Goal: Information Seeking & Learning: Check status

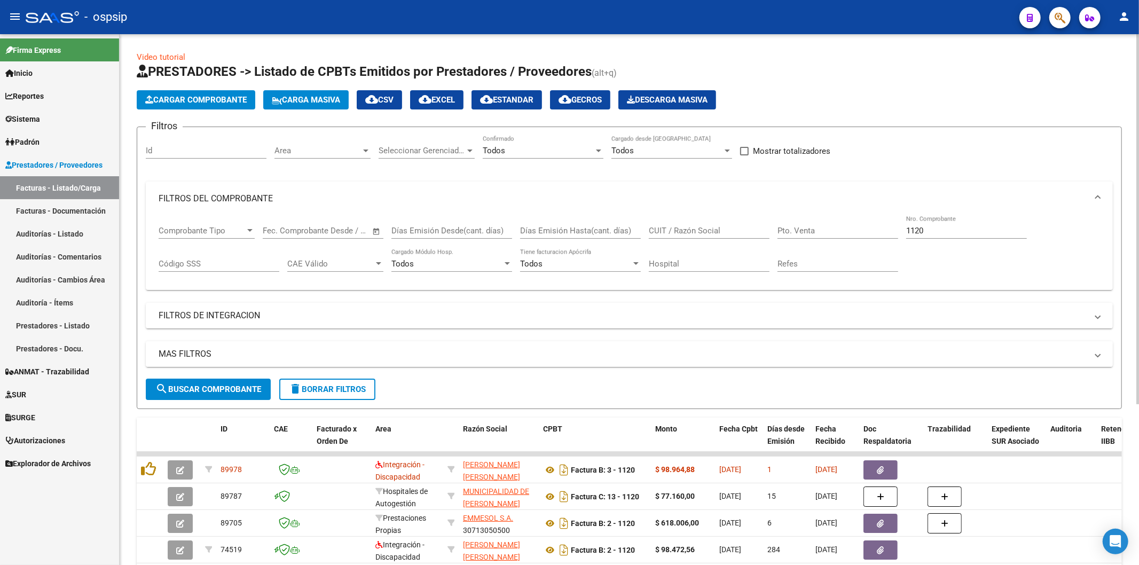
scroll to position [119, 0]
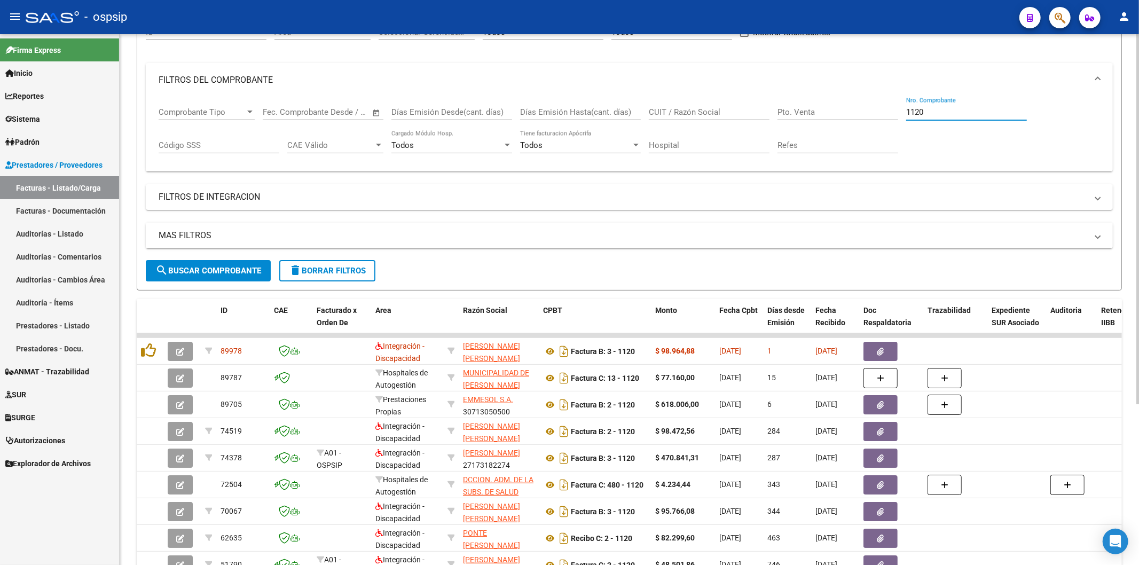
click at [931, 110] on input "1120" at bounding box center [966, 112] width 121 height 10
type input "1"
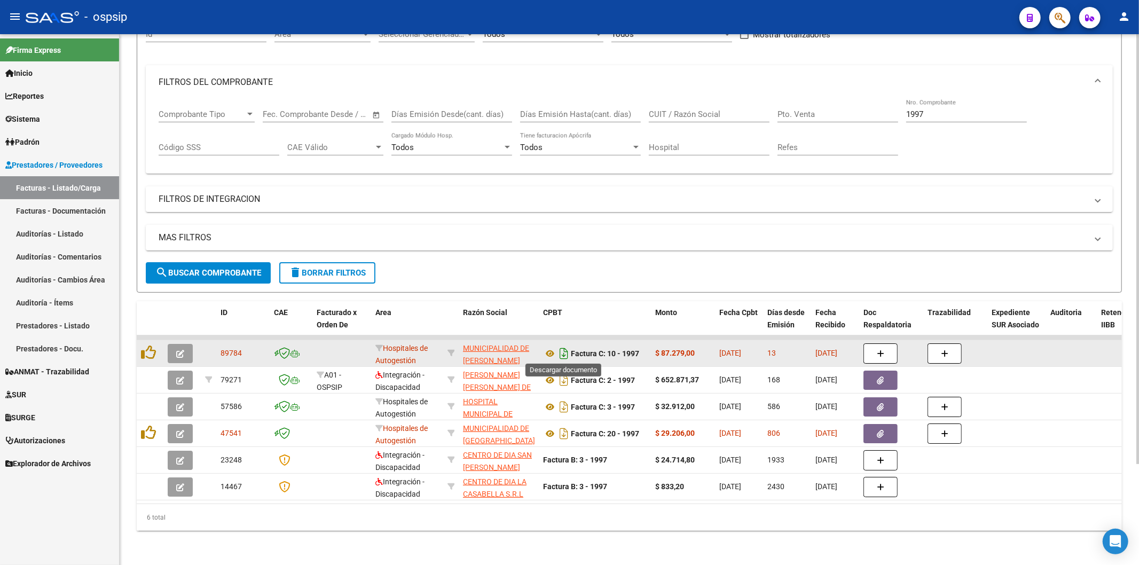
click at [561, 348] on icon "Descargar documento" at bounding box center [564, 353] width 14 height 17
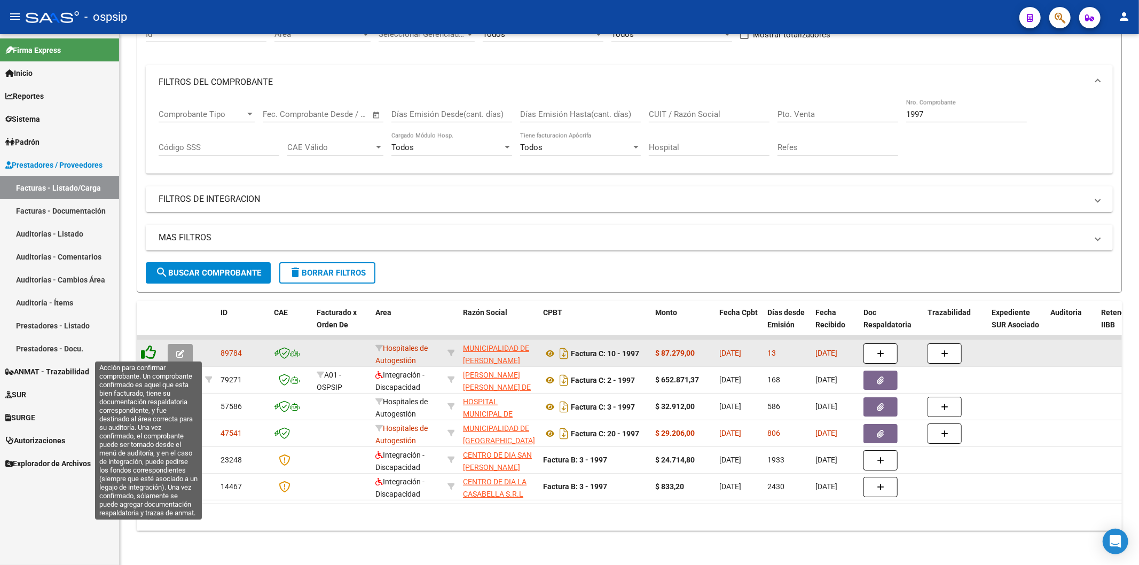
click at [149, 353] on icon at bounding box center [148, 352] width 15 height 15
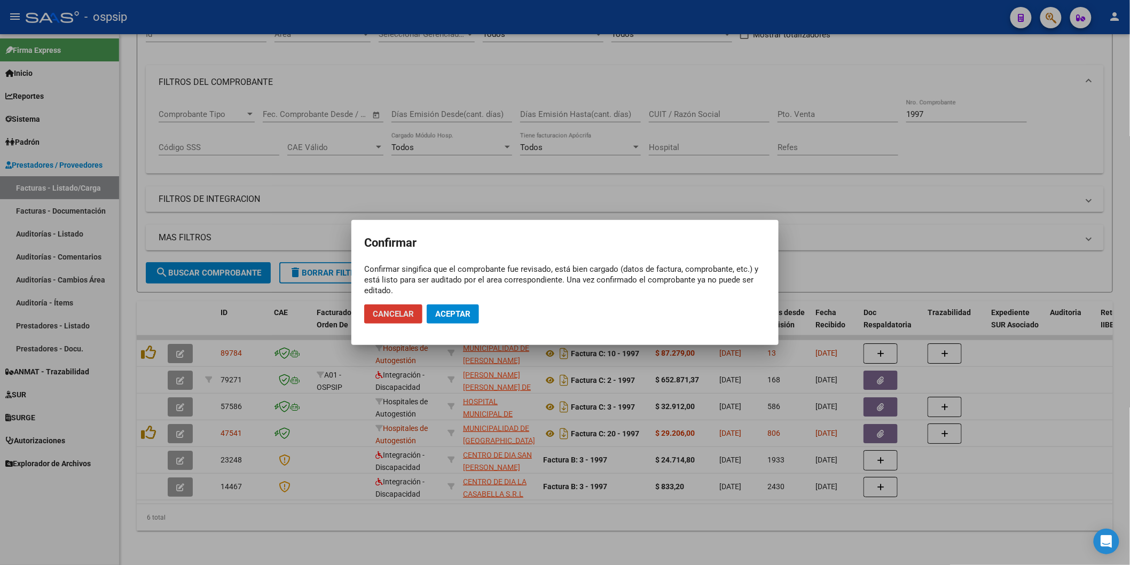
click at [472, 308] on button "Aceptar" at bounding box center [453, 313] width 52 height 19
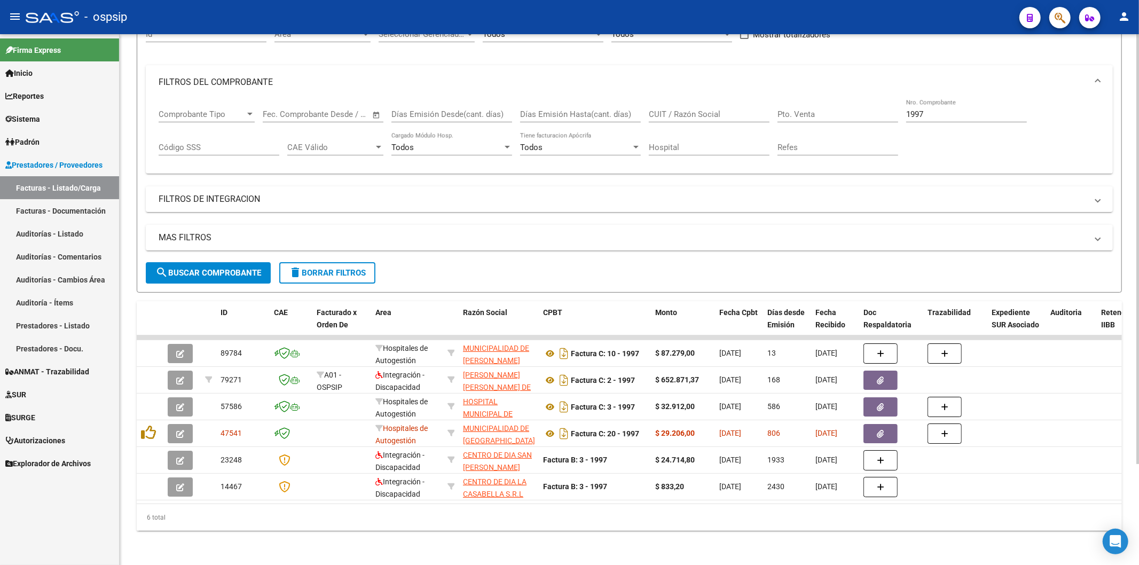
click at [933, 109] on input "1997" at bounding box center [966, 114] width 121 height 10
type input "1"
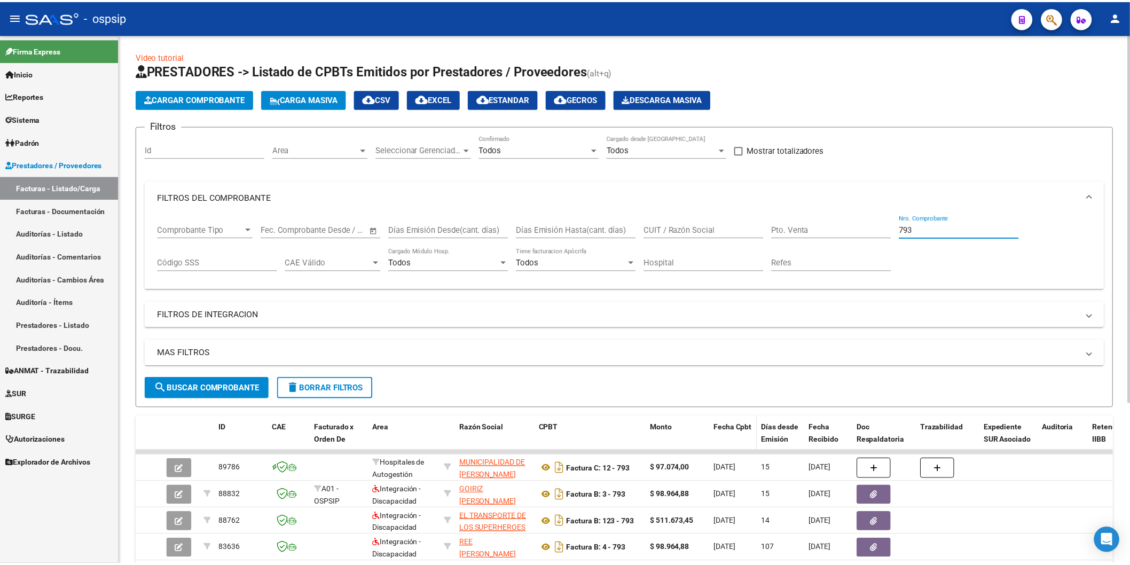
scroll to position [0, 0]
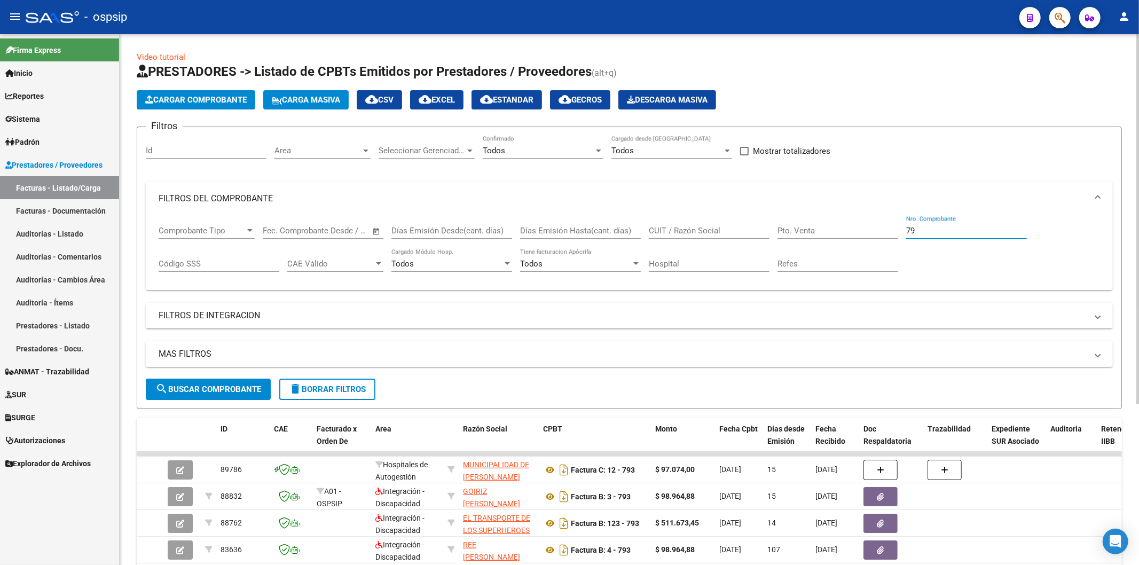
type input "7"
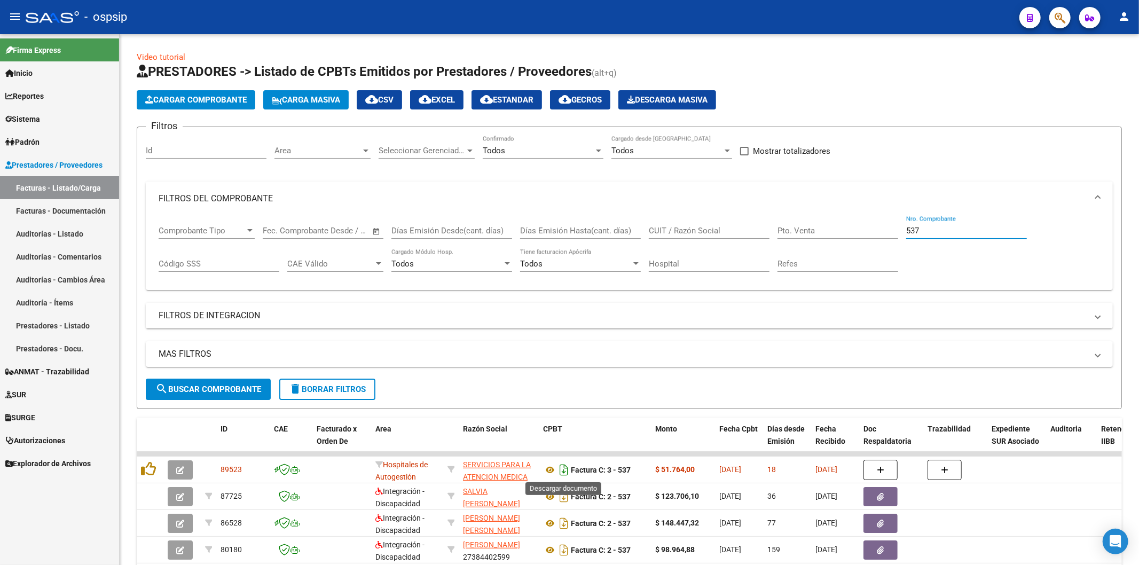
type input "537"
click at [562, 465] on icon "Descargar documento" at bounding box center [564, 469] width 14 height 17
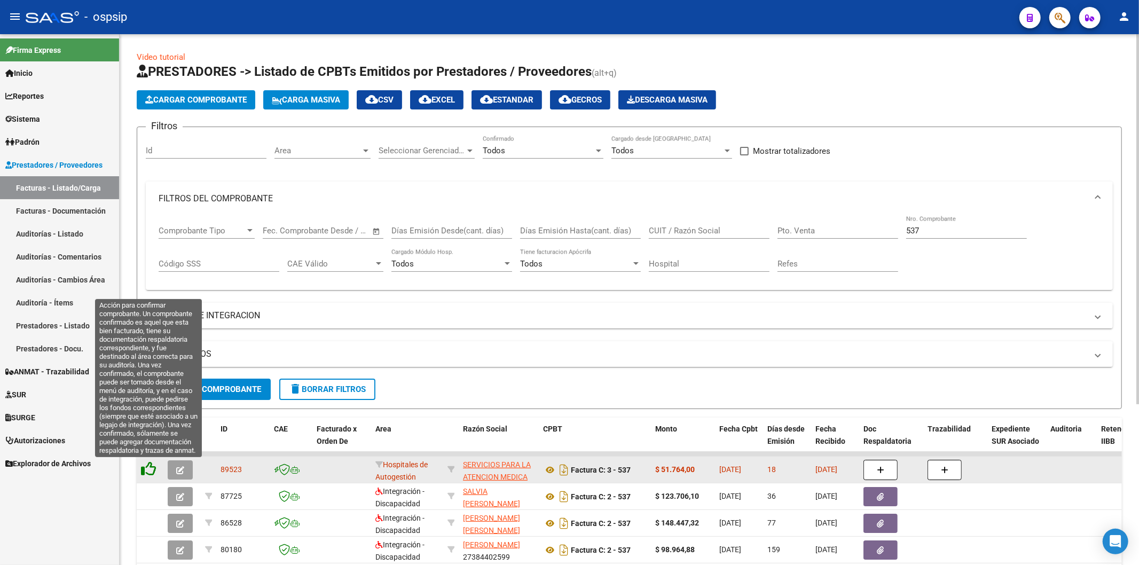
click at [141, 468] on icon at bounding box center [148, 468] width 15 height 15
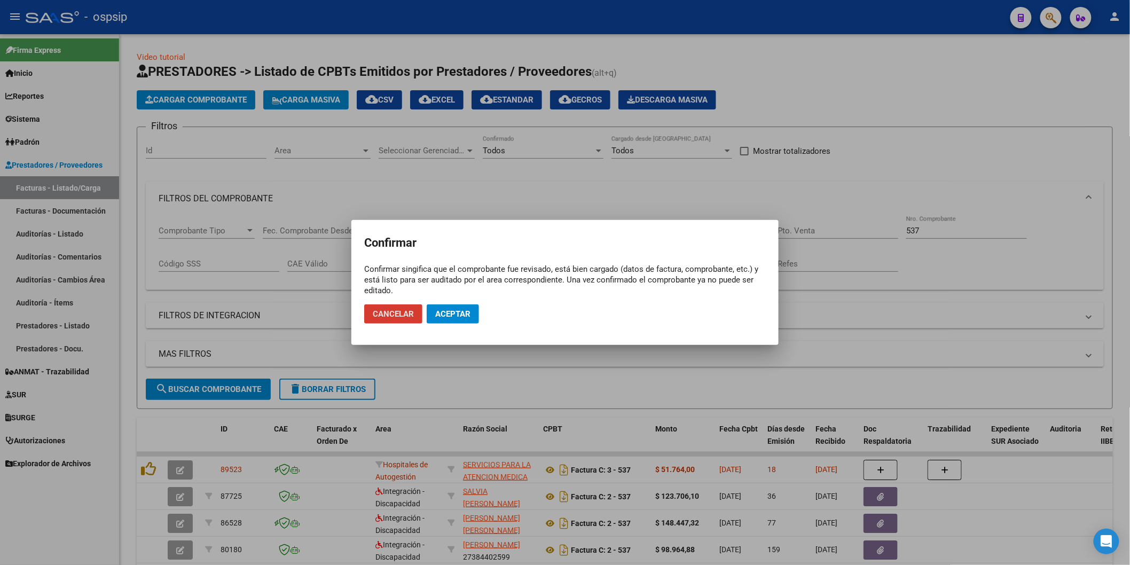
click at [445, 318] on span "Aceptar" at bounding box center [452, 314] width 35 height 10
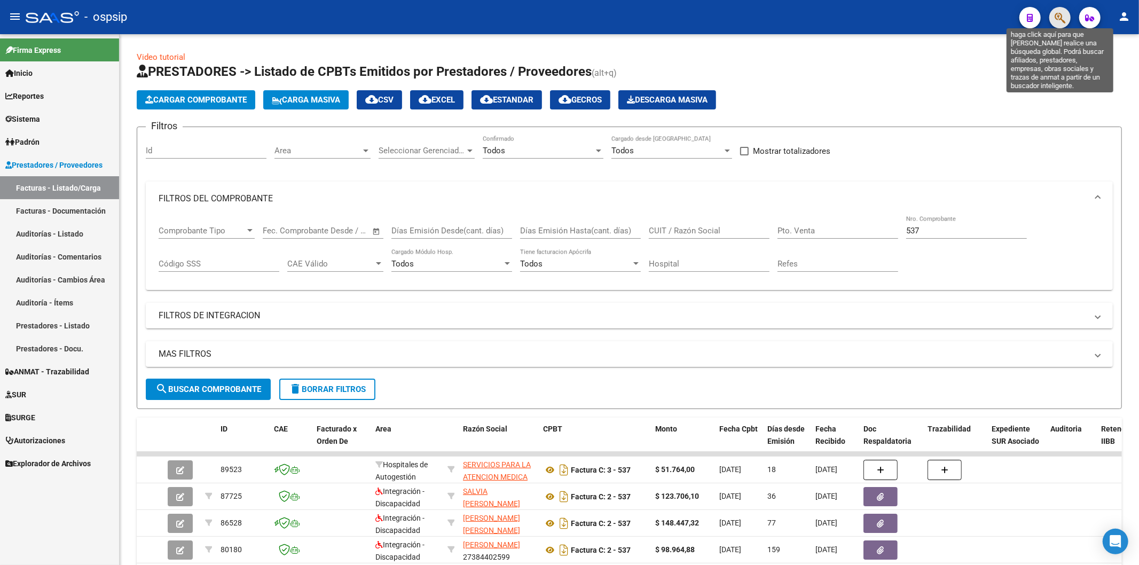
click at [1062, 14] on icon "button" at bounding box center [1059, 18] width 11 height 12
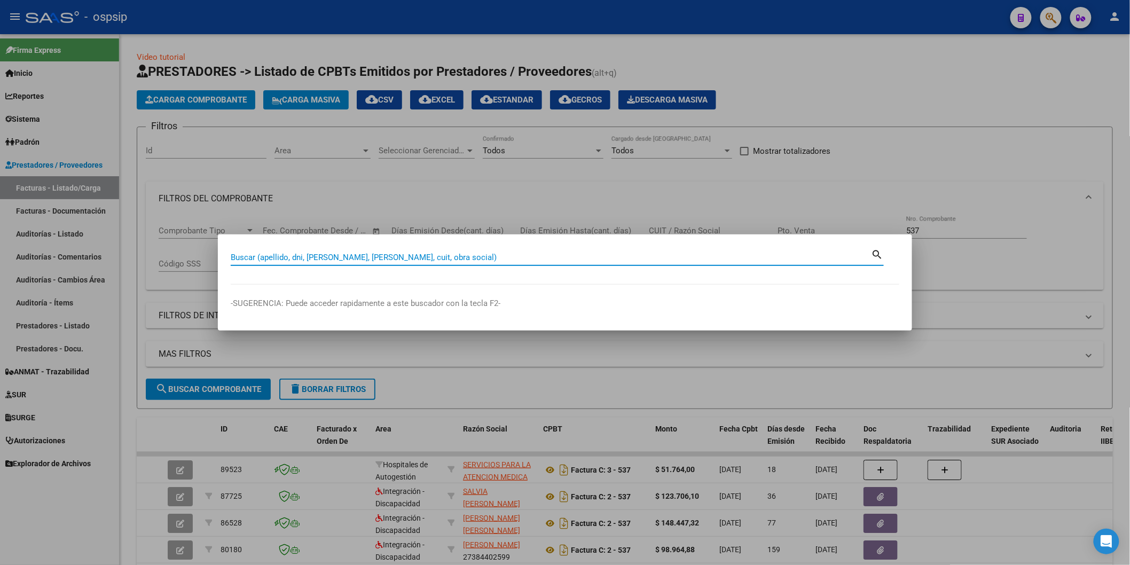
paste input "44771745"
type input "44771745"
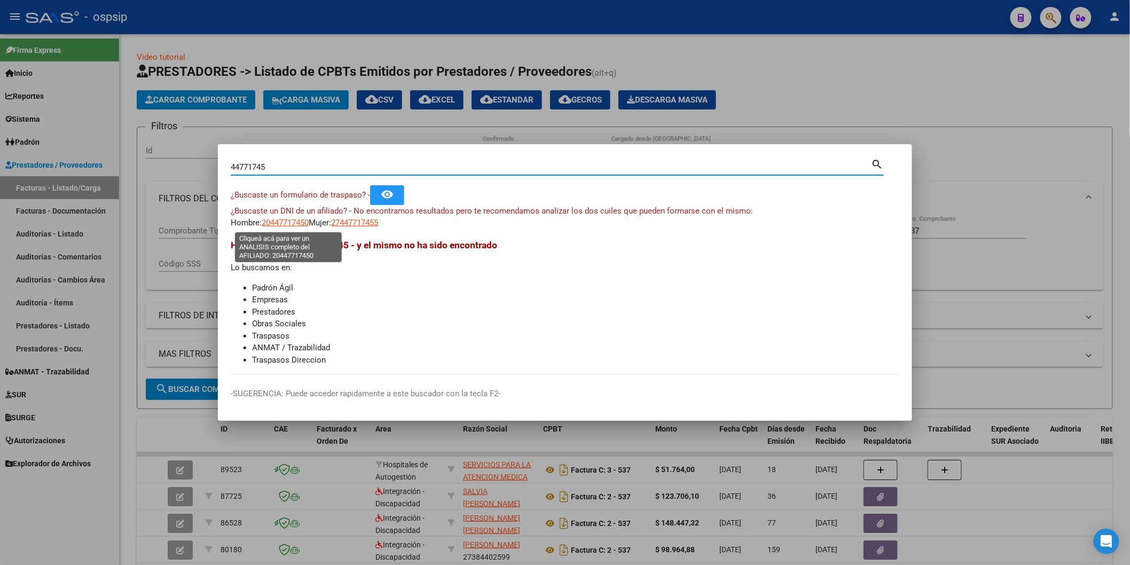
click at [299, 227] on span "20447717450" at bounding box center [285, 223] width 47 height 10
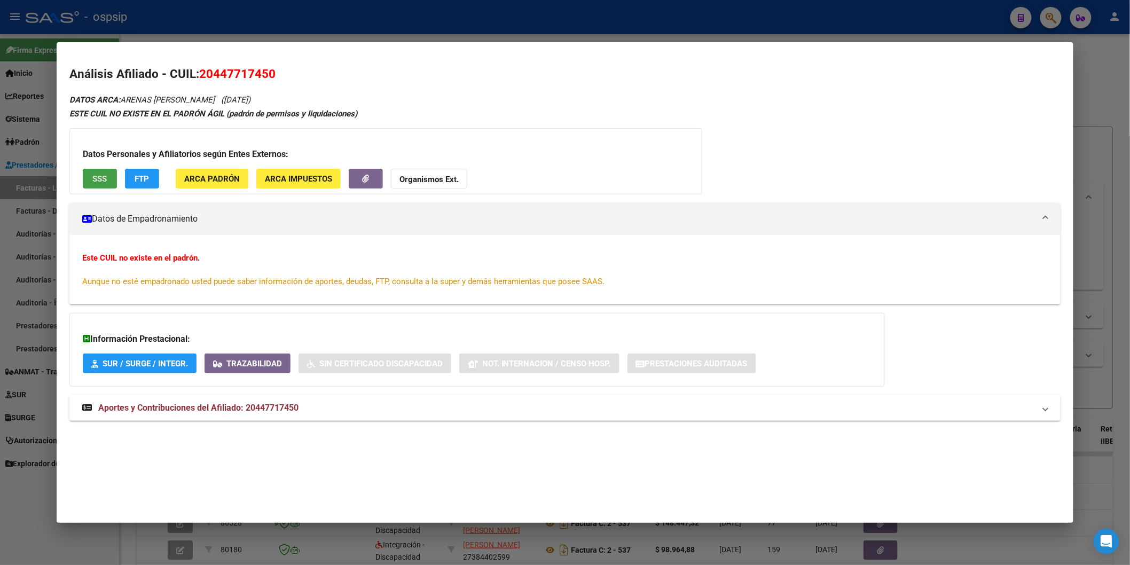
click at [92, 172] on button "SSS" at bounding box center [100, 179] width 34 height 20
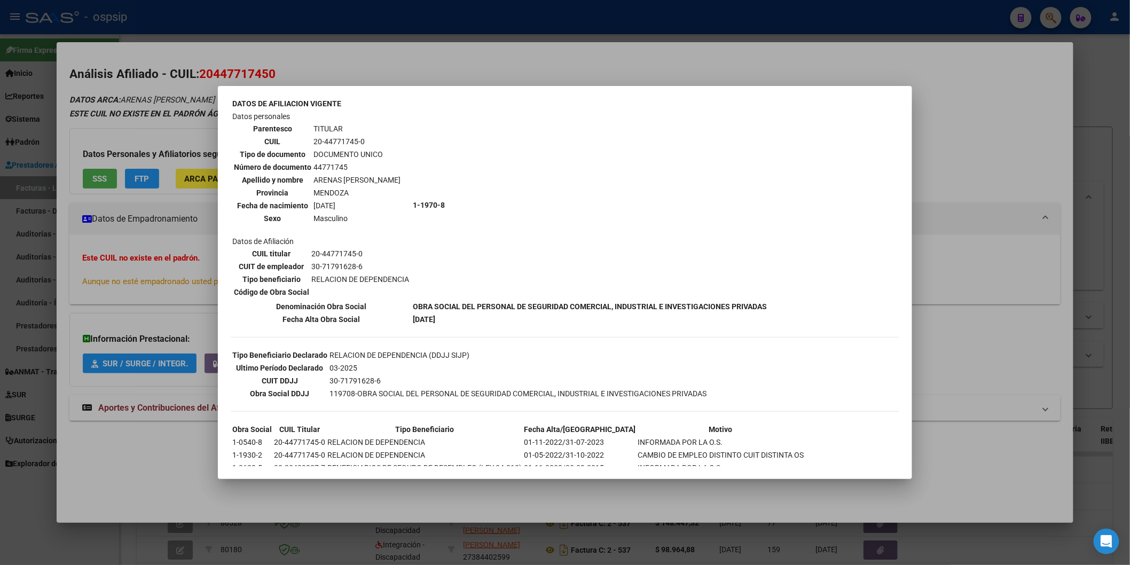
scroll to position [83, 0]
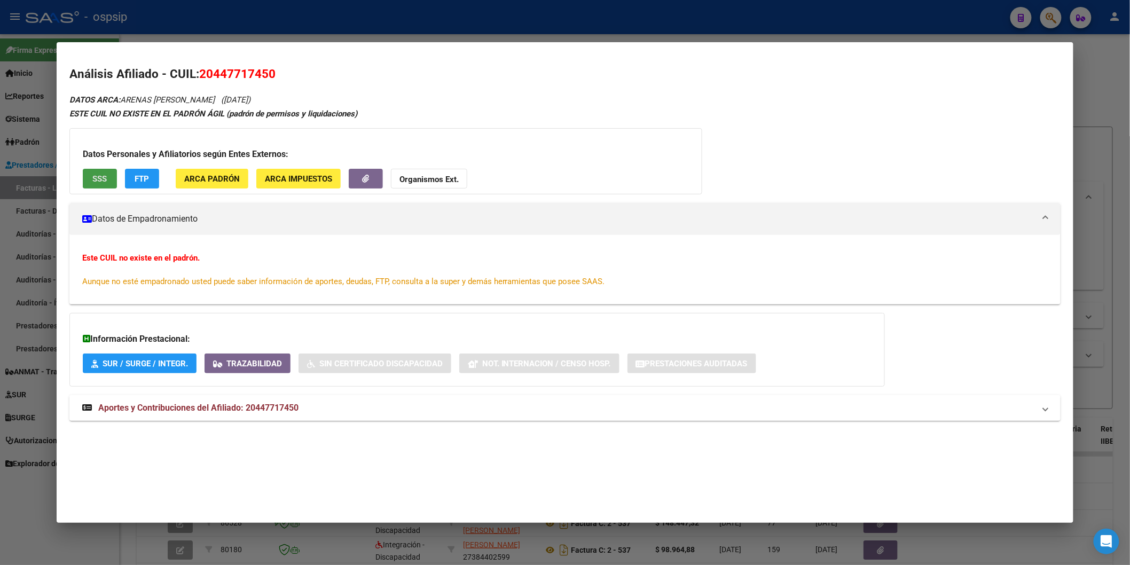
click at [226, 407] on span "Aportes y Contribuciones del Afiliado: 20447717450" at bounding box center [198, 407] width 200 height 10
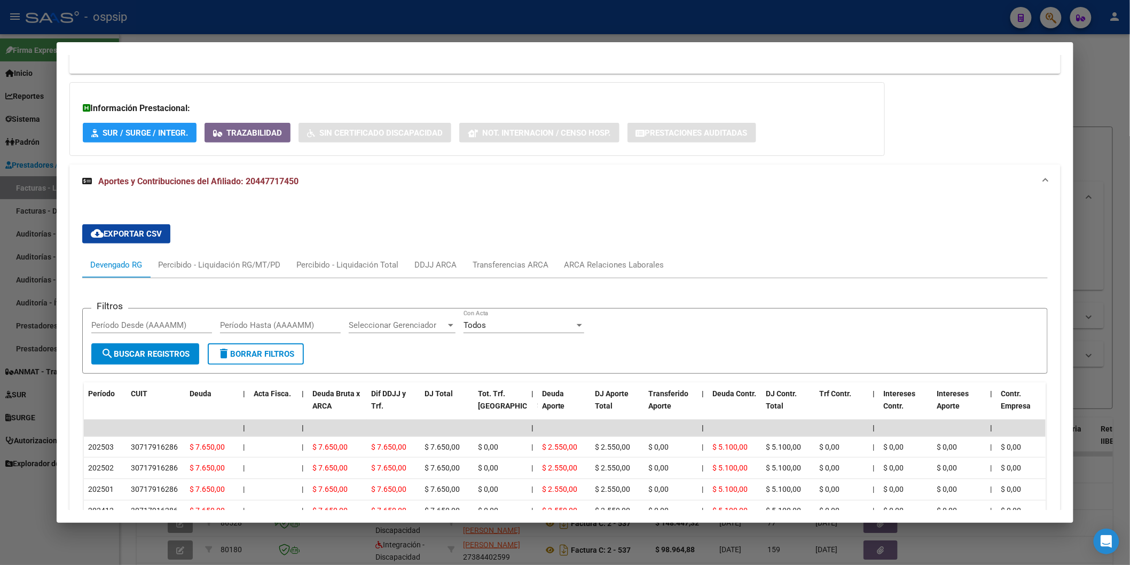
scroll to position [237, 0]
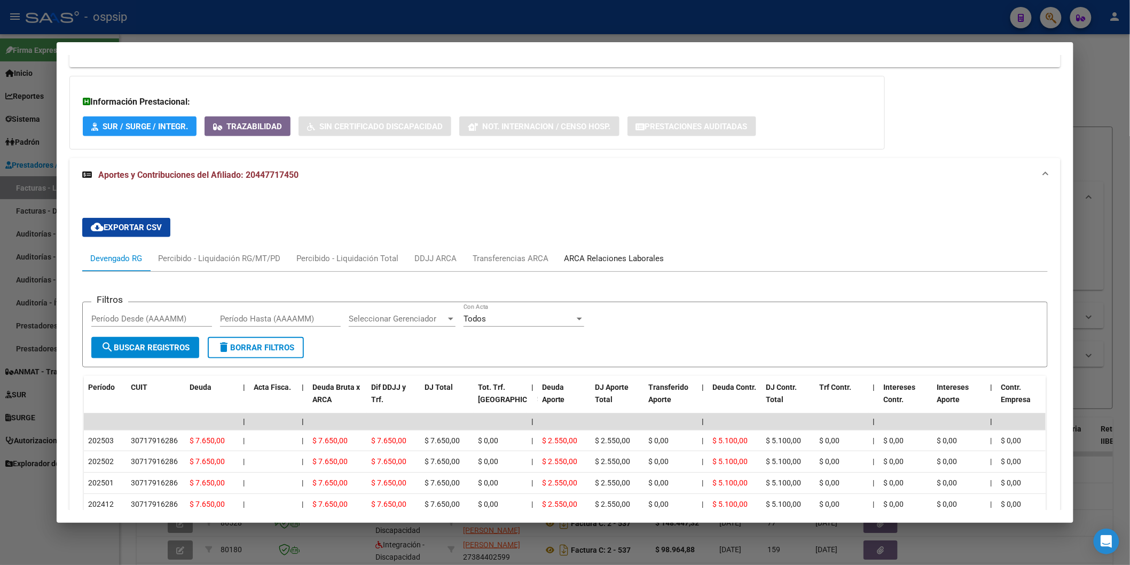
click at [588, 255] on div "ARCA Relaciones Laborales" at bounding box center [614, 258] width 100 height 12
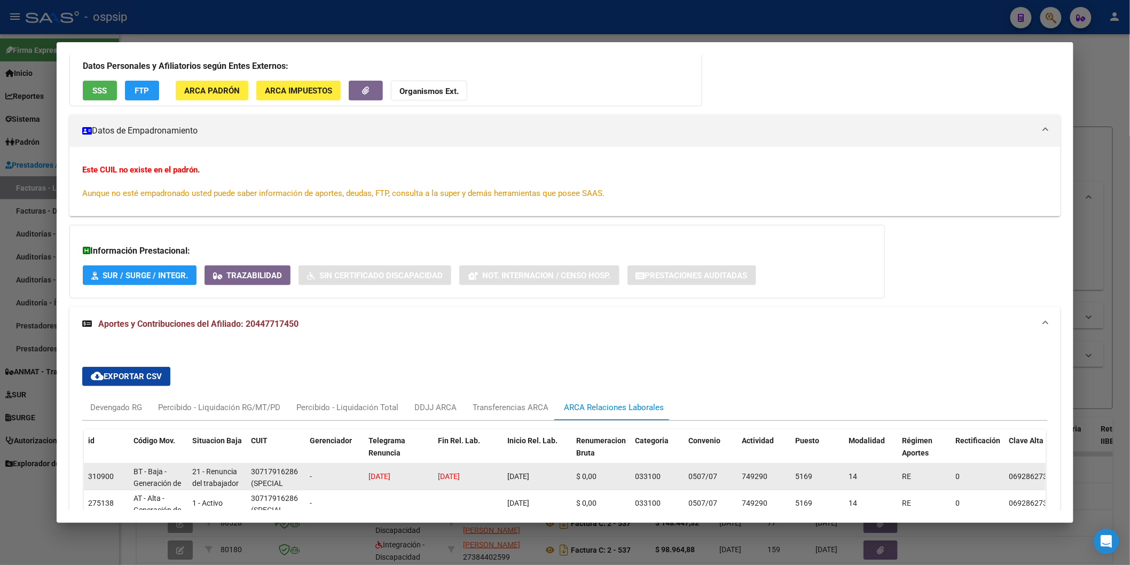
scroll to position [59, 0]
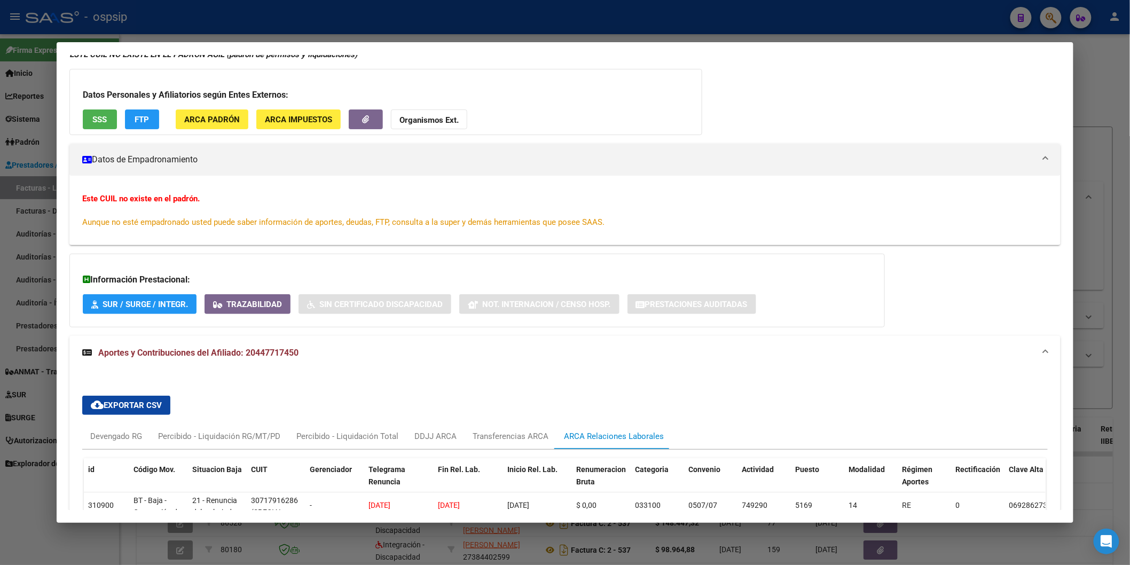
click at [418, 113] on button "Organismos Ext." at bounding box center [429, 119] width 76 height 20
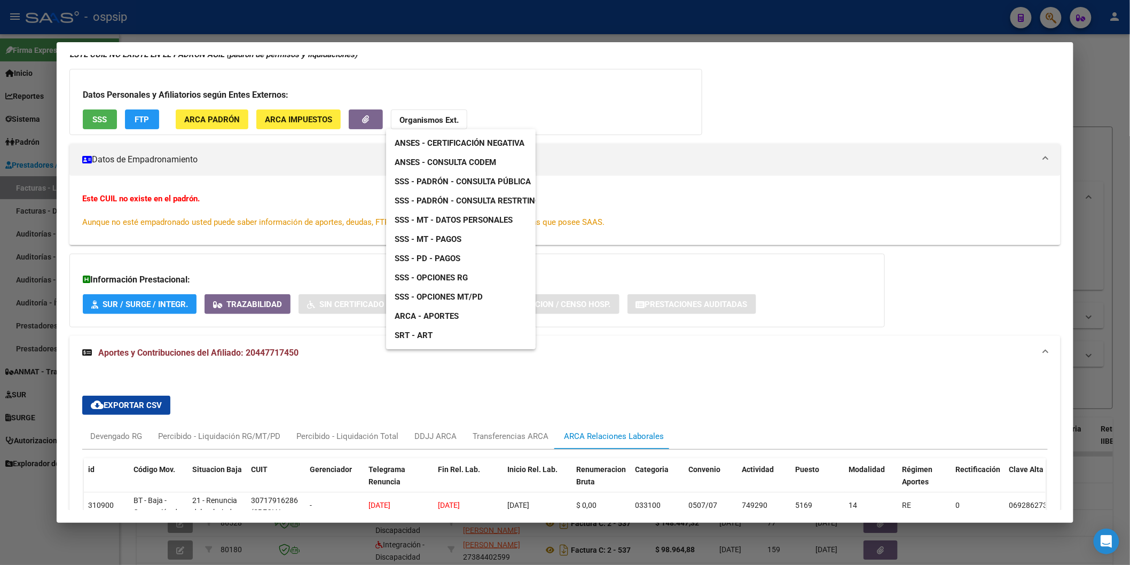
click at [500, 160] on link "ANSES - Consulta CODEM" at bounding box center [445, 162] width 119 height 19
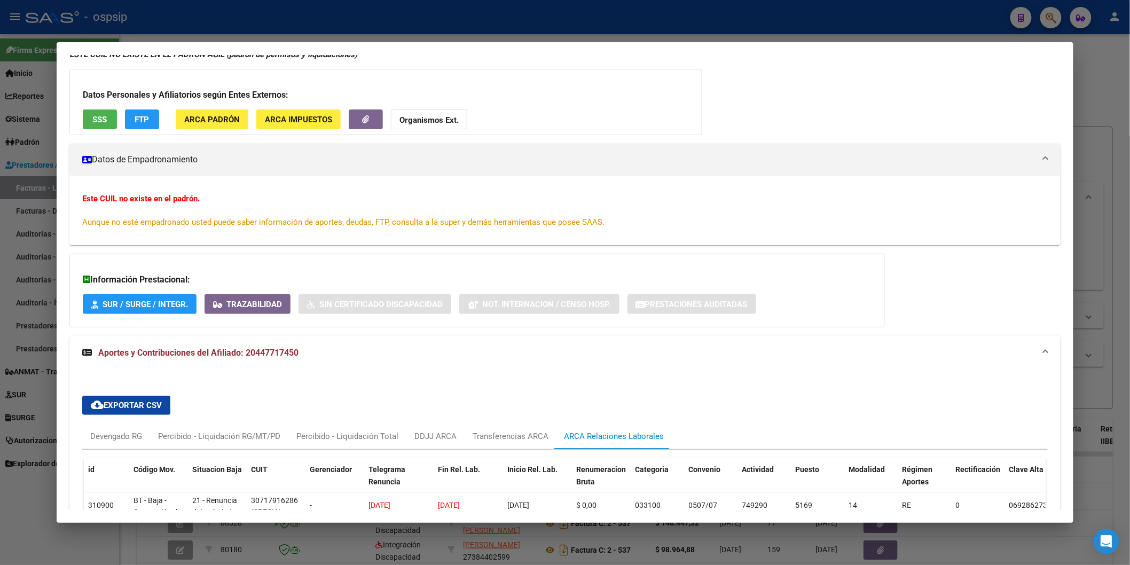
click at [410, 119] on strong "Organismos Ext." at bounding box center [428, 120] width 59 height 10
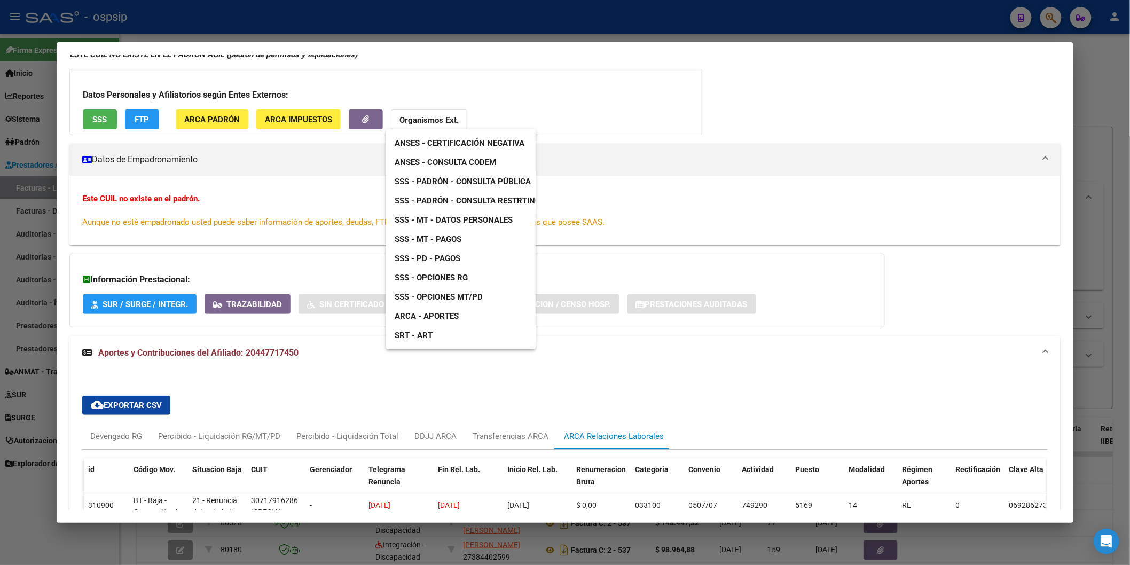
click at [490, 182] on span "SSS - Padrón - Consulta Pública" at bounding box center [462, 182] width 136 height 10
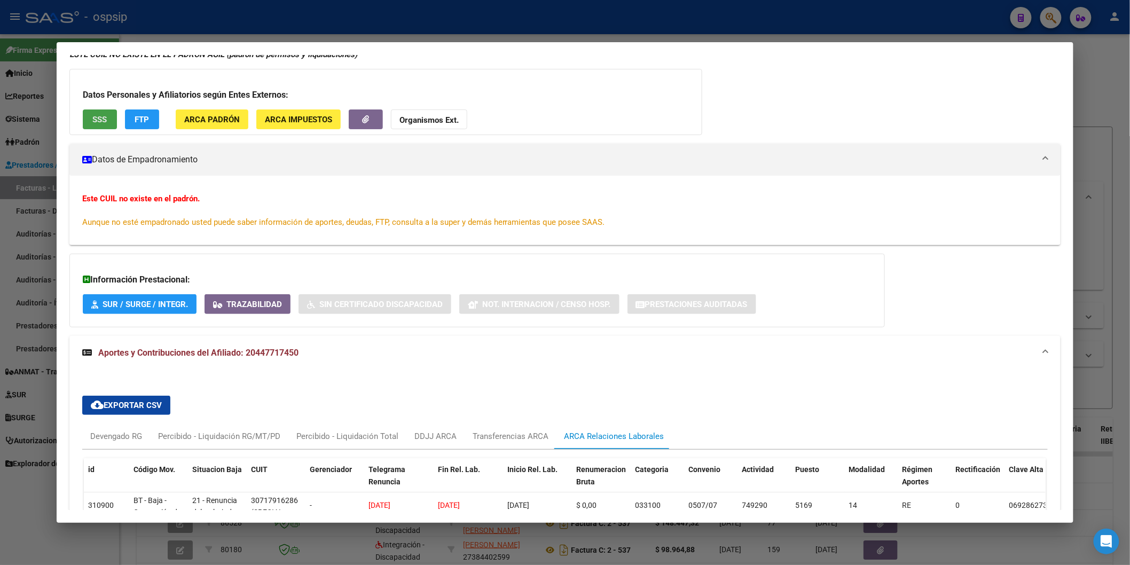
click at [105, 116] on button "SSS" at bounding box center [100, 119] width 34 height 20
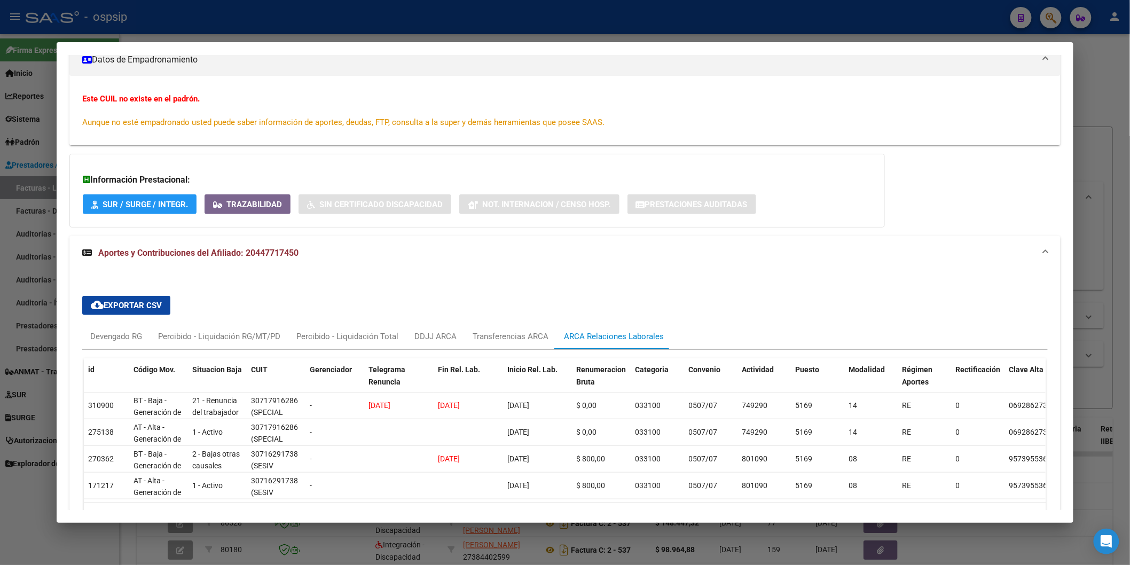
scroll to position [238, 0]
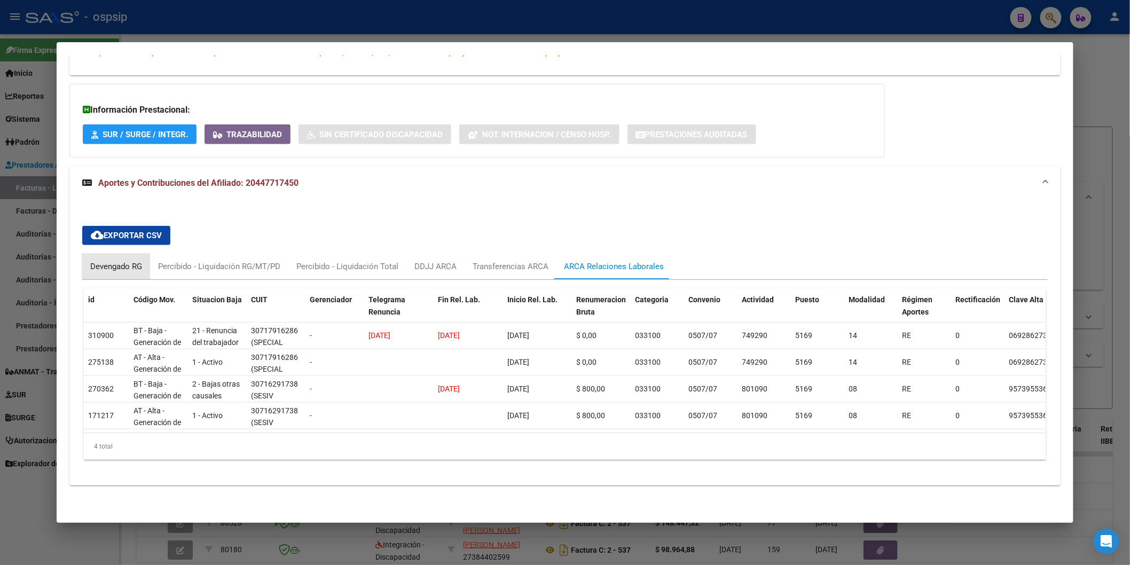
click at [136, 260] on div "Devengado RG" at bounding box center [116, 266] width 52 height 12
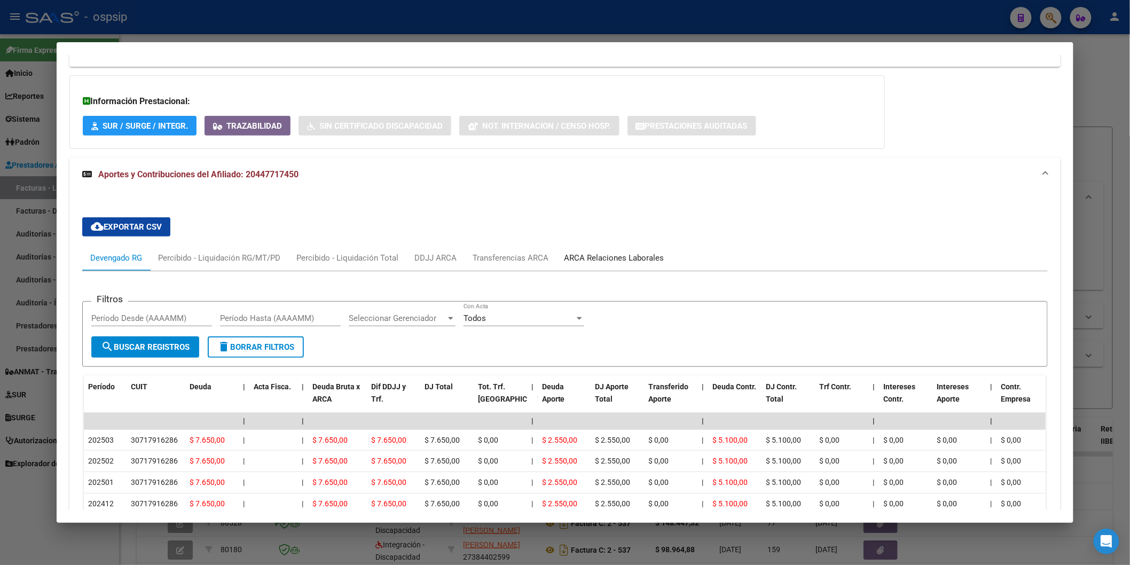
click at [583, 257] on div "ARCA Relaciones Laborales" at bounding box center [614, 258] width 100 height 12
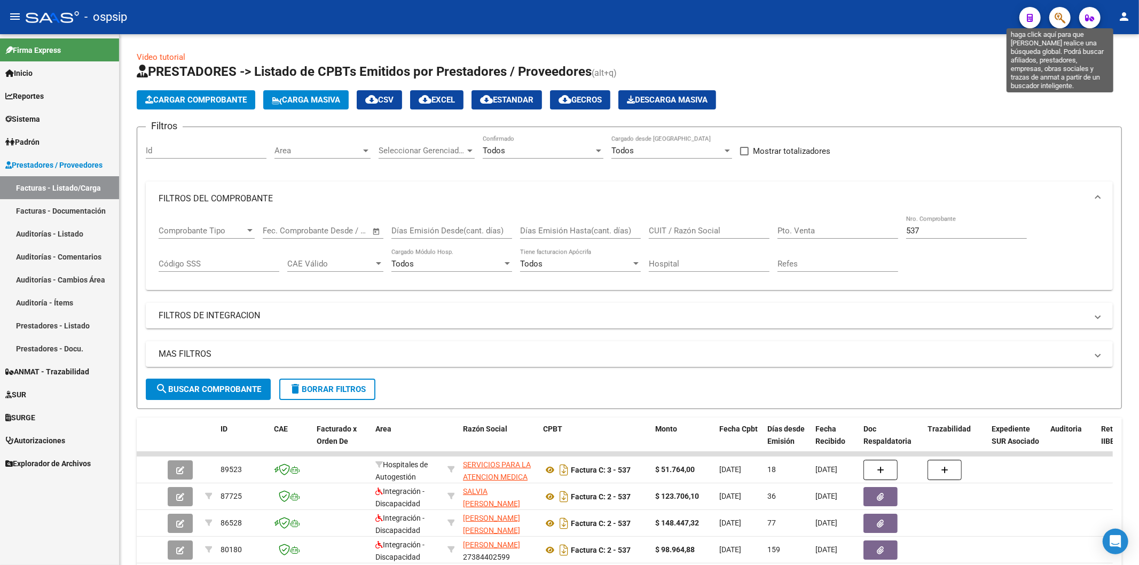
click at [1058, 12] on icon "button" at bounding box center [1059, 18] width 11 height 12
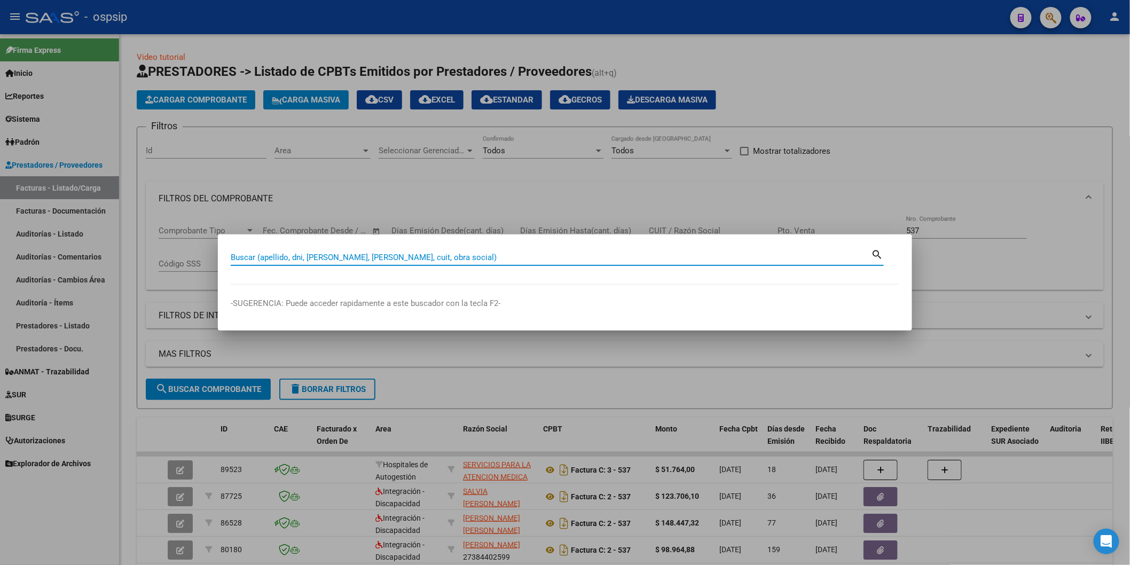
paste input "22545263"
type input "22545263"
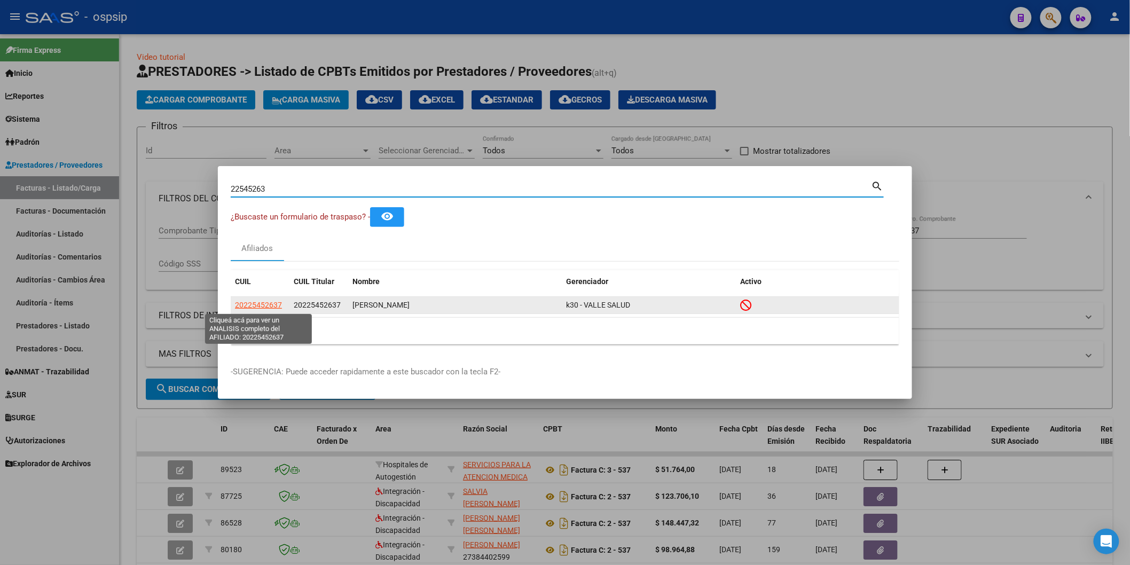
click at [262, 302] on span "20225452637" at bounding box center [258, 305] width 47 height 9
type textarea "20225452637"
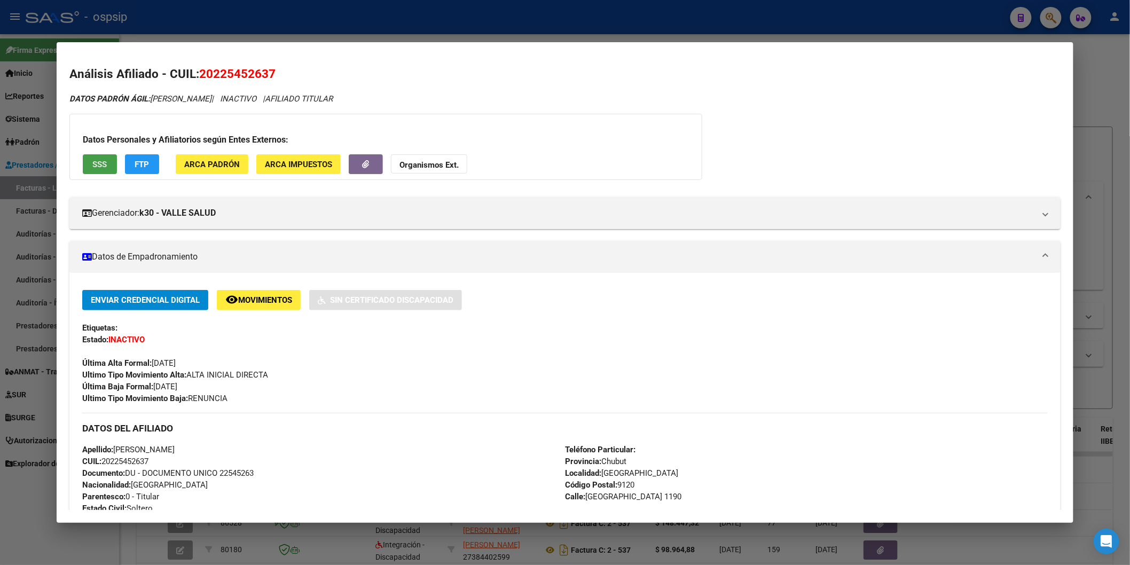
click at [92, 166] on span "SSS" at bounding box center [99, 165] width 14 height 10
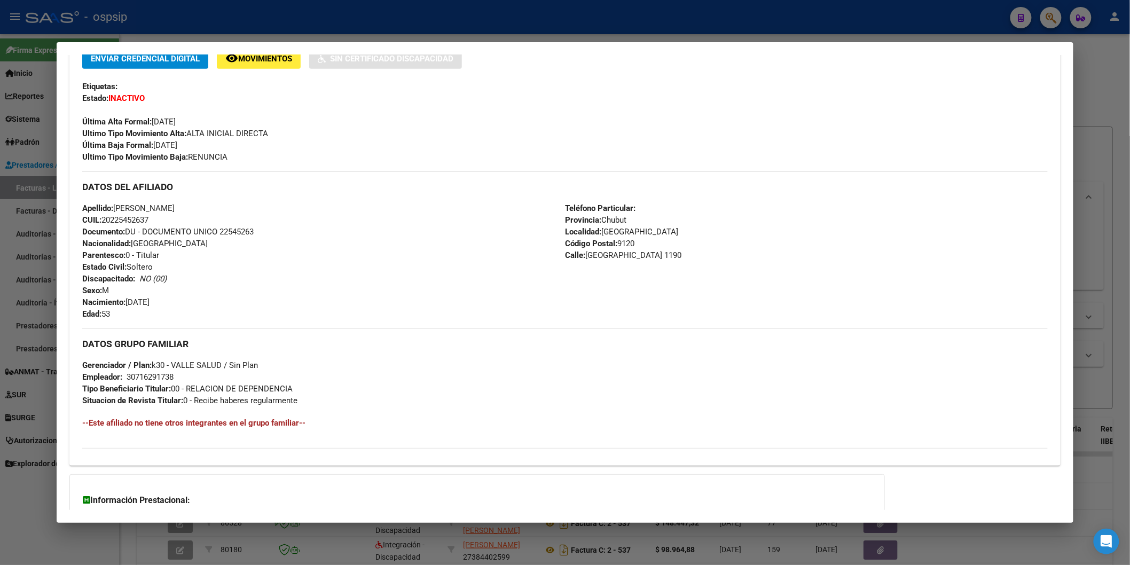
scroll to position [337, 0]
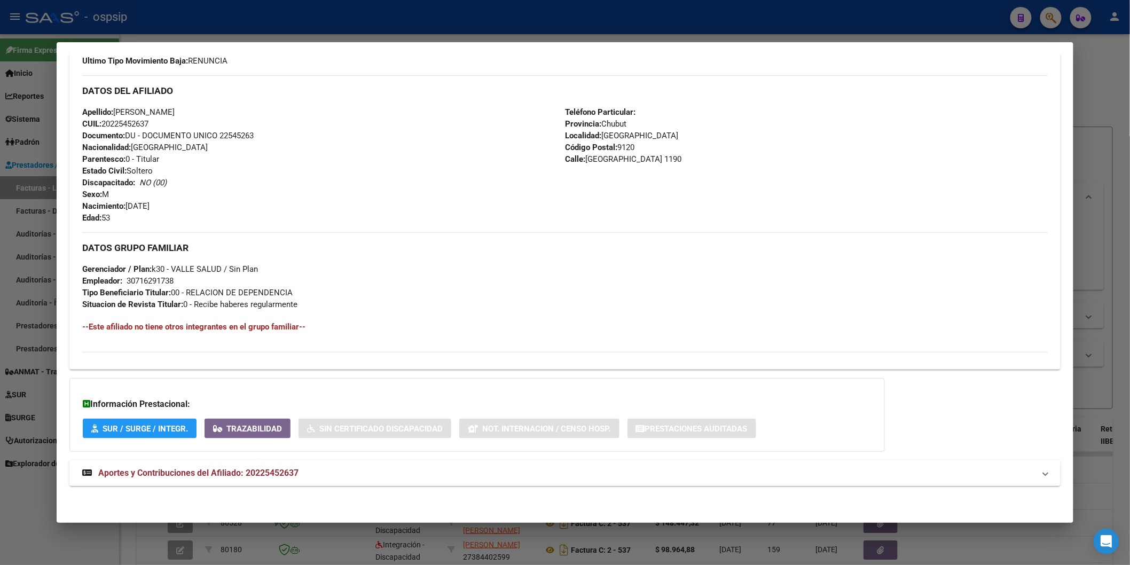
click at [182, 473] on span "Aportes y Contribuciones del Afiliado: 20225452637" at bounding box center [198, 473] width 200 height 10
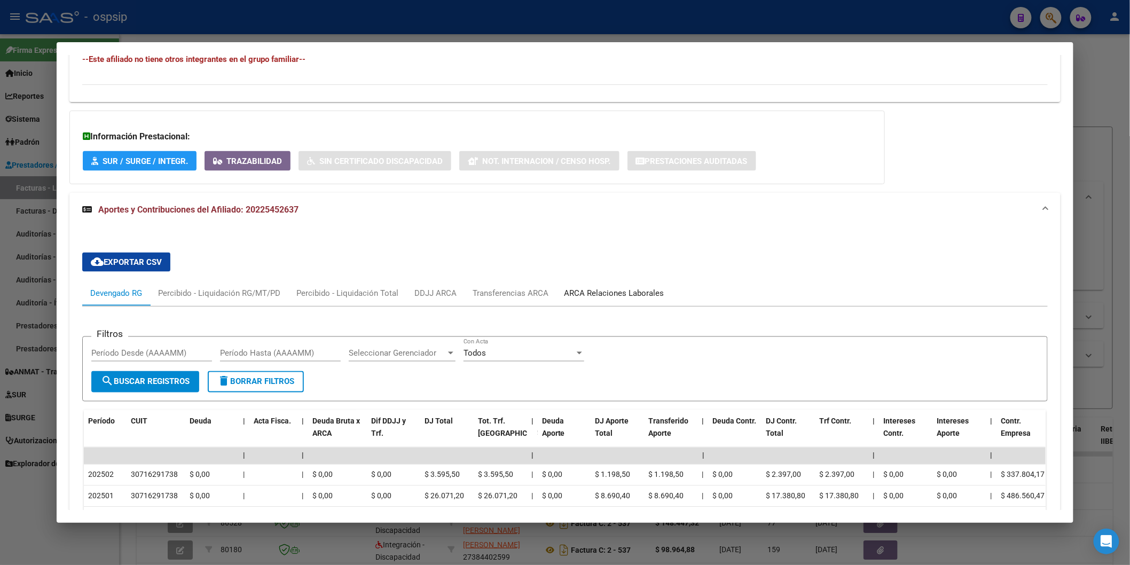
click at [617, 294] on div "ARCA Relaciones Laborales" at bounding box center [614, 293] width 100 height 12
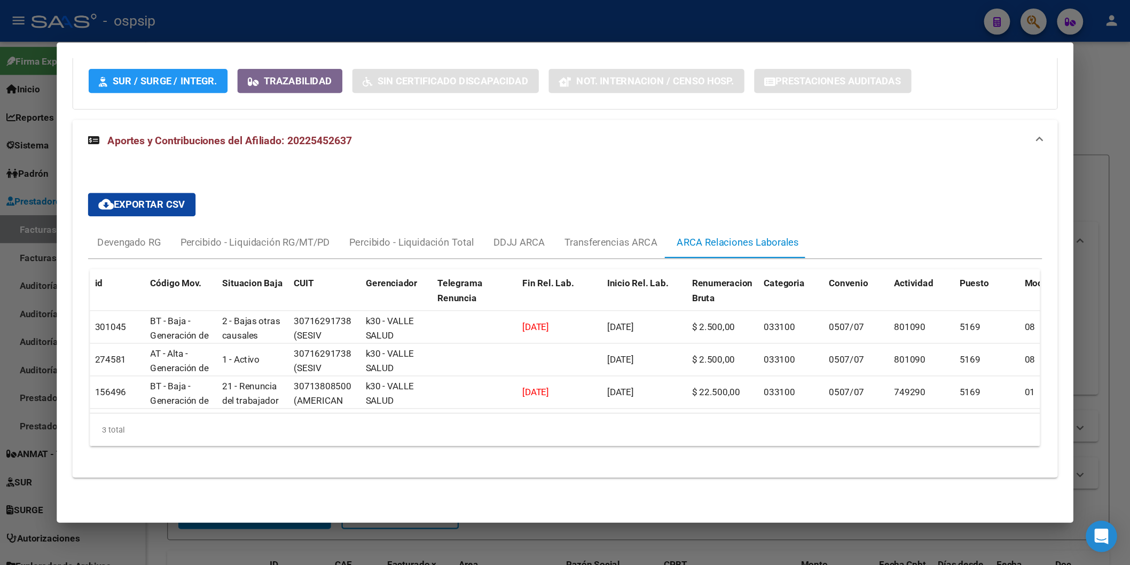
scroll to position [614, 0]
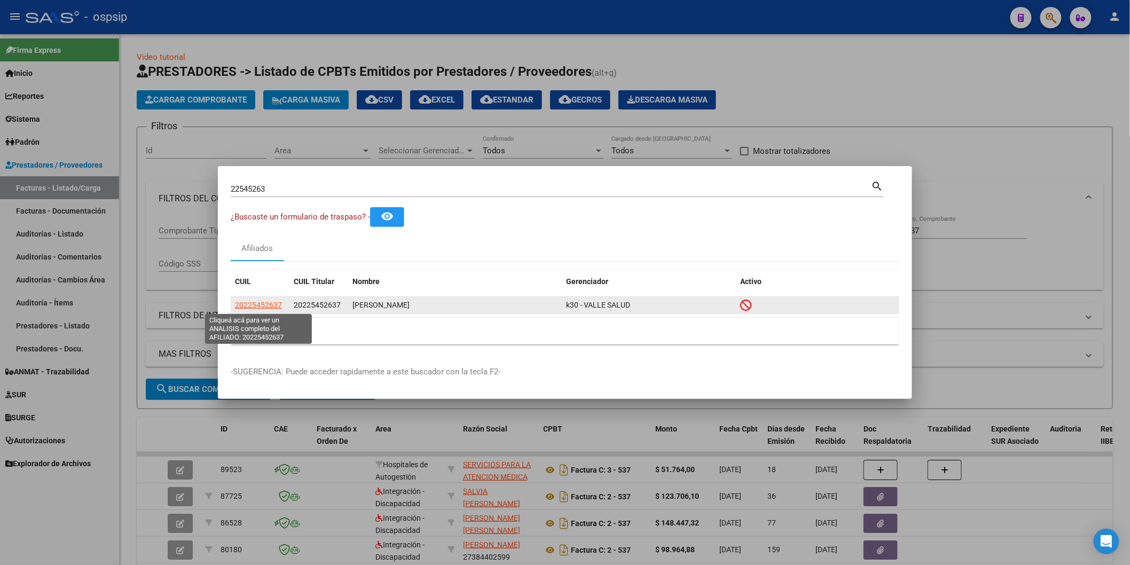
click at [265, 303] on span "20225452637" at bounding box center [258, 305] width 47 height 9
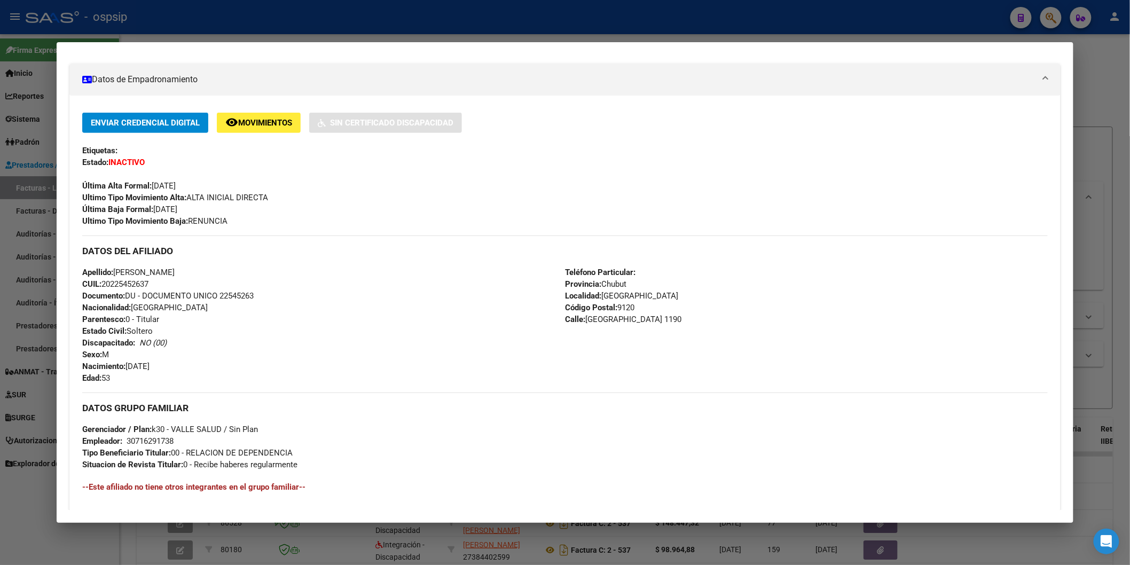
scroll to position [337, 0]
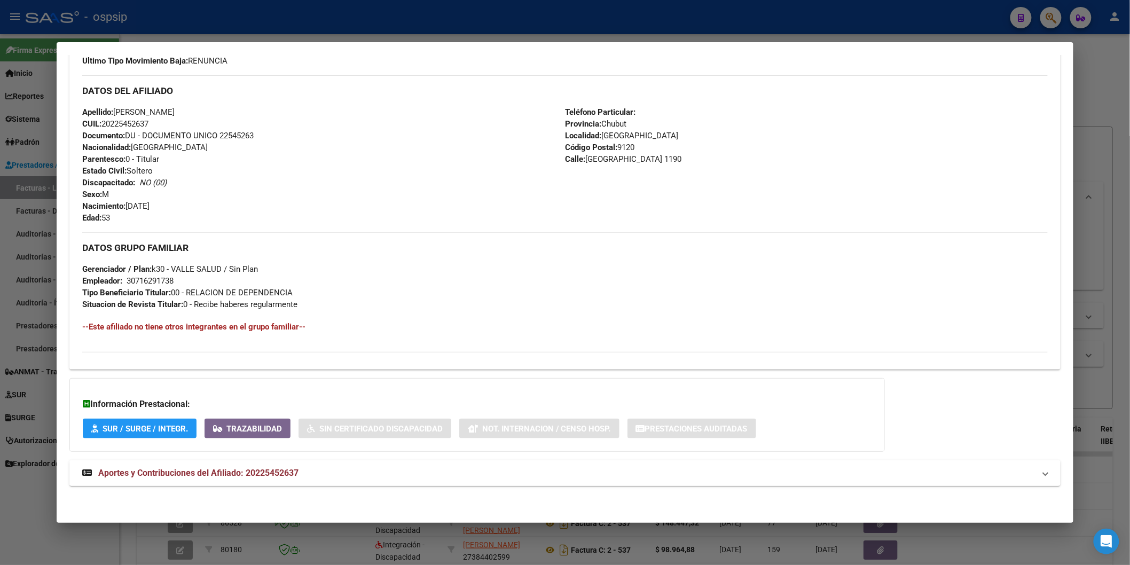
click at [248, 475] on span "Aportes y Contribuciones del Afiliado: 20225452637" at bounding box center [198, 473] width 200 height 10
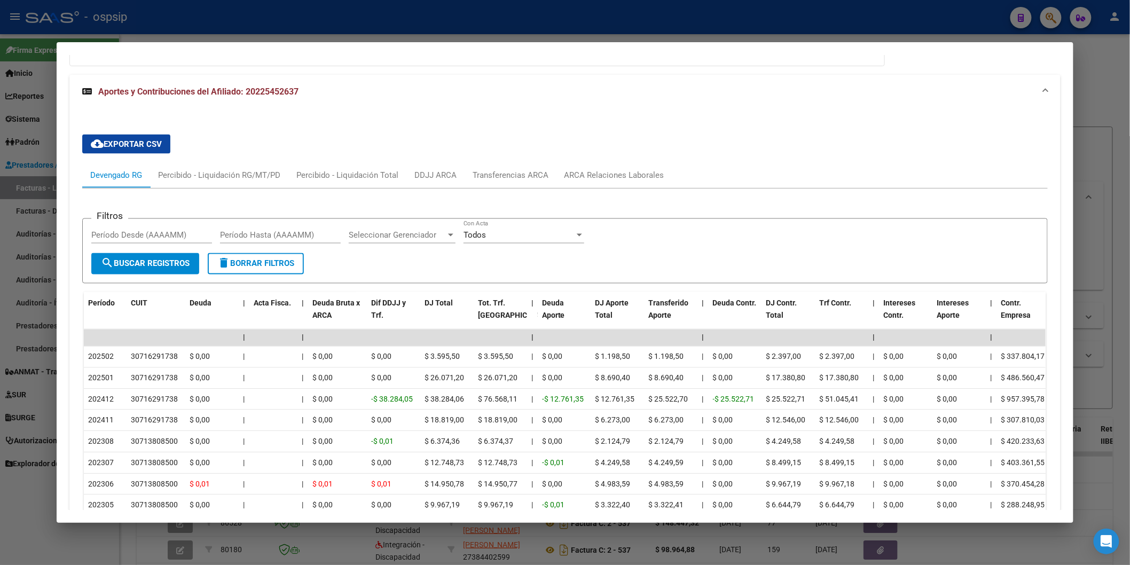
scroll to position [723, 0]
click at [607, 178] on div "ARCA Relaciones Laborales" at bounding box center [614, 175] width 100 height 12
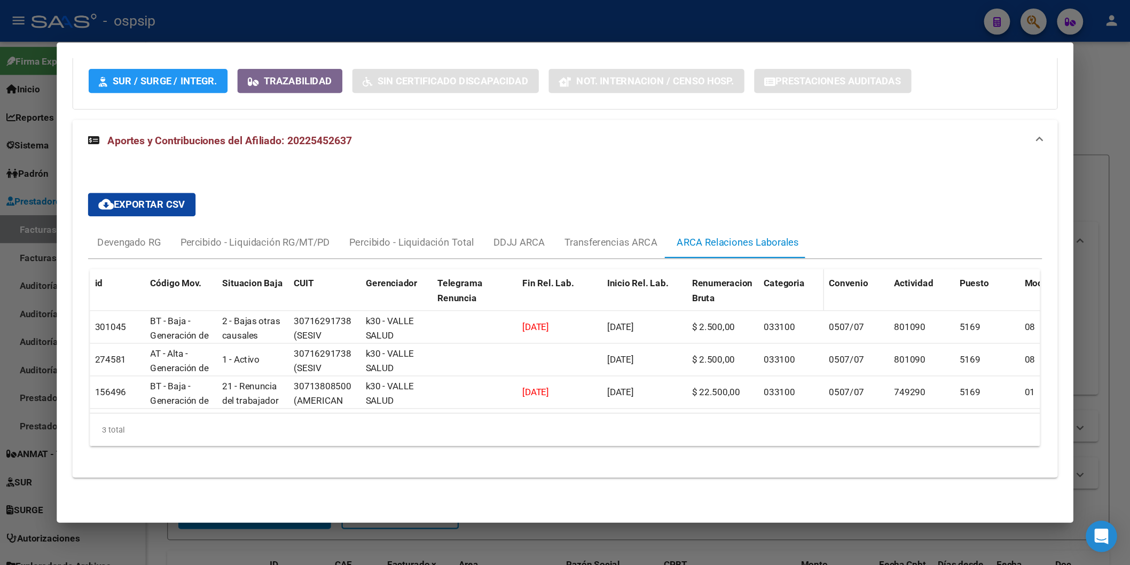
scroll to position [614, 0]
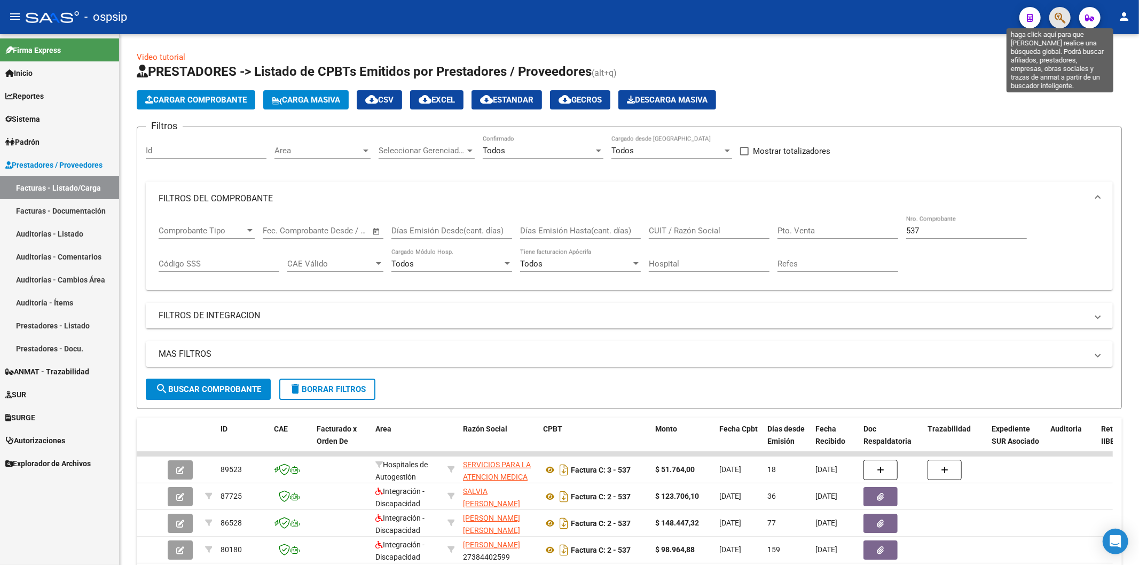
click at [1055, 14] on icon "button" at bounding box center [1059, 18] width 11 height 12
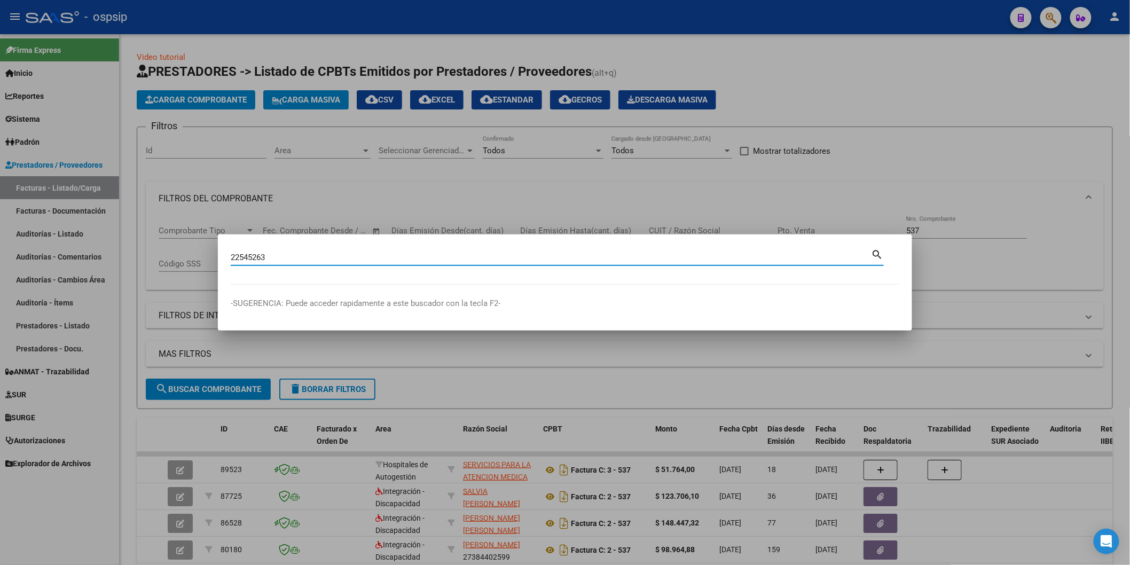
type input "22545263"
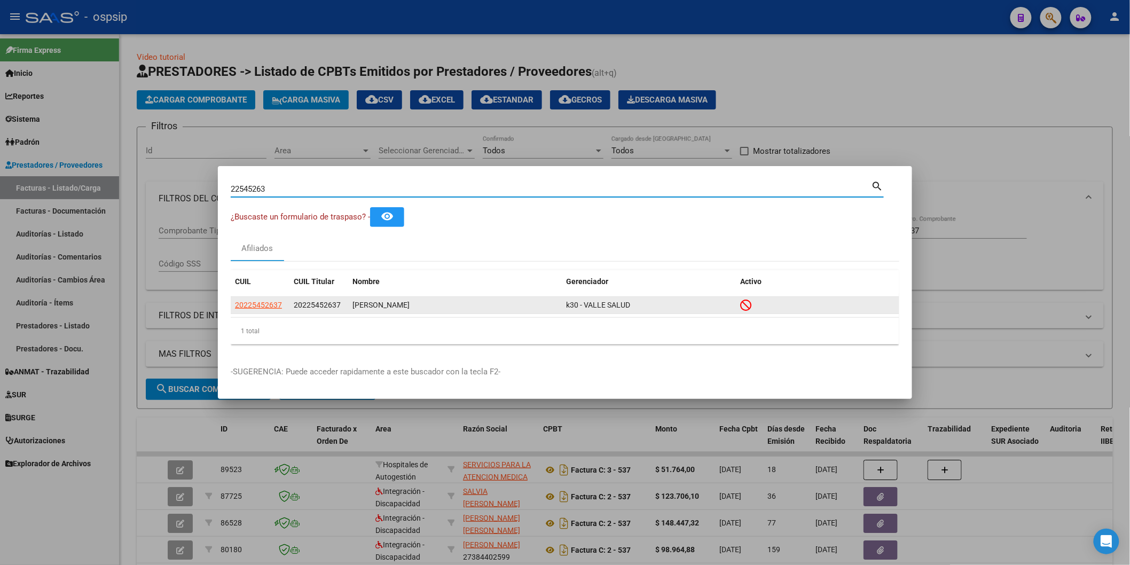
click at [281, 304] on div "20225452637" at bounding box center [260, 305] width 50 height 12
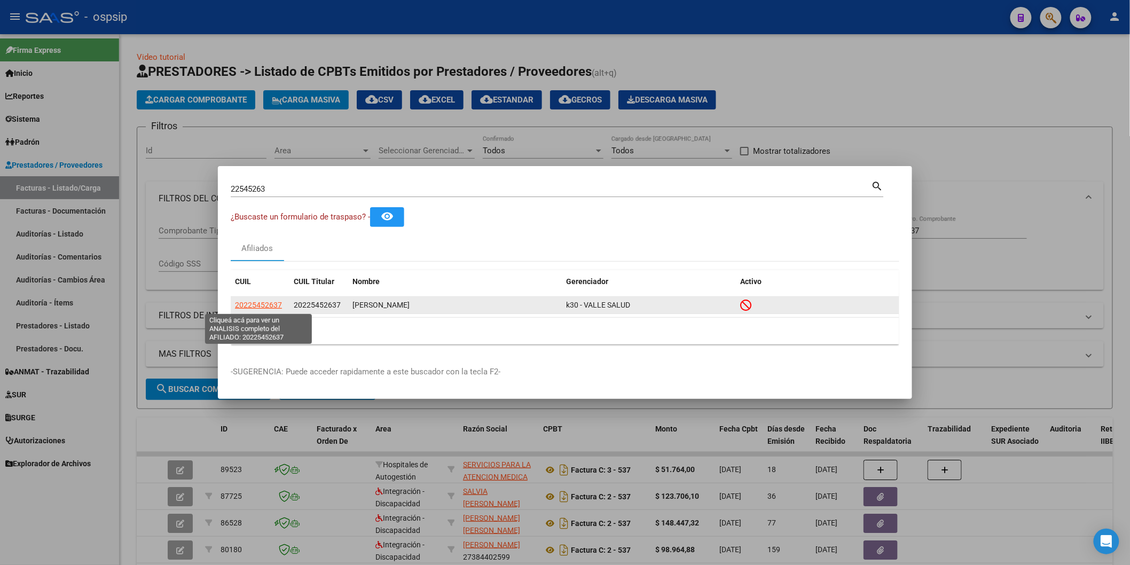
click at [271, 306] on span "20225452637" at bounding box center [258, 305] width 47 height 9
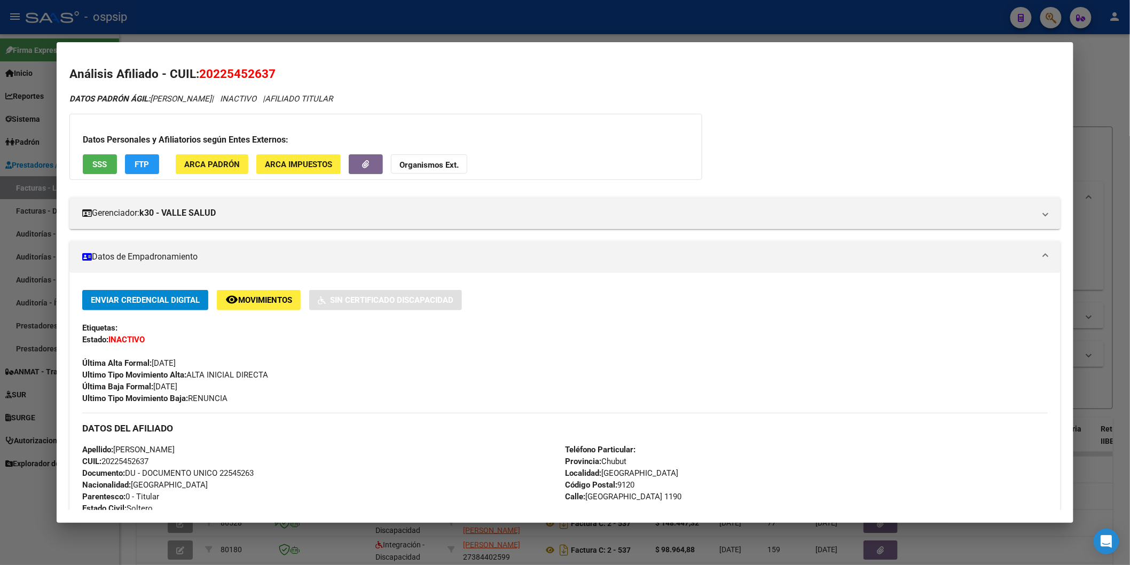
click at [433, 163] on strong "Organismos Ext." at bounding box center [428, 165] width 59 height 10
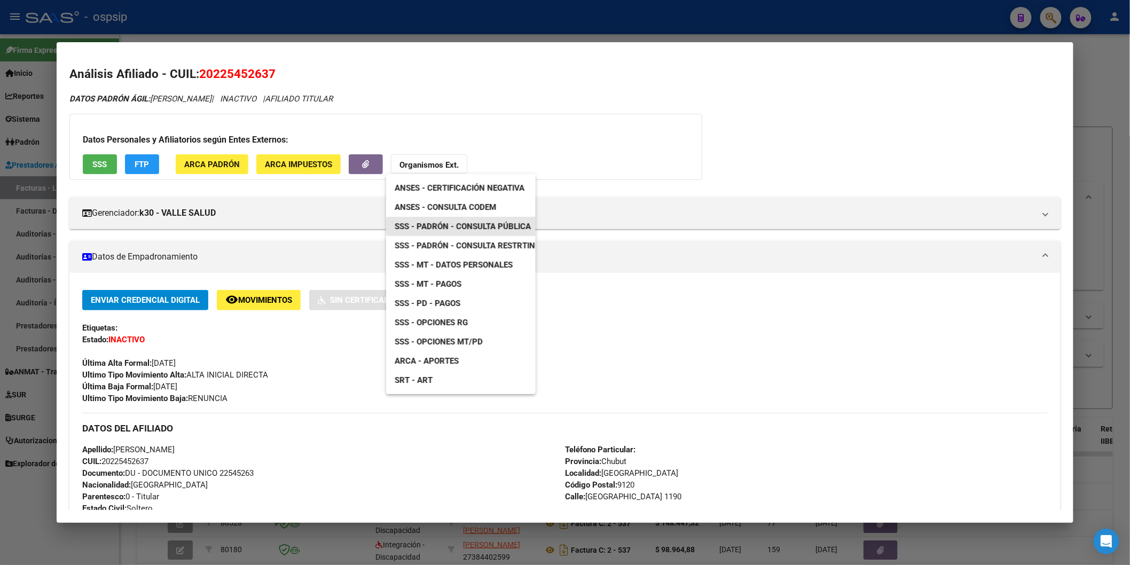
click at [489, 225] on span "SSS - Padrón - Consulta Pública" at bounding box center [462, 227] width 136 height 10
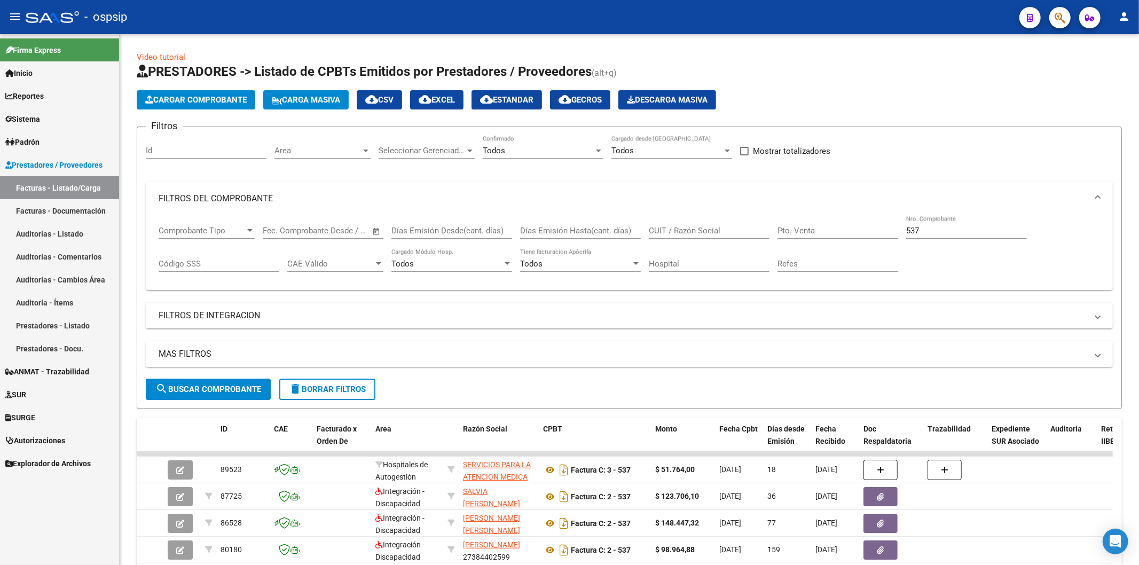
click at [1054, 17] on icon "button" at bounding box center [1059, 18] width 11 height 12
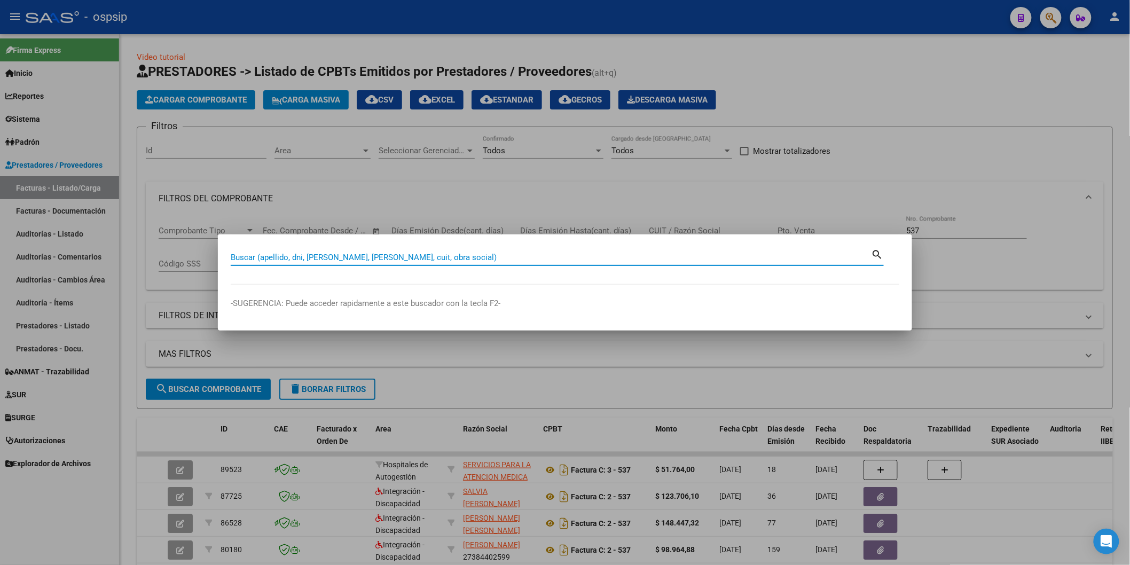
paste input "44986260"
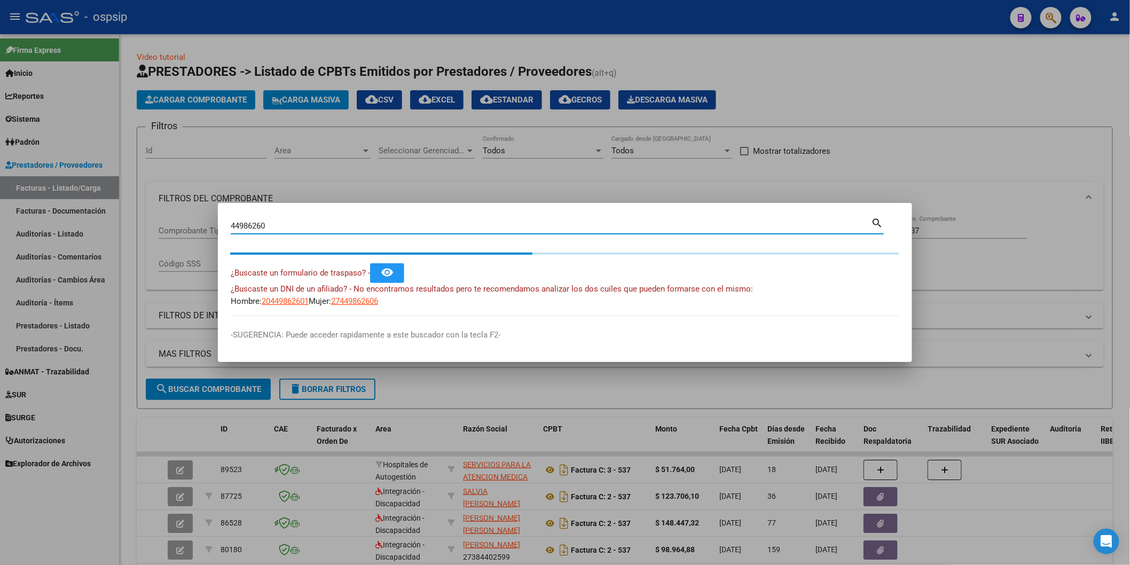
type input "44986260"
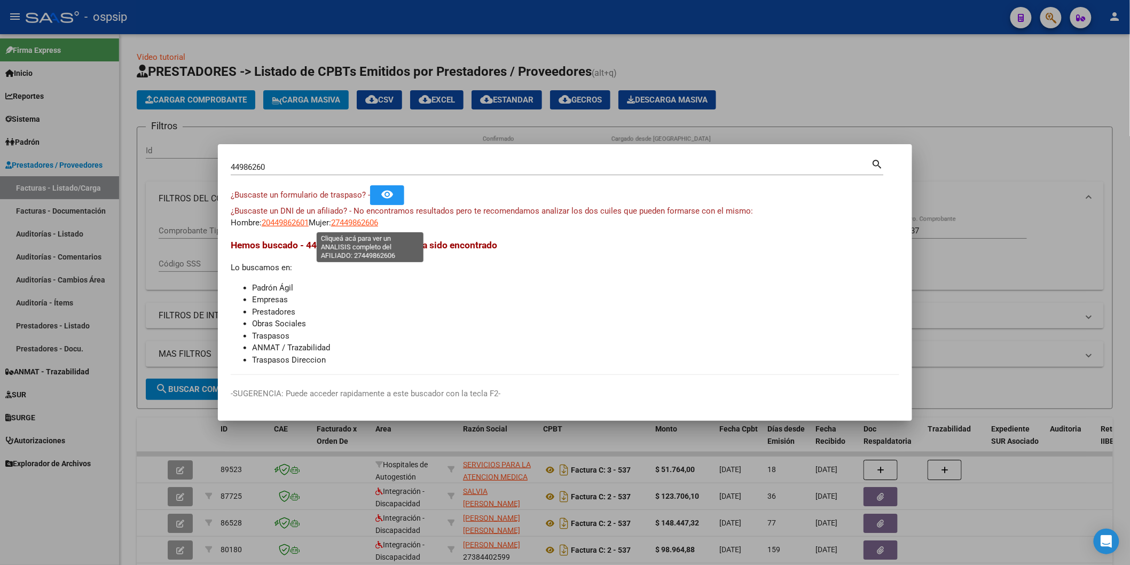
click at [366, 225] on span "27449862606" at bounding box center [354, 223] width 47 height 10
type textarea "27449862606"
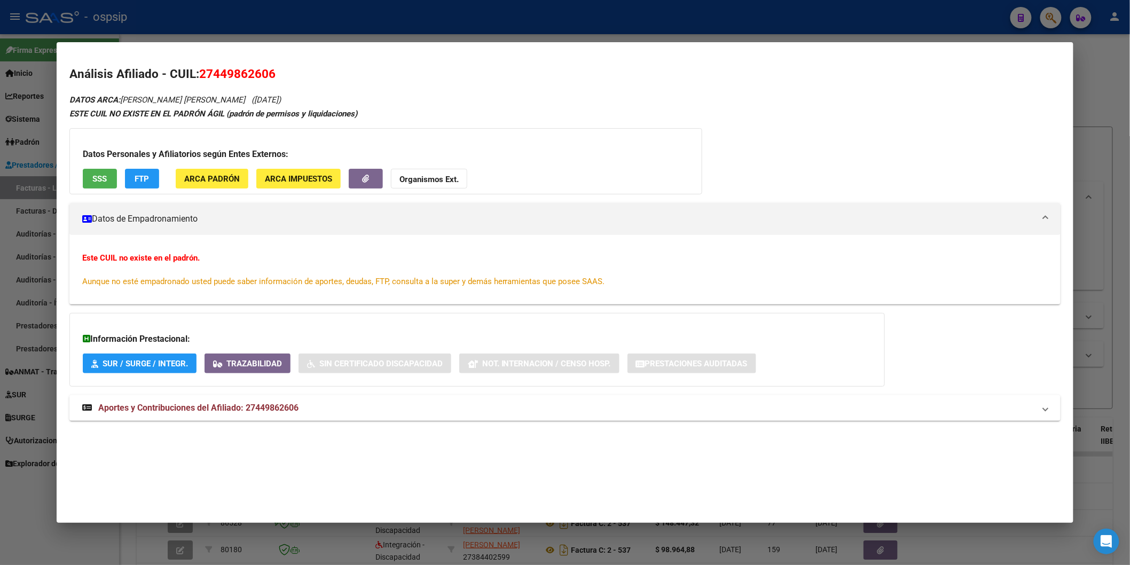
click at [92, 181] on span "SSS" at bounding box center [99, 179] width 14 height 10
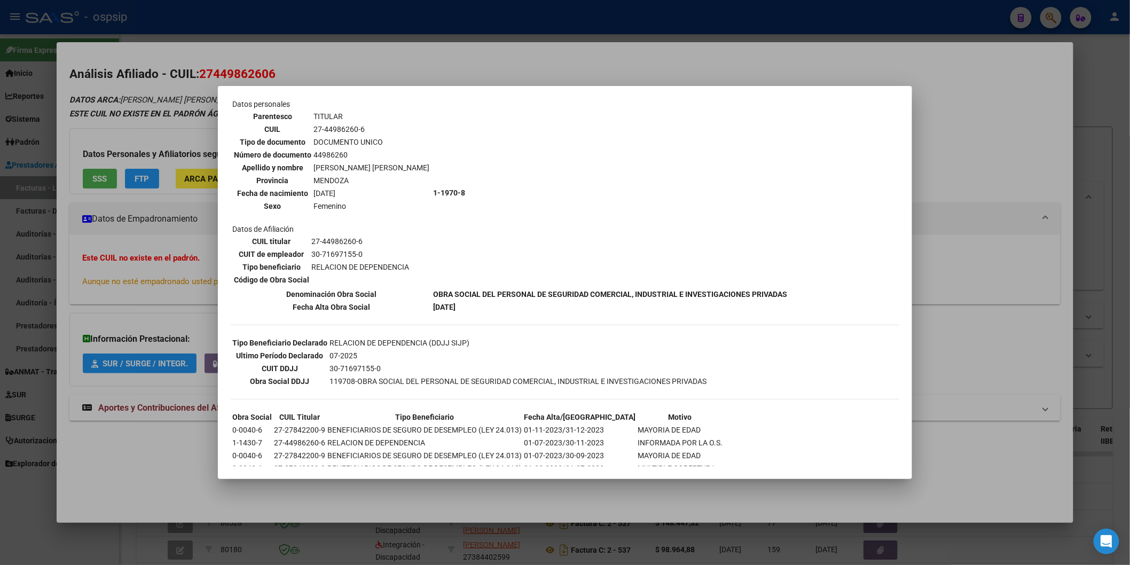
scroll to position [108, 0]
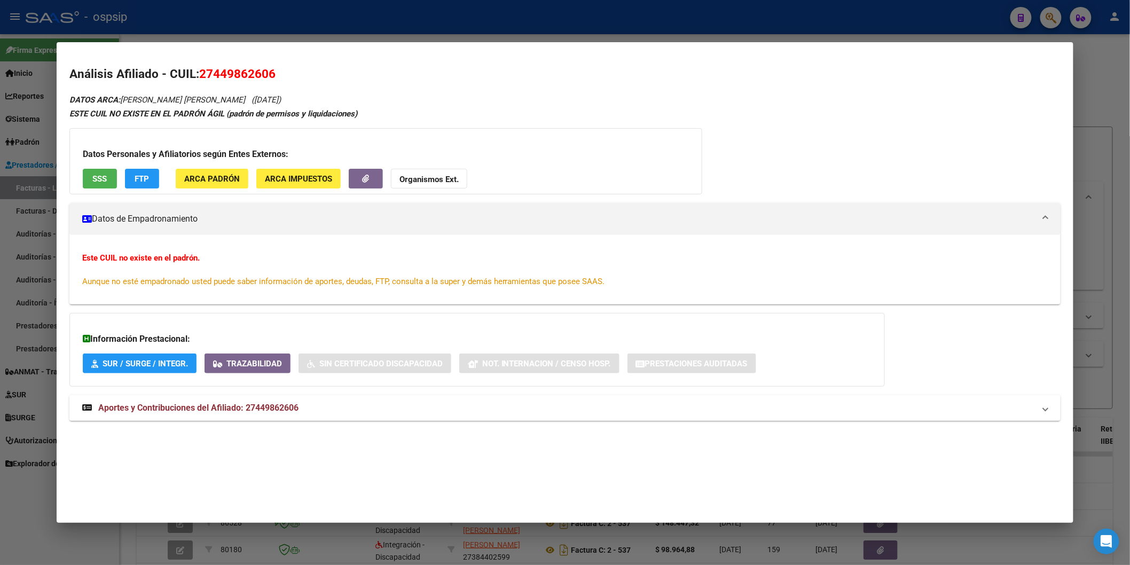
click at [179, 405] on span "Aportes y Contribuciones del Afiliado: 27449862606" at bounding box center [198, 407] width 200 height 10
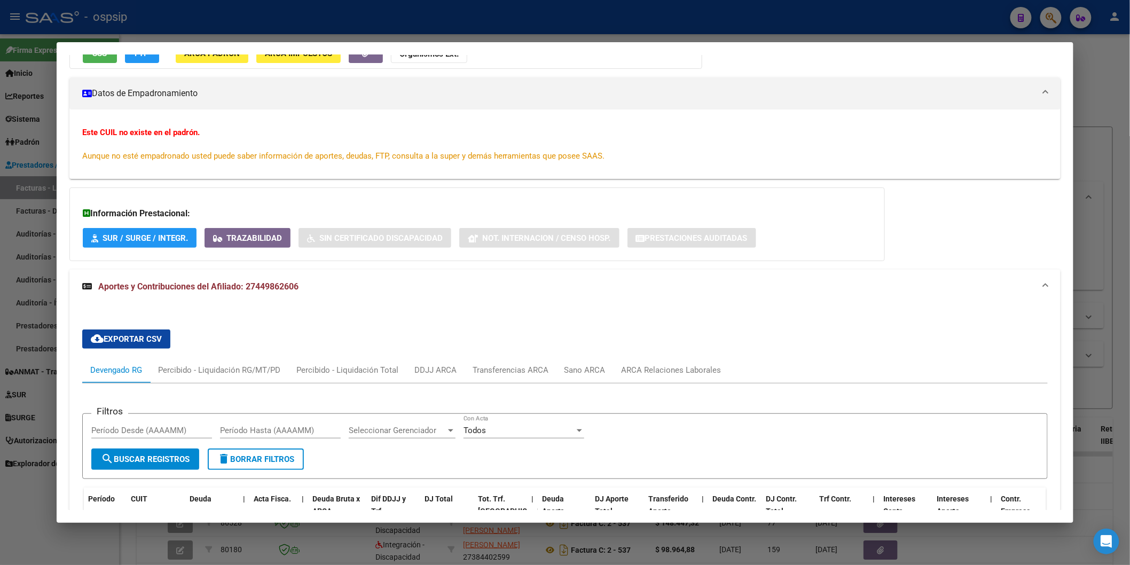
scroll to position [356, 0]
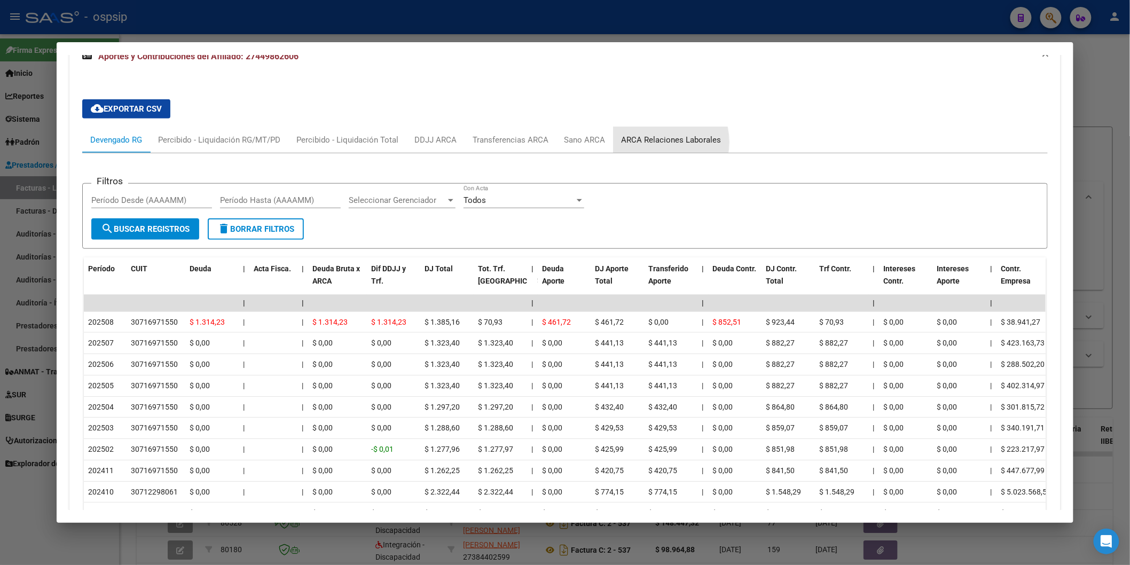
click at [647, 143] on div "ARCA Relaciones Laborales" at bounding box center [671, 140] width 100 height 12
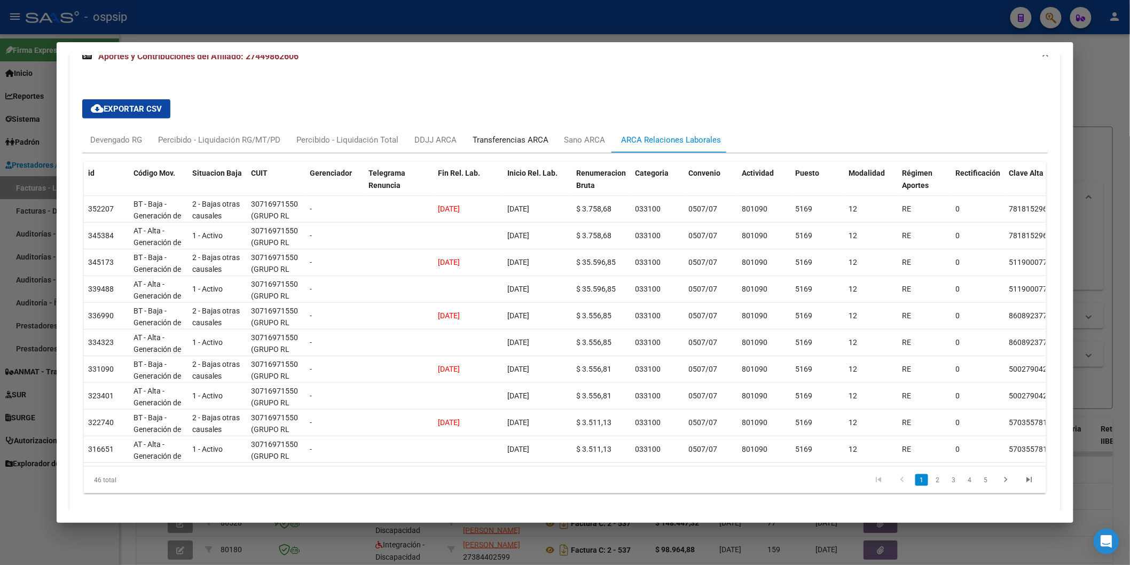
click at [482, 138] on div "Transferencias ARCA" at bounding box center [510, 140] width 76 height 12
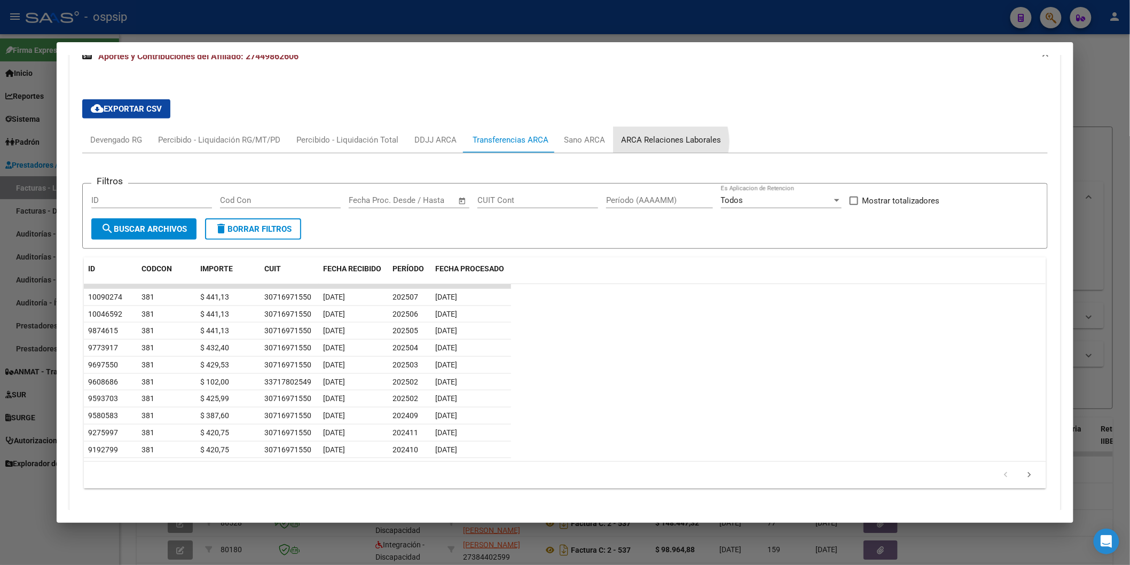
click at [655, 142] on div "ARCA Relaciones Laborales" at bounding box center [671, 140] width 100 height 12
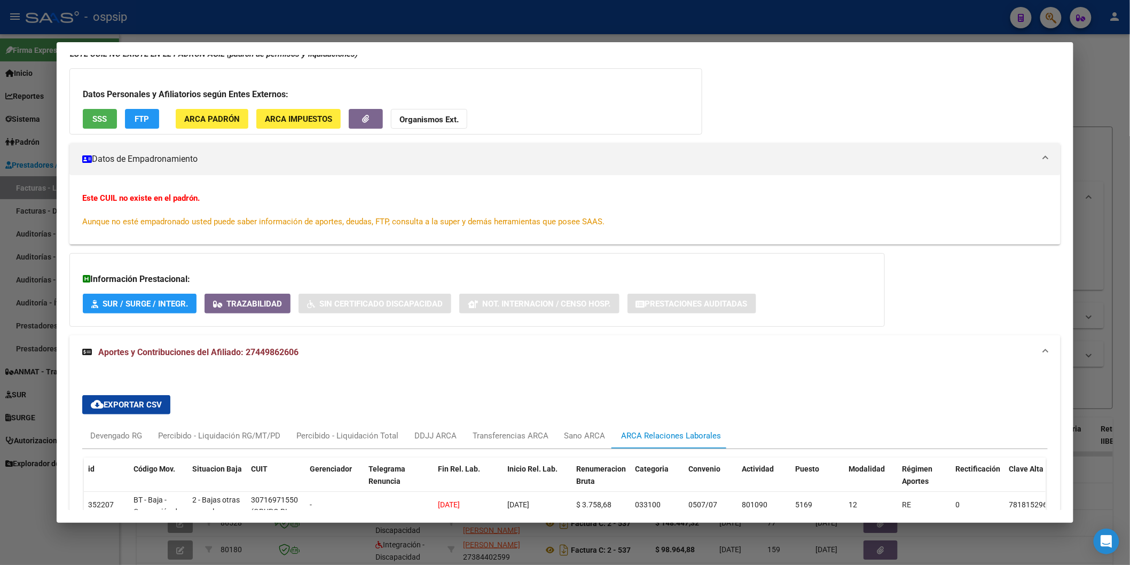
scroll to position [0, 0]
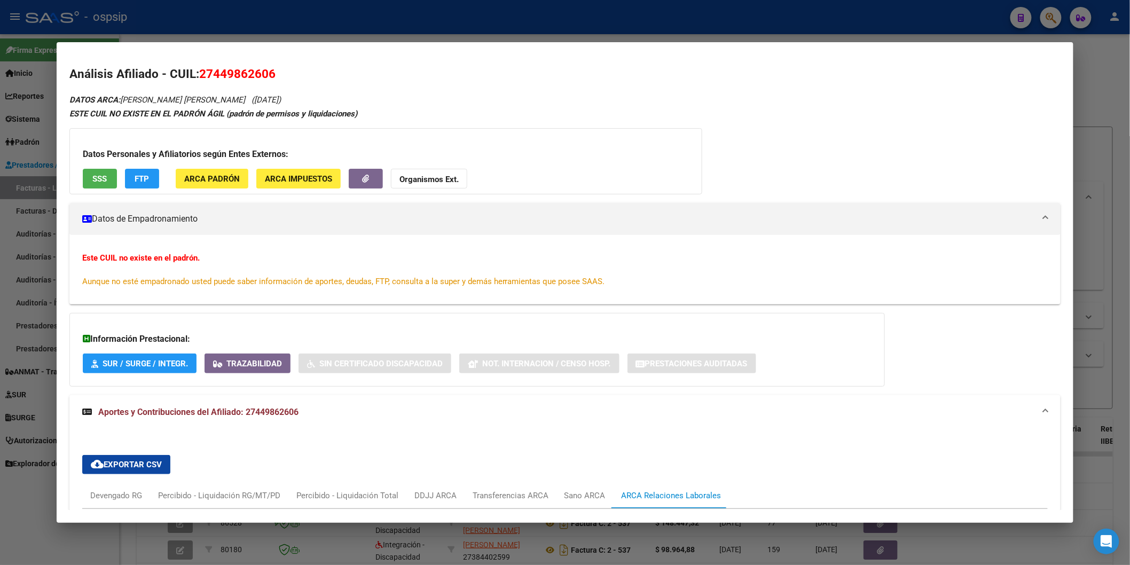
click at [92, 177] on span "SSS" at bounding box center [99, 179] width 14 height 10
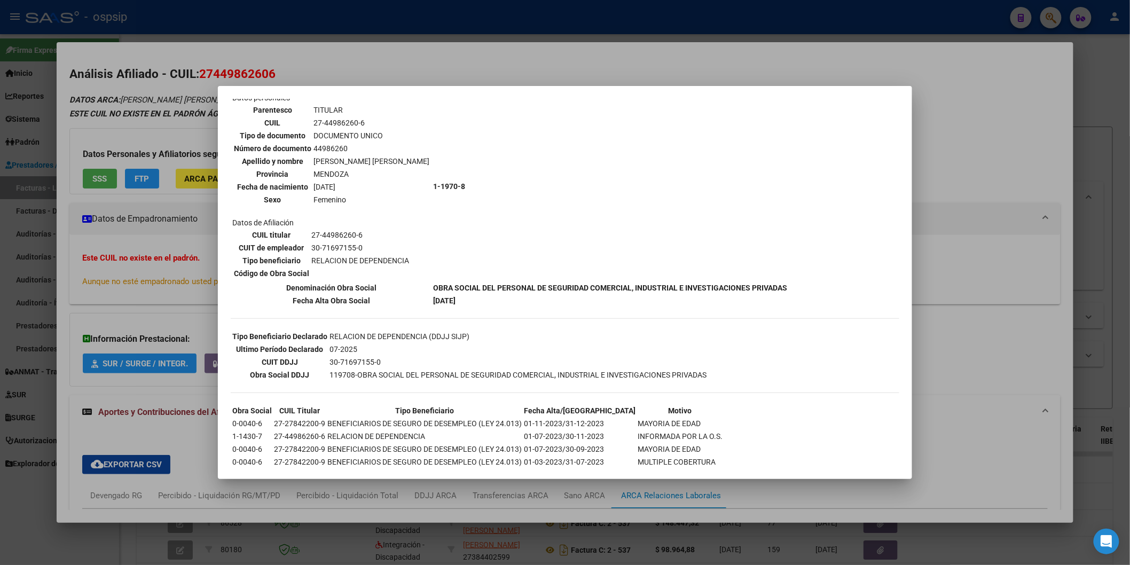
scroll to position [108, 0]
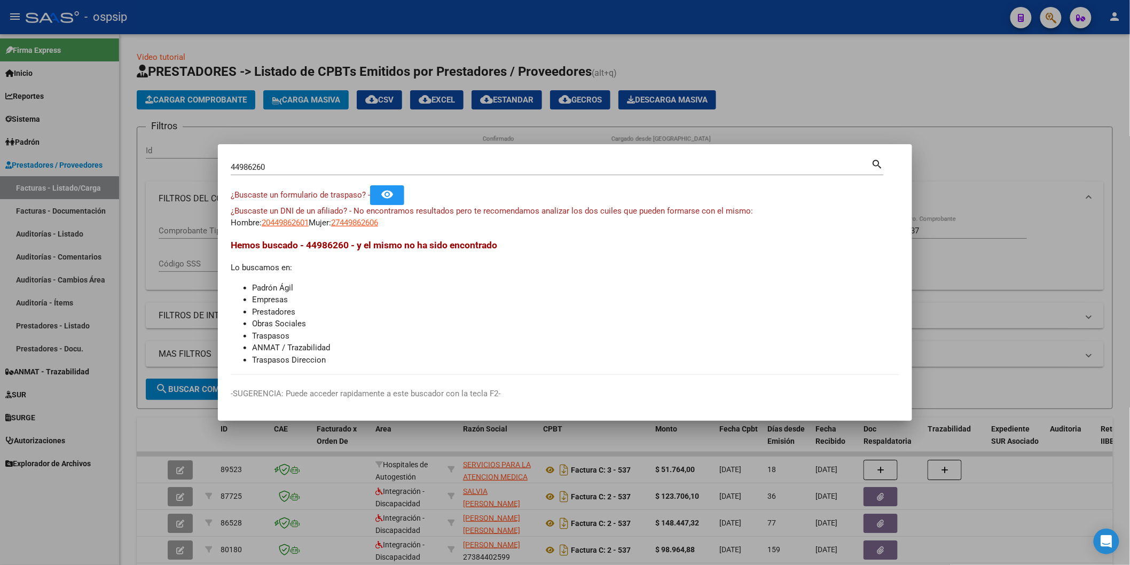
click at [300, 164] on input "44986260" at bounding box center [551, 167] width 641 height 10
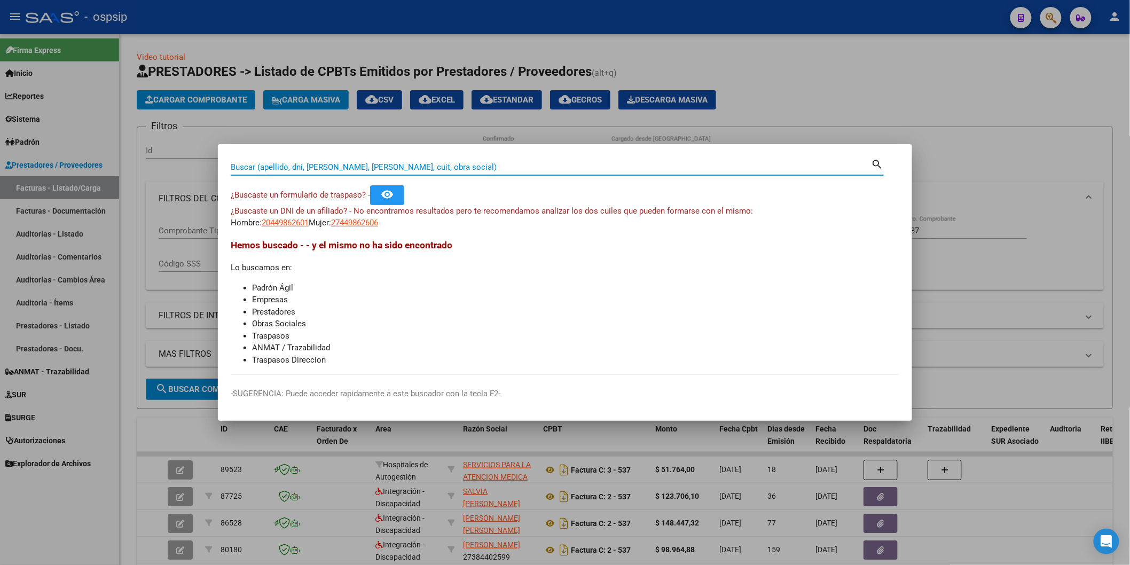
paste input "42750002"
type input "42750002"
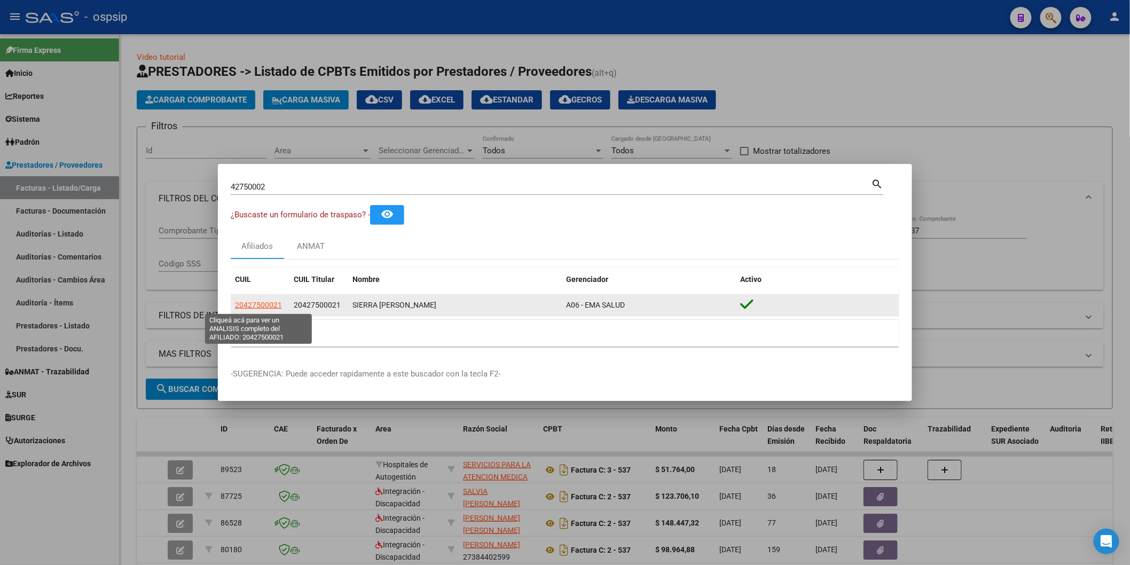
click at [244, 306] on span "20427500021" at bounding box center [258, 305] width 47 height 9
type textarea "20427500021"
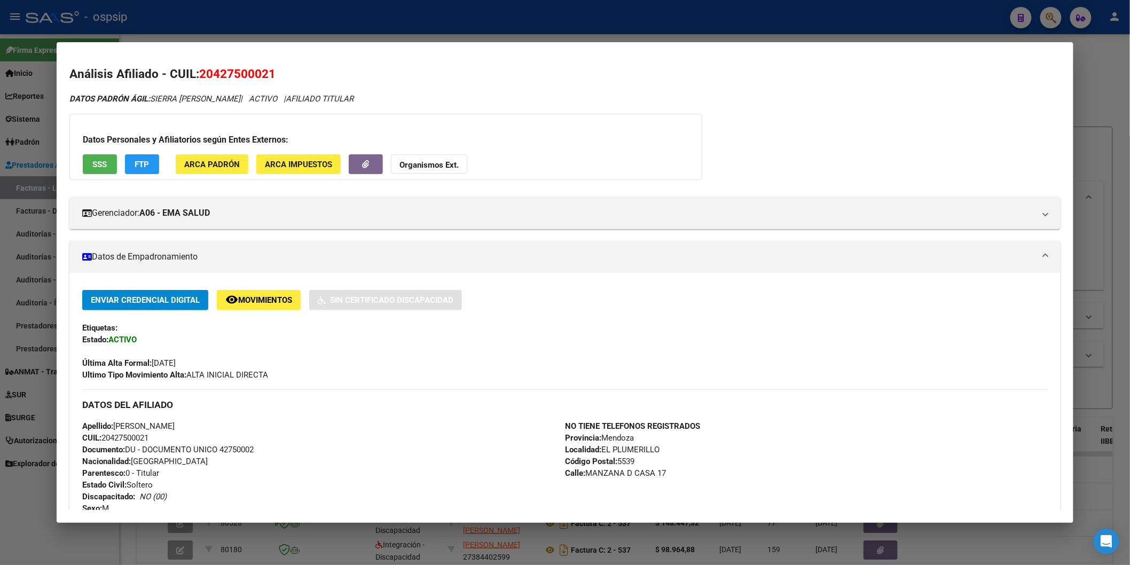
click at [99, 168] on span "SSS" at bounding box center [99, 165] width 14 height 10
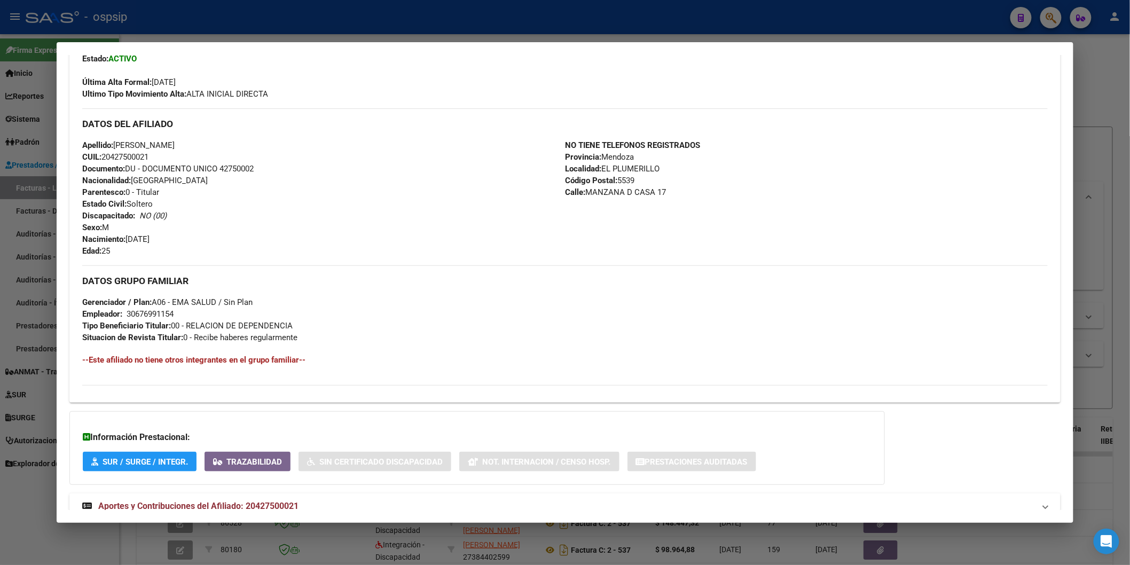
scroll to position [314, 0]
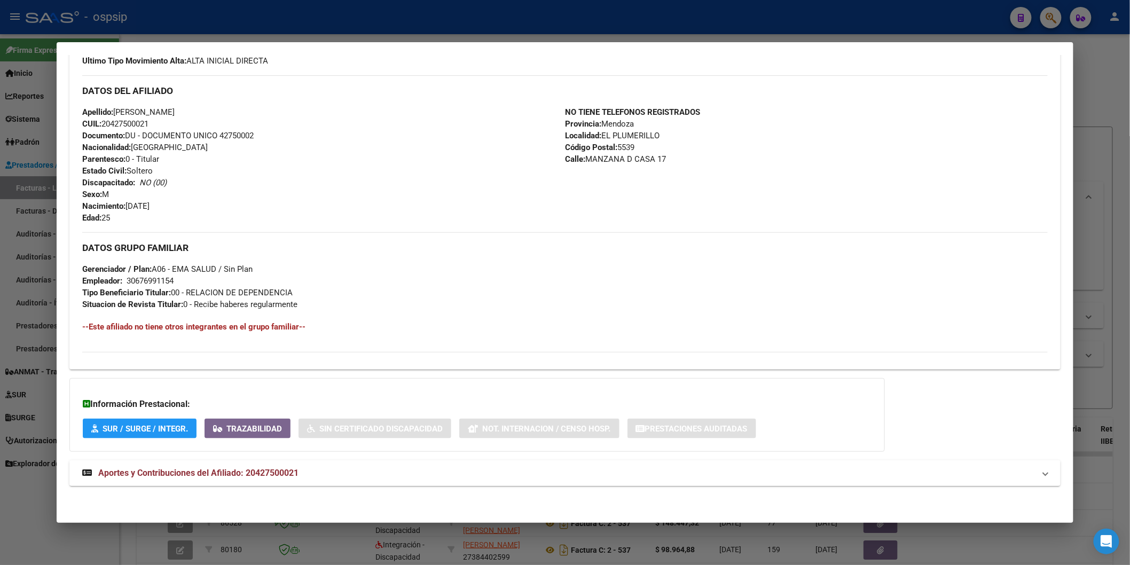
click at [243, 462] on mat-expansion-panel-header "Aportes y Contribuciones del Afiliado: 20427500021" at bounding box center [564, 473] width 991 height 26
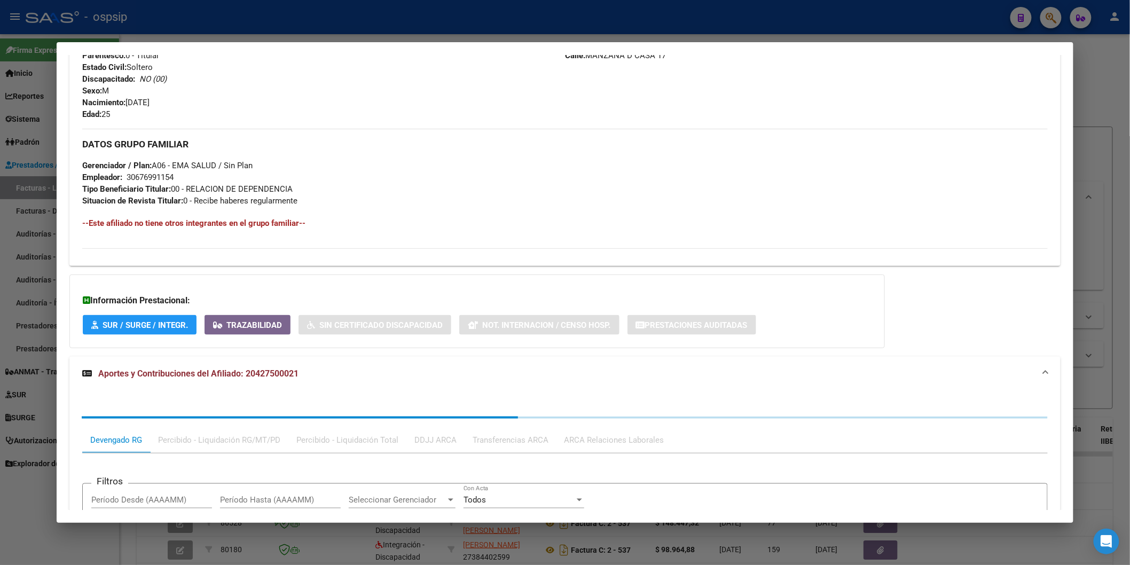
scroll to position [581, 0]
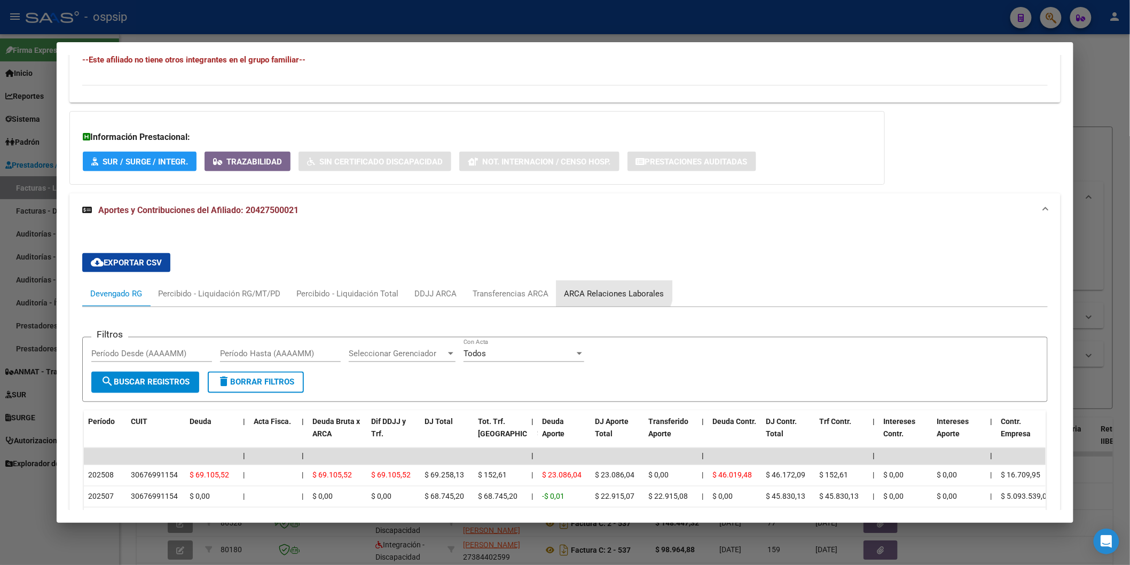
click at [595, 282] on div "ARCA Relaciones Laborales" at bounding box center [614, 294] width 116 height 26
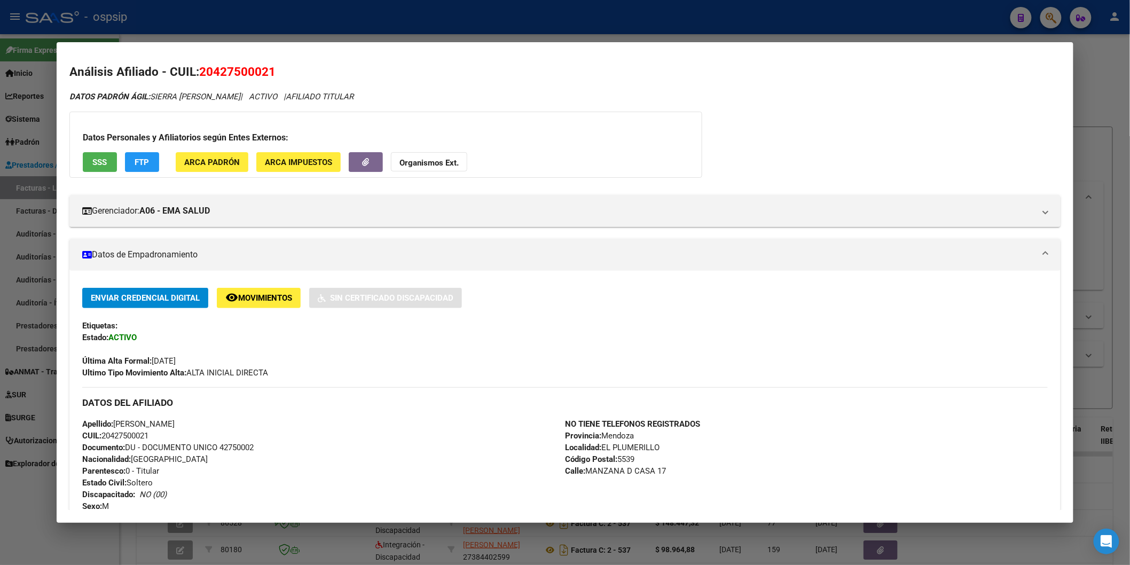
scroll to position [0, 0]
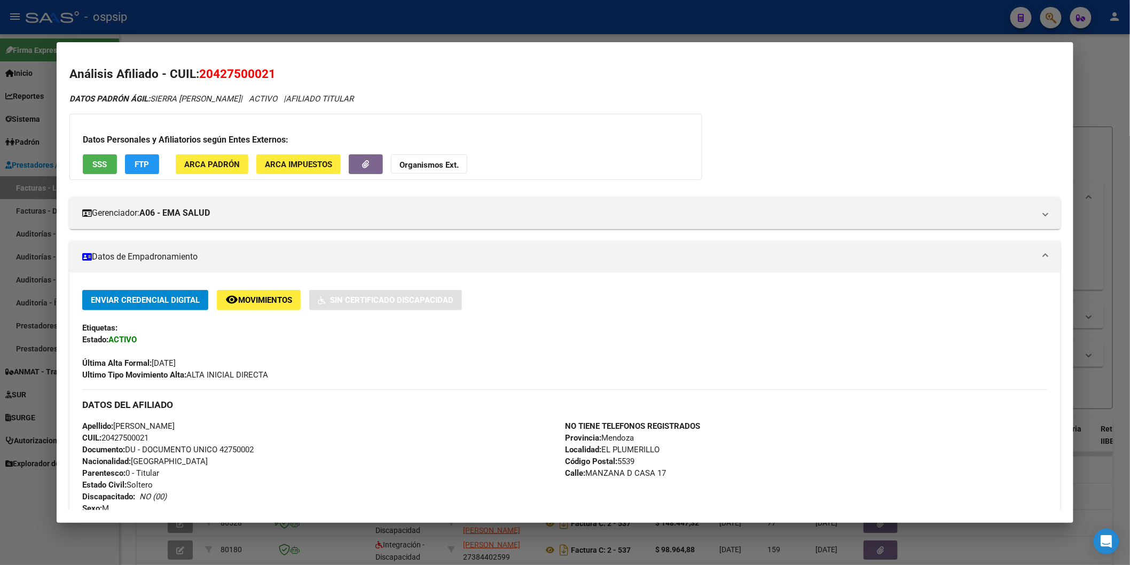
click at [97, 159] on span "SSS" at bounding box center [99, 164] width 14 height 10
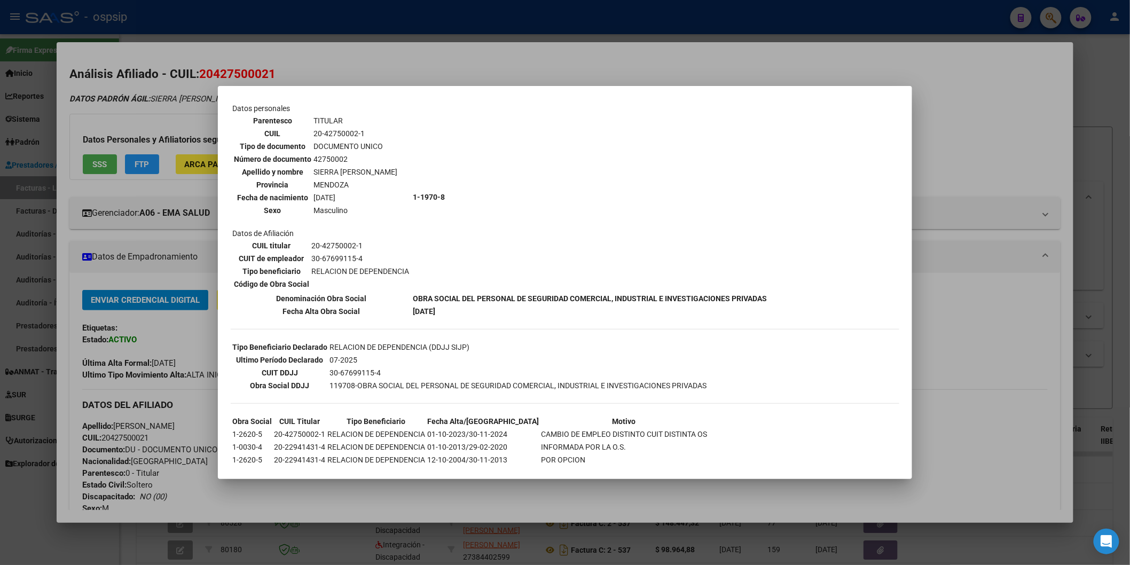
scroll to position [96, 0]
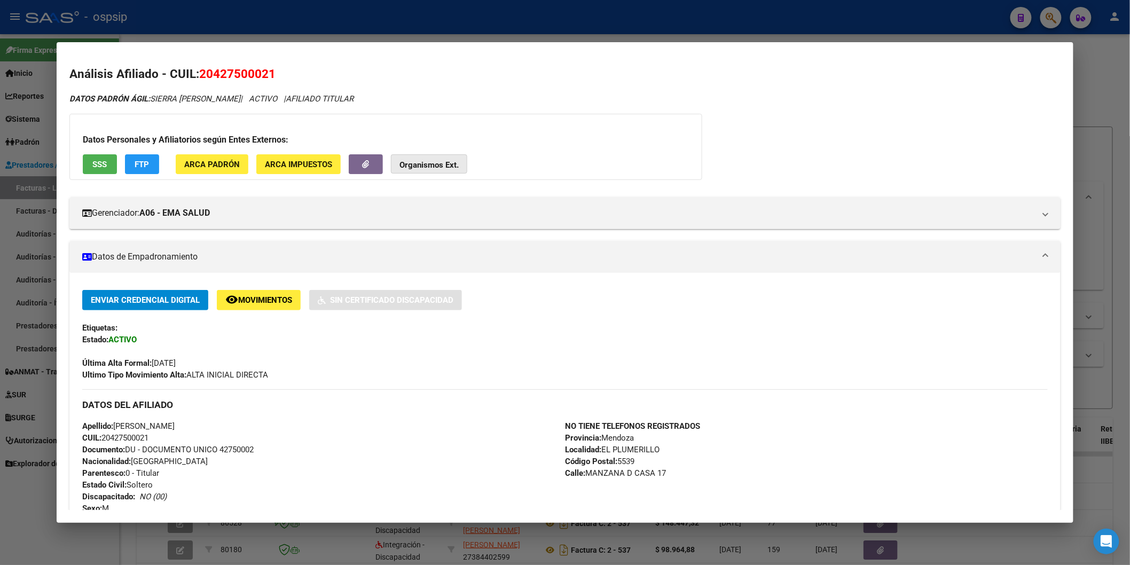
click at [402, 161] on strong "Organismos Ext." at bounding box center [428, 165] width 59 height 10
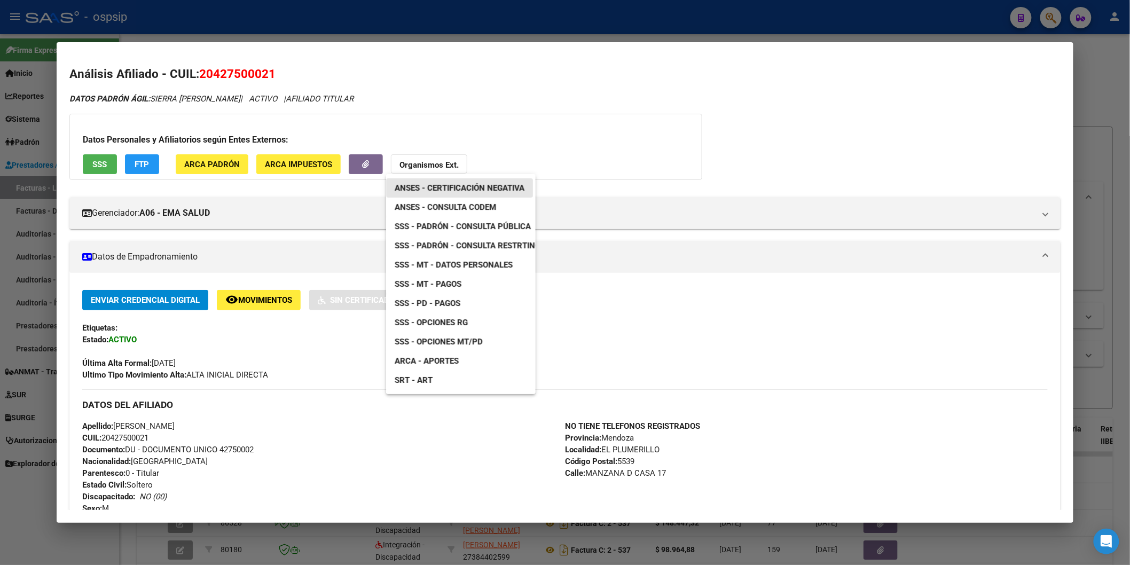
click at [457, 195] on link "ANSES - Certificación Negativa" at bounding box center [459, 187] width 147 height 19
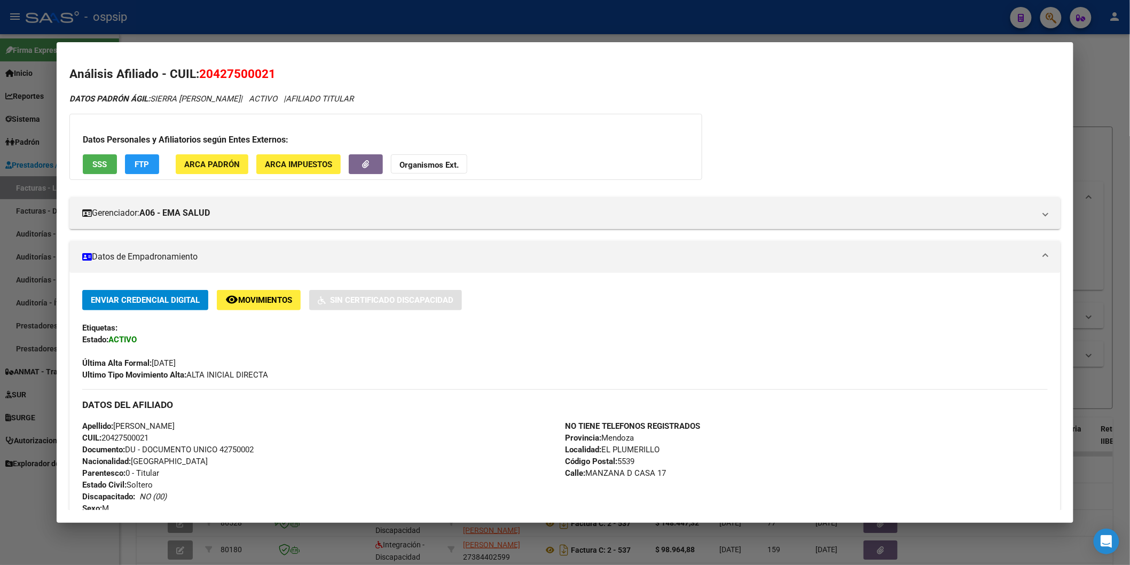
click at [416, 175] on div "Datos Personales y Afiliatorios según Entes Externos: SSS FTP ARCA Padrón ARCA …" at bounding box center [385, 147] width 633 height 66
click at [416, 166] on strong "Organismos Ext." at bounding box center [428, 165] width 59 height 10
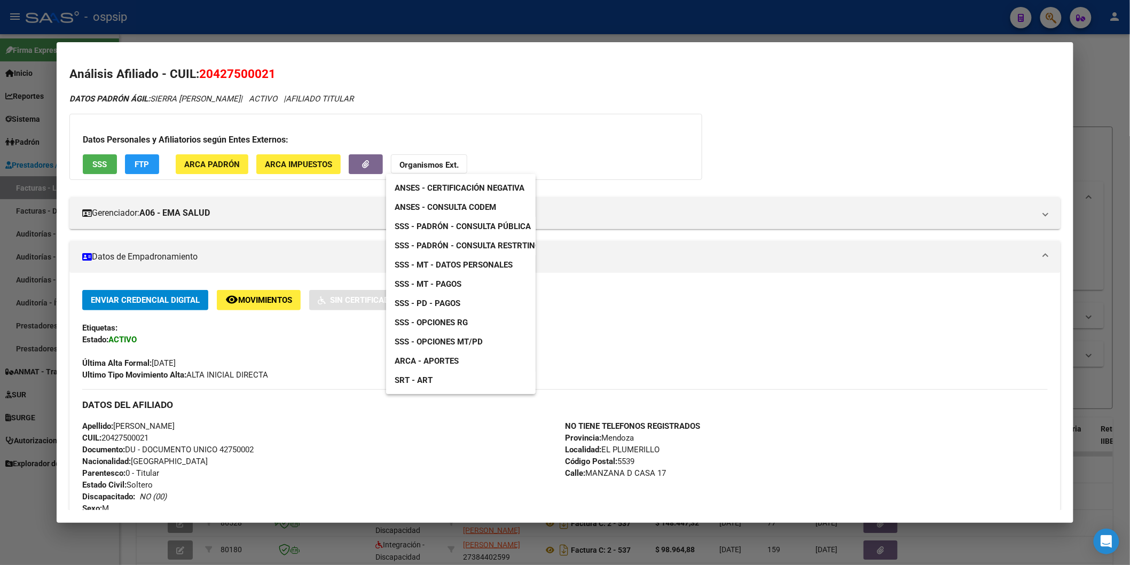
click at [471, 209] on span "ANSES - Consulta CODEM" at bounding box center [444, 207] width 101 height 10
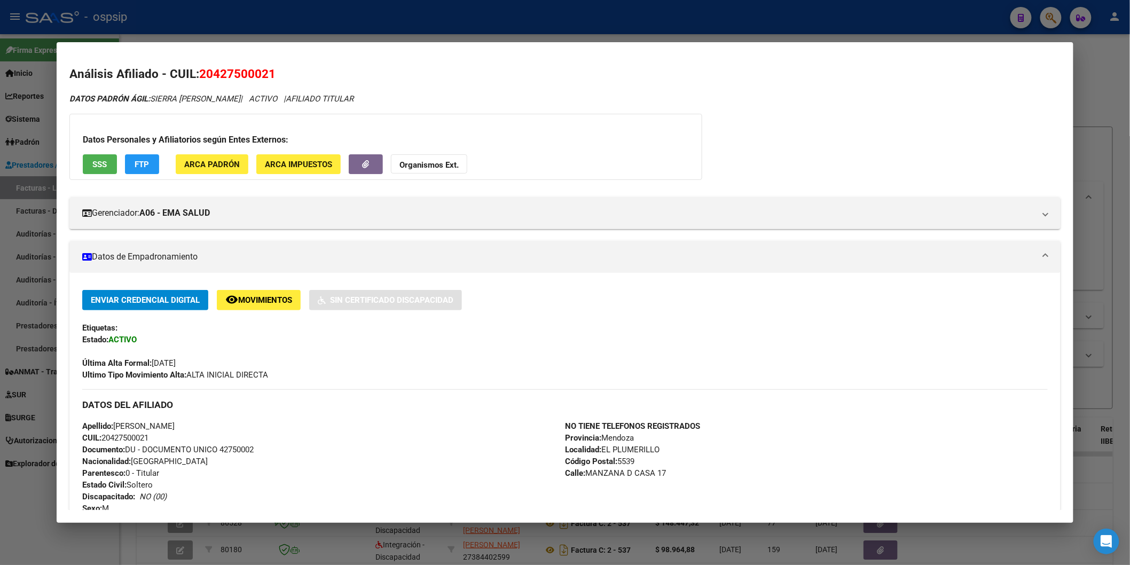
click at [412, 158] on button "Organismos Ext." at bounding box center [429, 164] width 76 height 20
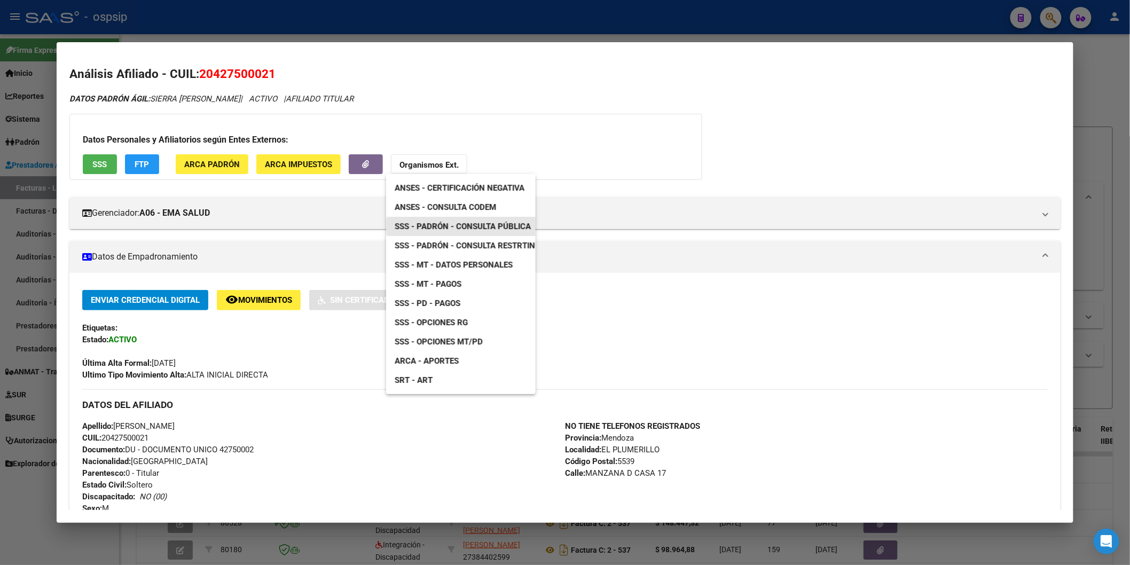
click at [502, 228] on span "SSS - Padrón - Consulta Pública" at bounding box center [462, 227] width 136 height 10
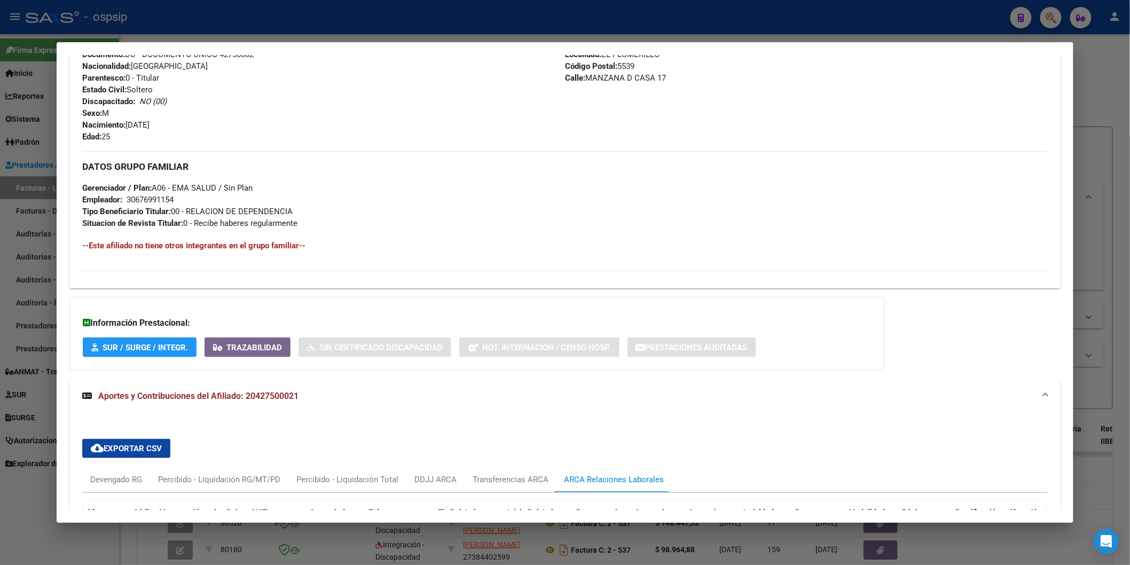
scroll to position [534, 0]
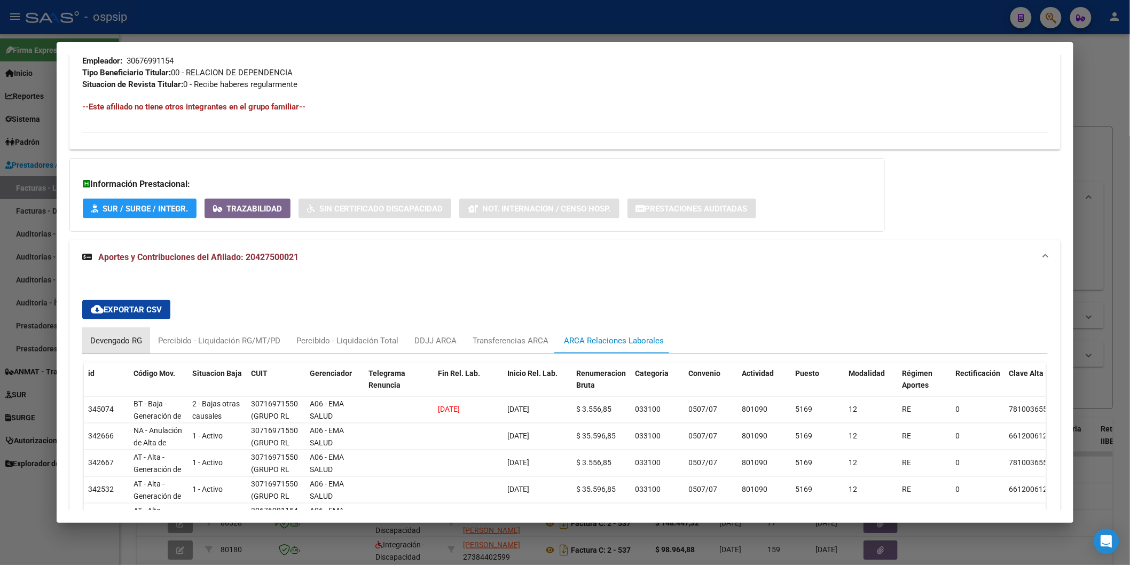
click at [112, 344] on div "Devengado RG" at bounding box center [116, 341] width 52 height 12
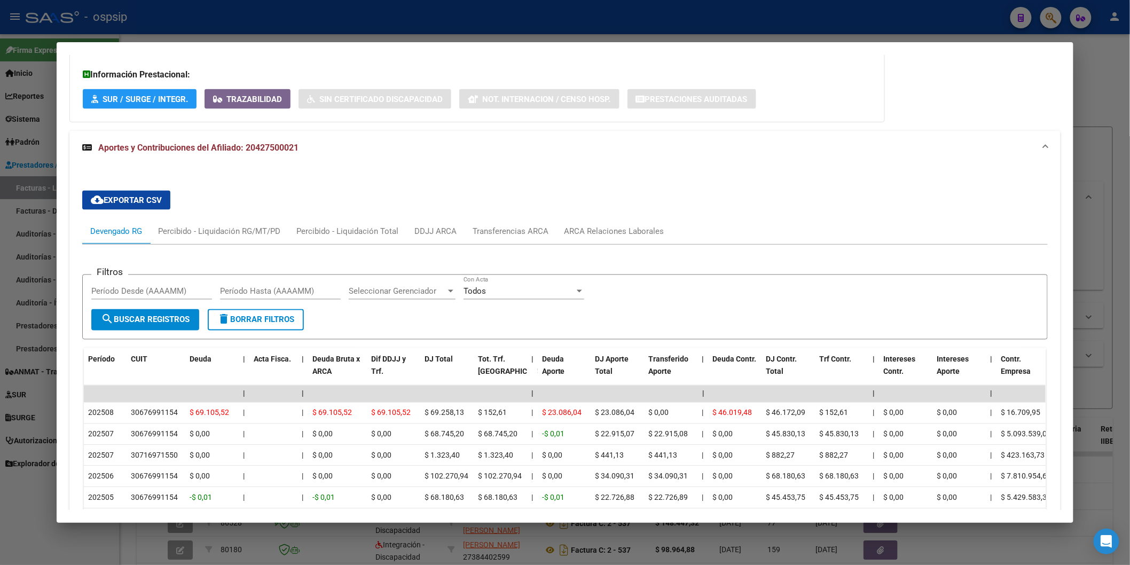
scroll to position [652, 0]
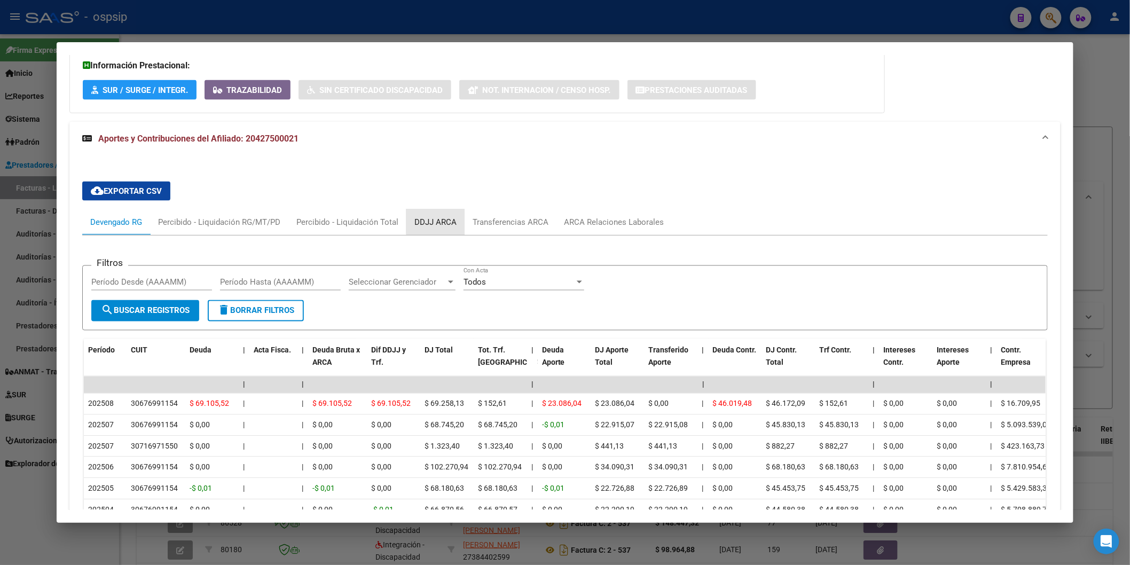
click at [449, 214] on div "DDJJ ARCA" at bounding box center [435, 222] width 58 height 26
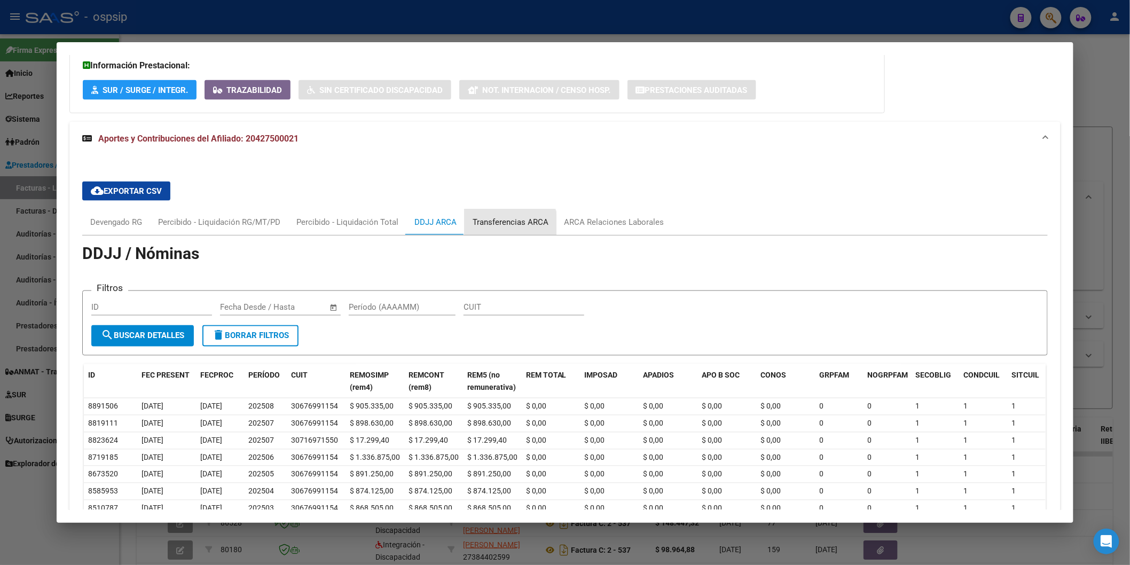
click at [494, 230] on div "Transferencias ARCA" at bounding box center [510, 222] width 92 height 26
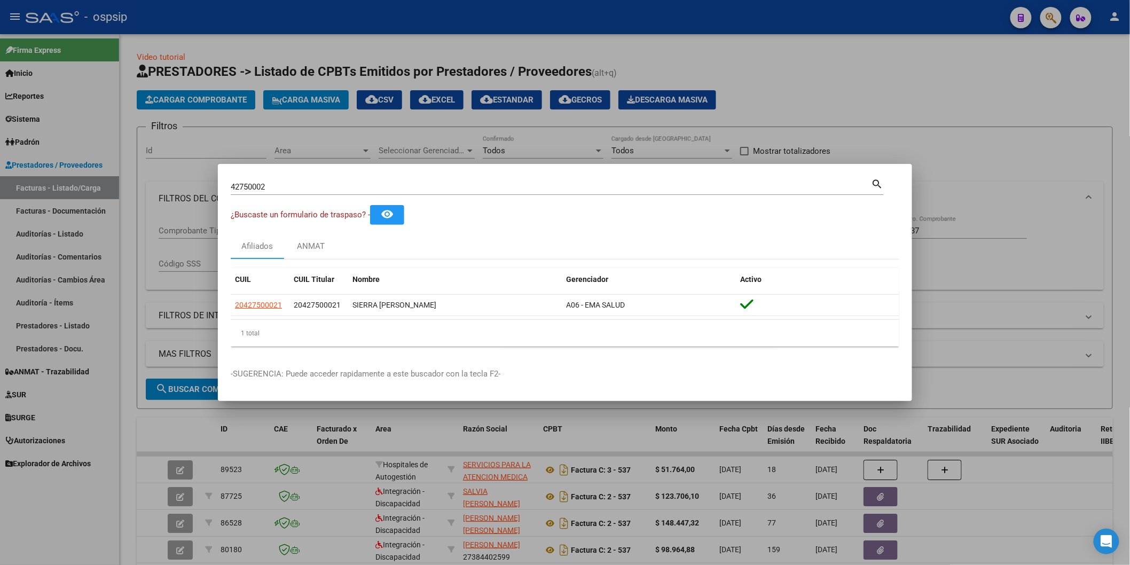
click at [324, 181] on div "42750002 Buscar (apellido, dni, [PERSON_NAME], [PERSON_NAME], cuit, obra social)" at bounding box center [551, 187] width 641 height 16
click at [324, 182] on input "42750002" at bounding box center [551, 187] width 641 height 10
click at [326, 183] on input "42750002" at bounding box center [551, 187] width 641 height 10
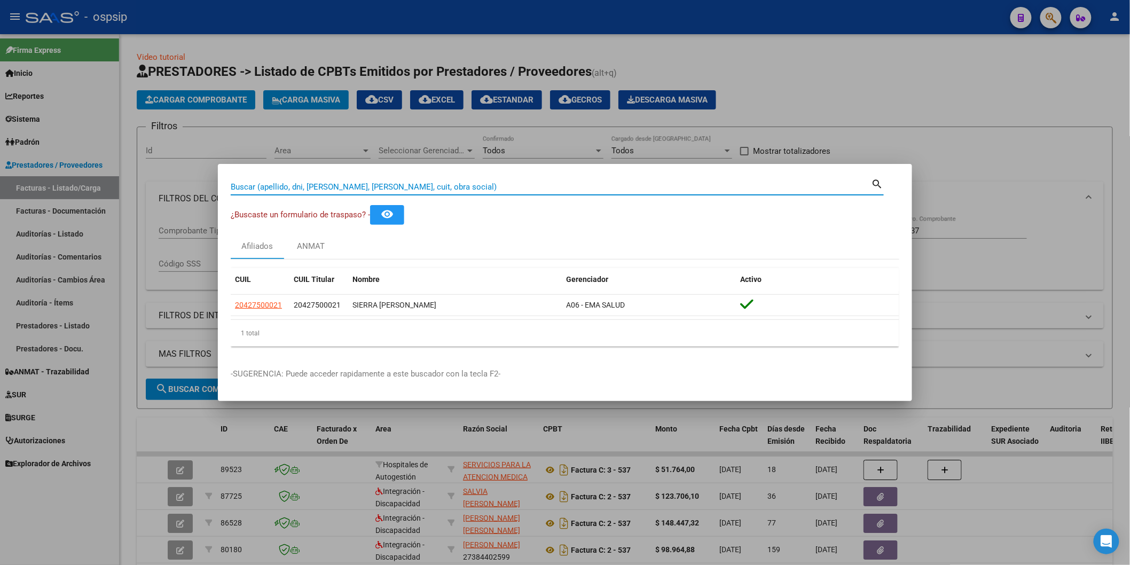
paste input "16616775"
type input "16616775"
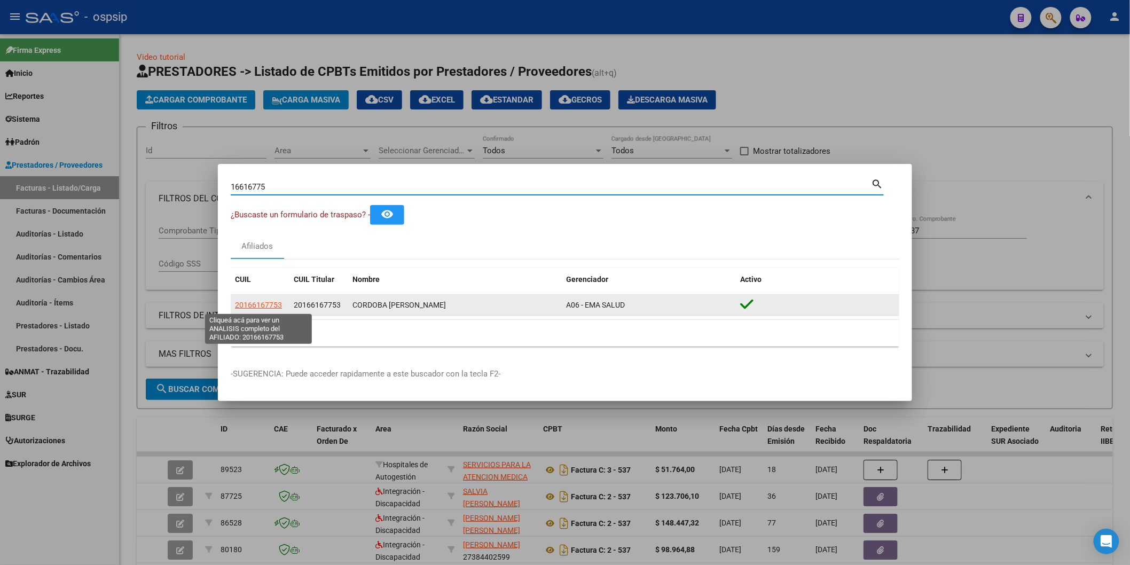
click at [271, 303] on span "20166167753" at bounding box center [258, 305] width 47 height 9
type textarea "20166167753"
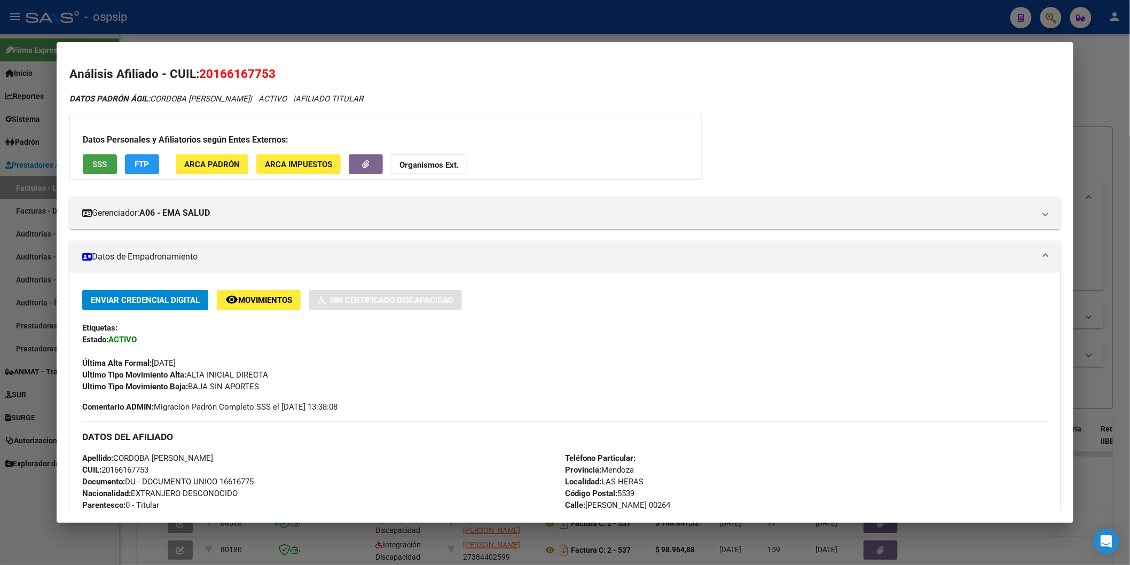
click at [92, 161] on span "SSS" at bounding box center [99, 165] width 14 height 10
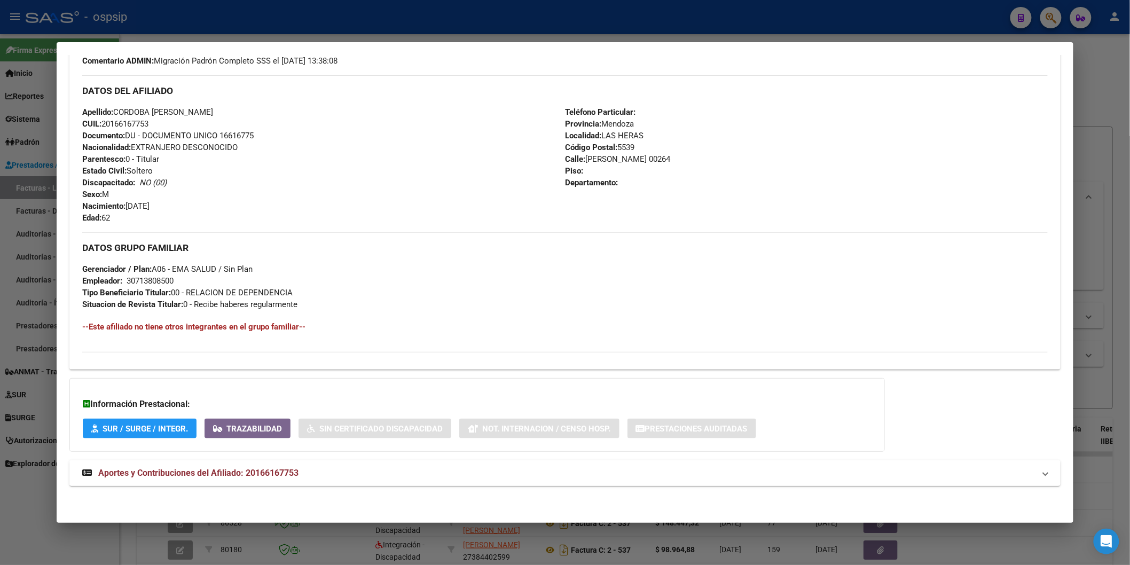
click at [208, 472] on span "Aportes y Contribuciones del Afiliado: 20166167753" at bounding box center [198, 473] width 200 height 10
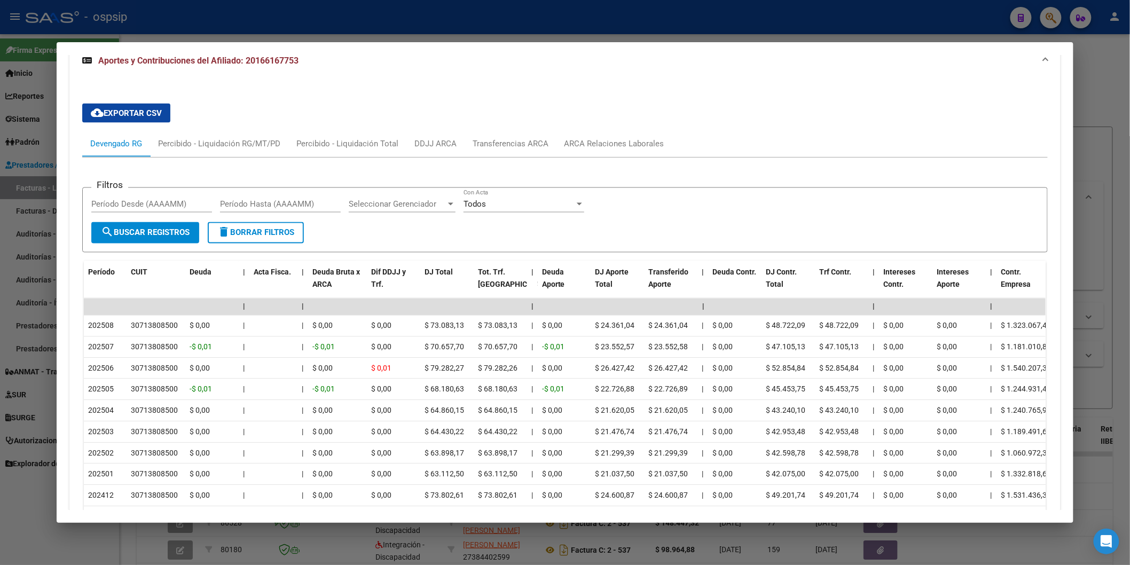
scroll to position [764, 0]
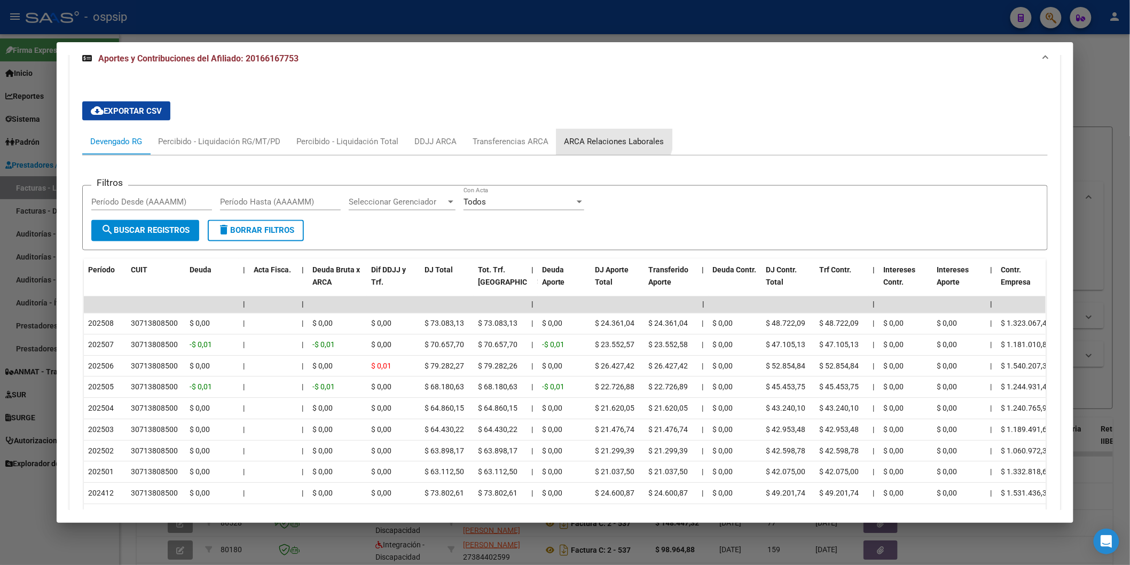
click at [596, 131] on div "ARCA Relaciones Laborales" at bounding box center [614, 142] width 116 height 26
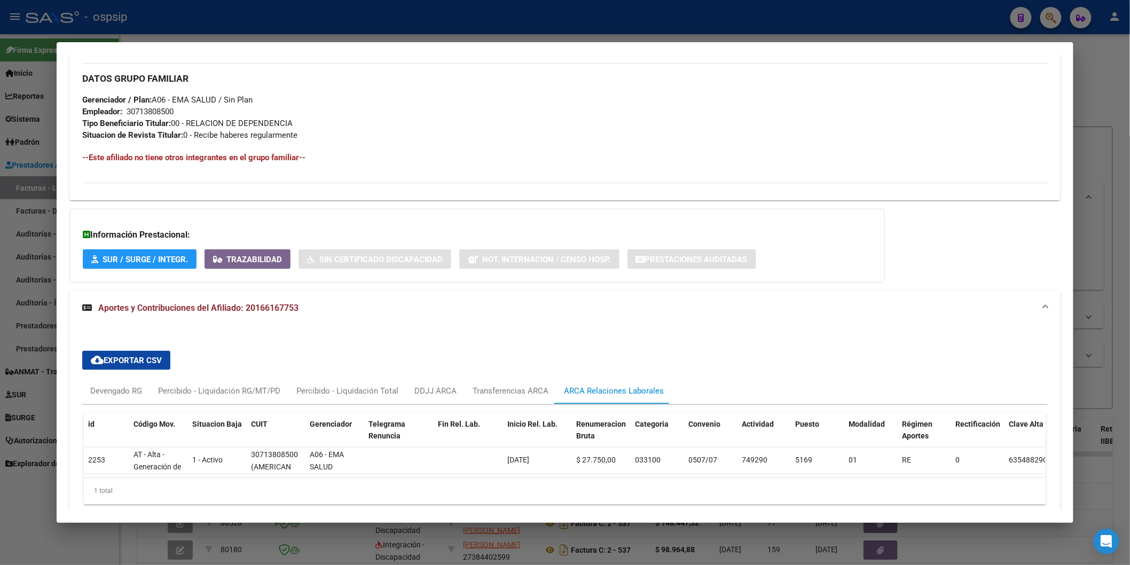
scroll to position [568, 0]
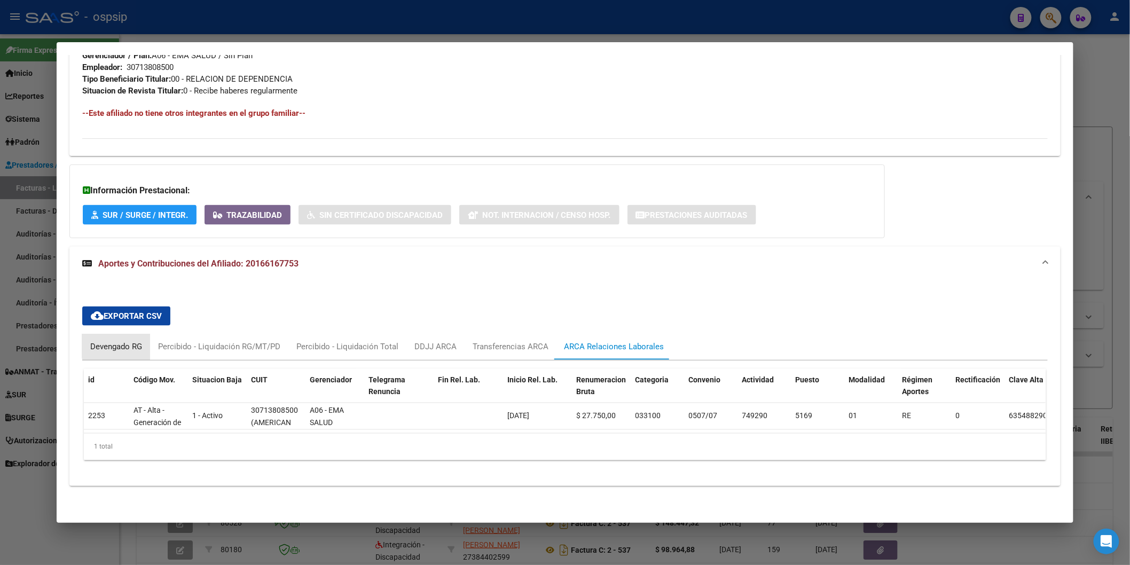
click at [120, 341] on div "Devengado RG" at bounding box center [116, 347] width 52 height 12
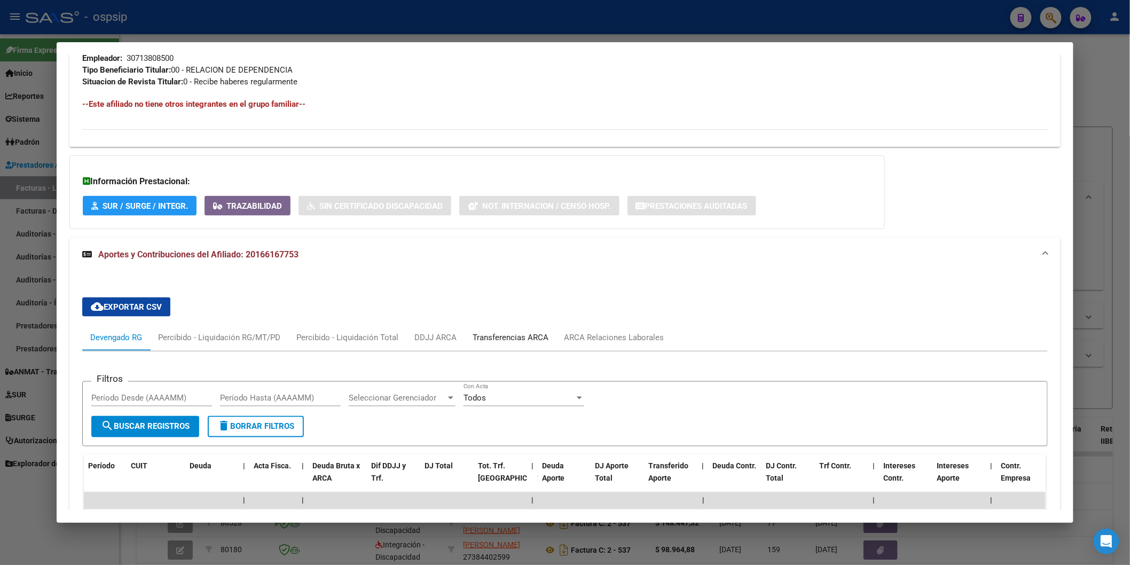
click at [520, 337] on div "Transferencias ARCA" at bounding box center [510, 338] width 76 height 12
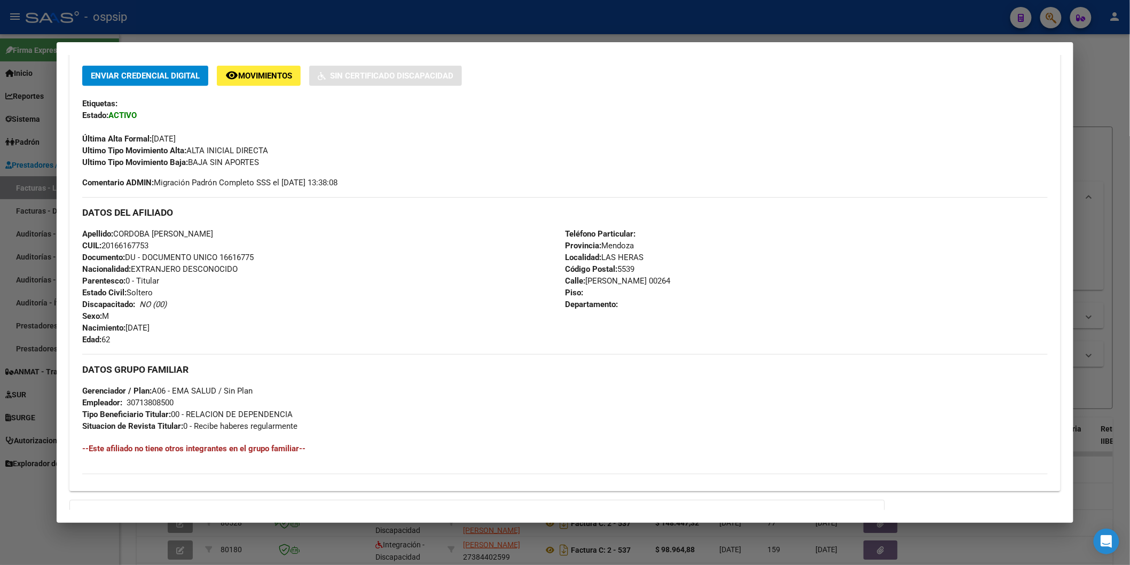
scroll to position [94, 0]
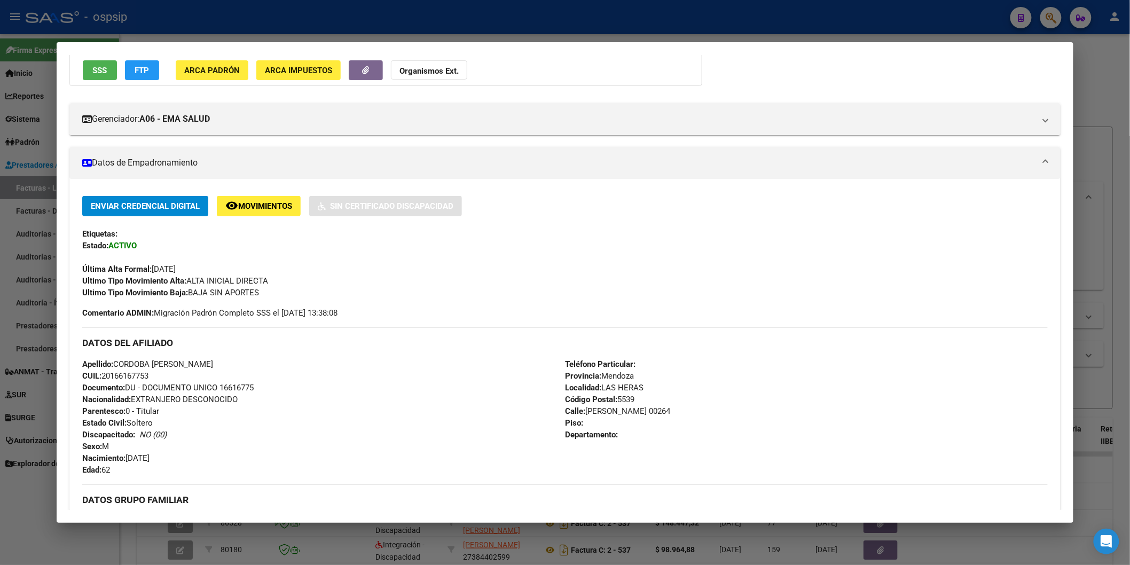
click at [108, 79] on button "SSS" at bounding box center [100, 70] width 34 height 20
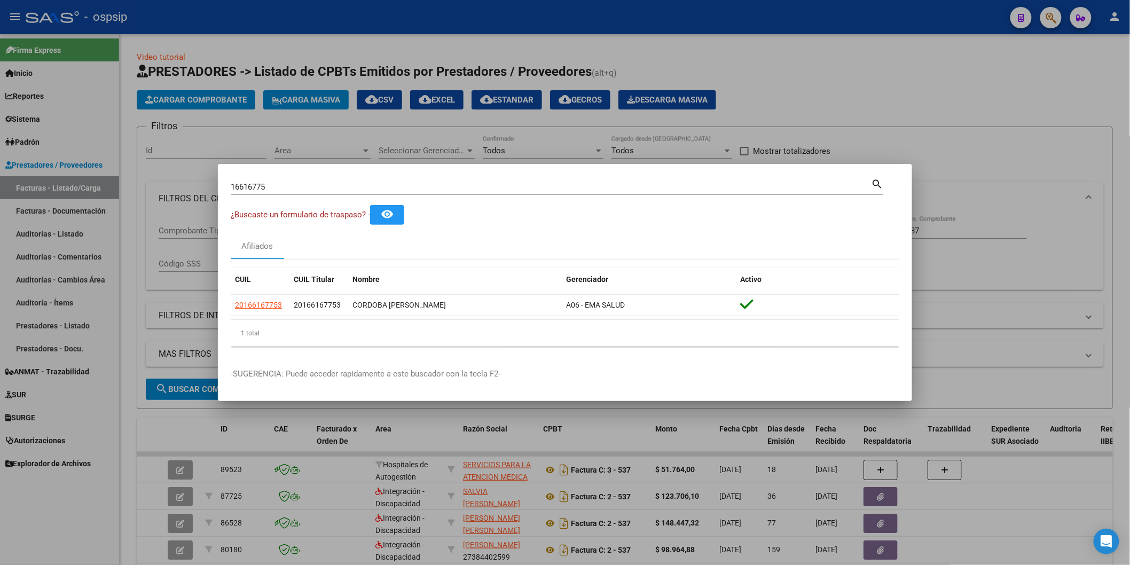
click at [294, 186] on input "16616775" at bounding box center [551, 187] width 641 height 10
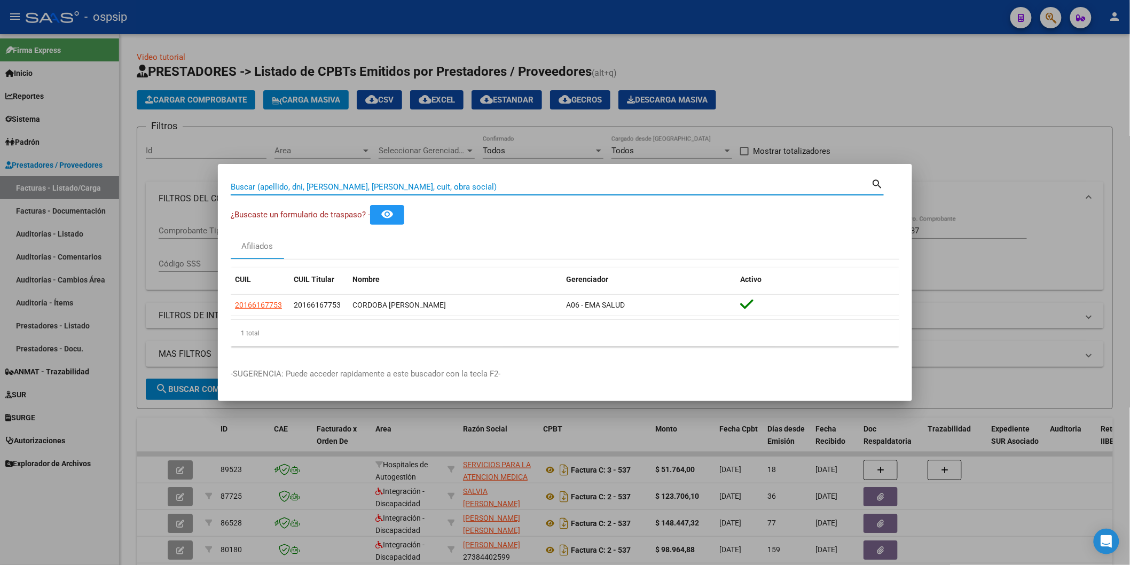
paste input "13952819"
type input "13952819"
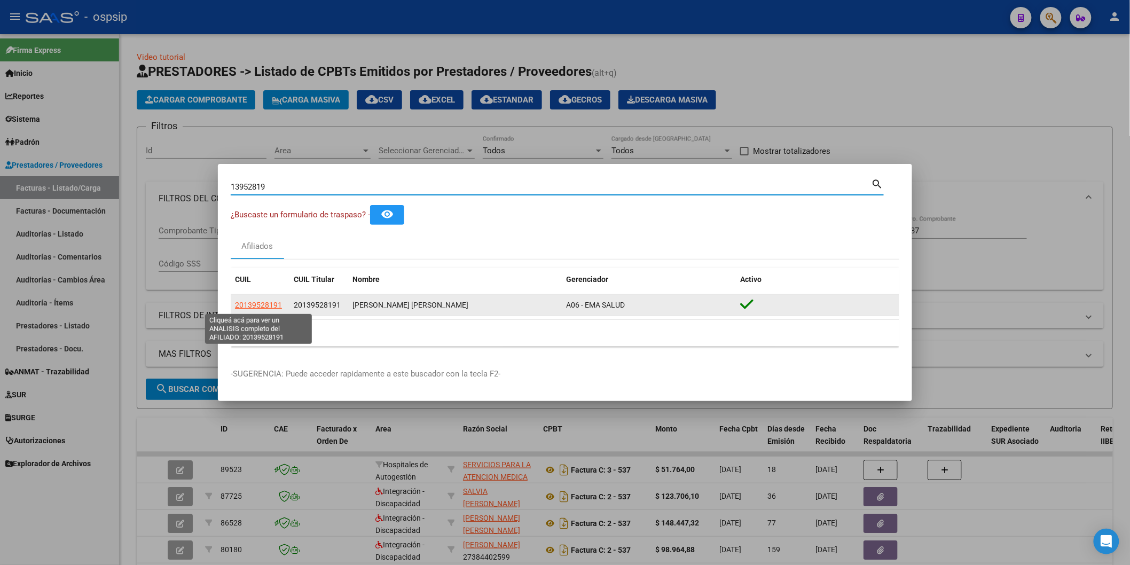
click at [252, 306] on span "20139528191" at bounding box center [258, 305] width 47 height 9
type textarea "20139528191"
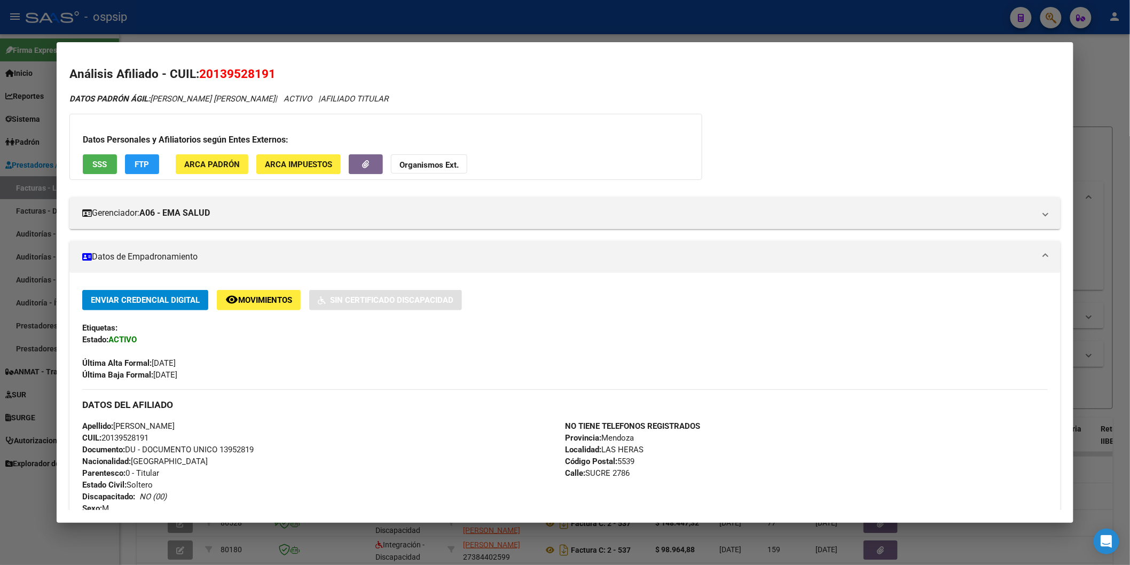
click at [92, 161] on span "SSS" at bounding box center [99, 165] width 14 height 10
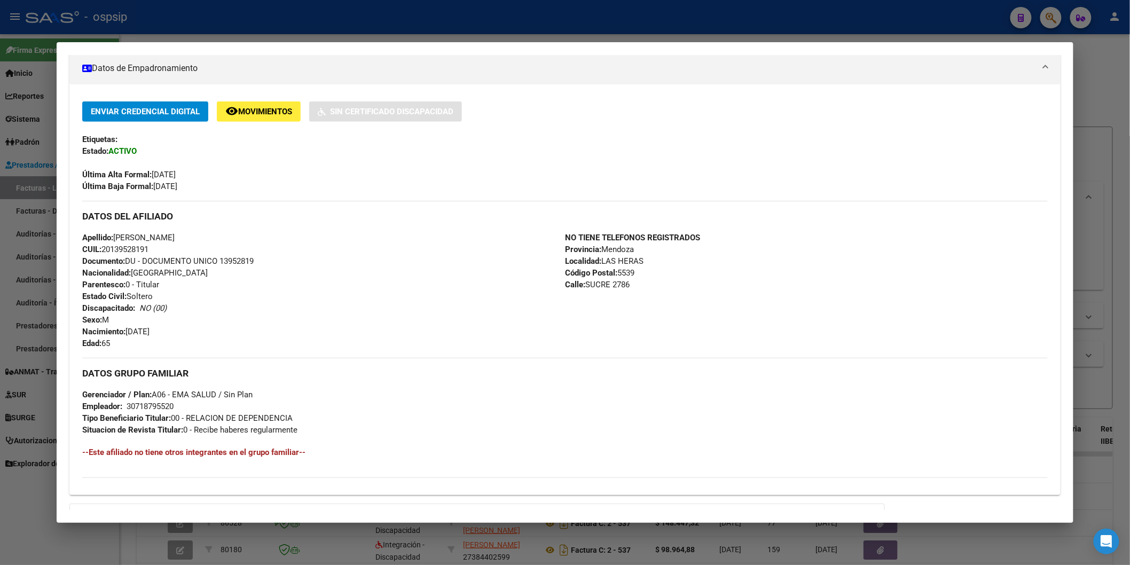
scroll to position [314, 0]
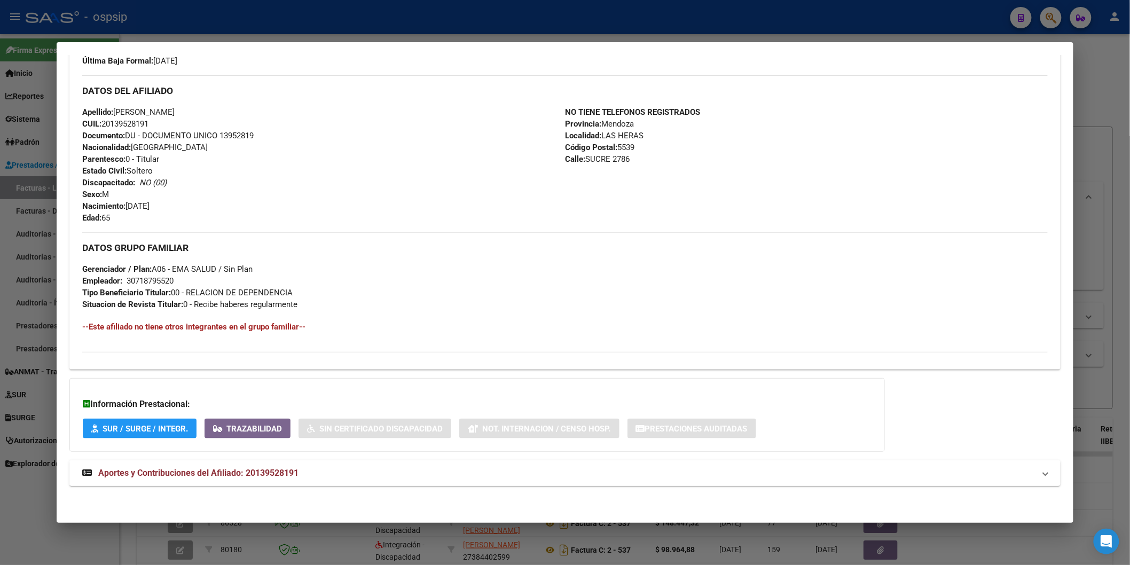
click at [262, 468] on span "Aportes y Contribuciones del Afiliado: 20139528191" at bounding box center [198, 473] width 200 height 10
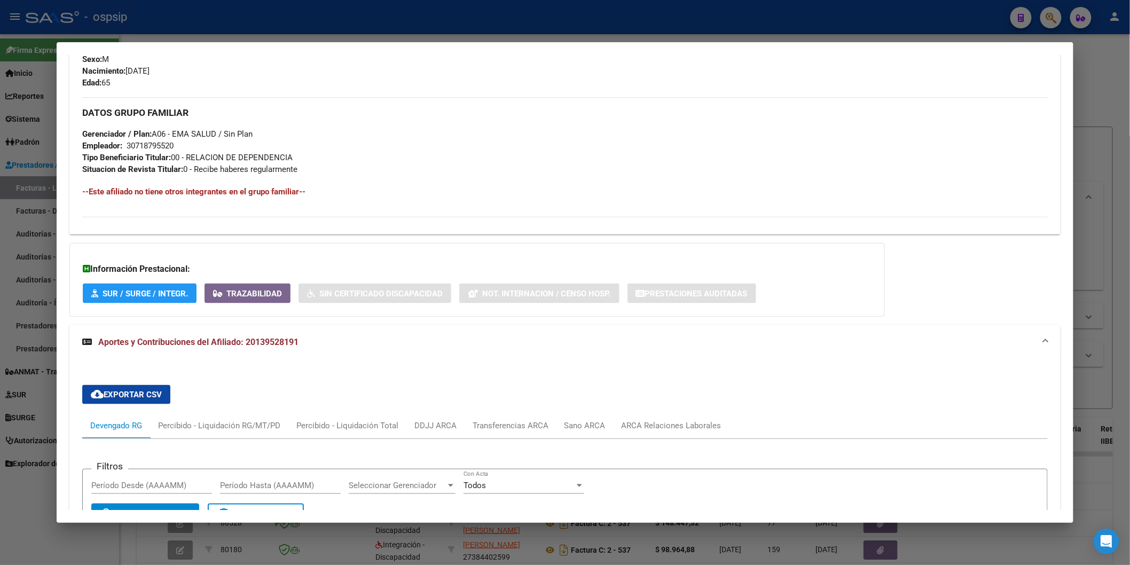
scroll to position [611, 0]
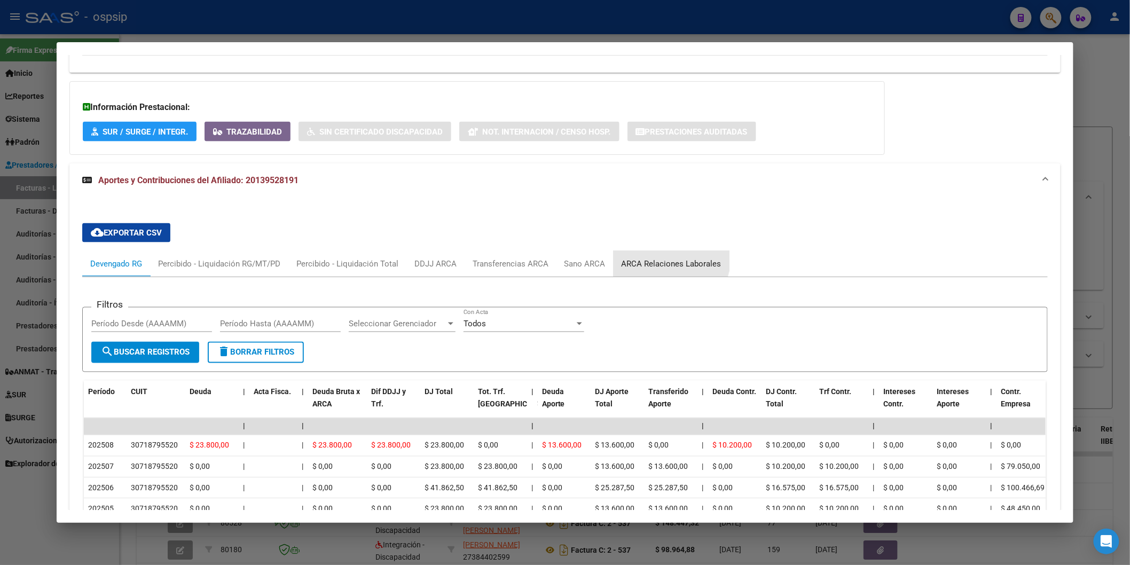
click at [651, 255] on div "ARCA Relaciones Laborales" at bounding box center [671, 264] width 116 height 26
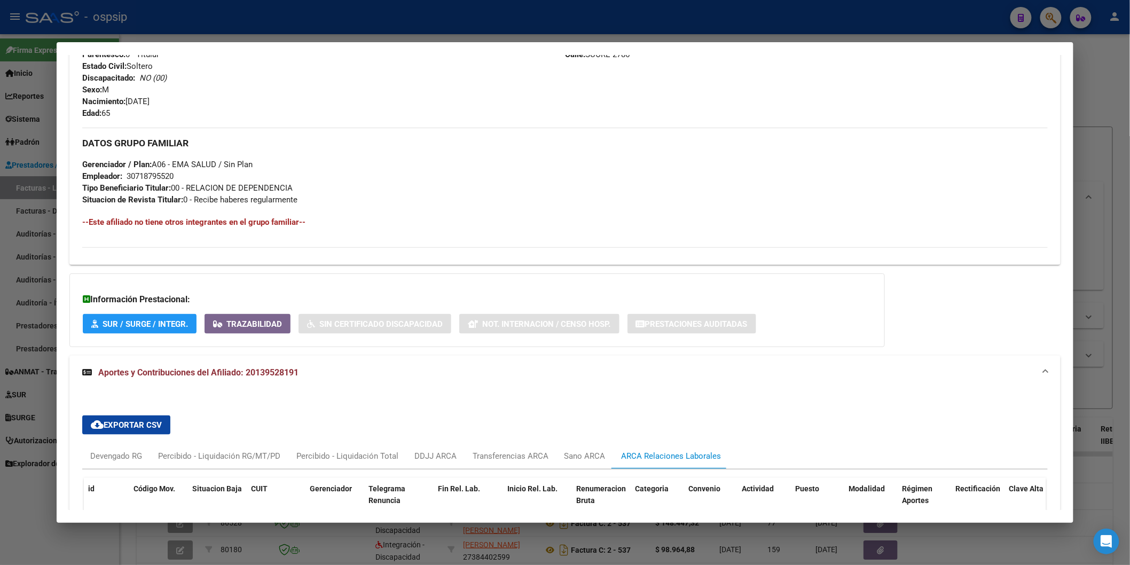
scroll to position [593, 0]
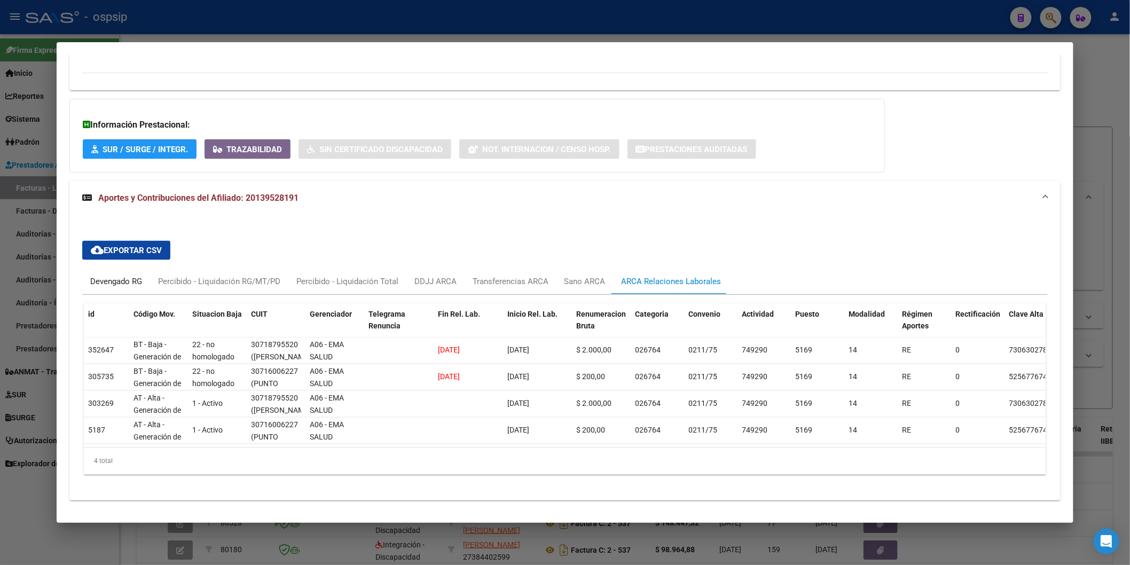
click at [115, 283] on div "Devengado RG" at bounding box center [116, 281] width 52 height 12
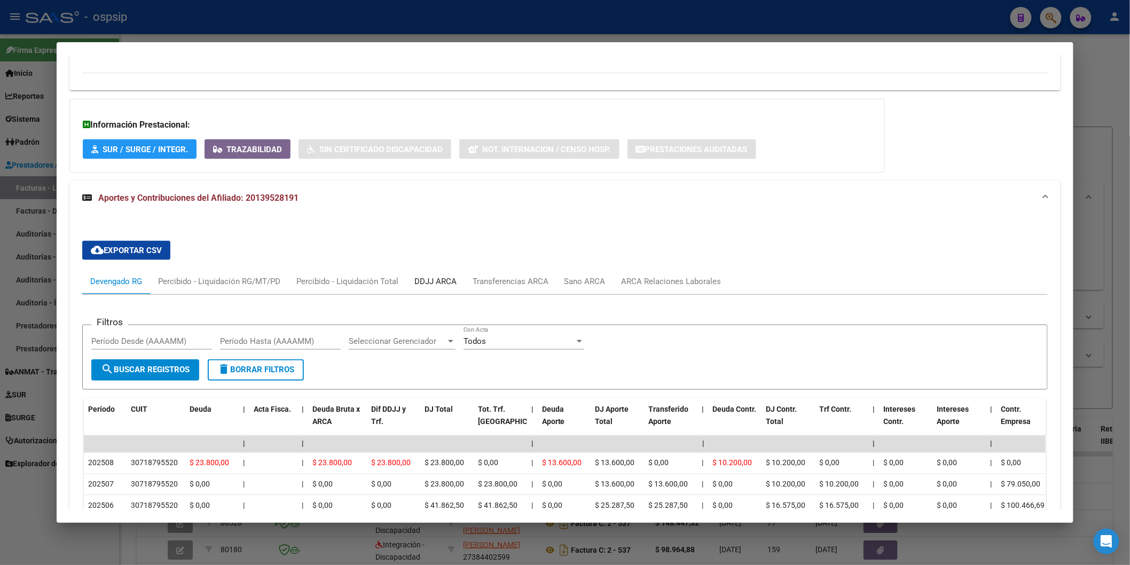
click at [435, 278] on div "DDJJ ARCA" at bounding box center [435, 281] width 42 height 12
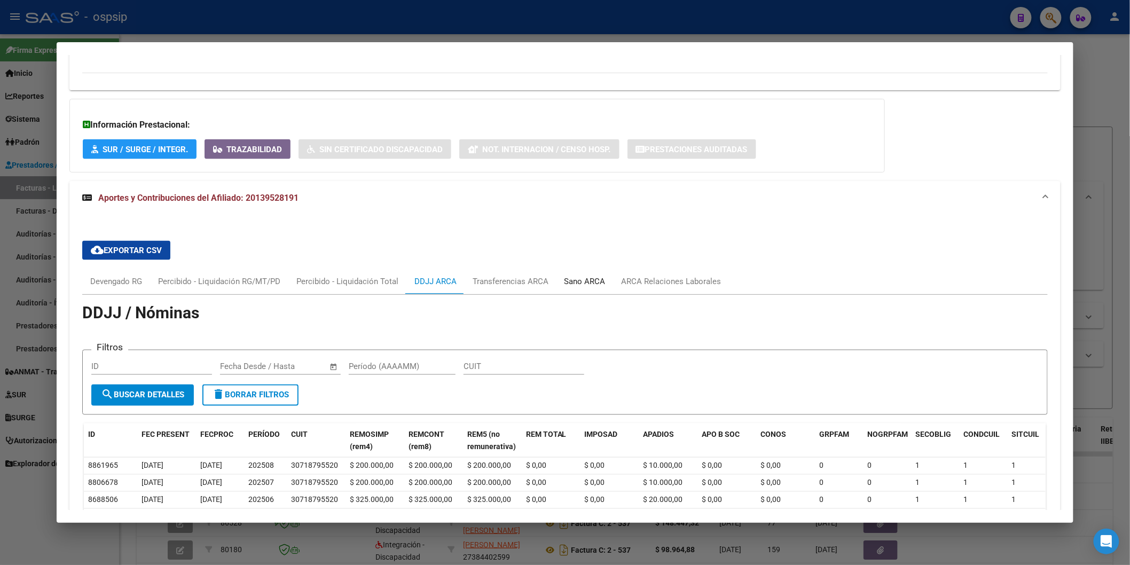
click at [585, 278] on div "Sano ARCA" at bounding box center [584, 281] width 41 height 12
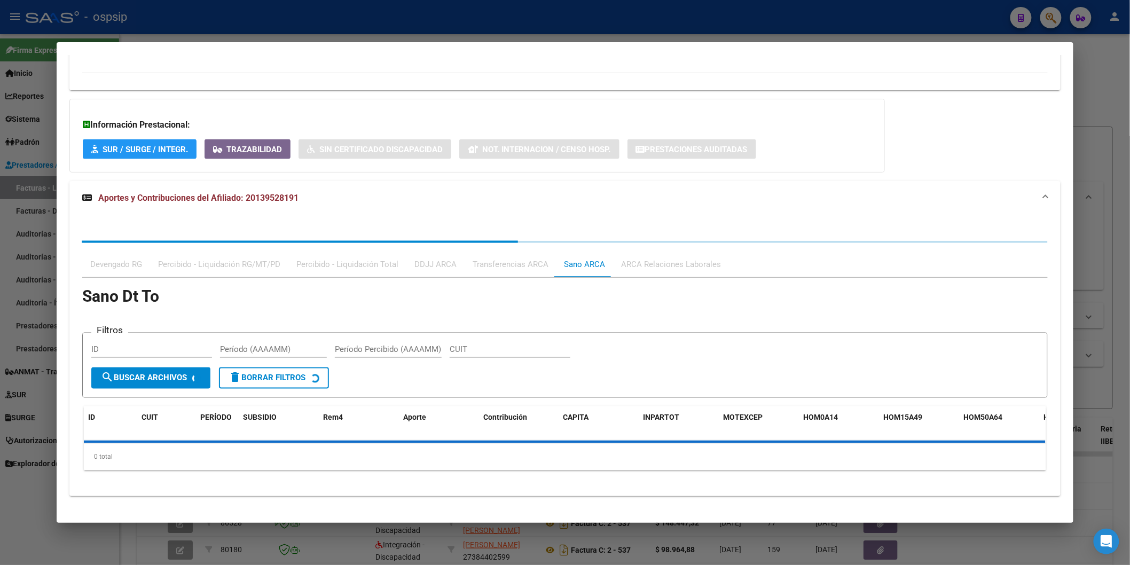
click at [497, 270] on div "Transferencias ARCA" at bounding box center [510, 264] width 92 height 26
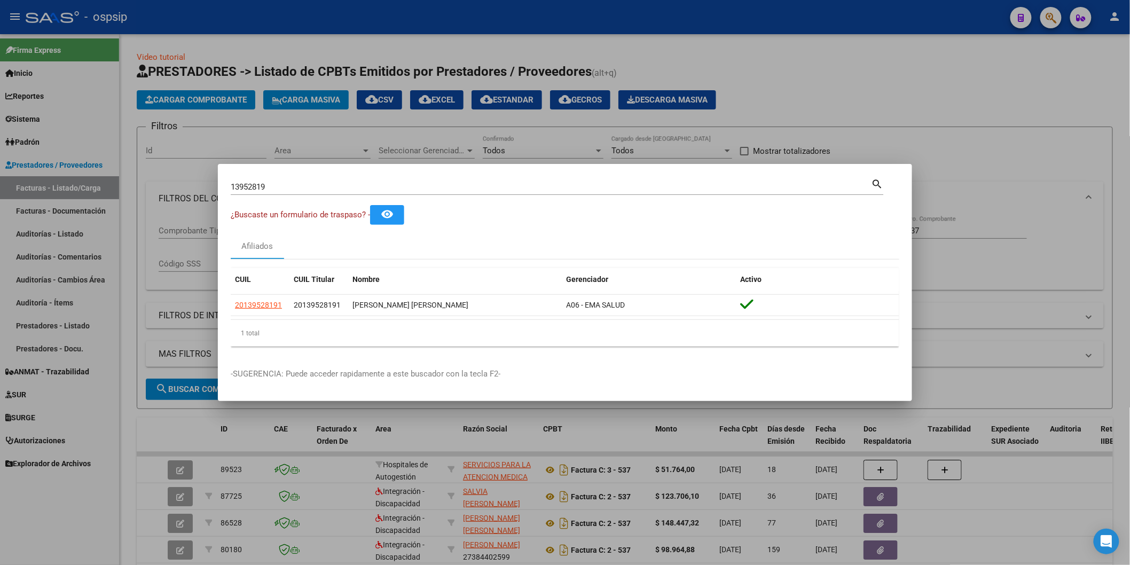
click at [306, 183] on input "13952819" at bounding box center [551, 187] width 641 height 10
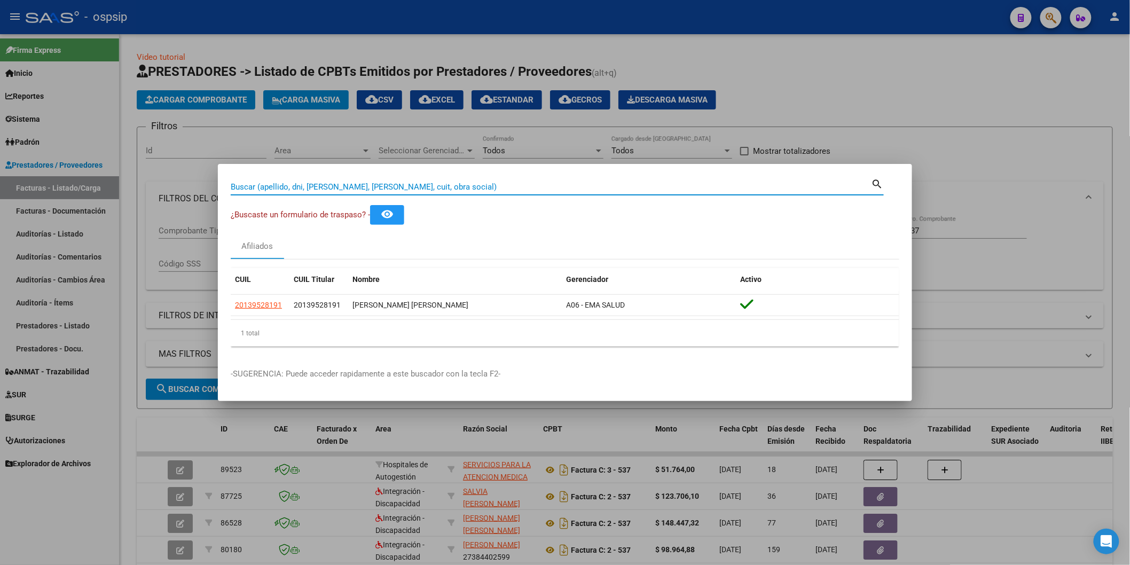
paste input "43279852"
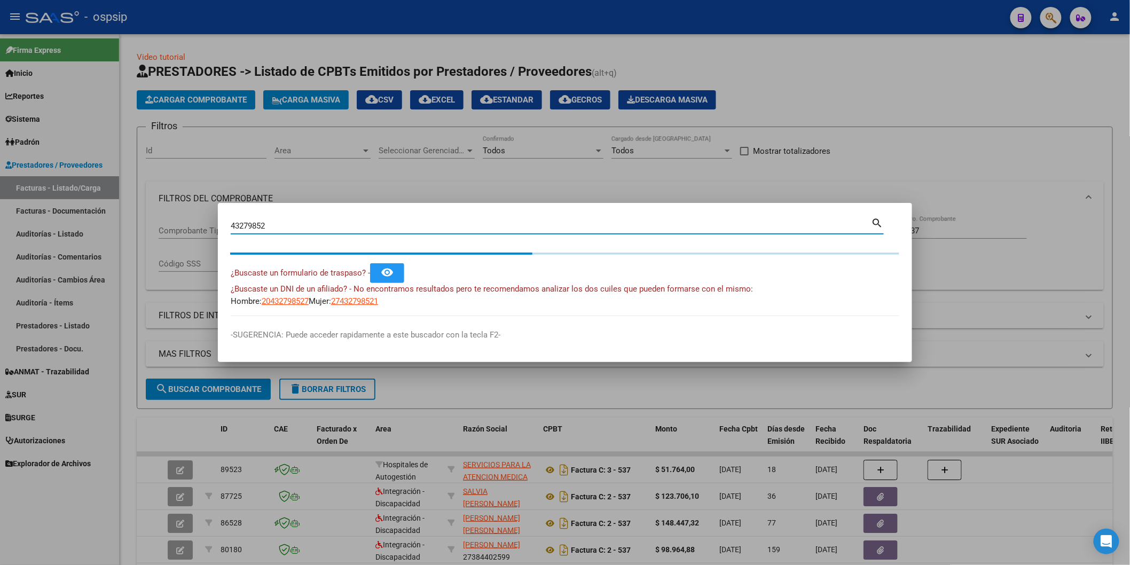
type input "43279852"
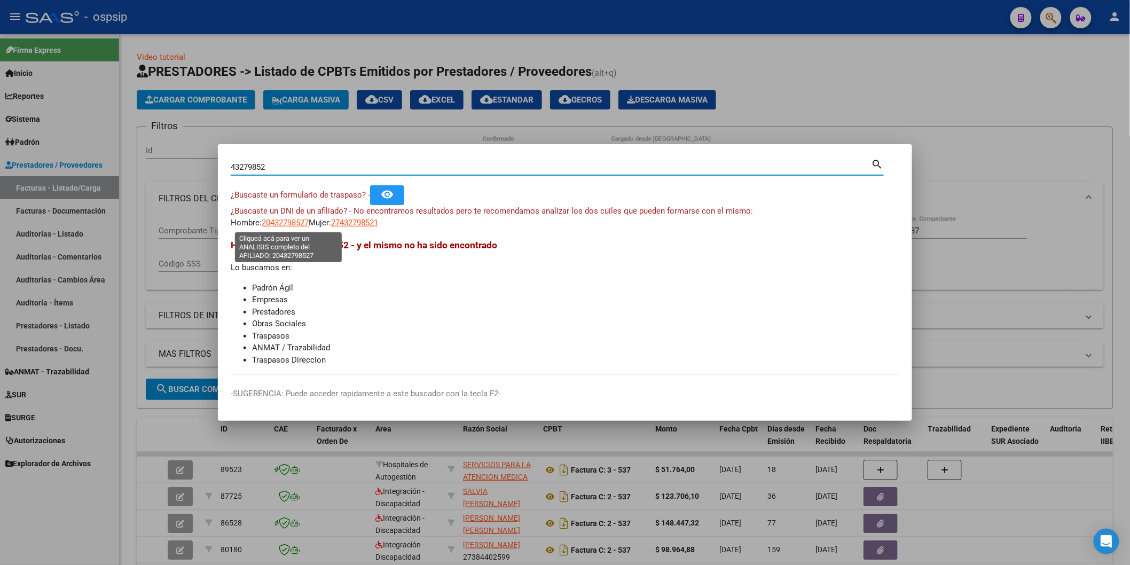
click at [275, 219] on span "20432798527" at bounding box center [285, 223] width 47 height 10
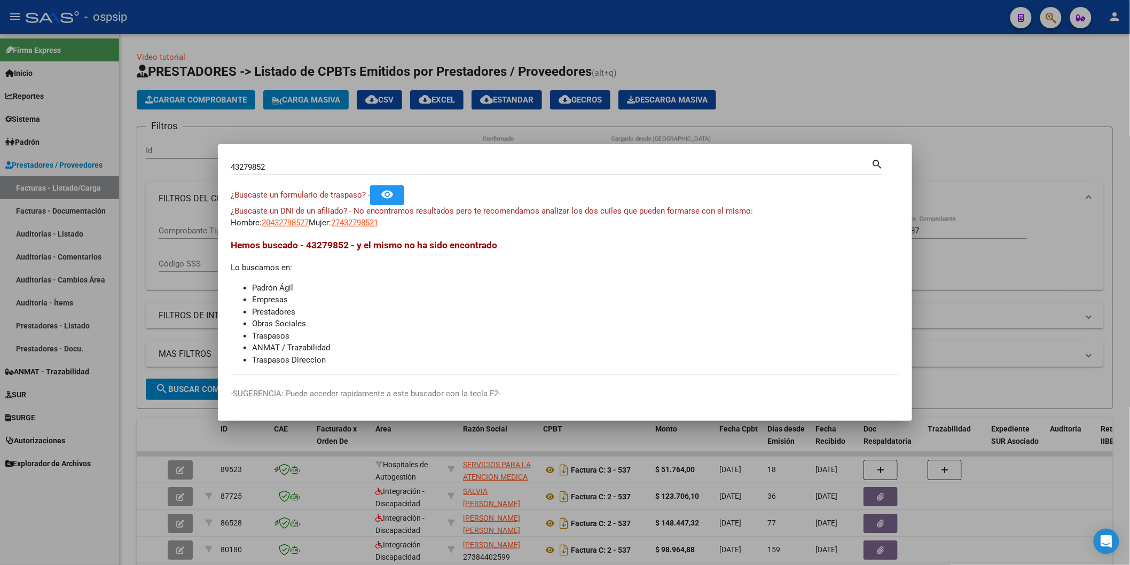
click at [378, 228] on app-link-go-to "27432798521" at bounding box center [354, 223] width 47 height 12
click at [376, 224] on span "27432798521" at bounding box center [354, 223] width 47 height 10
type textarea "27432798521"
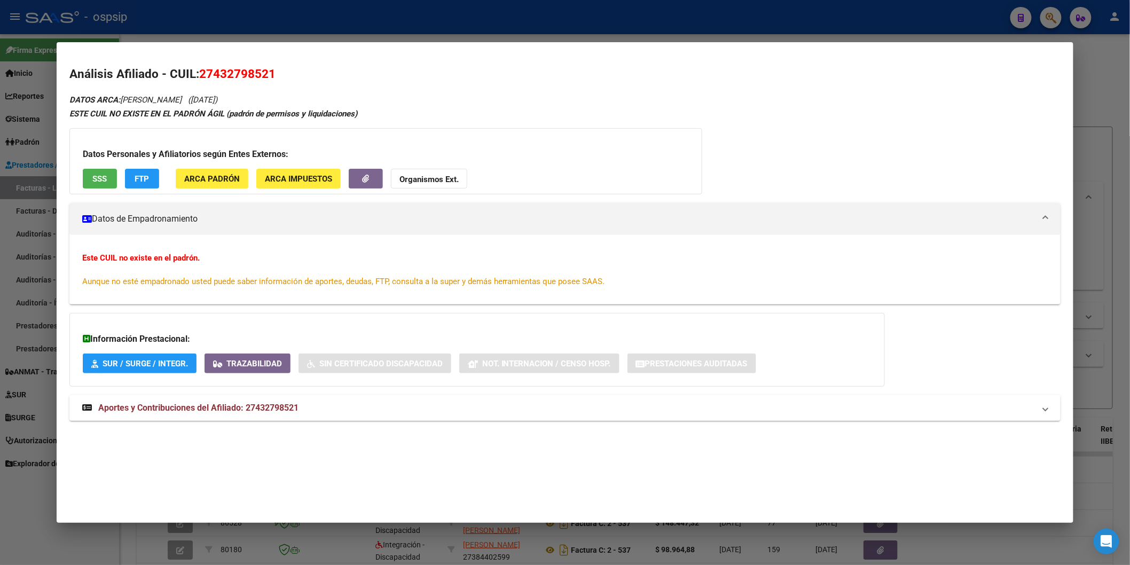
click at [146, 405] on span "Aportes y Contribuciones del Afiliado: 27432798521" at bounding box center [198, 407] width 200 height 10
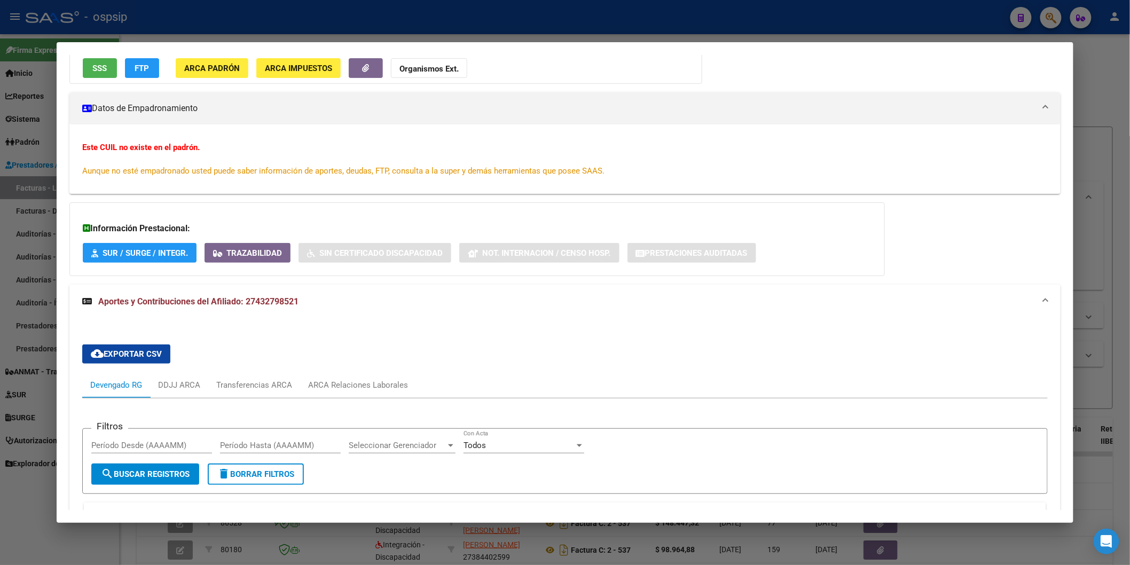
scroll to position [237, 0]
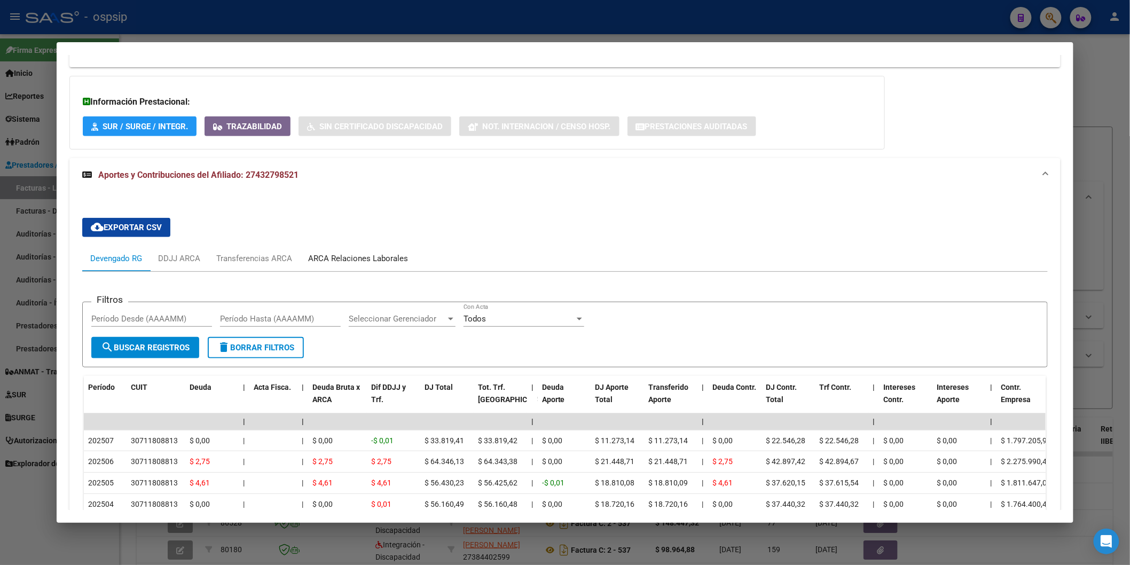
click at [347, 248] on div "ARCA Relaciones Laborales" at bounding box center [358, 259] width 116 height 26
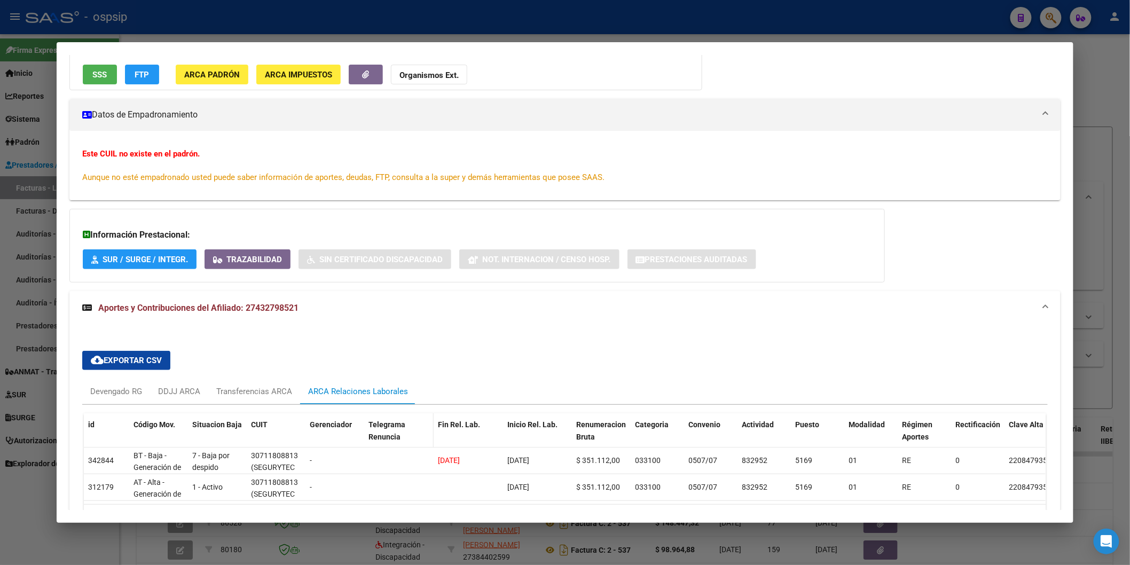
scroll to position [184, 0]
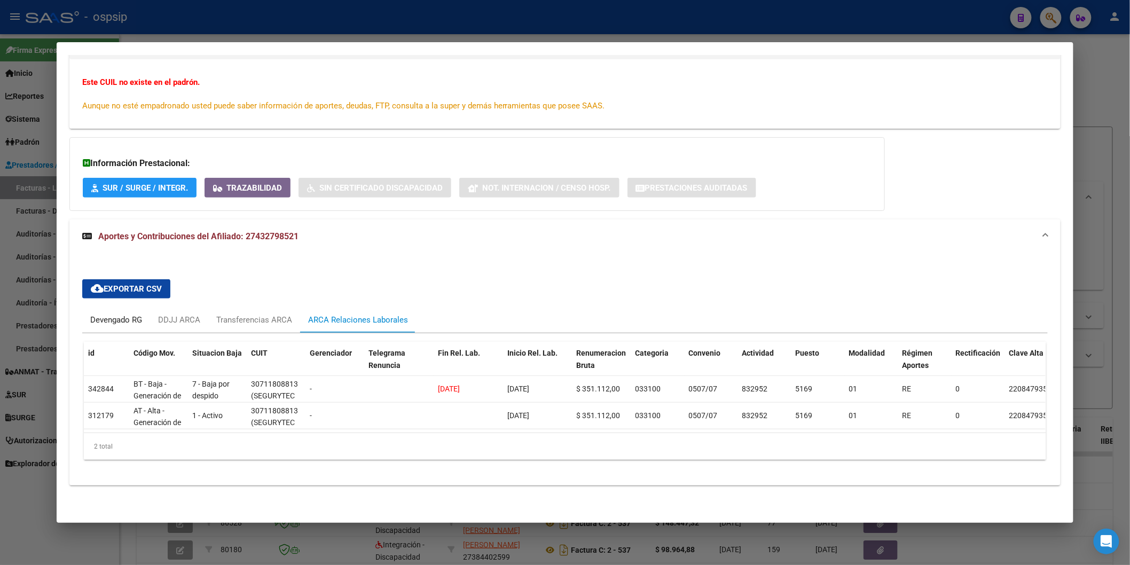
click at [126, 317] on div "Devengado RG" at bounding box center [116, 320] width 52 height 12
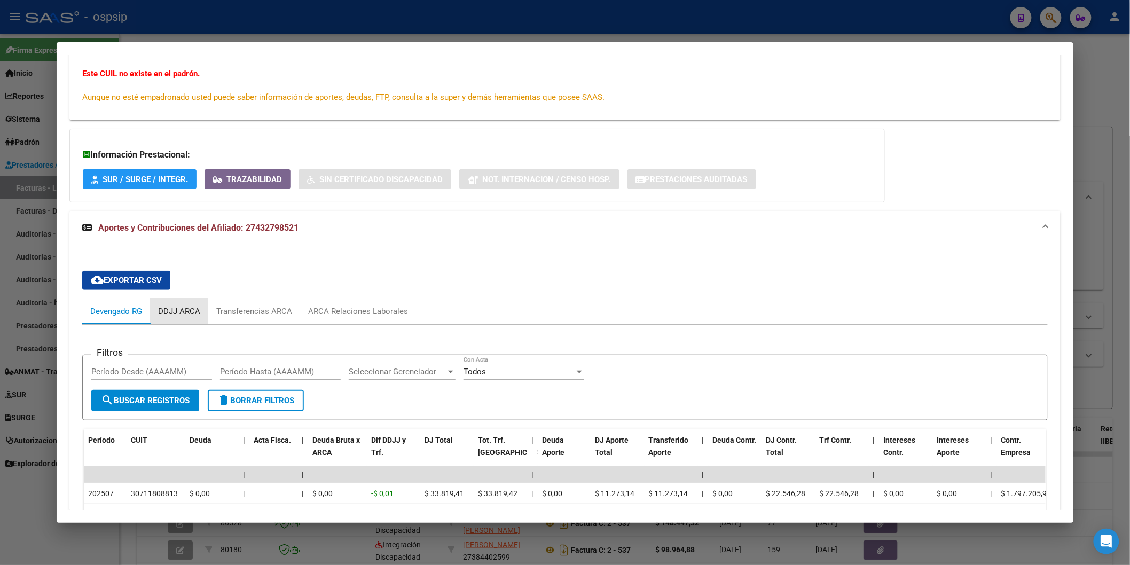
click at [164, 309] on div "DDJJ ARCA" at bounding box center [179, 311] width 42 height 12
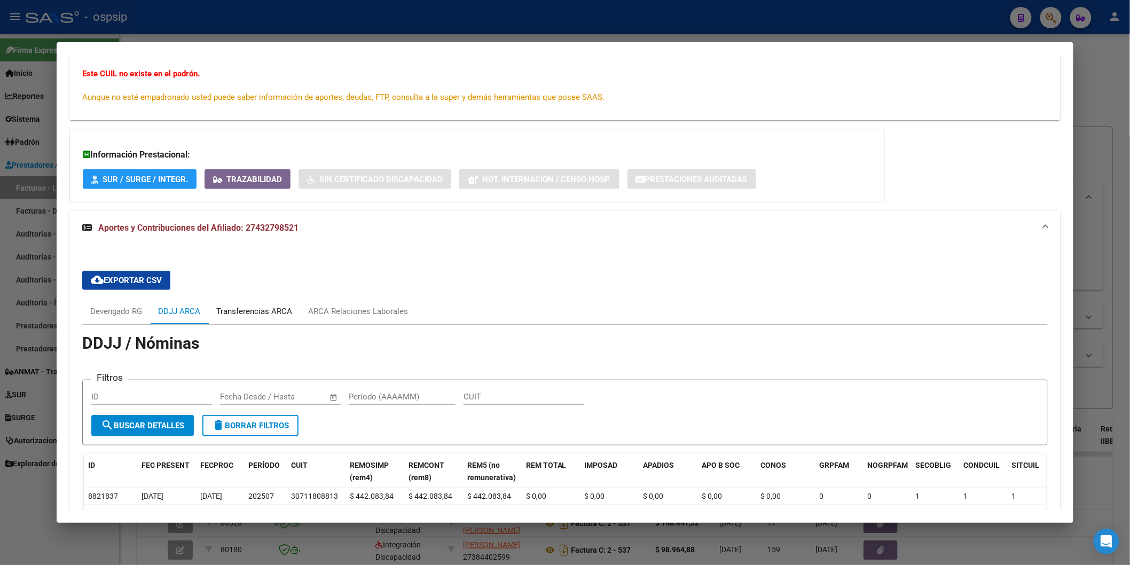
click at [240, 313] on div "Transferencias ARCA" at bounding box center [254, 311] width 76 height 12
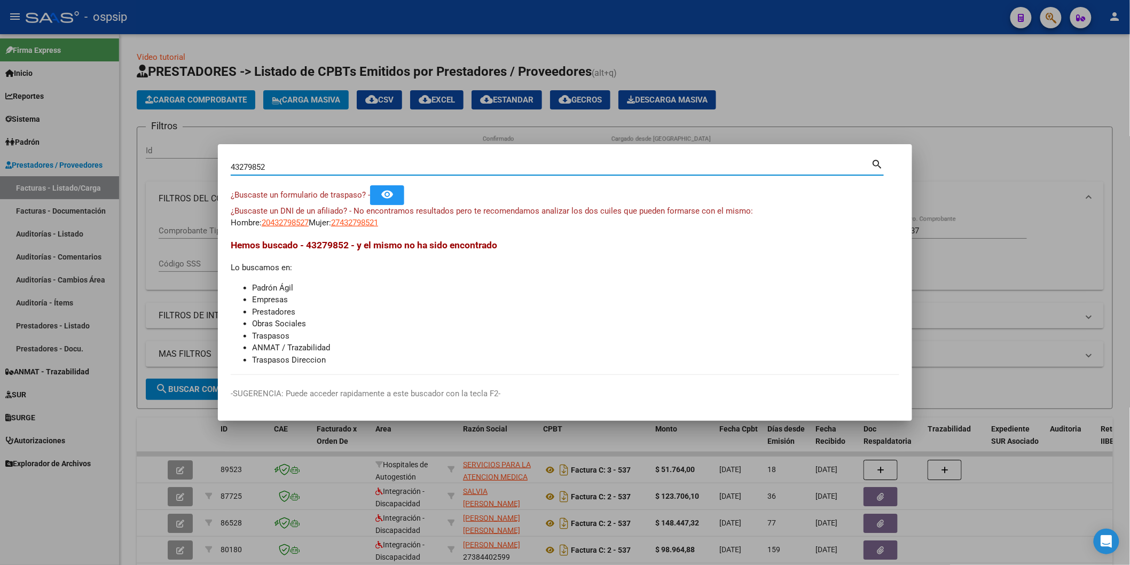
click at [270, 167] on input "43279852" at bounding box center [551, 167] width 641 height 10
paste input "59740194"
type input "59740194"
click at [296, 225] on span "23597401949" at bounding box center [285, 223] width 47 height 10
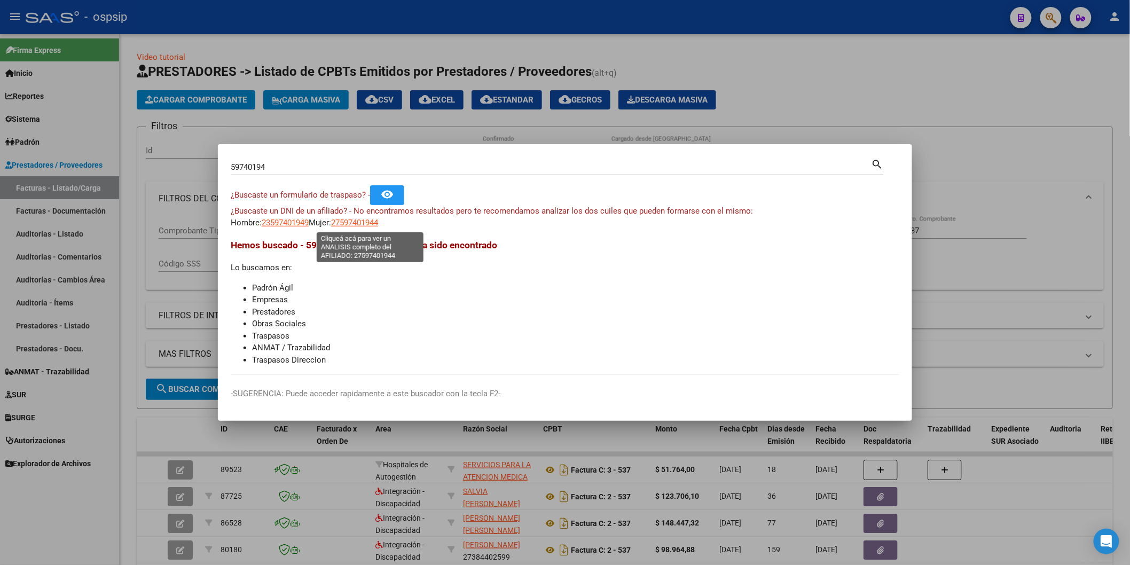
click at [367, 218] on span "27597401944" at bounding box center [354, 223] width 47 height 10
click at [283, 223] on span "23597401949" at bounding box center [285, 223] width 47 height 10
type textarea "23597401949"
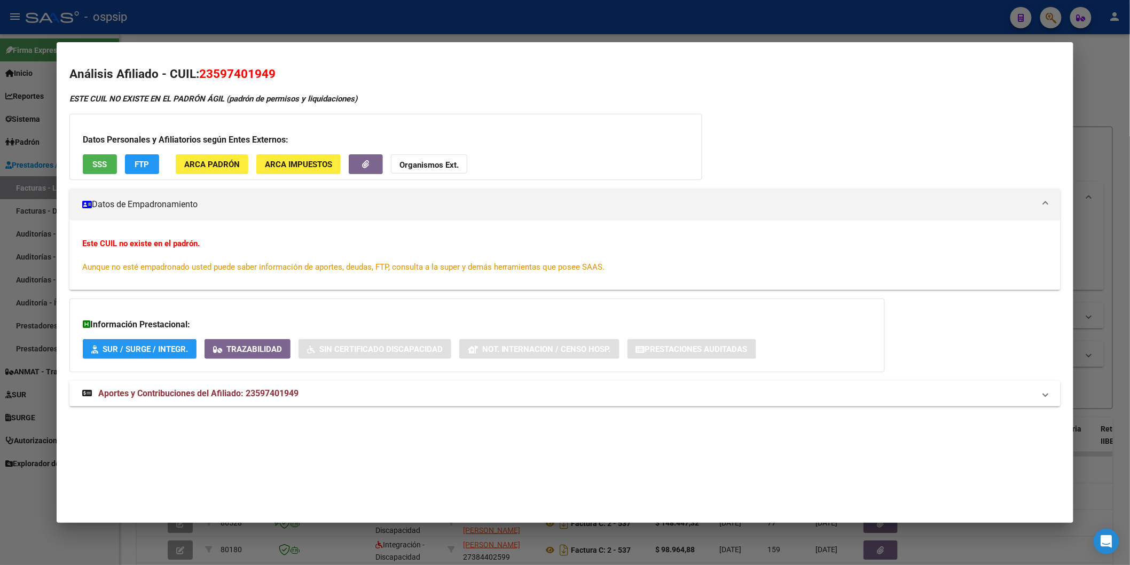
click at [102, 167] on span "SSS" at bounding box center [99, 165] width 14 height 10
click at [408, 163] on strong "Organismos Ext." at bounding box center [428, 165] width 59 height 10
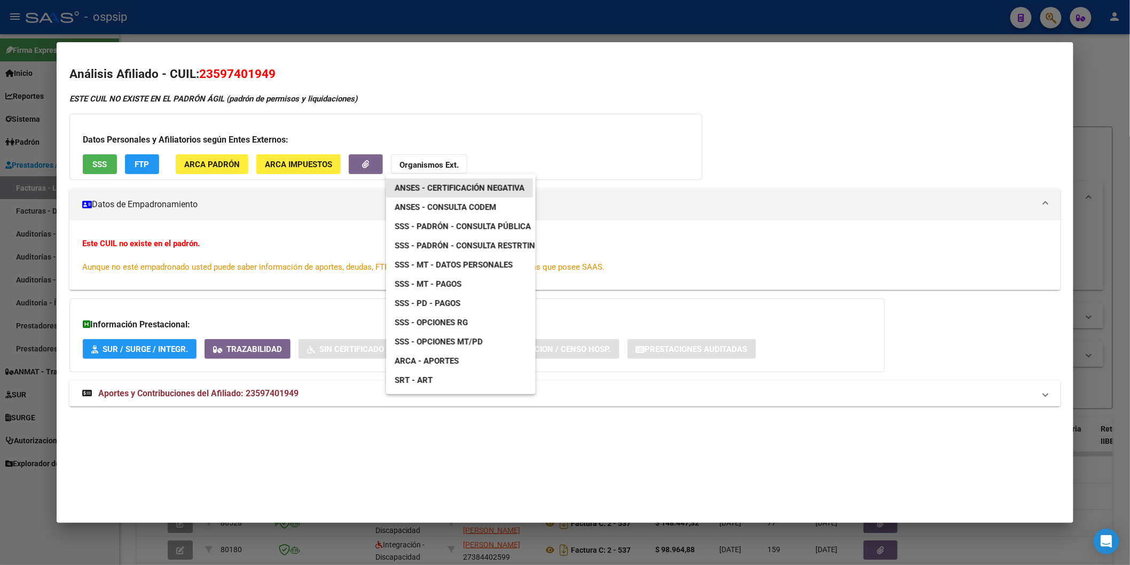
click at [451, 196] on link "ANSES - Certificación Negativa" at bounding box center [459, 187] width 147 height 19
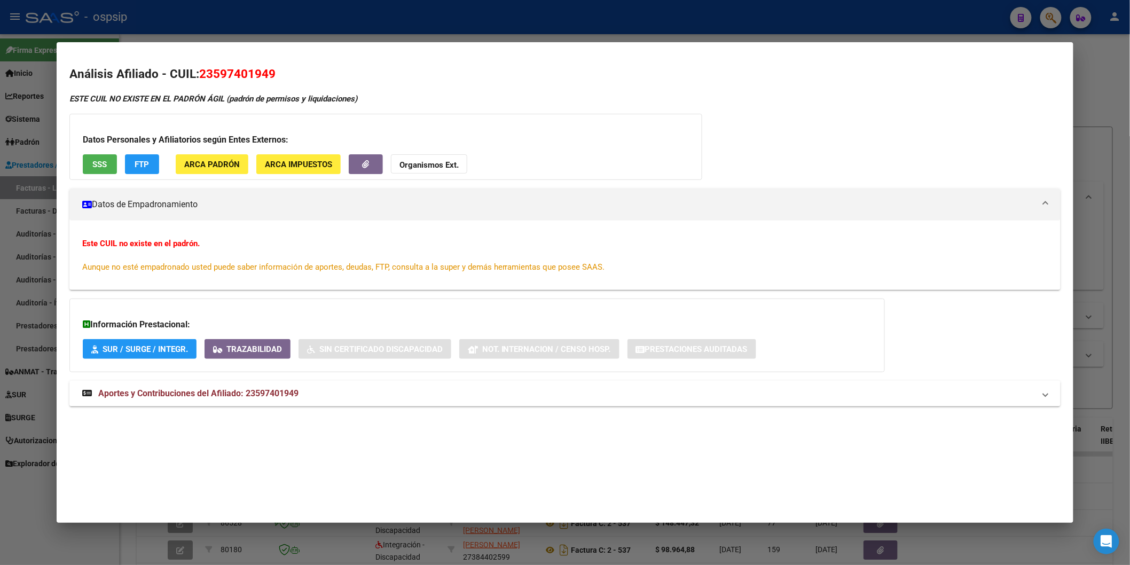
click at [432, 163] on strong "Organismos Ext." at bounding box center [428, 165] width 59 height 10
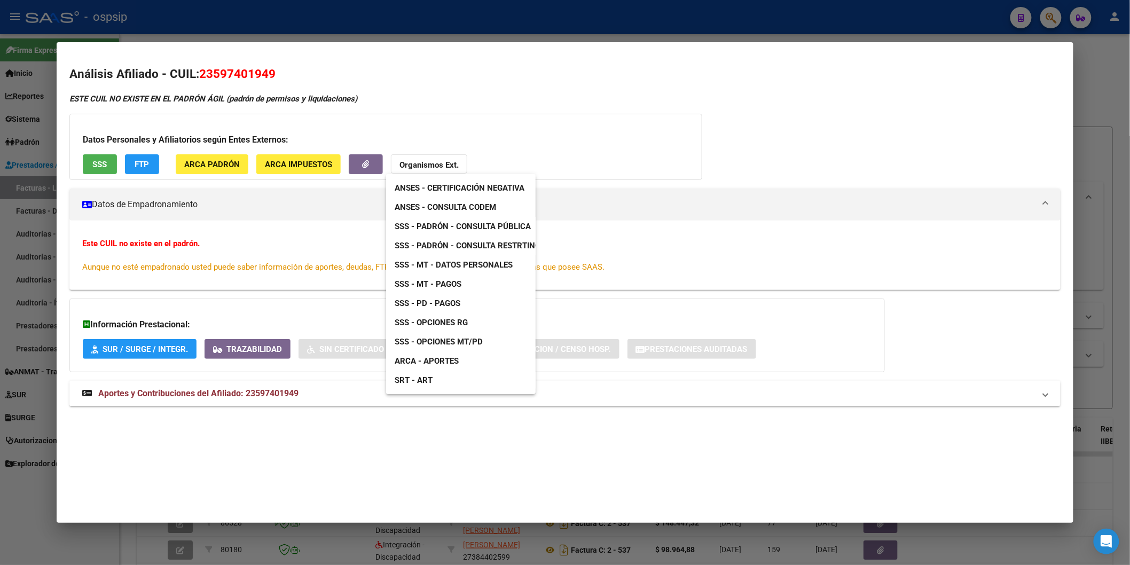
click at [437, 200] on link "ANSES - Consulta CODEM" at bounding box center [445, 207] width 119 height 19
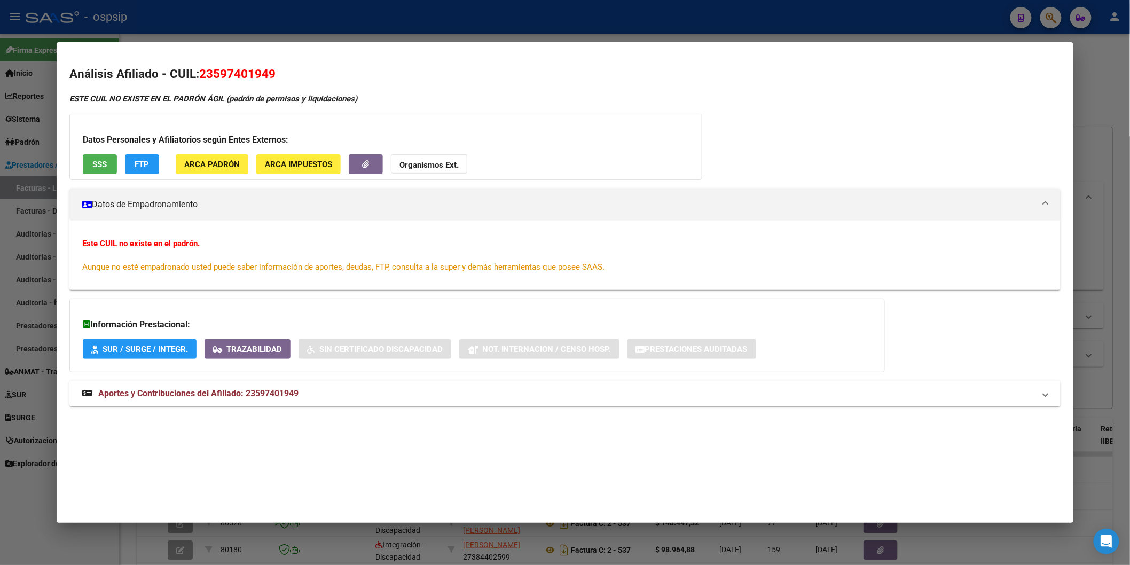
click at [429, 160] on span "Organismos Ext." at bounding box center [428, 165] width 59 height 10
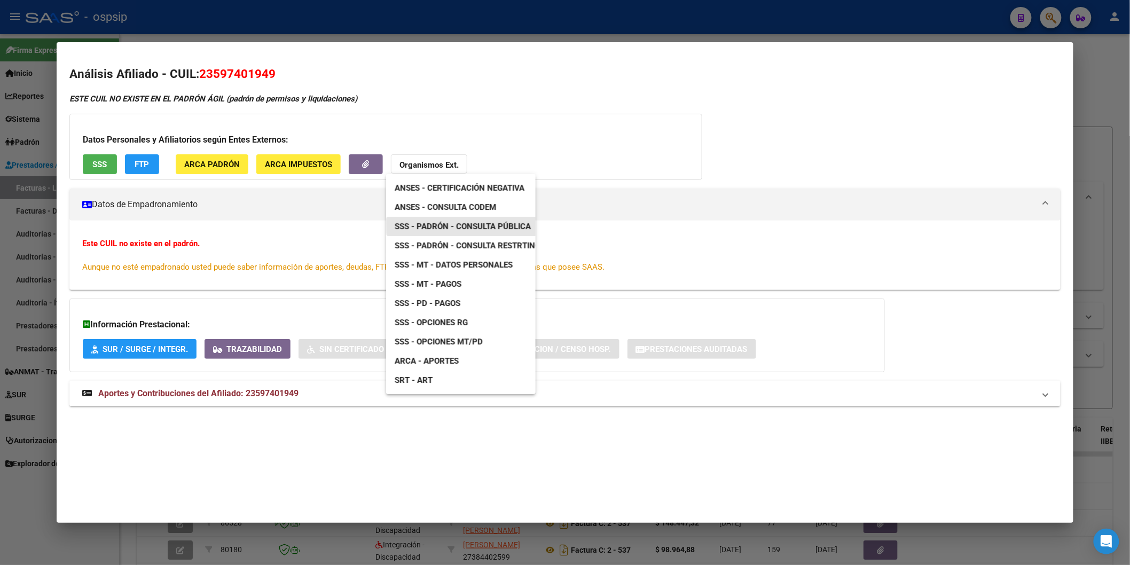
click at [487, 223] on span "SSS - Padrón - Consulta Pública" at bounding box center [462, 227] width 136 height 10
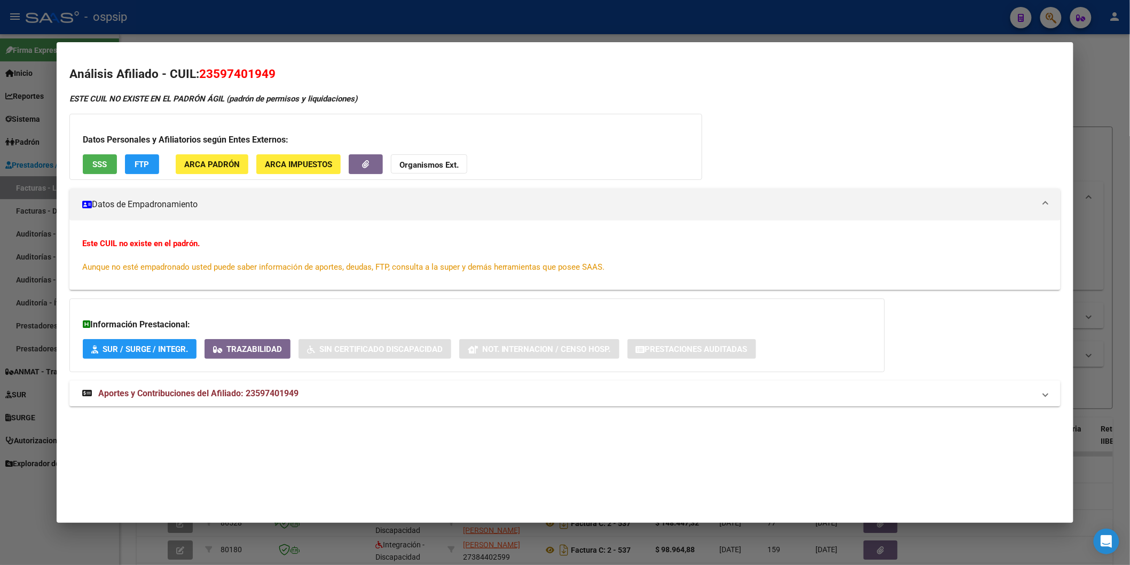
click at [283, 383] on mat-expansion-panel-header "Aportes y Contribuciones del Afiliado: 23597401949" at bounding box center [564, 394] width 991 height 26
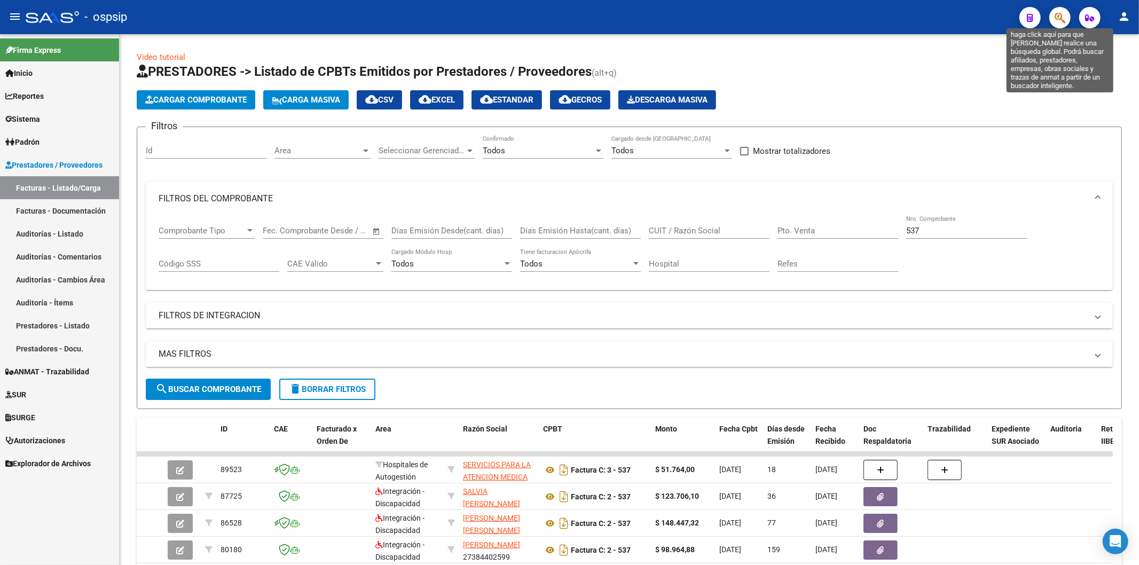
click at [1061, 18] on icon "button" at bounding box center [1059, 18] width 11 height 12
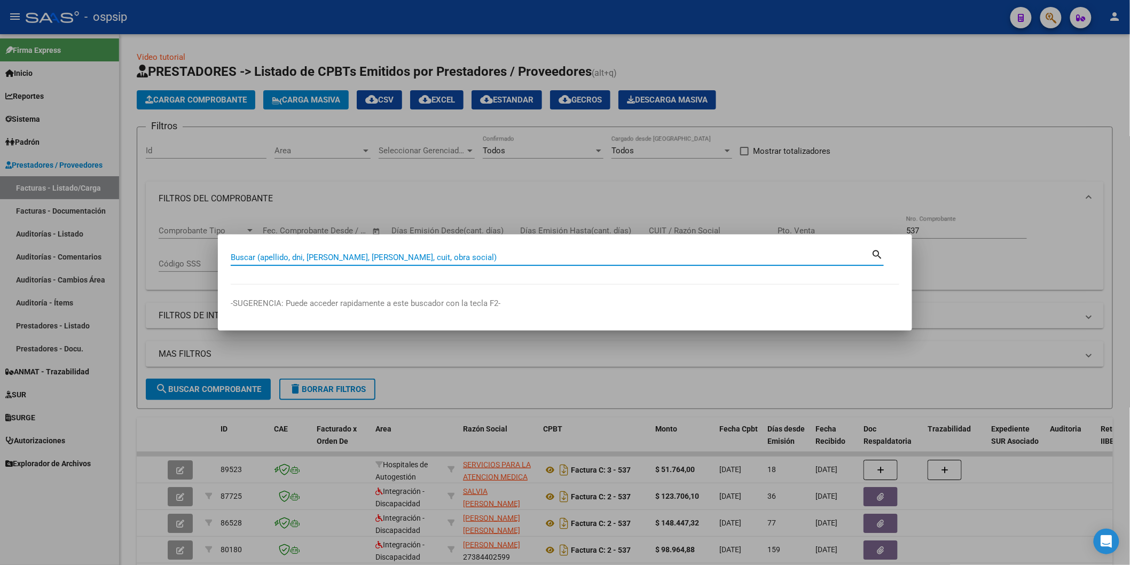
paste input "32819448"
type input "32819448"
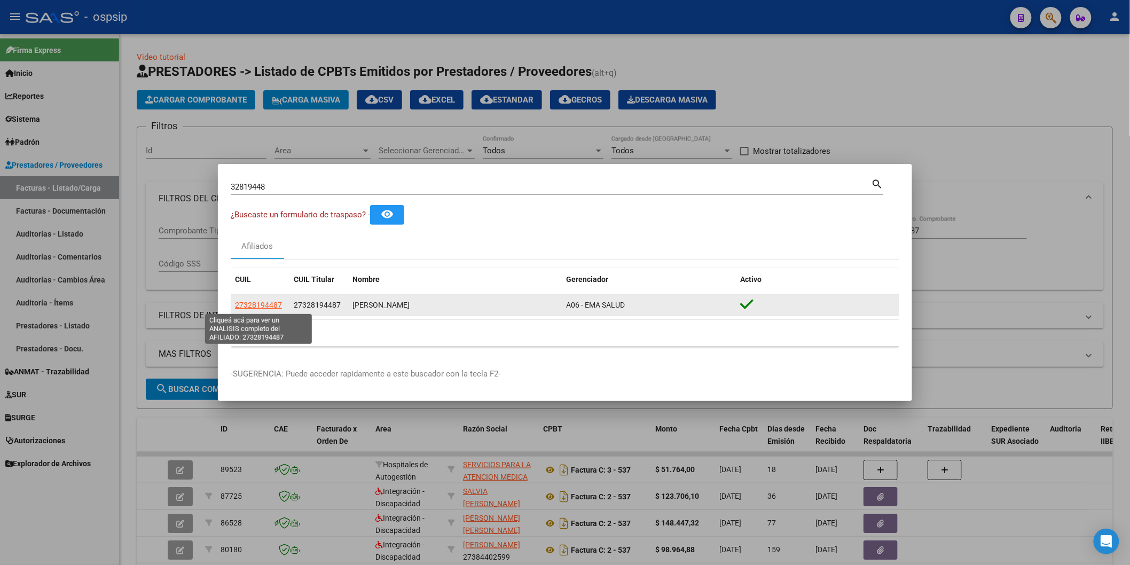
click at [265, 308] on span "27328194487" at bounding box center [258, 305] width 47 height 9
type textarea "27328194487"
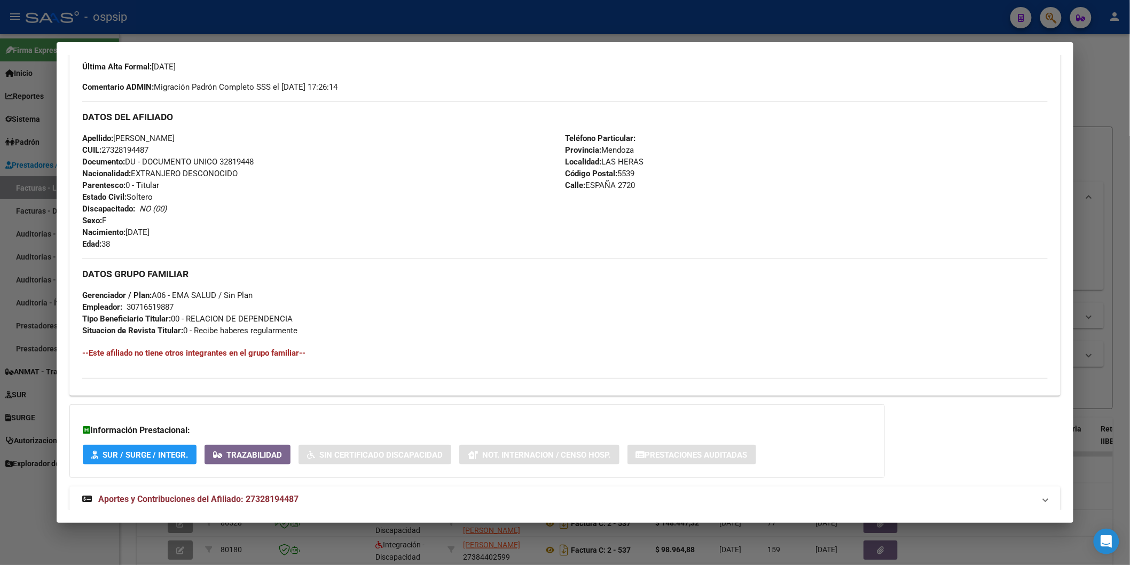
scroll to position [322, 0]
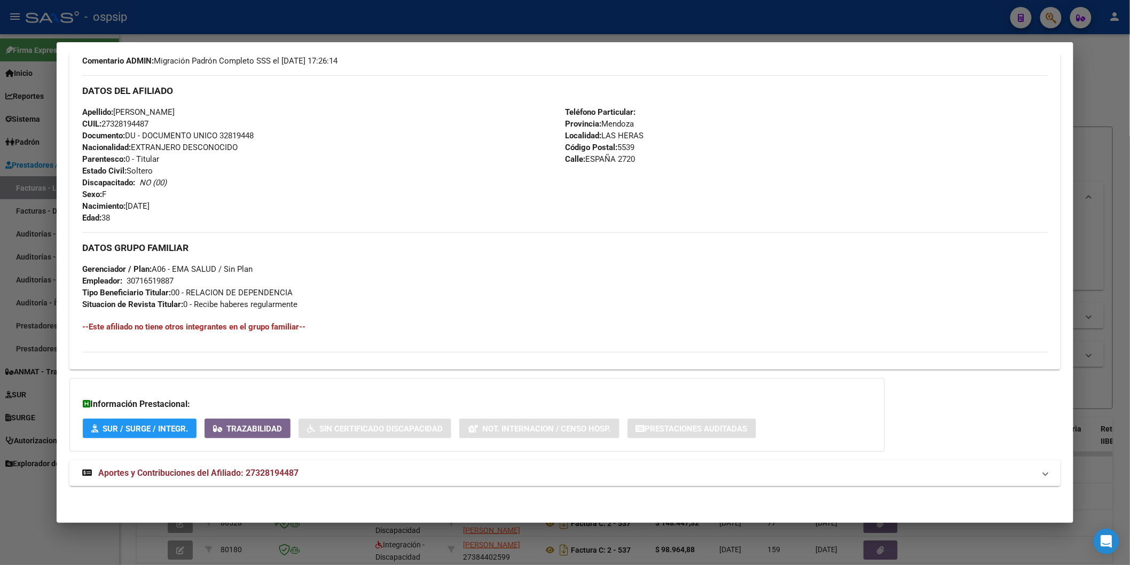
click at [244, 465] on mat-expansion-panel-header "Aportes y Contribuciones del Afiliado: 27328194487" at bounding box center [564, 473] width 991 height 26
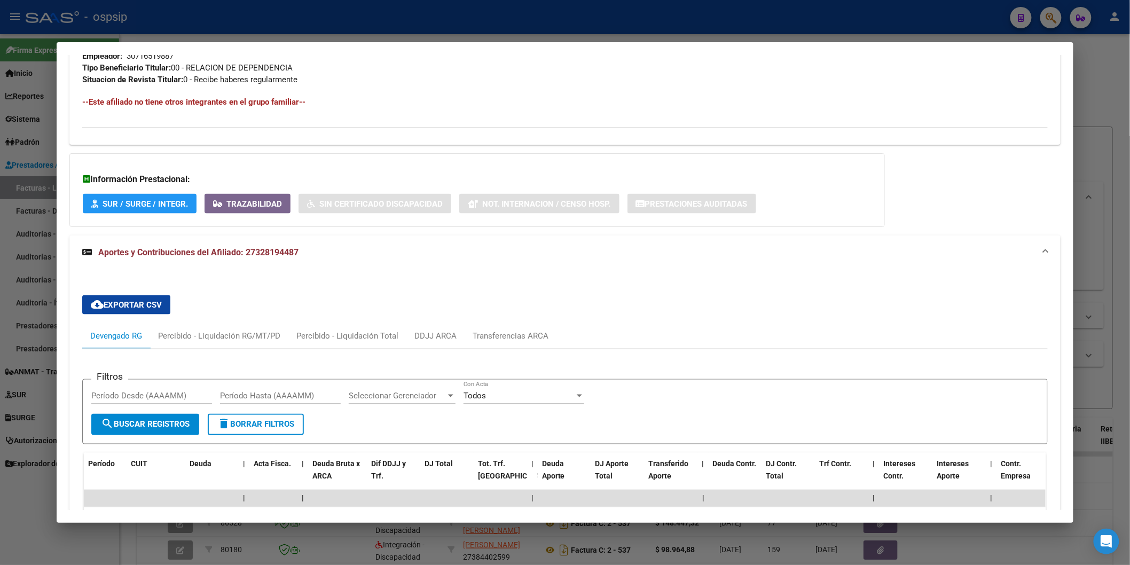
scroll to position [563, 0]
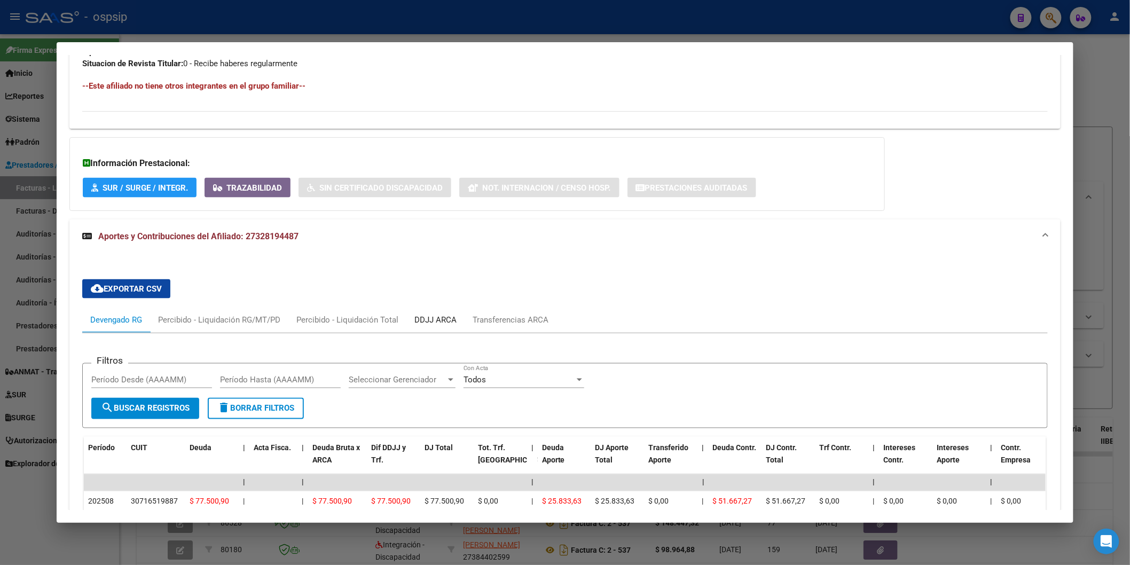
click at [422, 324] on div "DDJJ ARCA" at bounding box center [435, 320] width 42 height 12
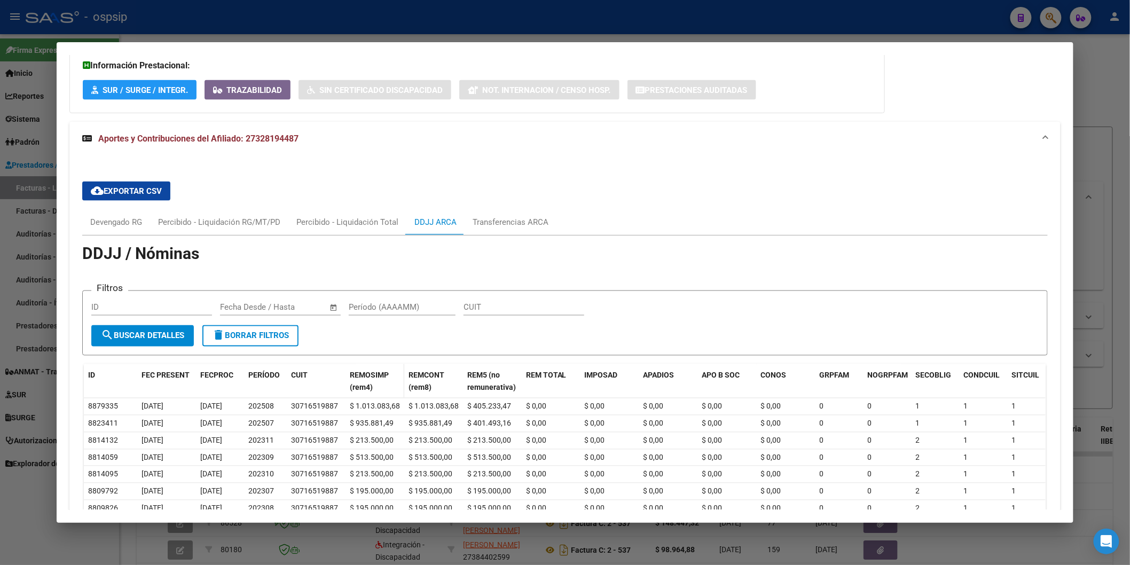
scroll to position [741, 0]
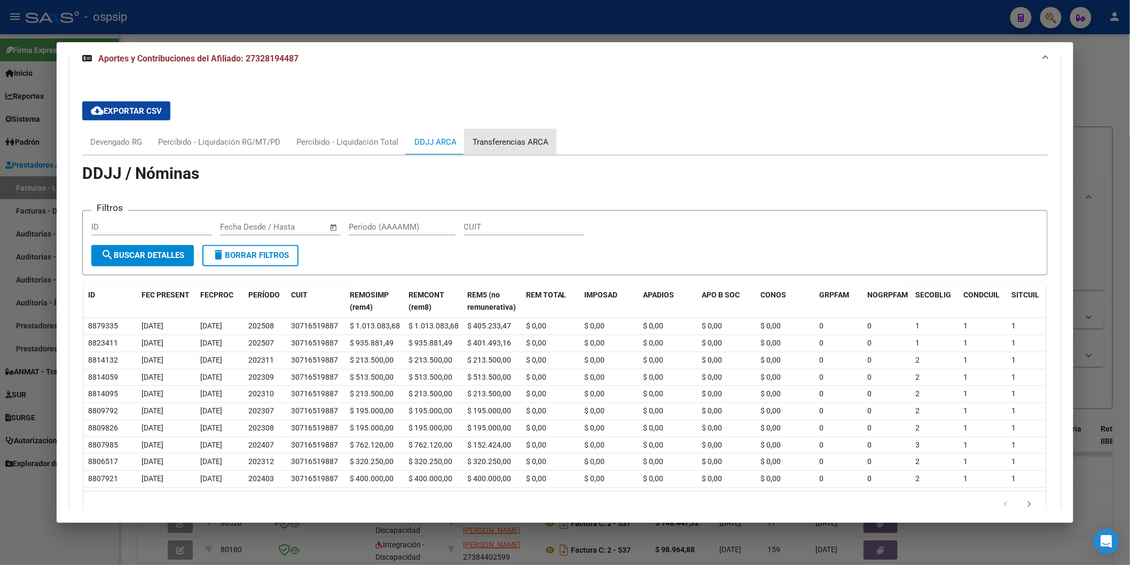
click at [513, 135] on div "Transferencias ARCA" at bounding box center [510, 142] width 92 height 26
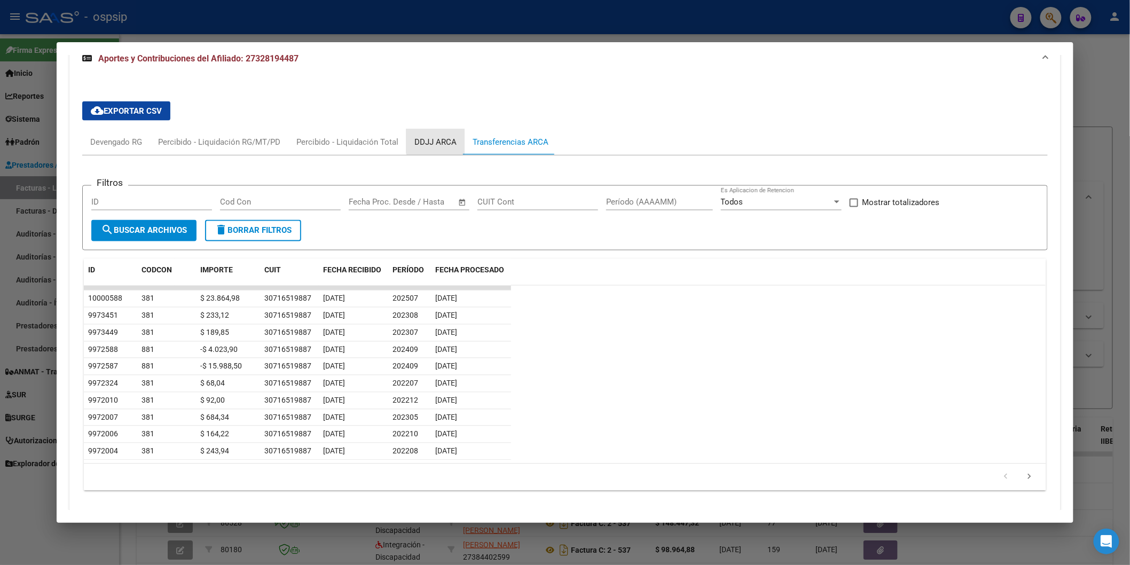
click at [438, 139] on div "DDJJ ARCA" at bounding box center [435, 142] width 42 height 12
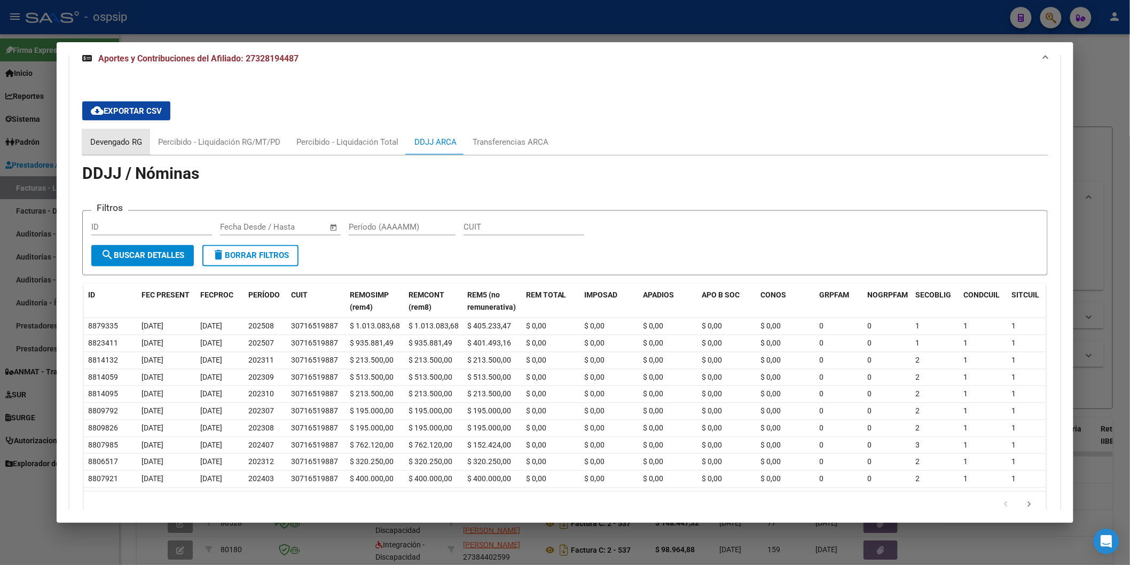
click at [118, 147] on div "Devengado RG" at bounding box center [116, 142] width 52 height 12
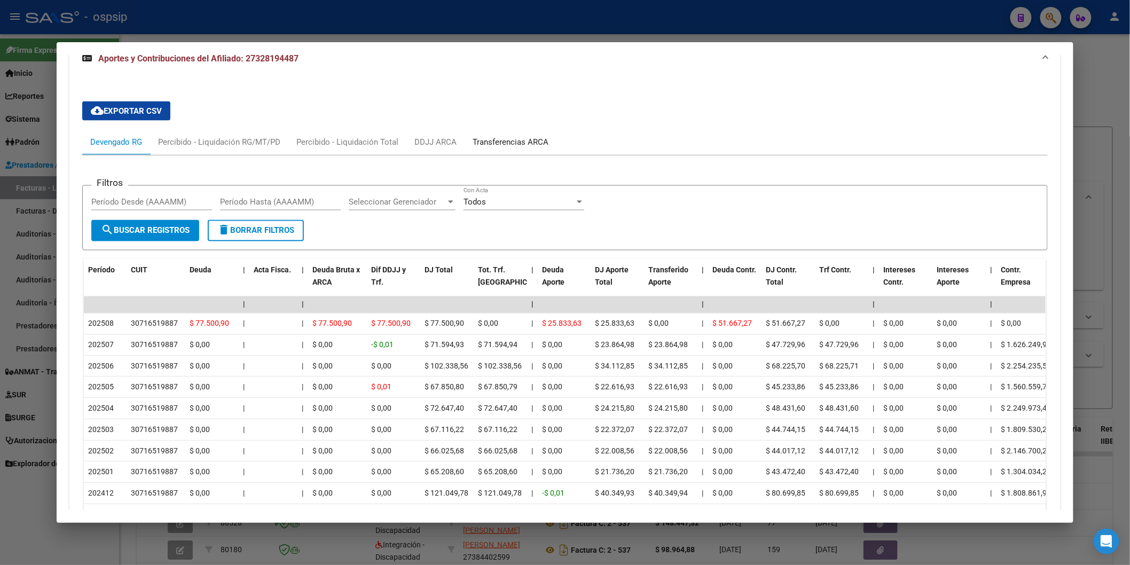
click at [479, 150] on div "Transferencias ARCA" at bounding box center [510, 142] width 92 height 26
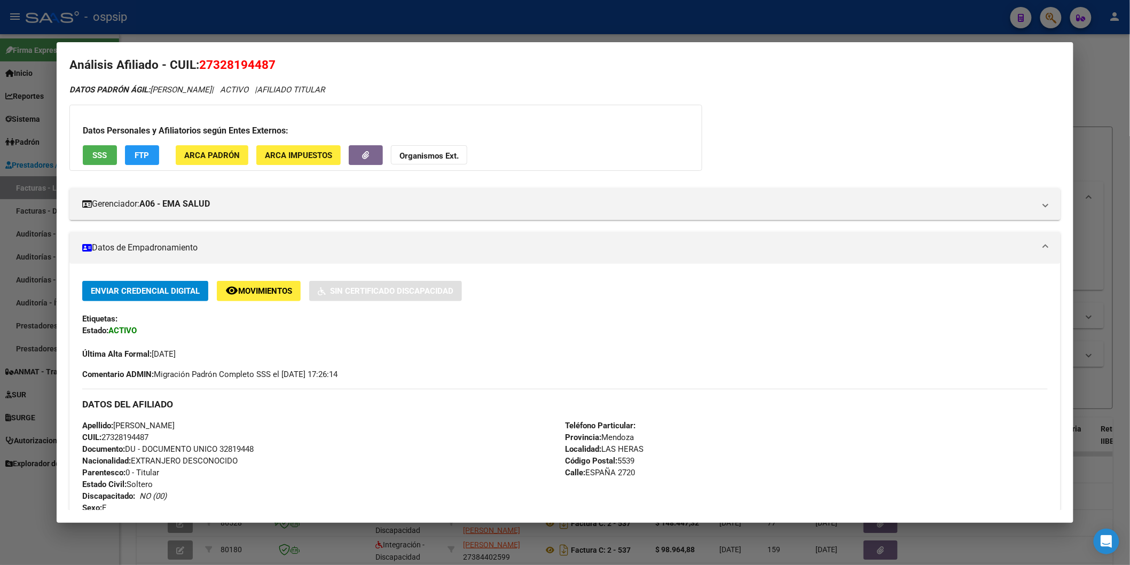
scroll to position [0, 0]
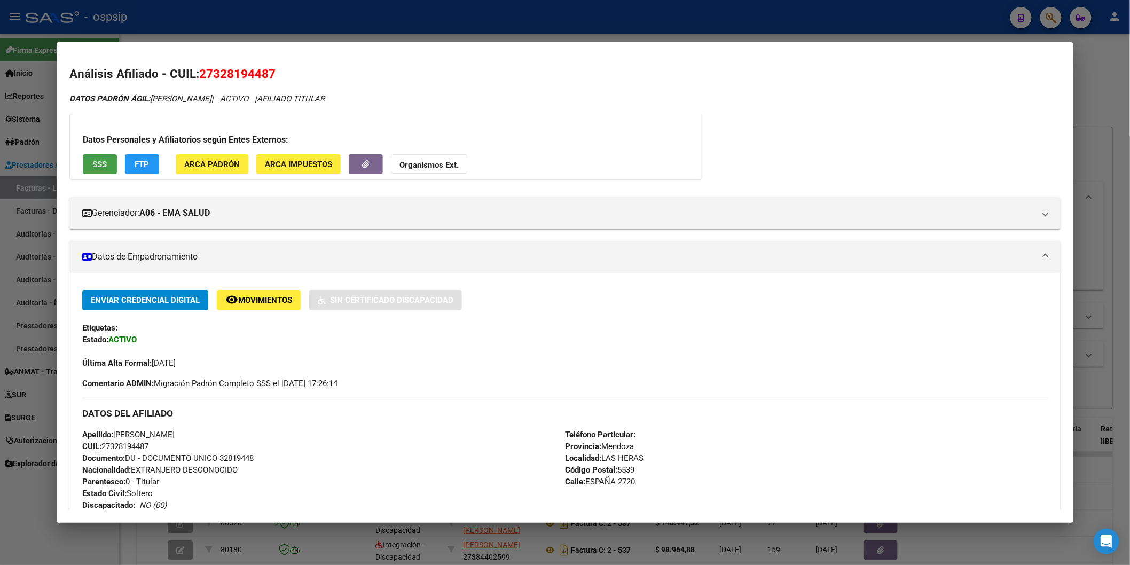
click at [83, 164] on button "SSS" at bounding box center [100, 164] width 34 height 20
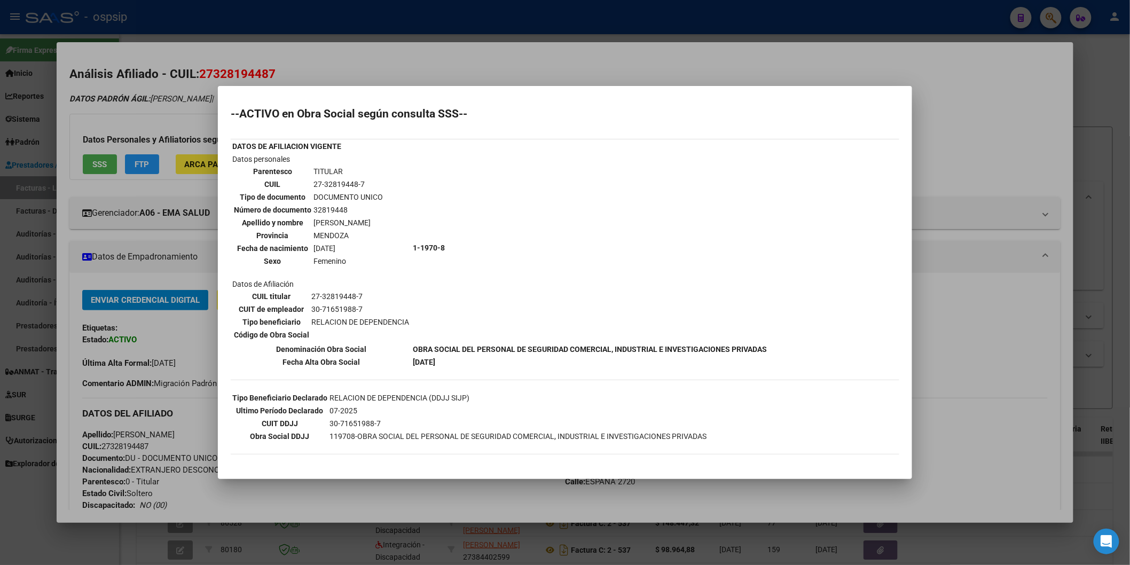
scroll to position [34, 0]
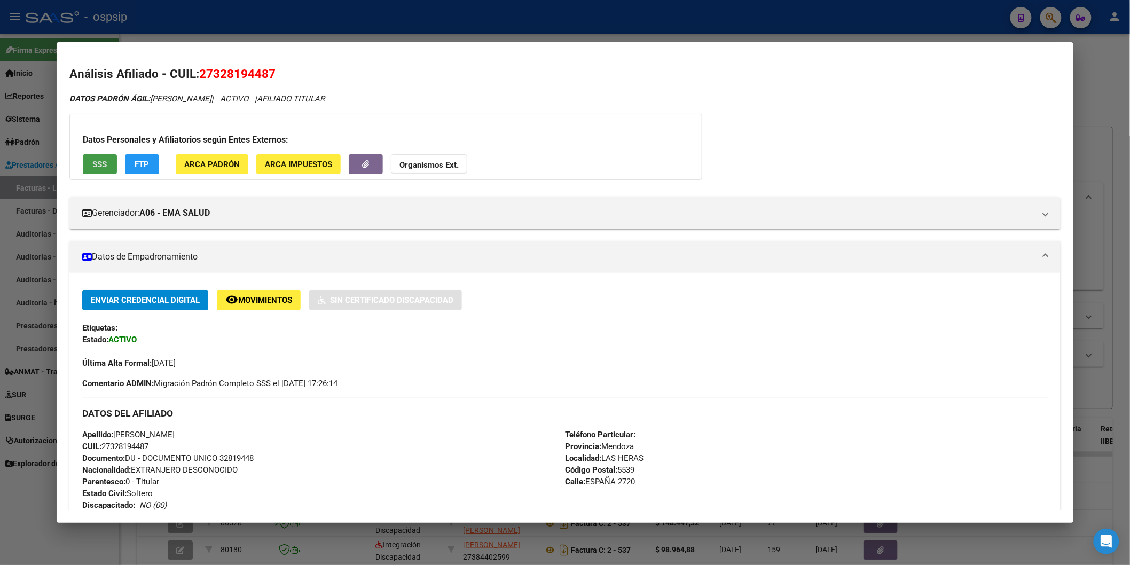
click at [439, 162] on strong "Organismos Ext." at bounding box center [428, 165] width 59 height 10
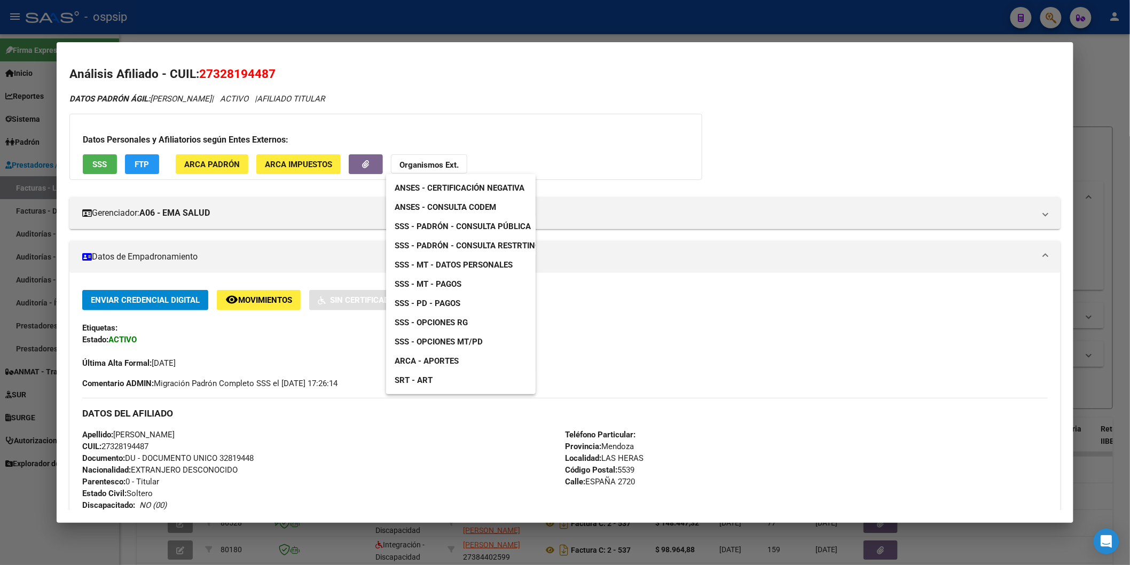
click at [494, 208] on span "ANSES - Consulta CODEM" at bounding box center [444, 207] width 101 height 10
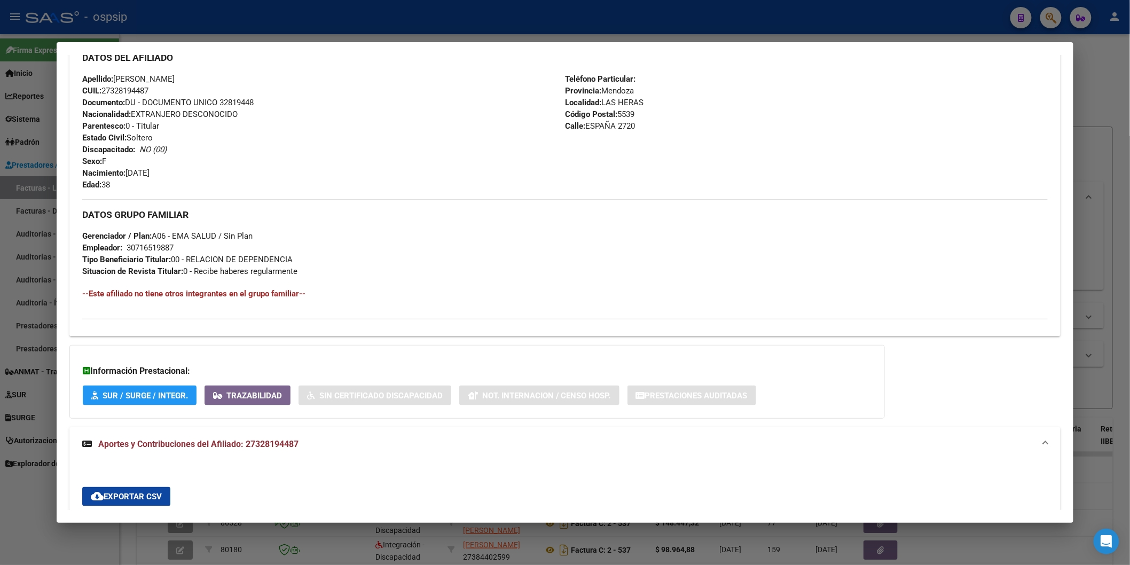
scroll to position [652, 0]
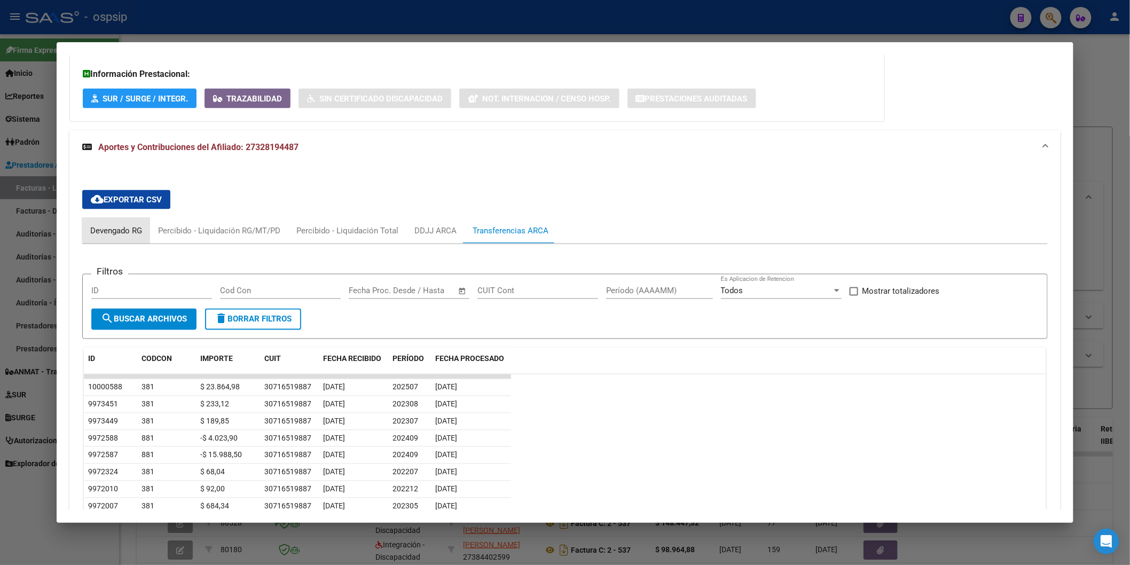
click at [129, 226] on div "Devengado RG" at bounding box center [116, 231] width 52 height 12
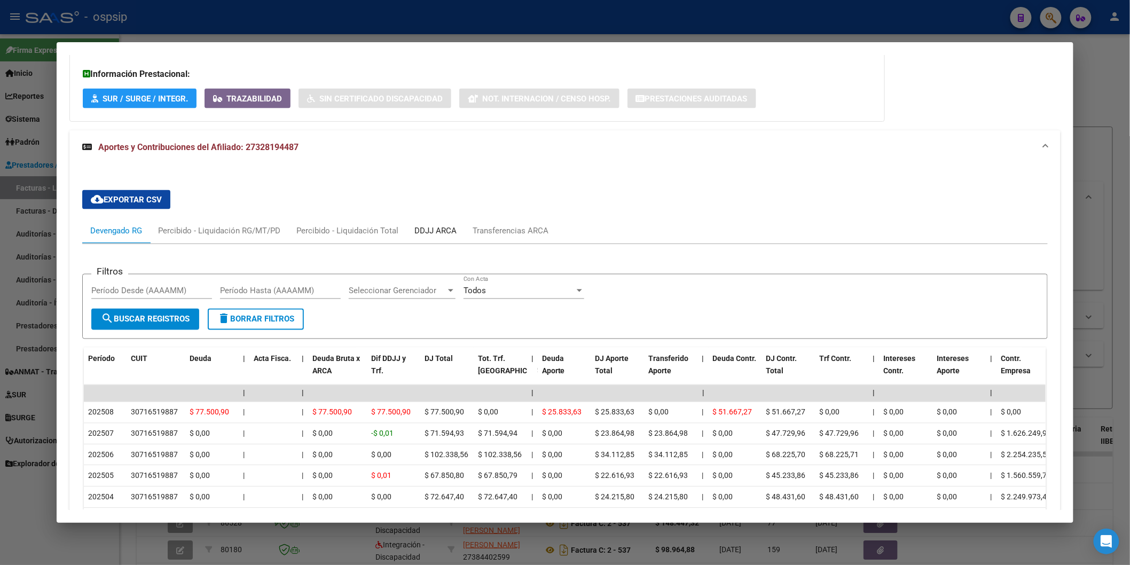
click at [443, 223] on div "DDJJ ARCA" at bounding box center [435, 231] width 58 height 26
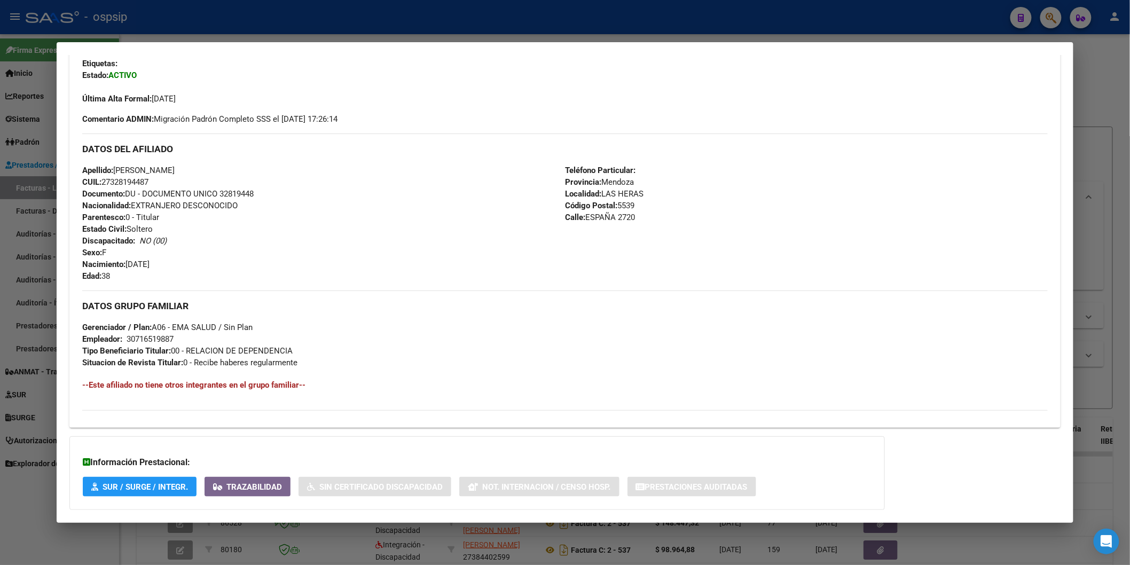
scroll to position [0, 0]
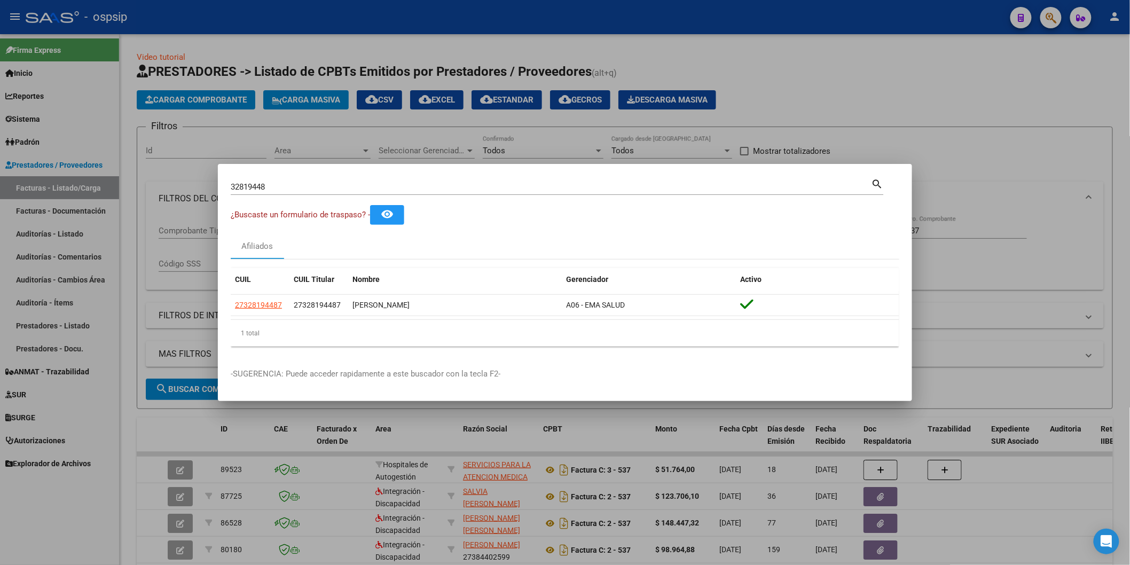
click at [303, 180] on div "32819448 Buscar (apellido, dni, [PERSON_NAME], [PERSON_NAME], cuit, obra social)" at bounding box center [551, 187] width 641 height 16
click at [303, 192] on div "32819448 Buscar (apellido, dni, [PERSON_NAME], [PERSON_NAME], cuit, obra social)" at bounding box center [551, 187] width 641 height 16
paste input "34063600"
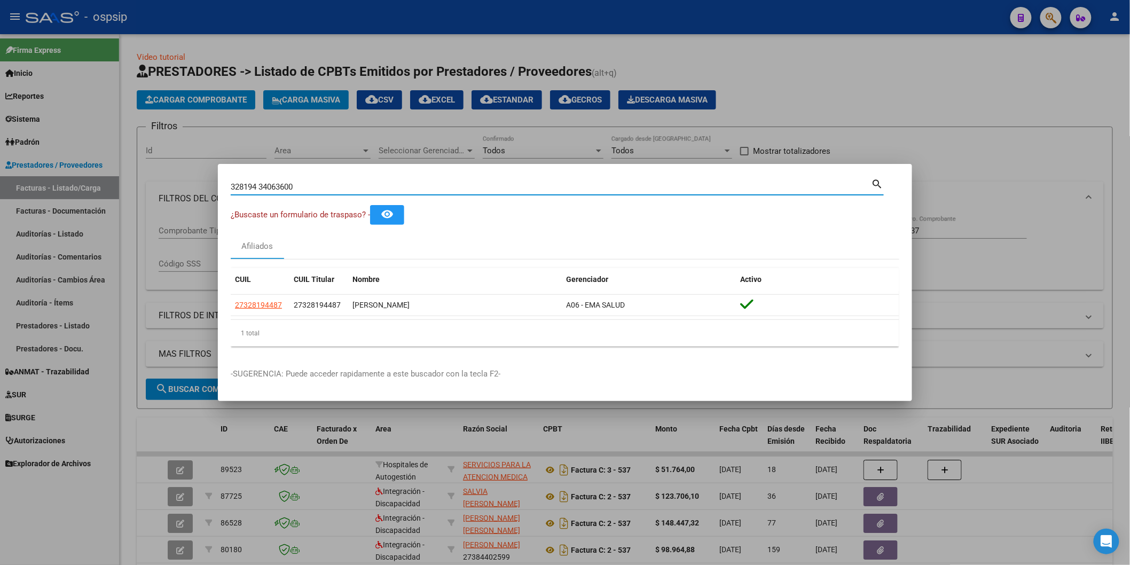
type input "328194 34063600"
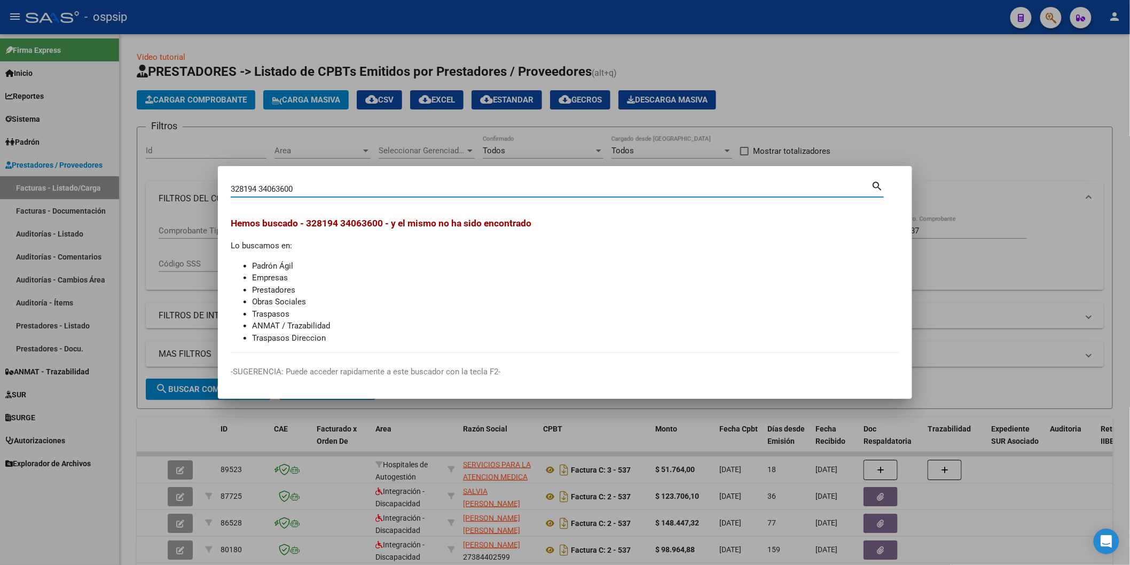
click at [316, 188] on input "328194 34063600" at bounding box center [551, 189] width 641 height 10
paste input "34063600"
type input "34063600"
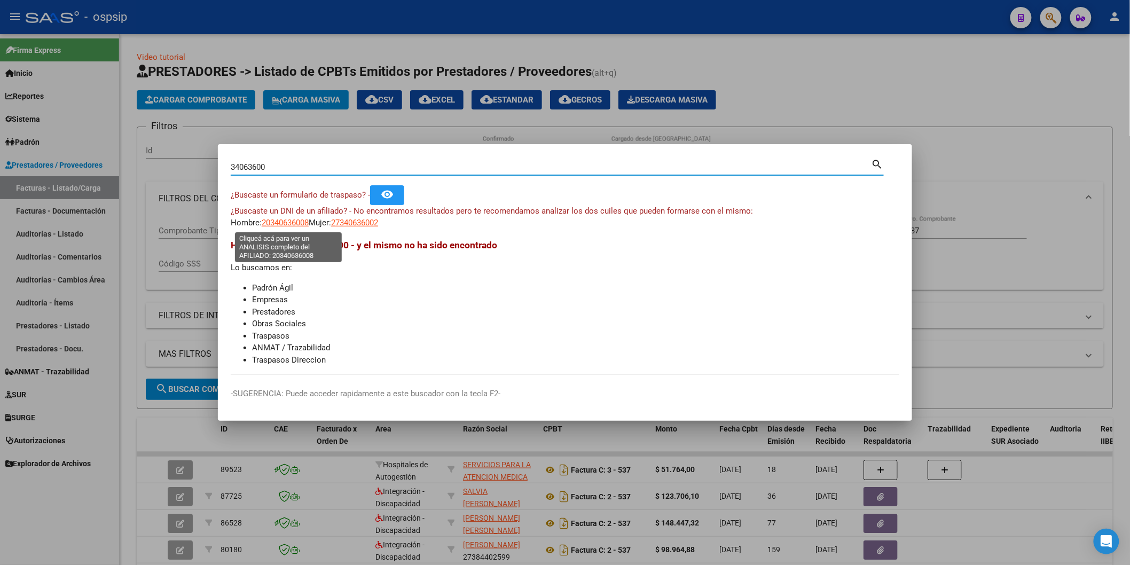
click at [303, 225] on span "20340636008" at bounding box center [285, 223] width 47 height 10
type textarea "20340636008"
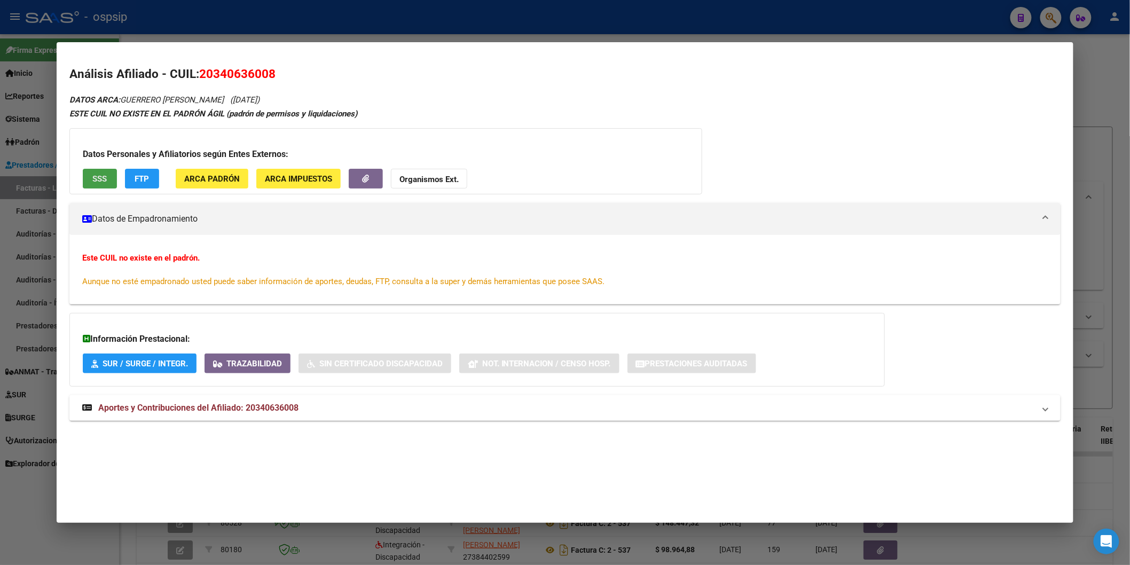
click at [92, 179] on span "SSS" at bounding box center [99, 179] width 14 height 10
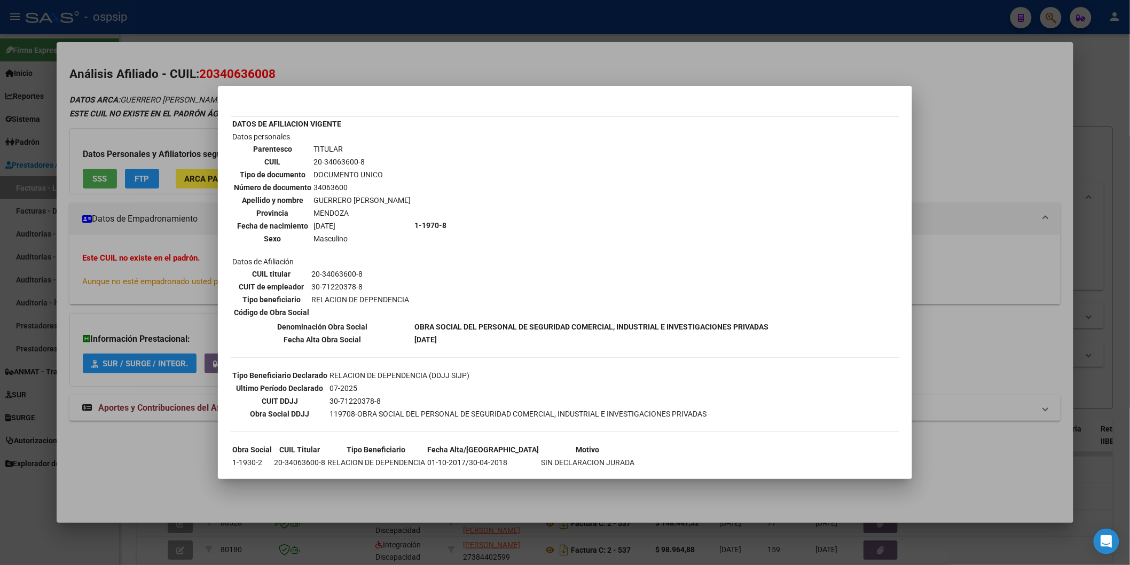
scroll to position [34, 0]
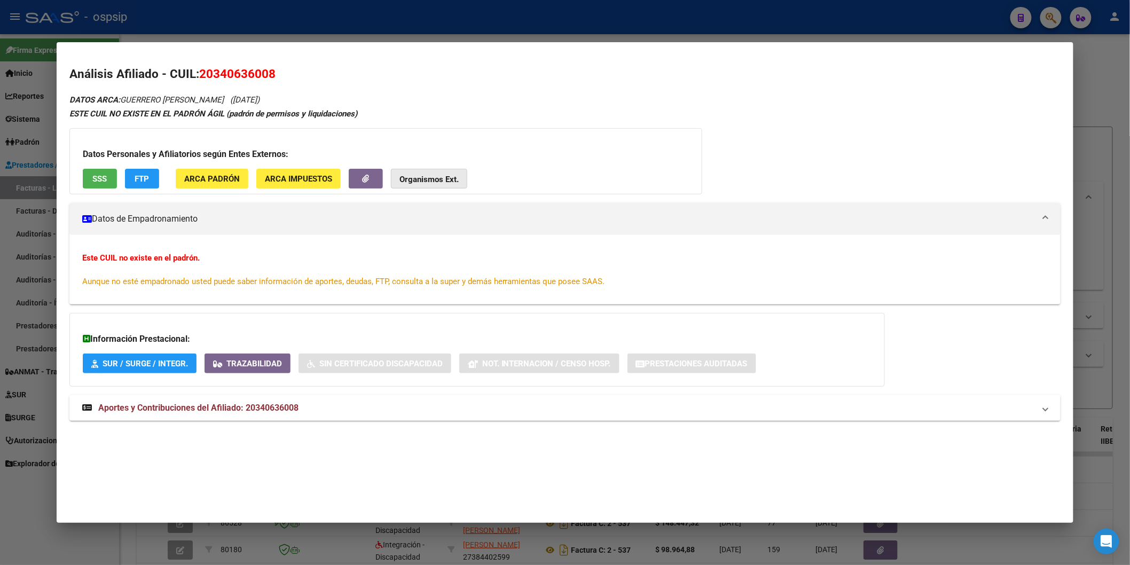
click at [413, 175] on strong "Organismos Ext." at bounding box center [428, 180] width 59 height 10
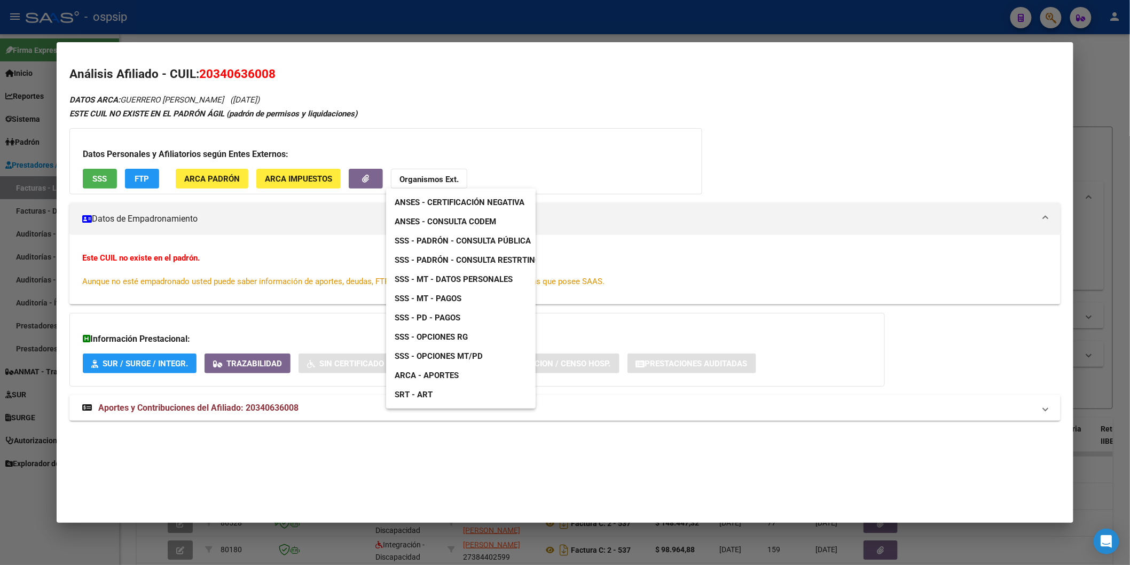
click at [495, 222] on span "ANSES - Consulta CODEM" at bounding box center [444, 222] width 101 height 10
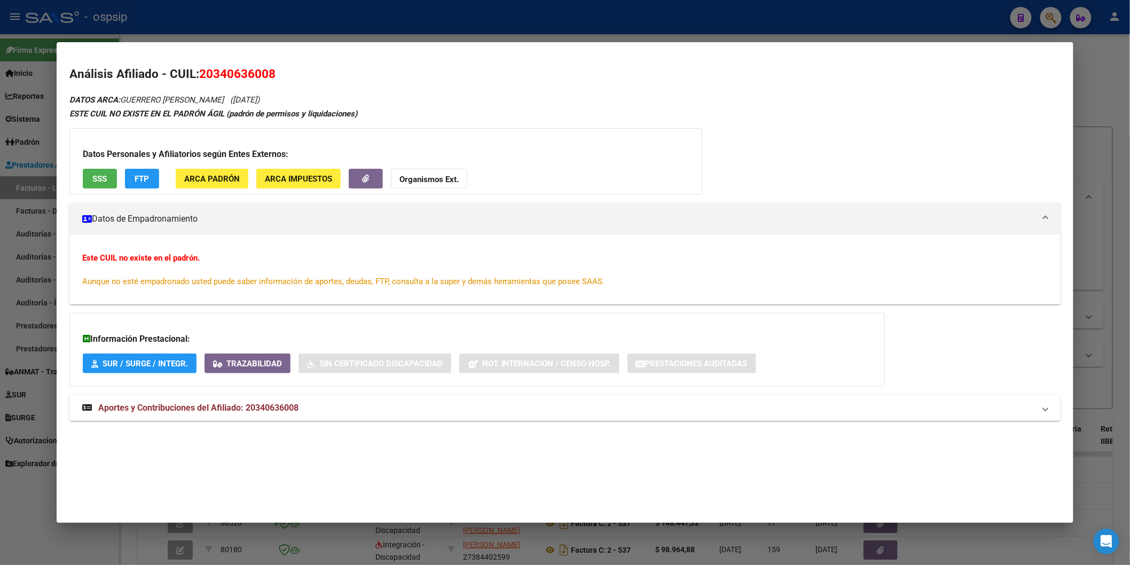
click at [198, 407] on span "Aportes y Contribuciones del Afiliado: 20340636008" at bounding box center [198, 407] width 200 height 10
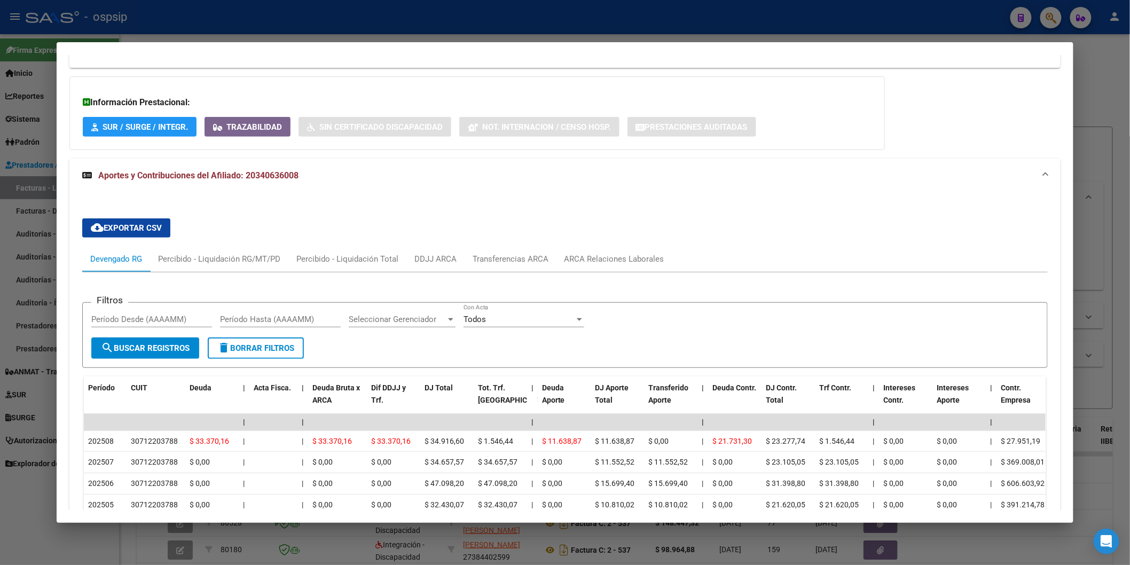
scroll to position [237, 0]
click at [582, 253] on div "ARCA Relaciones Laborales" at bounding box center [614, 258] width 100 height 12
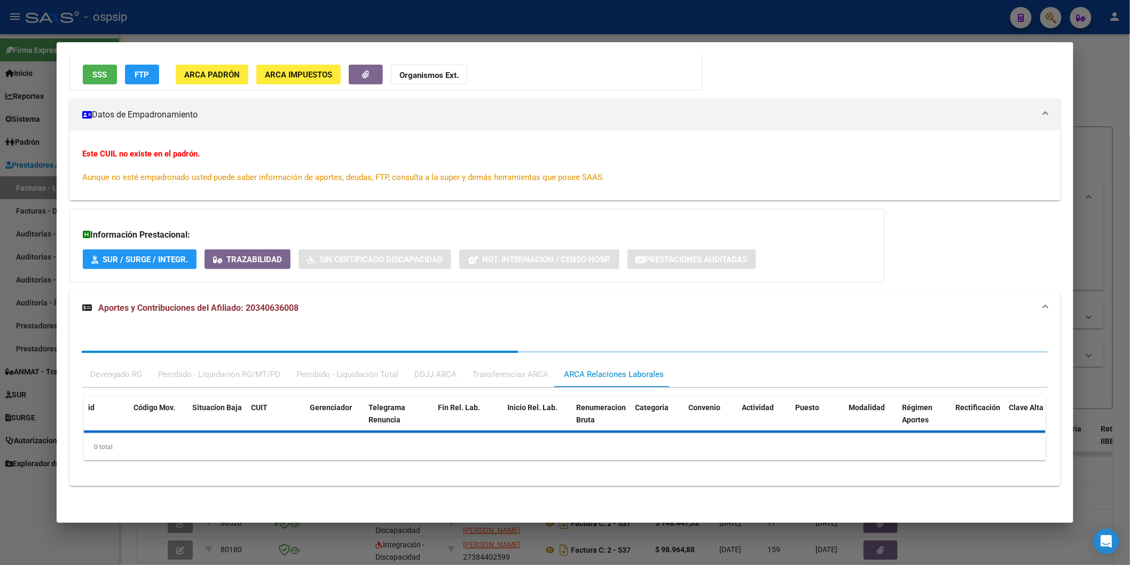
scroll to position [184, 0]
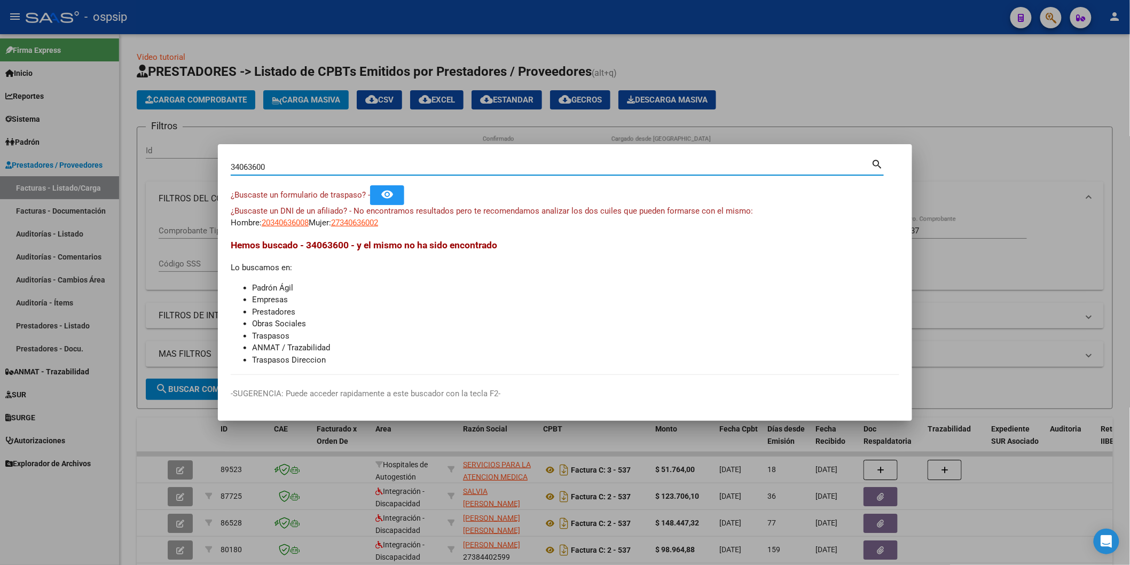
click at [278, 165] on input "34063600" at bounding box center [551, 167] width 641 height 10
paste input "45361416"
type input "45361416"
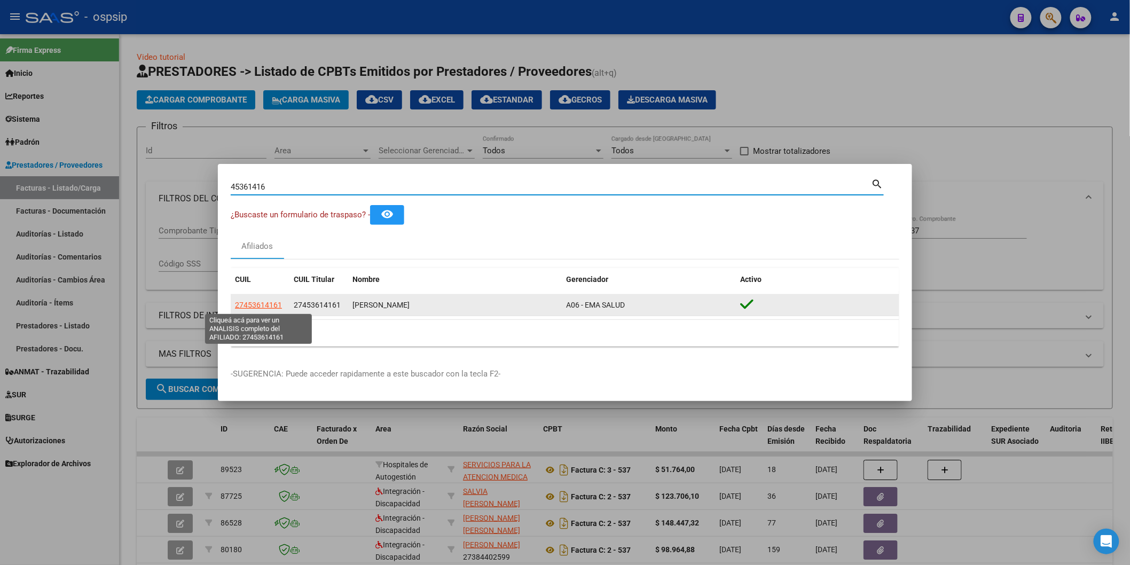
click at [258, 304] on span "27453614161" at bounding box center [258, 305] width 47 height 9
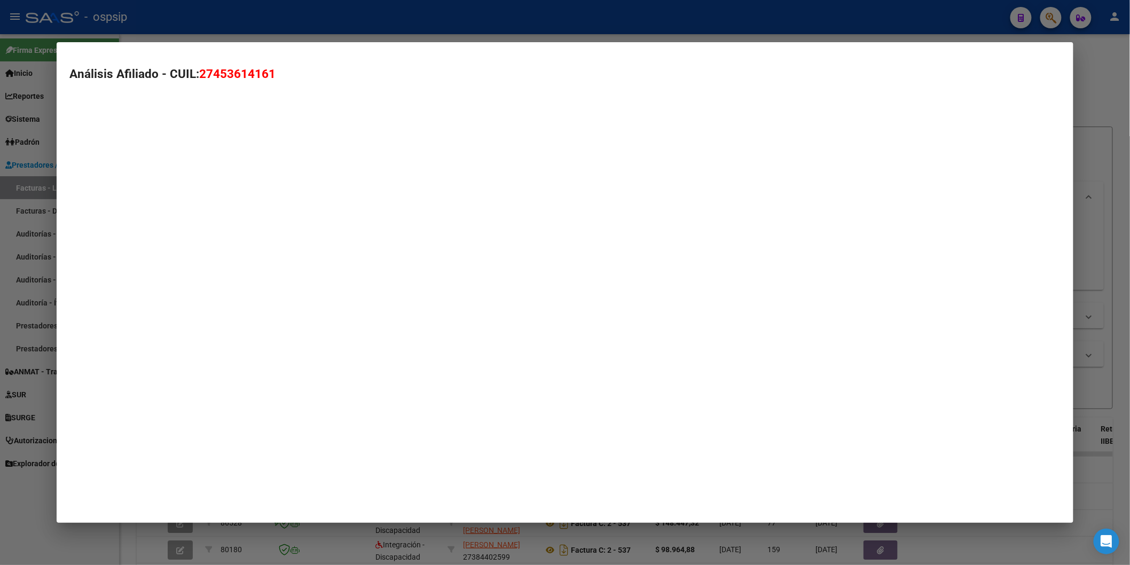
type textarea "27453614161"
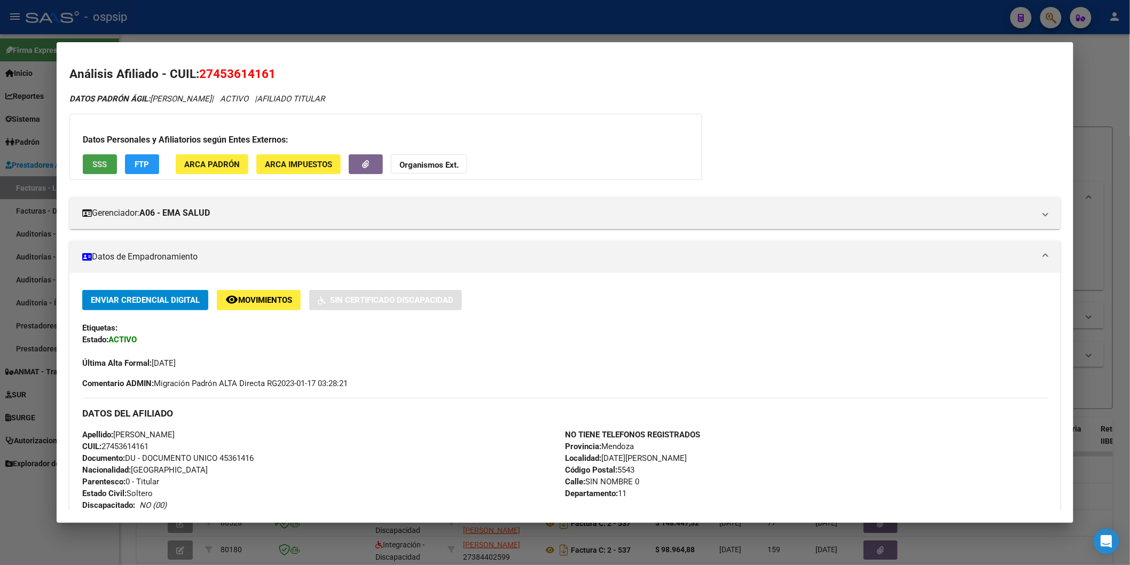
click at [99, 155] on button "SSS" at bounding box center [100, 164] width 34 height 20
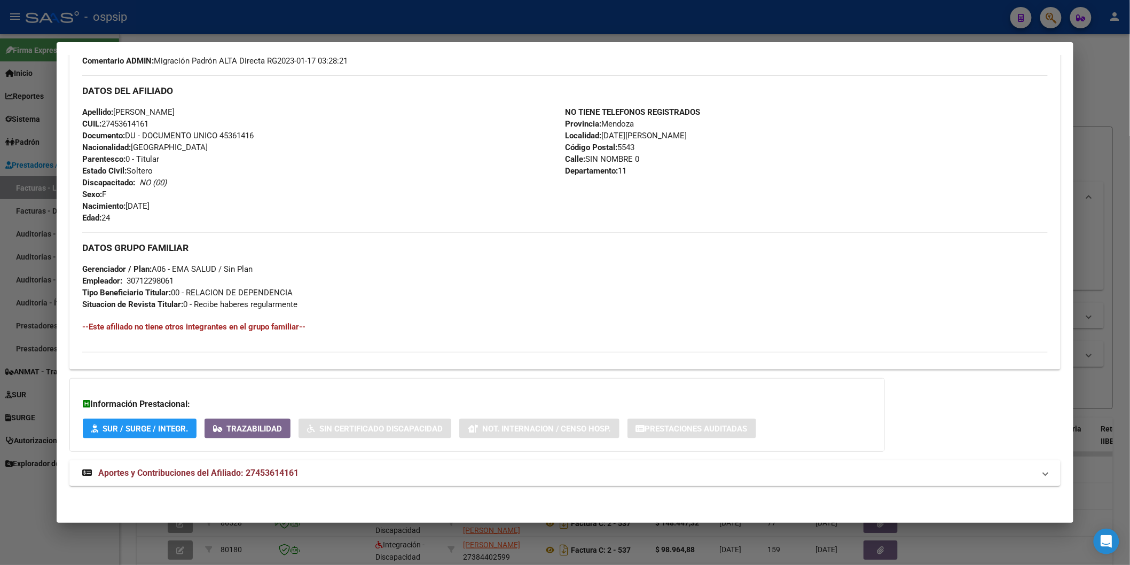
click at [217, 482] on mat-expansion-panel-header "Aportes y Contribuciones del Afiliado: 27453614161" at bounding box center [564, 473] width 991 height 26
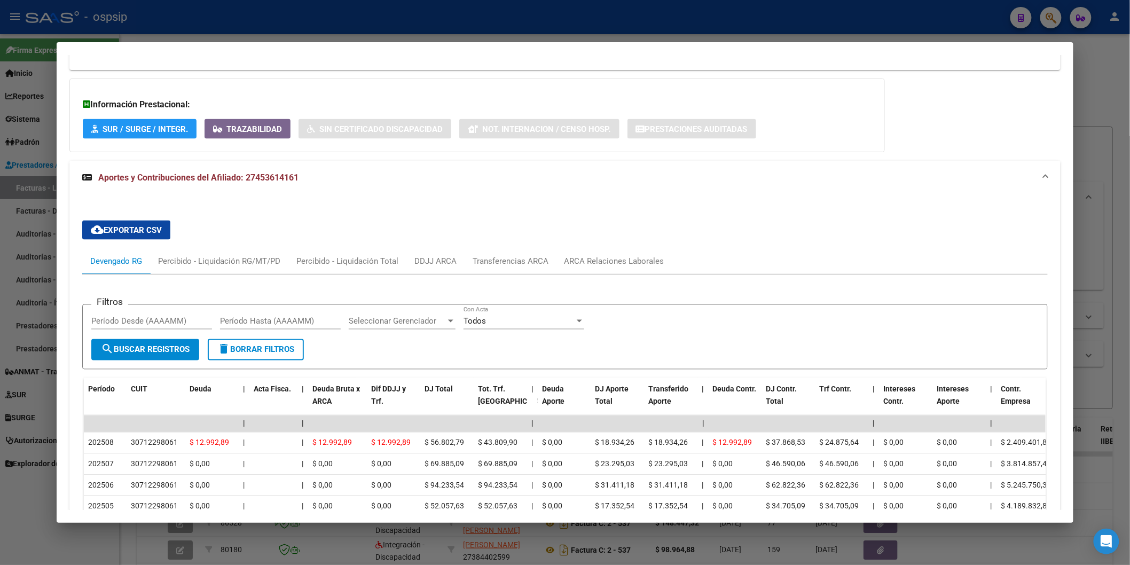
scroll to position [622, 0]
click at [595, 257] on div "ARCA Relaciones Laborales" at bounding box center [614, 261] width 100 height 12
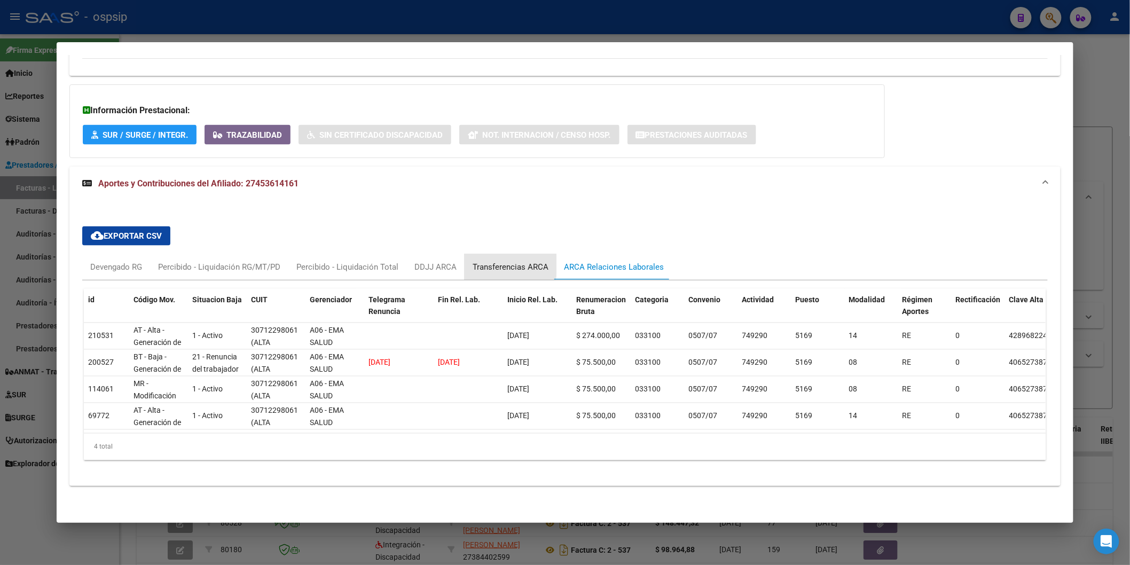
click at [464, 254] on div "Transferencias ARCA" at bounding box center [510, 267] width 92 height 26
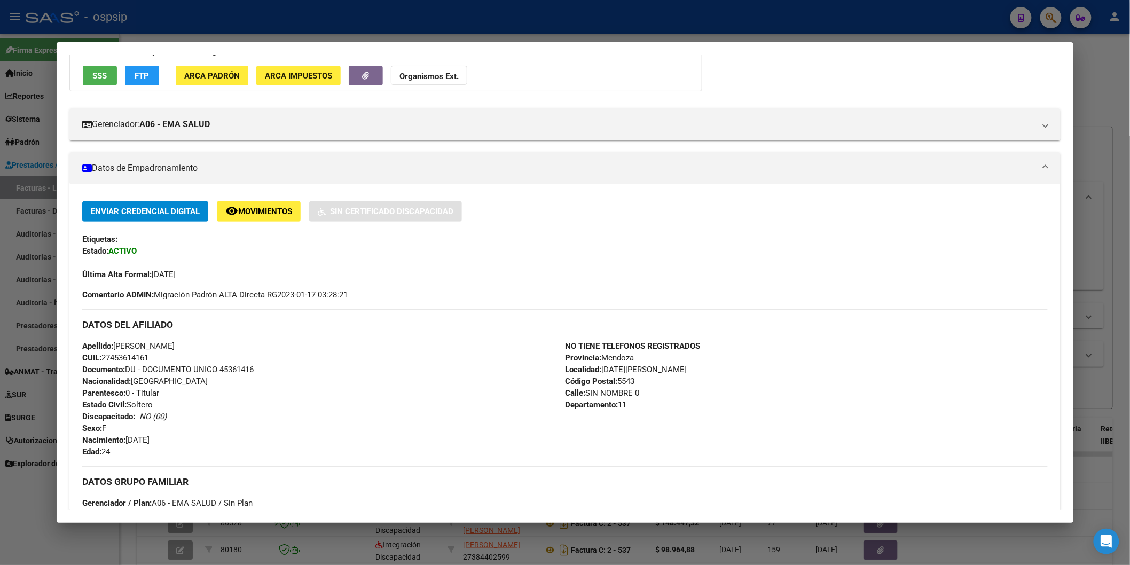
scroll to position [0, 0]
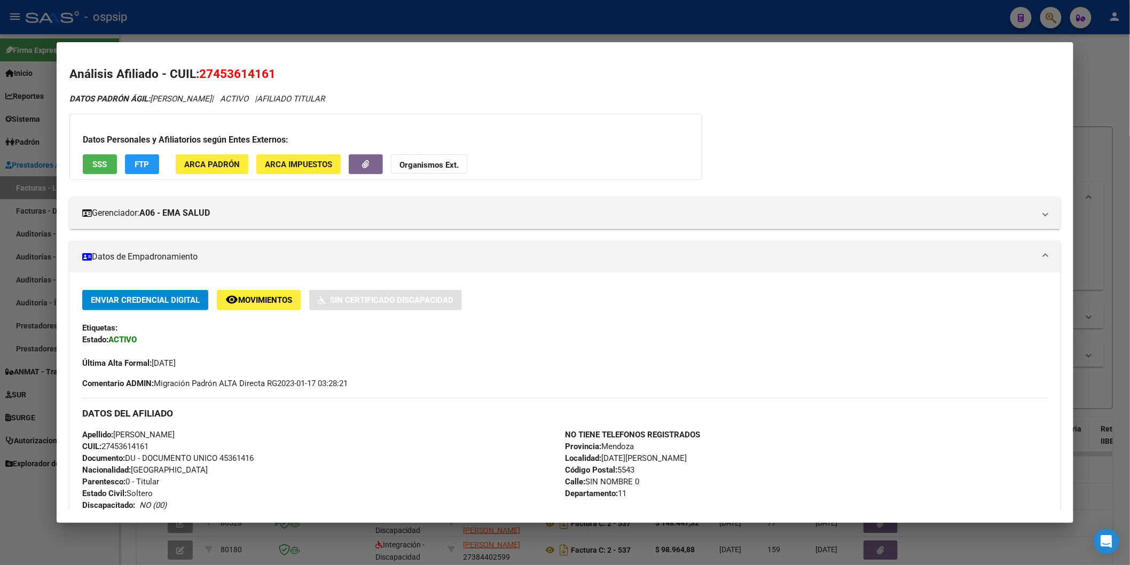
click at [97, 158] on button "SSS" at bounding box center [100, 164] width 34 height 20
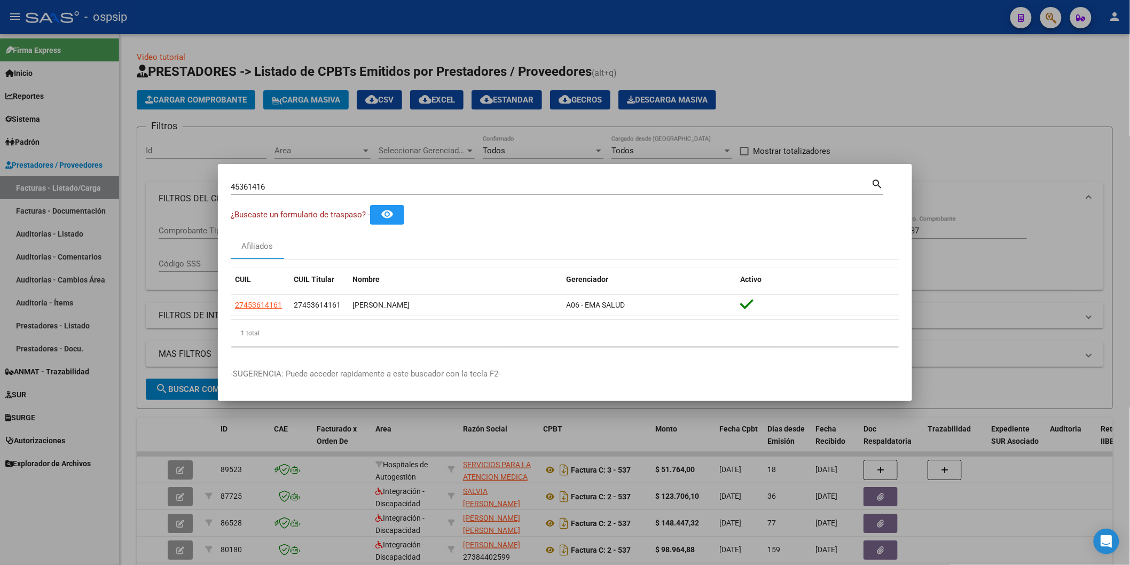
click at [284, 194] on div "45361416 Buscar (apellido, dni, [PERSON_NAME], [PERSON_NAME], cuit, obra social)" at bounding box center [551, 187] width 641 height 16
click at [285, 189] on input "45361416" at bounding box center [551, 187] width 641 height 10
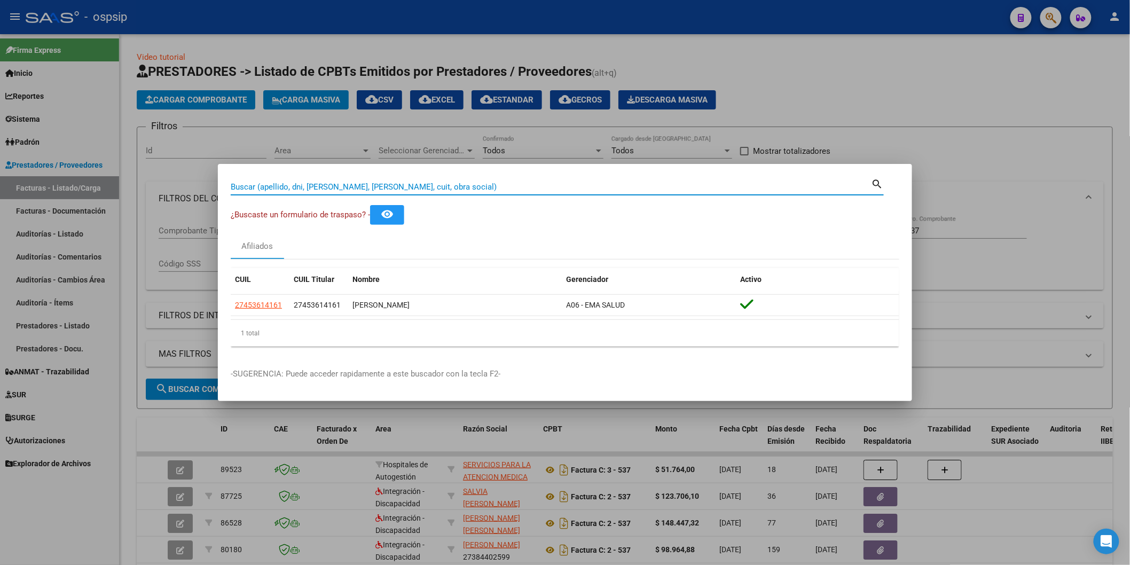
paste input "54694269"
type input "54694269"
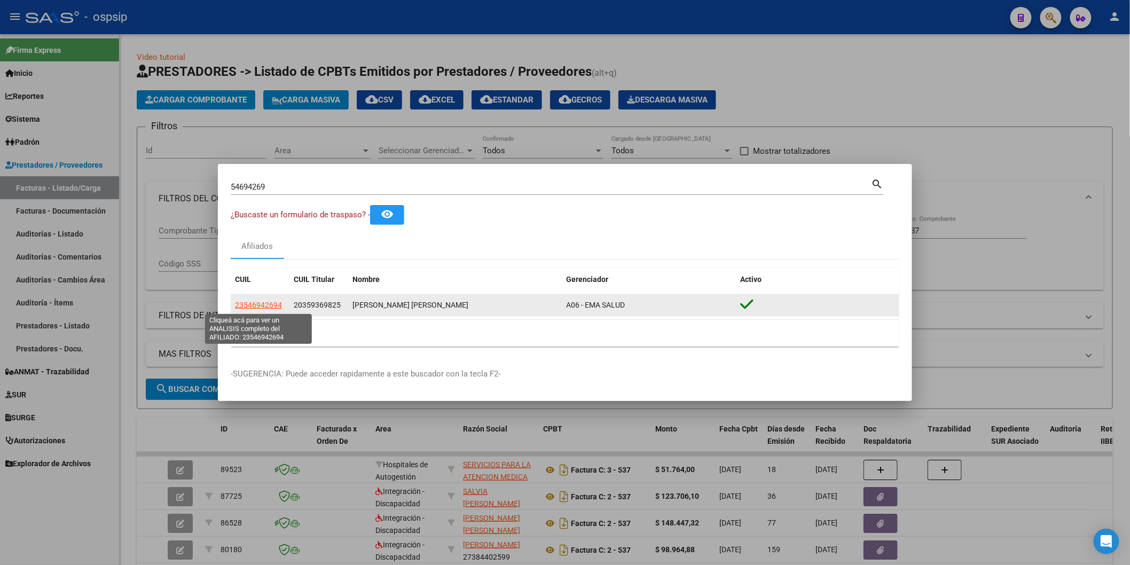
click at [257, 307] on span "23546942694" at bounding box center [258, 305] width 47 height 9
type textarea "23546942694"
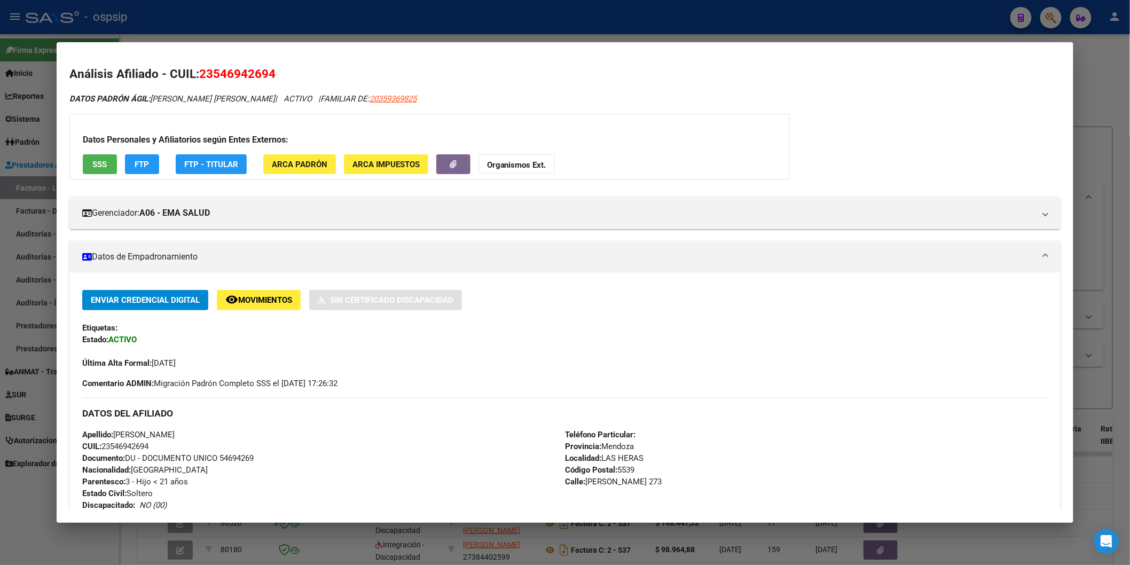
click at [97, 156] on button "SSS" at bounding box center [100, 164] width 34 height 20
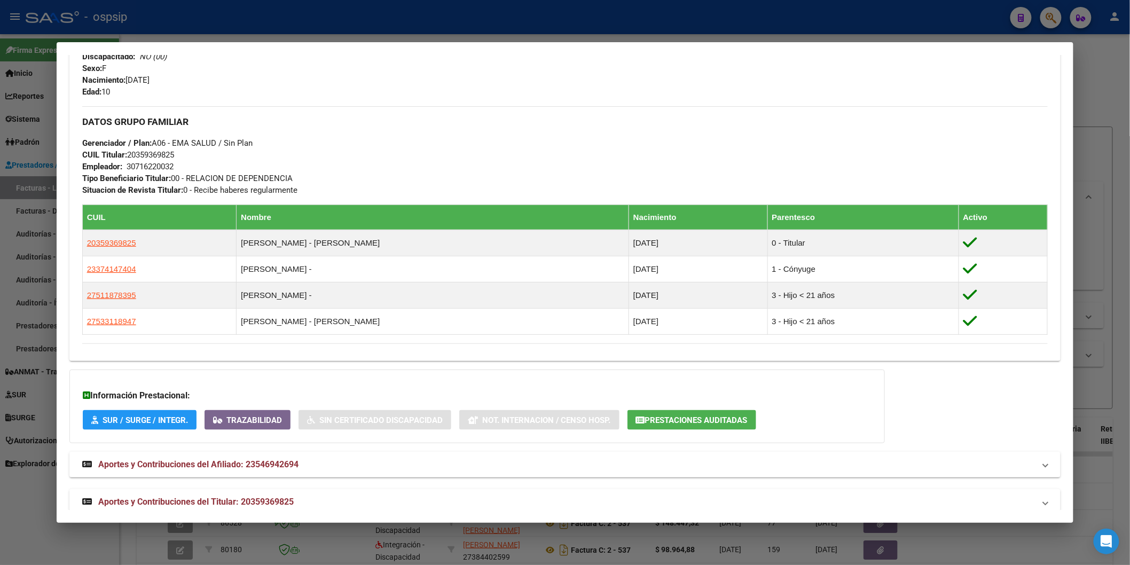
scroll to position [466, 0]
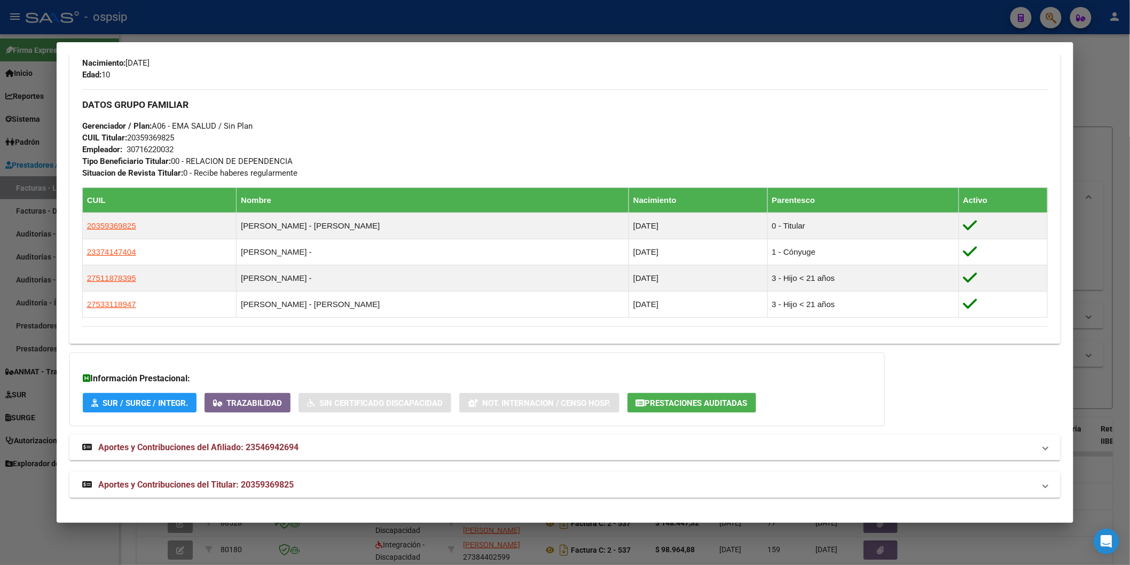
click at [227, 492] on mat-expansion-panel-header "Aportes y Contribuciones del Titular: 20359369825" at bounding box center [564, 485] width 991 height 26
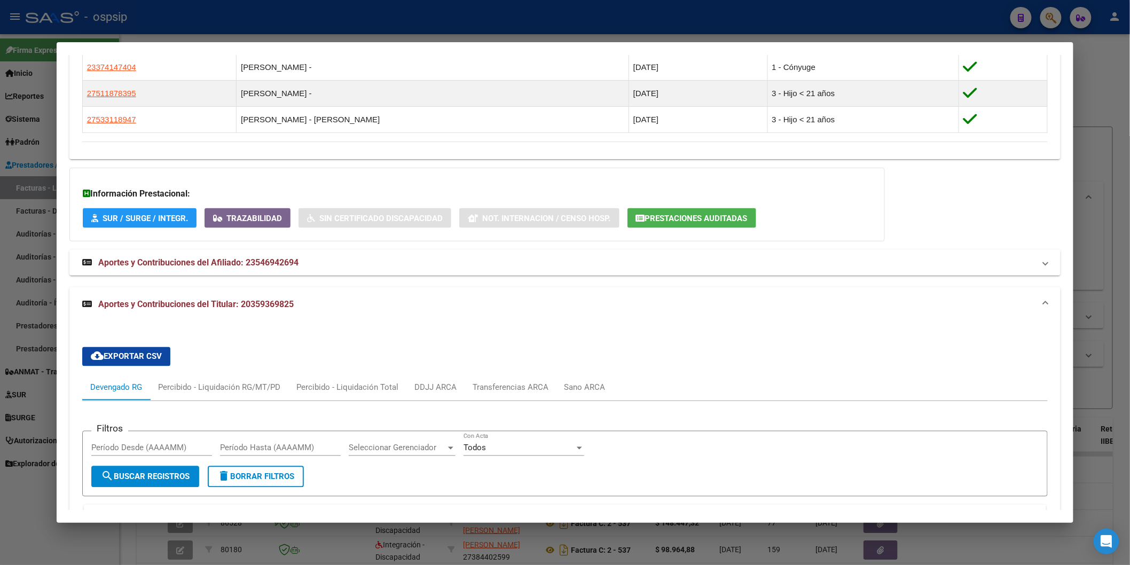
scroll to position [733, 0]
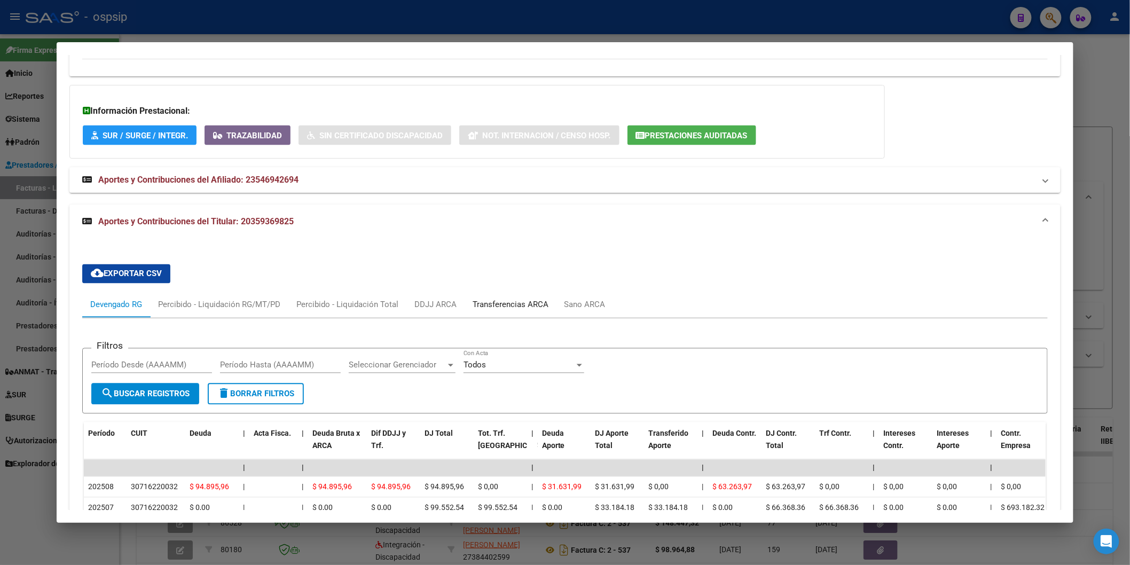
click at [509, 304] on div "Transferencias ARCA" at bounding box center [510, 305] width 76 height 12
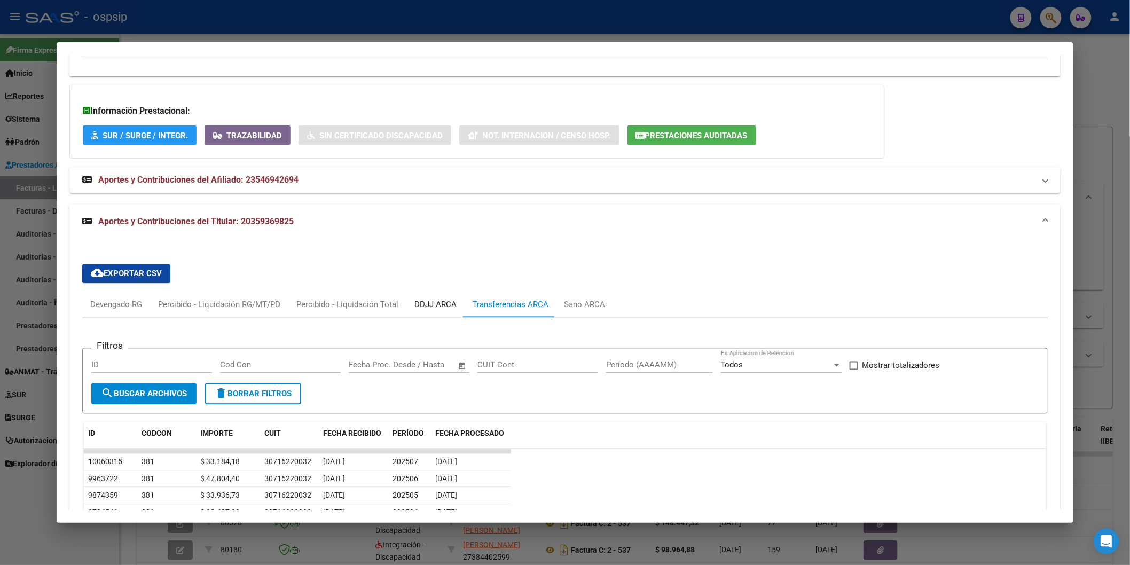
click at [430, 299] on div "DDJJ ARCA" at bounding box center [435, 305] width 42 height 12
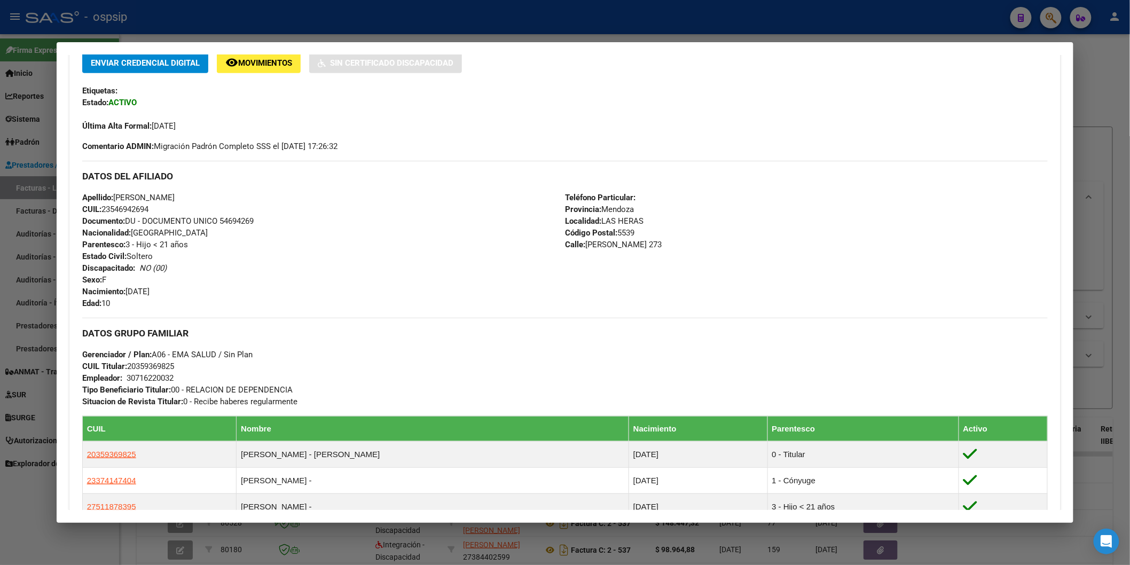
scroll to position [534, 0]
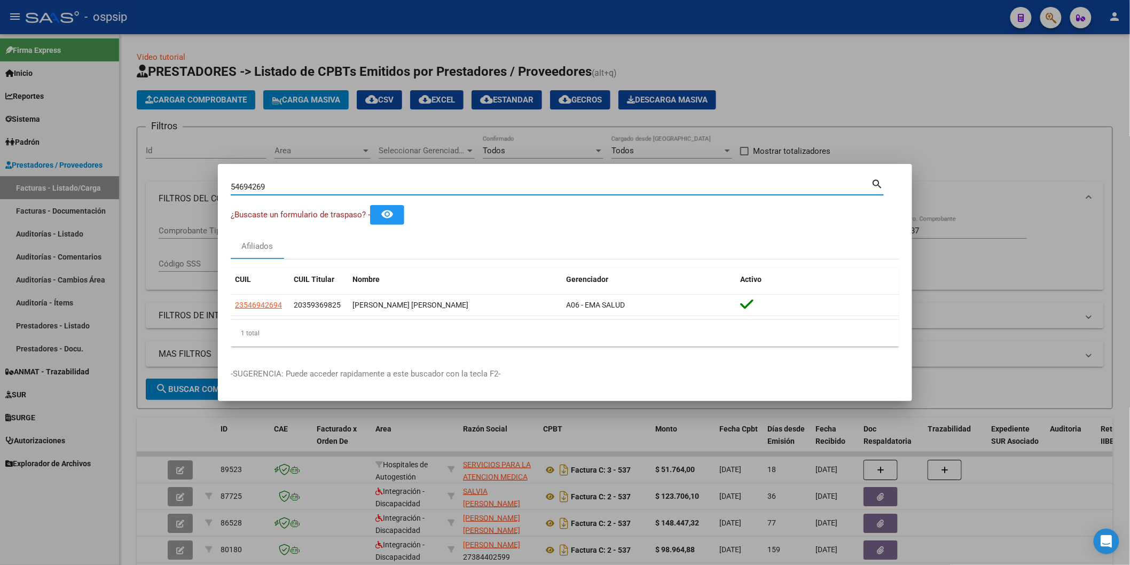
click at [305, 184] on input "54694269" at bounding box center [551, 187] width 641 height 10
paste input "43076230"
type input "43076230"
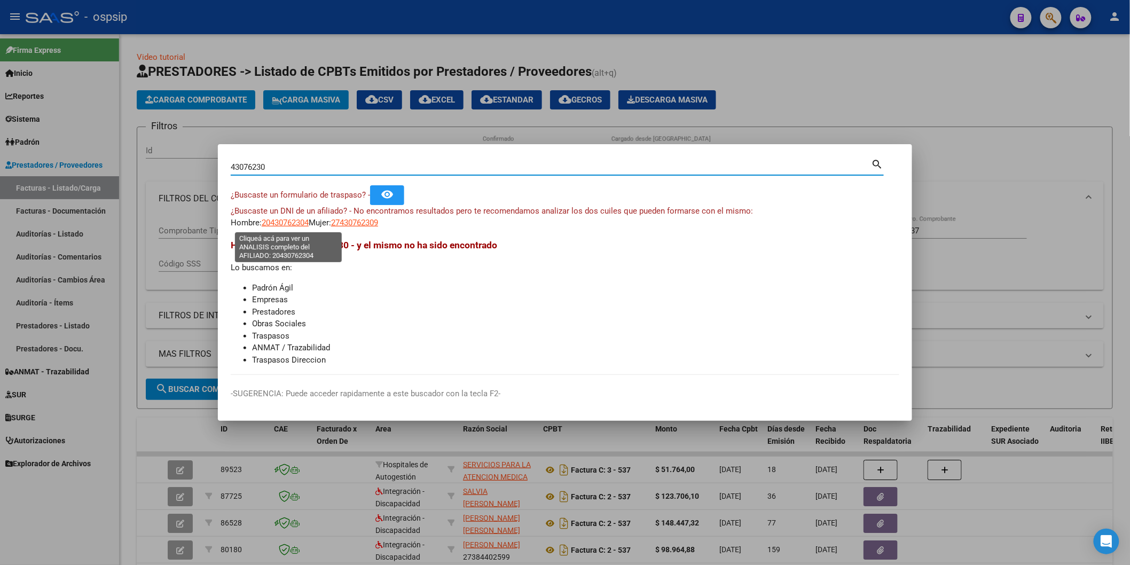
click at [281, 220] on span "20430762304" at bounding box center [285, 223] width 47 height 10
type textarea "20430762304"
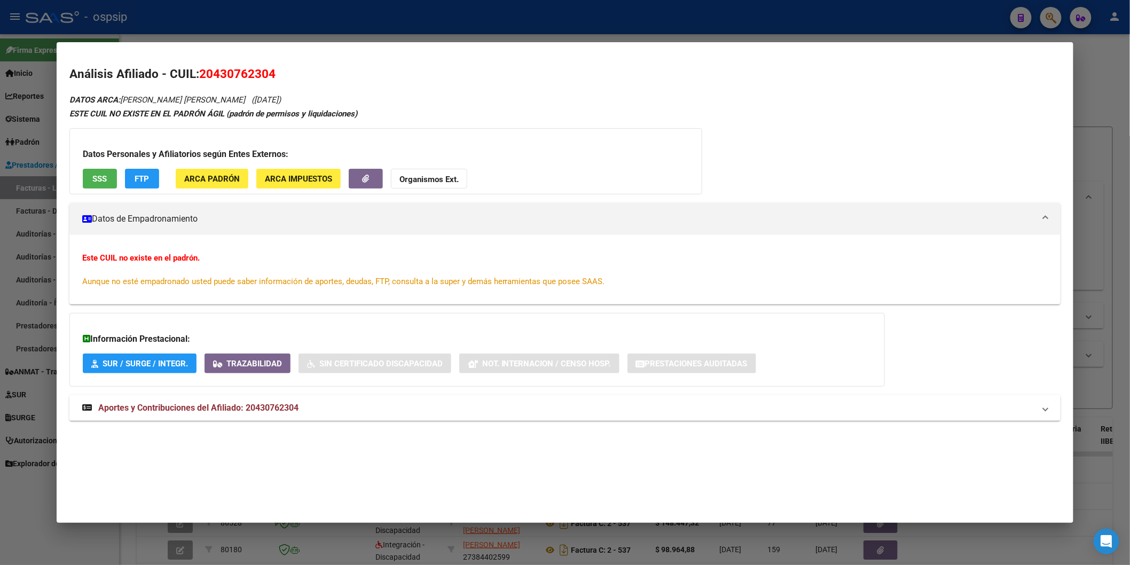
click at [103, 178] on button "SSS" at bounding box center [100, 179] width 34 height 20
click at [250, 399] on mat-expansion-panel-header "Aportes y Contribuciones del Afiliado: 20430762304" at bounding box center [564, 408] width 991 height 26
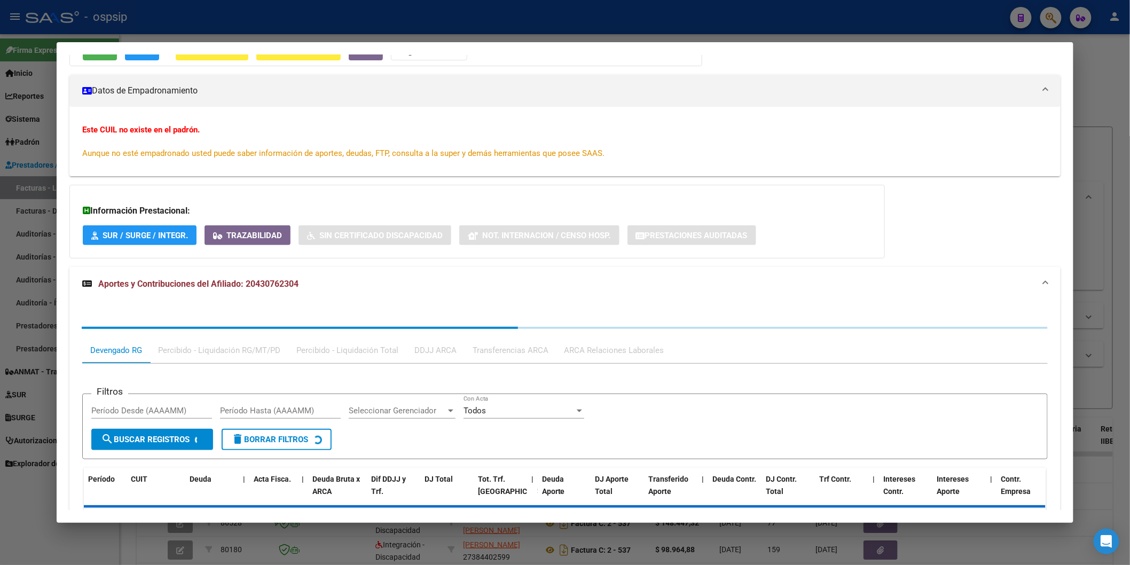
scroll to position [202, 0]
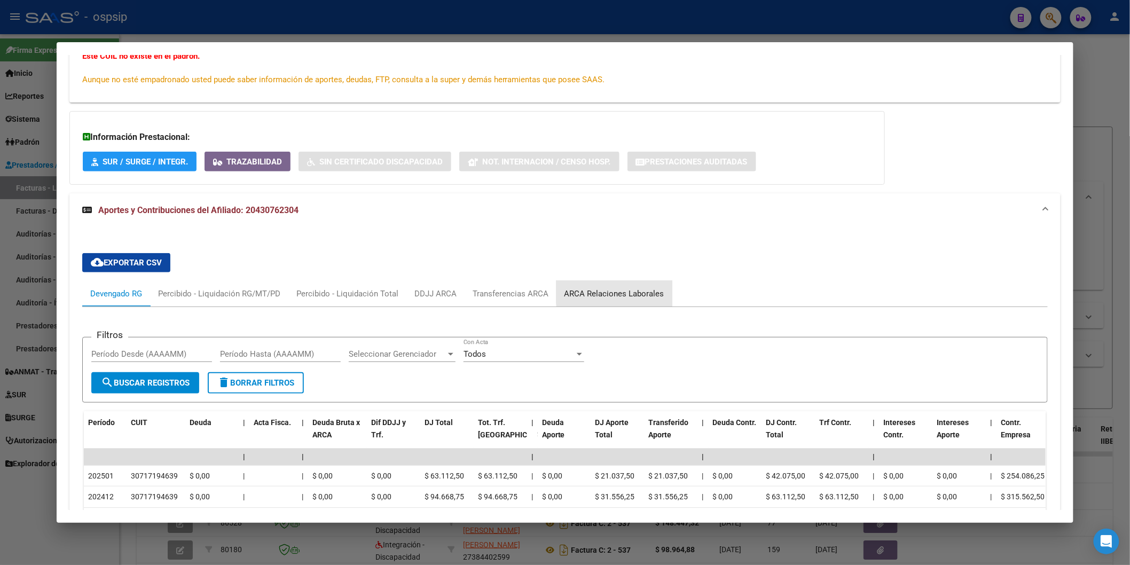
drag, startPoint x: 639, startPoint y: 290, endPoint x: 642, endPoint y: 296, distance: 6.7
click at [638, 294] on div "ARCA Relaciones Laborales" at bounding box center [614, 294] width 100 height 12
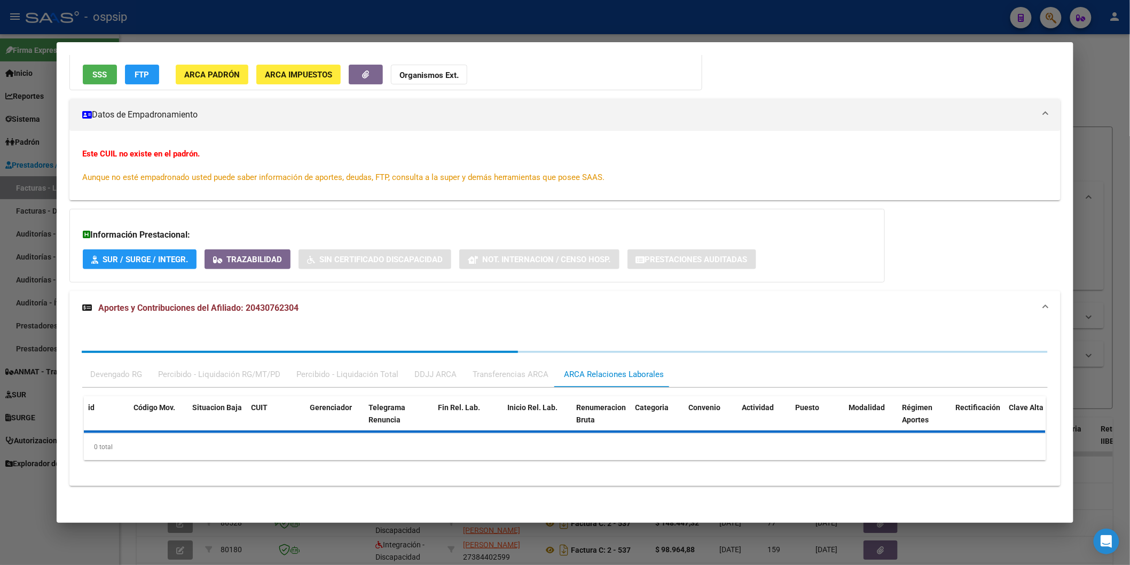
scroll to position [184, 0]
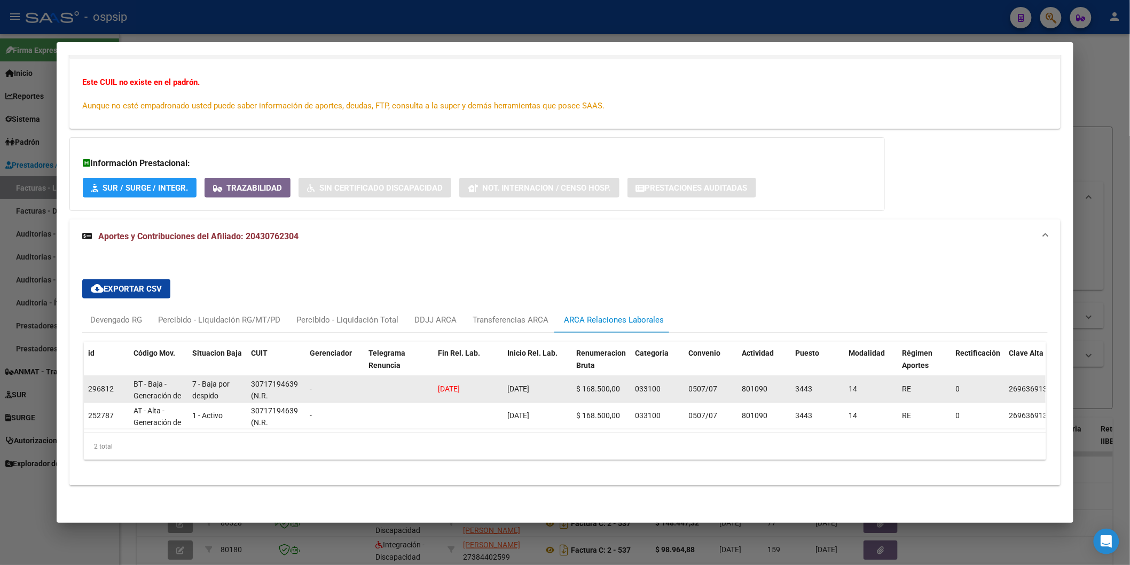
drag, startPoint x: 502, startPoint y: 376, endPoint x: 554, endPoint y: 383, distance: 52.8
click at [554, 383] on datatable-body-cell "[DATE]" at bounding box center [537, 389] width 69 height 26
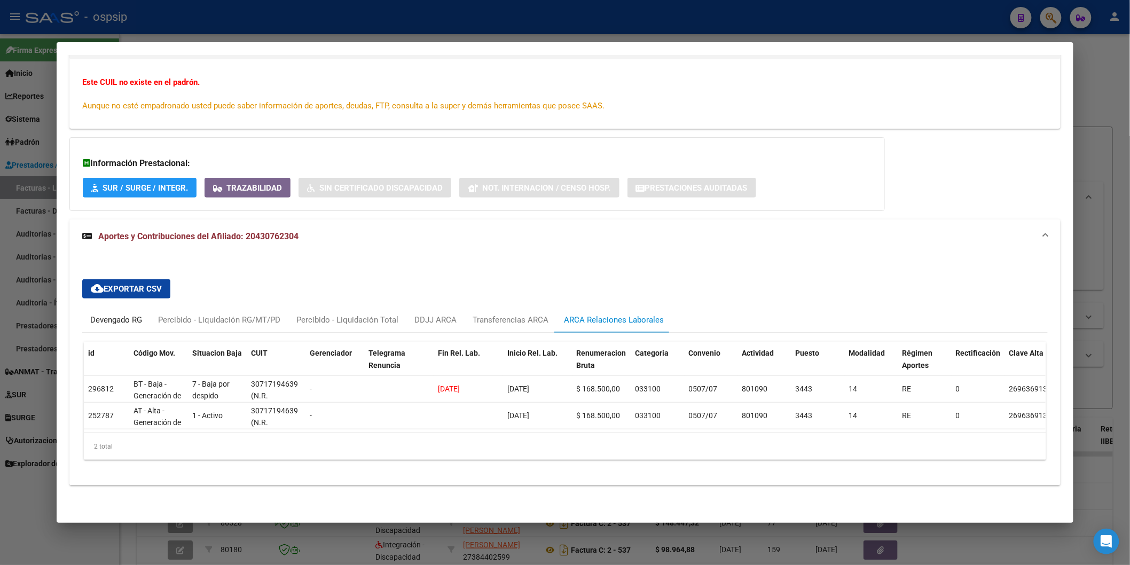
click at [120, 314] on div "Devengado RG" at bounding box center [116, 320] width 52 height 12
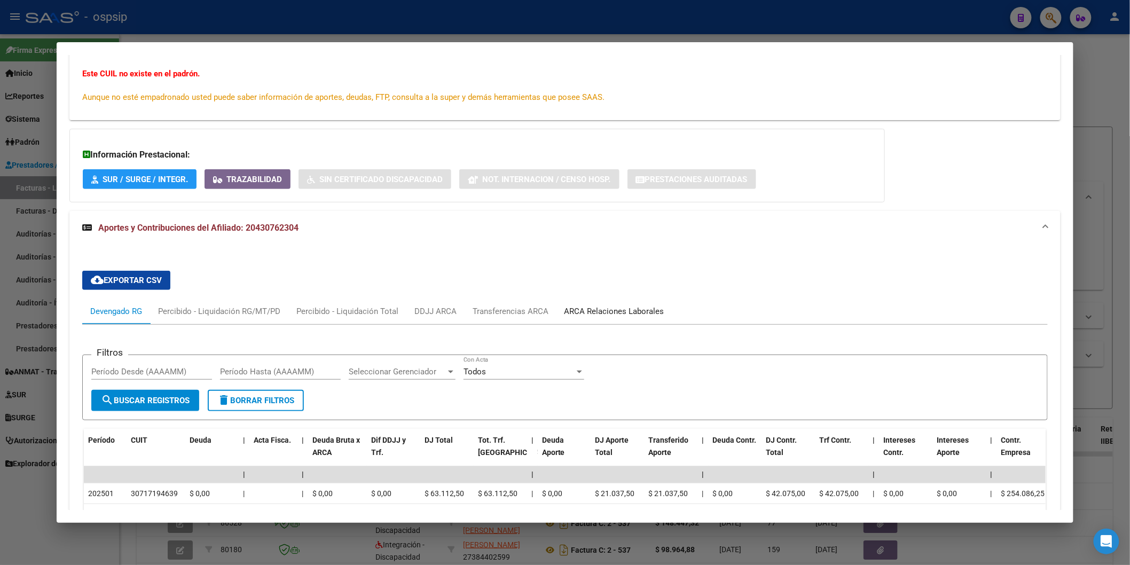
click at [605, 303] on div "ARCA Relaciones Laborales" at bounding box center [614, 311] width 116 height 26
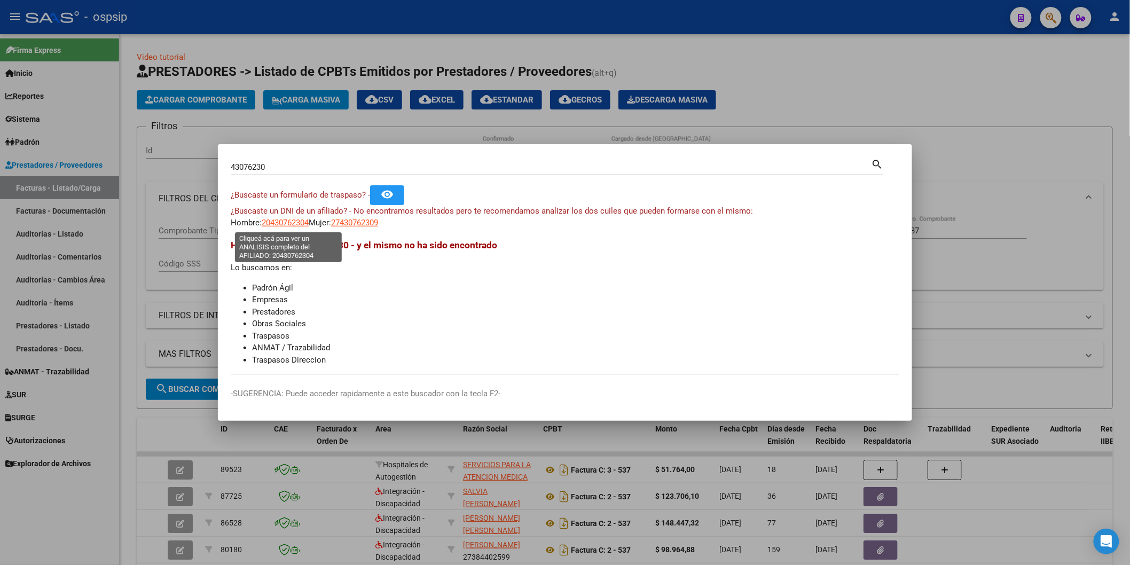
click at [305, 224] on span "20430762304" at bounding box center [285, 223] width 47 height 10
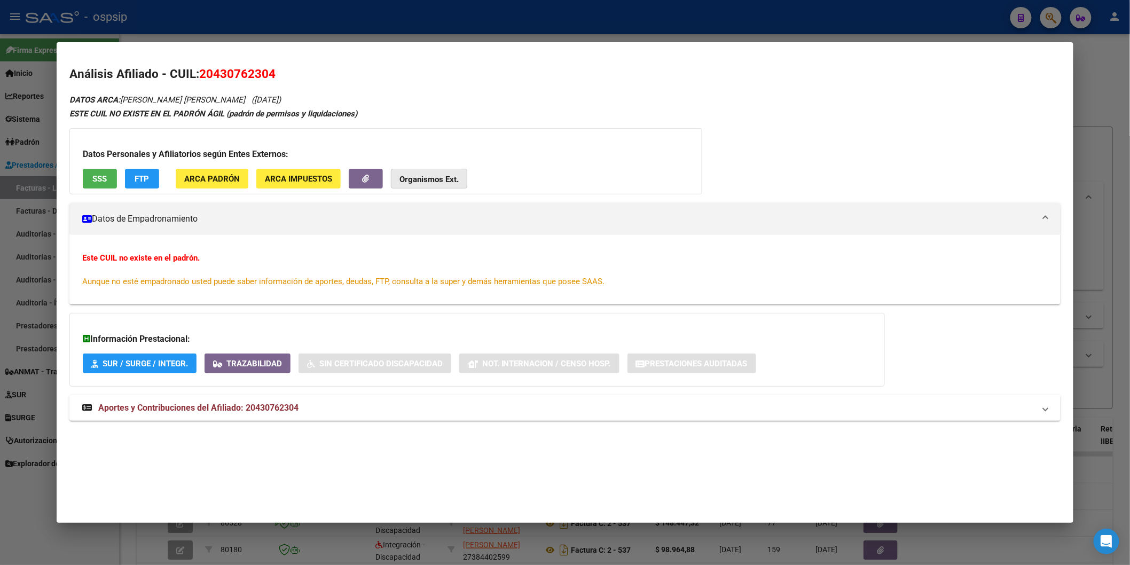
click at [418, 177] on strong "Organismos Ext." at bounding box center [428, 180] width 59 height 10
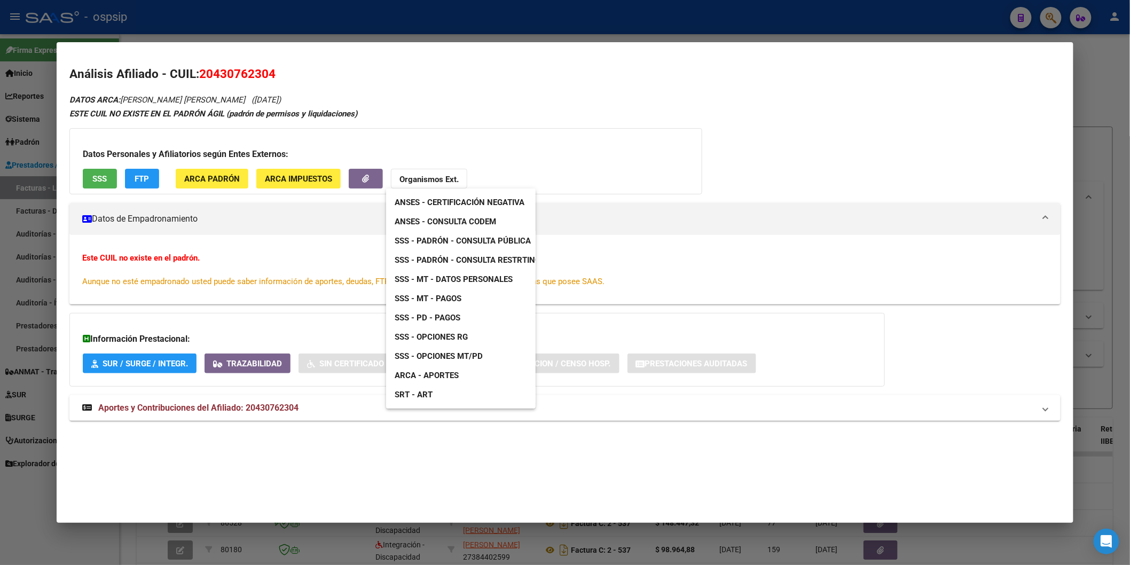
click at [463, 223] on span "ANSES - Consulta CODEM" at bounding box center [444, 222] width 101 height 10
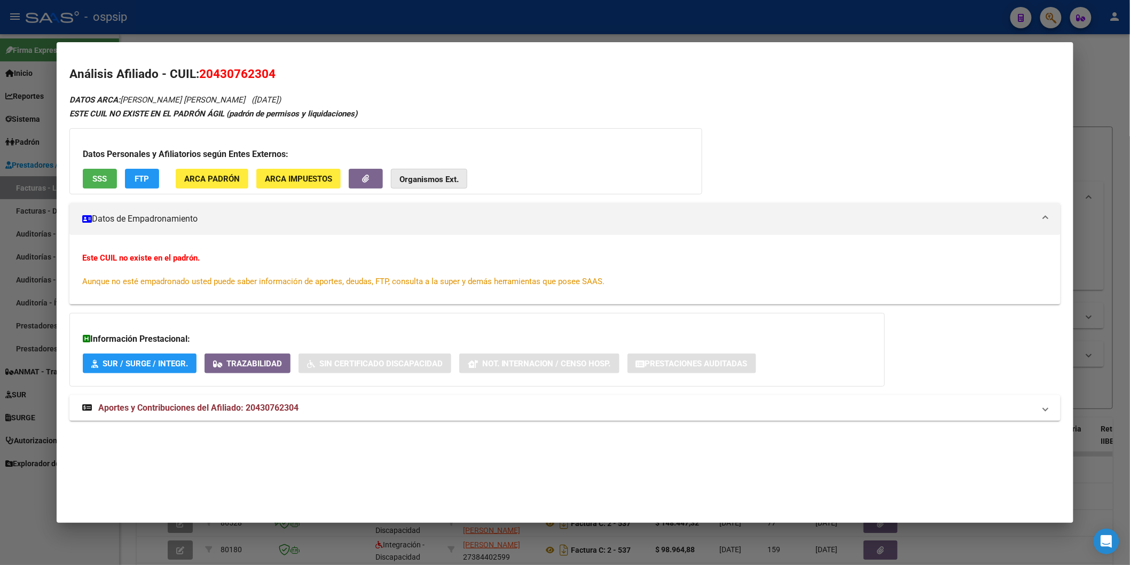
click at [445, 175] on strong "Organismos Ext." at bounding box center [428, 180] width 59 height 10
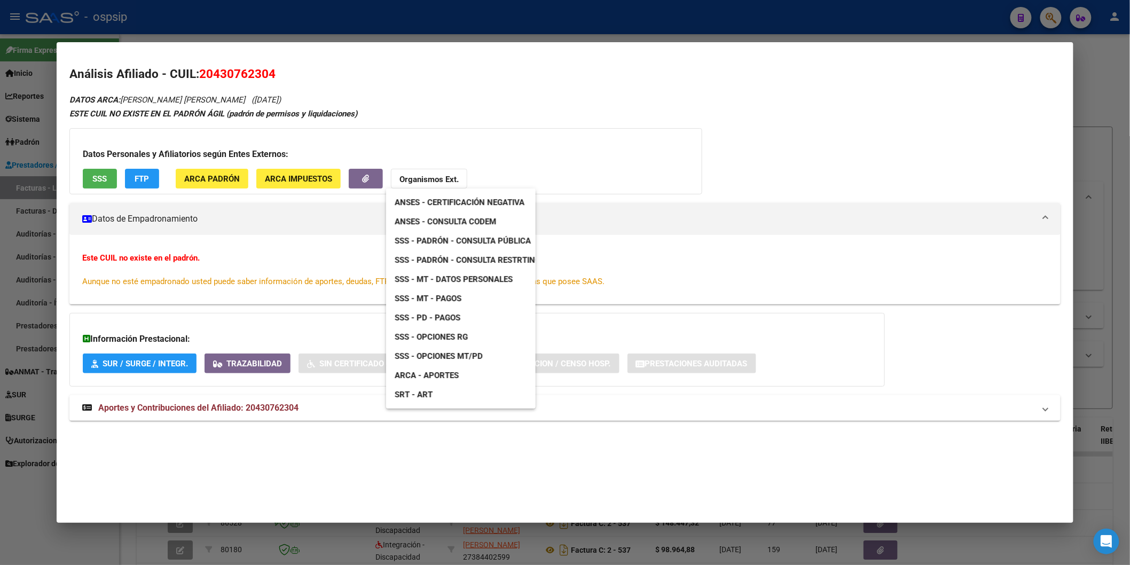
click at [478, 242] on span "SSS - Padrón - Consulta Pública" at bounding box center [462, 241] width 136 height 10
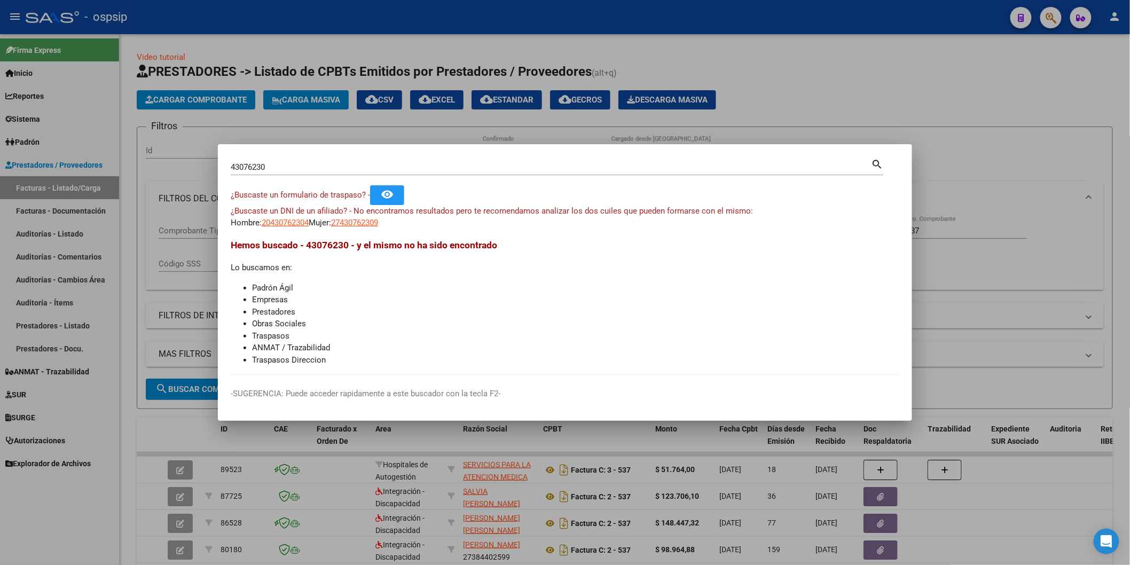
click at [284, 168] on input "43076230" at bounding box center [551, 167] width 641 height 10
type input "4"
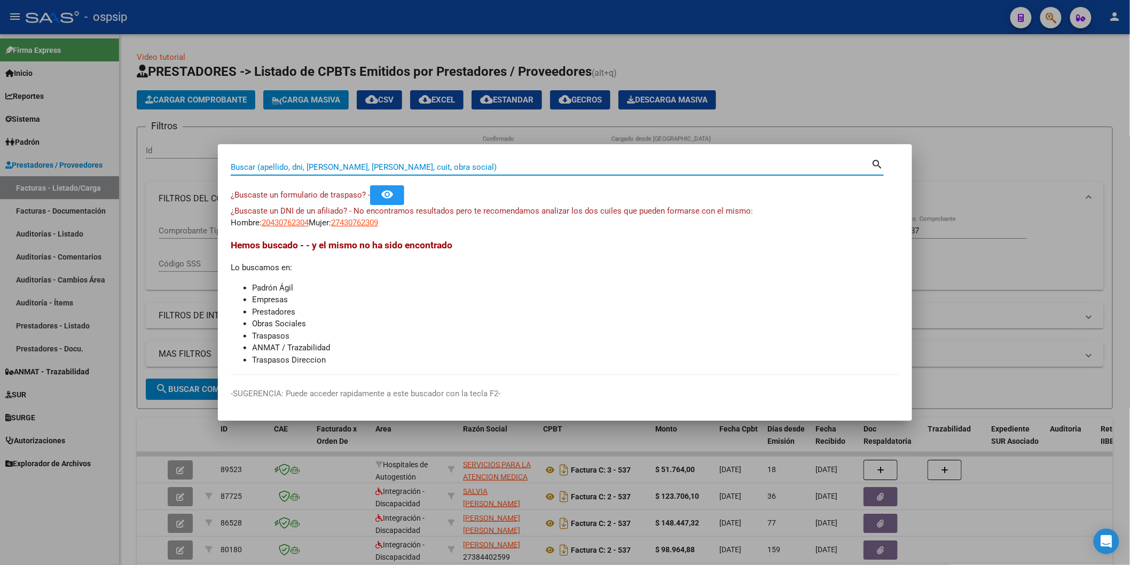
paste input "39799405"
type input "39799405"
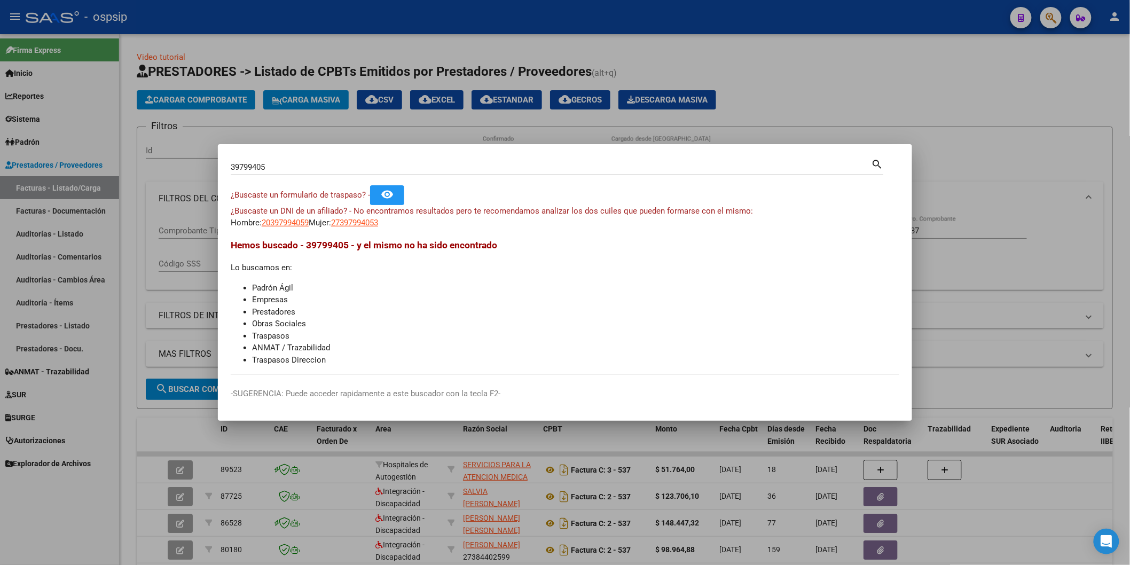
click at [294, 217] on app-link-go-to "20397994059" at bounding box center [285, 223] width 47 height 12
click at [298, 222] on span "20397994059" at bounding box center [285, 223] width 47 height 10
click at [299, 224] on span "20397994059" at bounding box center [285, 223] width 47 height 10
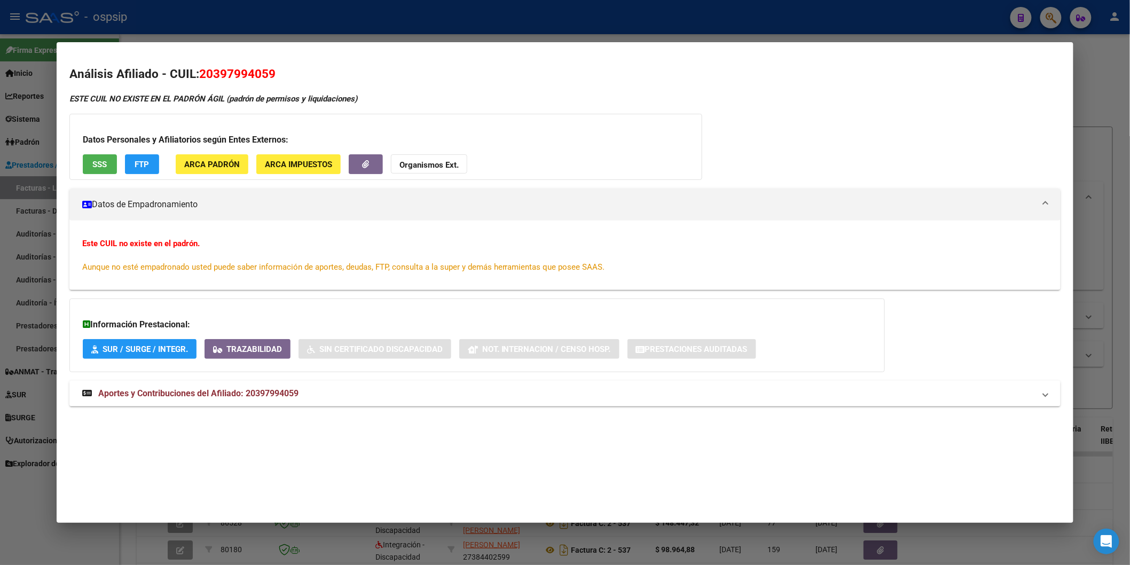
click at [114, 164] on div "Datos Personales y Afiliatorios según Entes Externos: SSS FTP ARCA Padrón ARCA …" at bounding box center [385, 147] width 633 height 66
click at [111, 165] on button "SSS" at bounding box center [100, 164] width 34 height 20
click at [420, 168] on strong "Organismos Ext." at bounding box center [428, 165] width 59 height 10
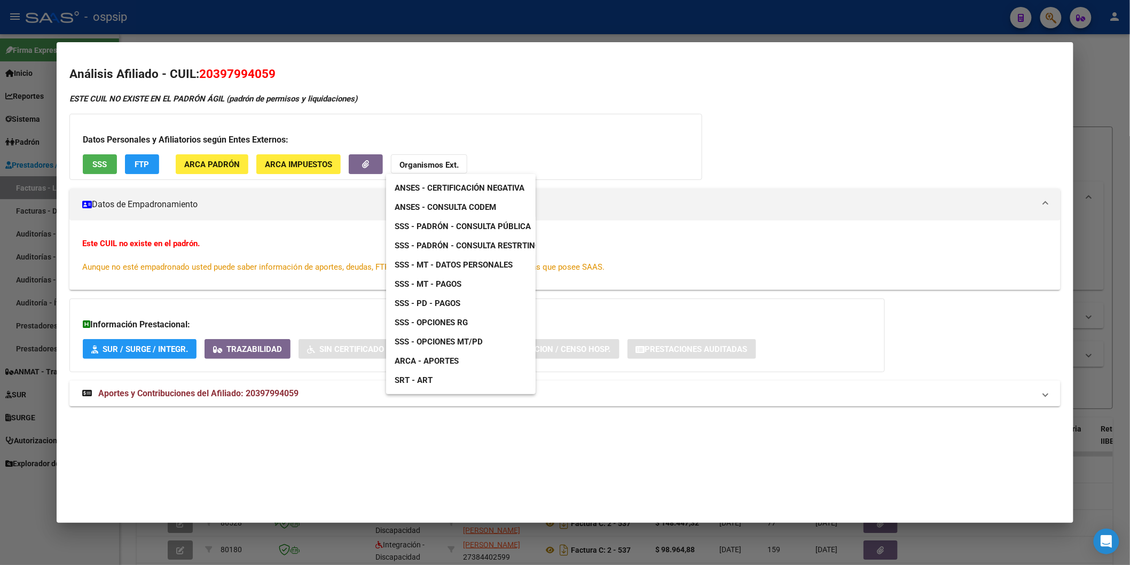
click at [471, 209] on span "ANSES - Consulta CODEM" at bounding box center [444, 207] width 101 height 10
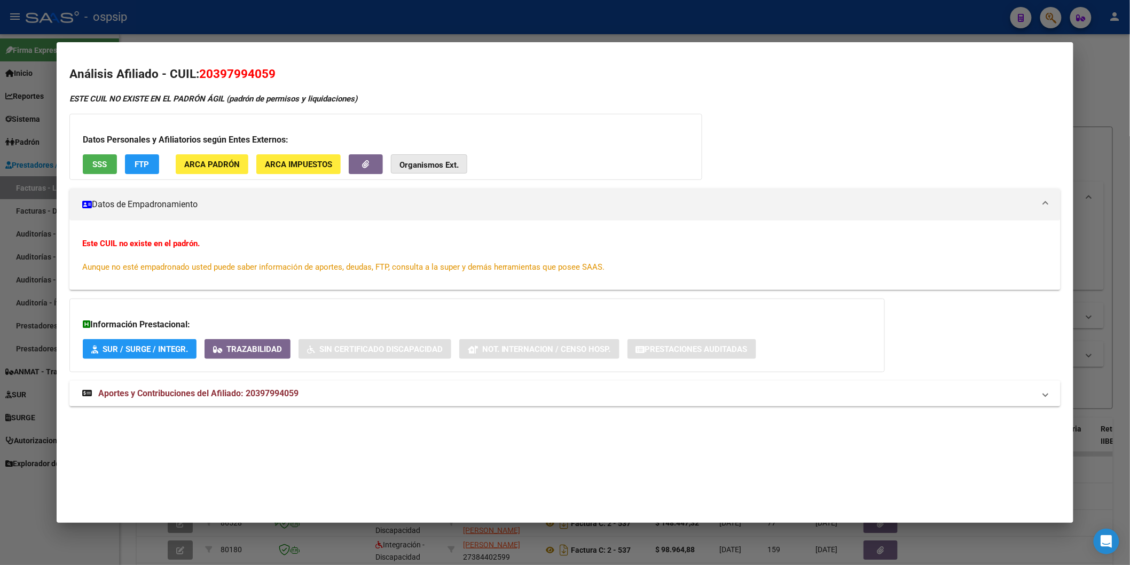
click at [424, 168] on strong "Organismos Ext." at bounding box center [428, 165] width 59 height 10
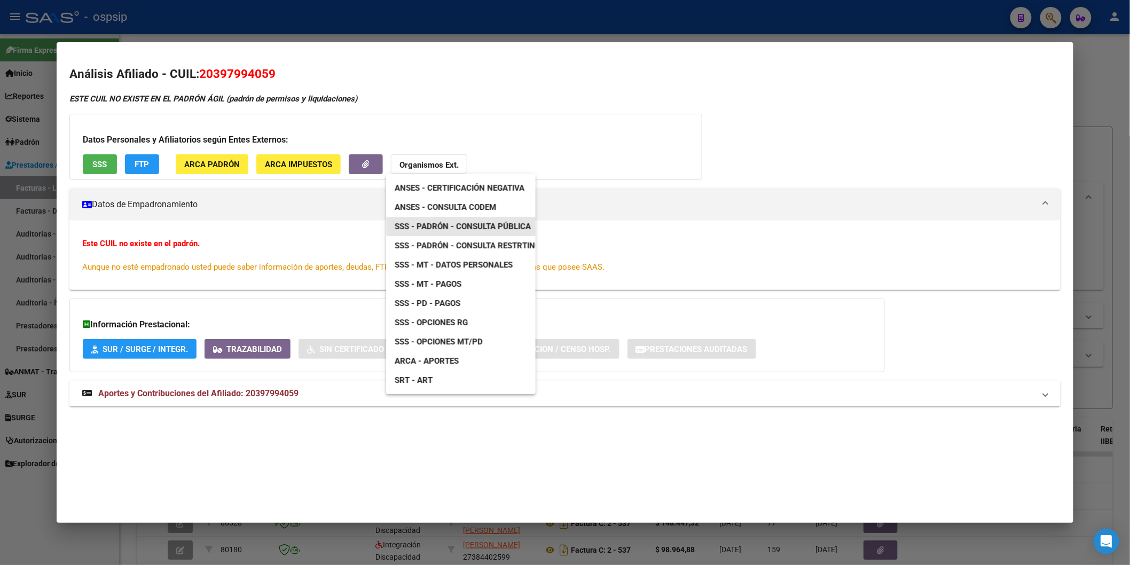
click at [483, 226] on span "SSS - Padrón - Consulta Pública" at bounding box center [462, 227] width 136 height 10
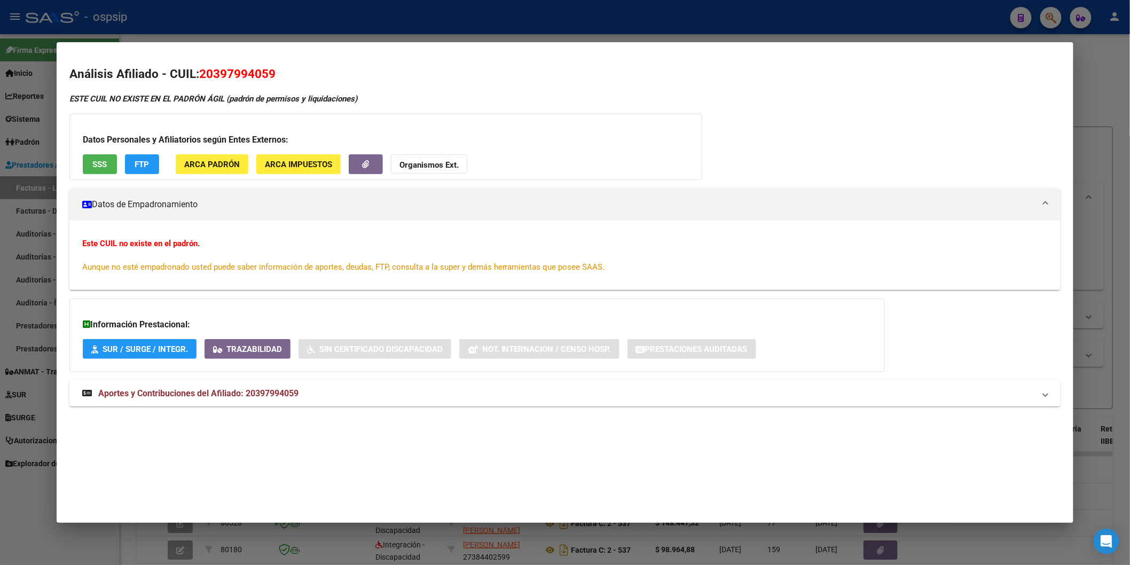
click at [239, 391] on span "Aportes y Contribuciones del Afiliado: 20397994059" at bounding box center [198, 393] width 200 height 10
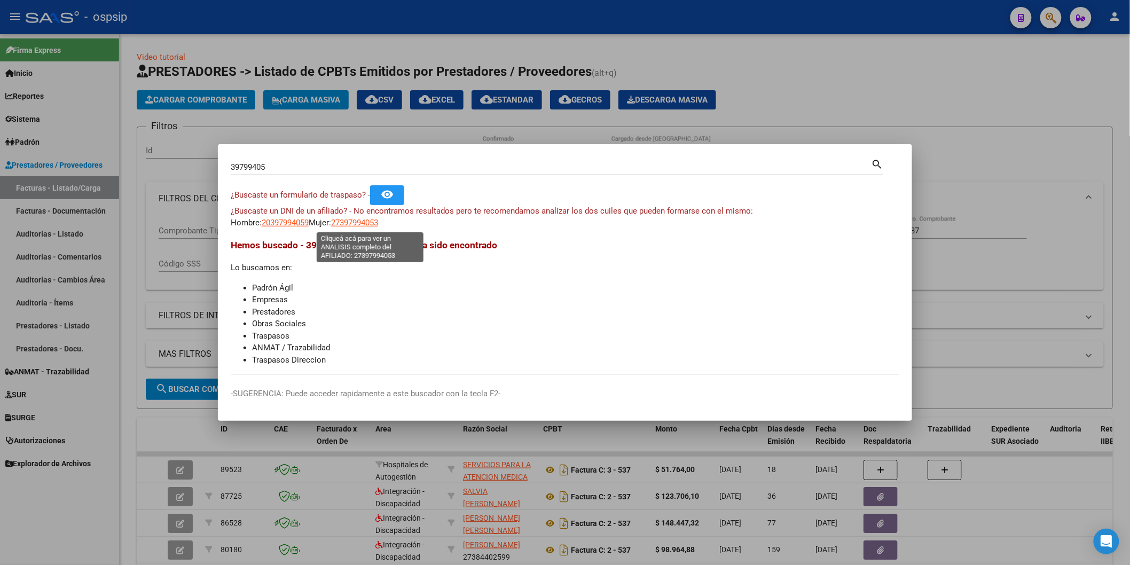
click at [364, 221] on span "27397994053" at bounding box center [354, 223] width 47 height 10
type textarea "27397994053"
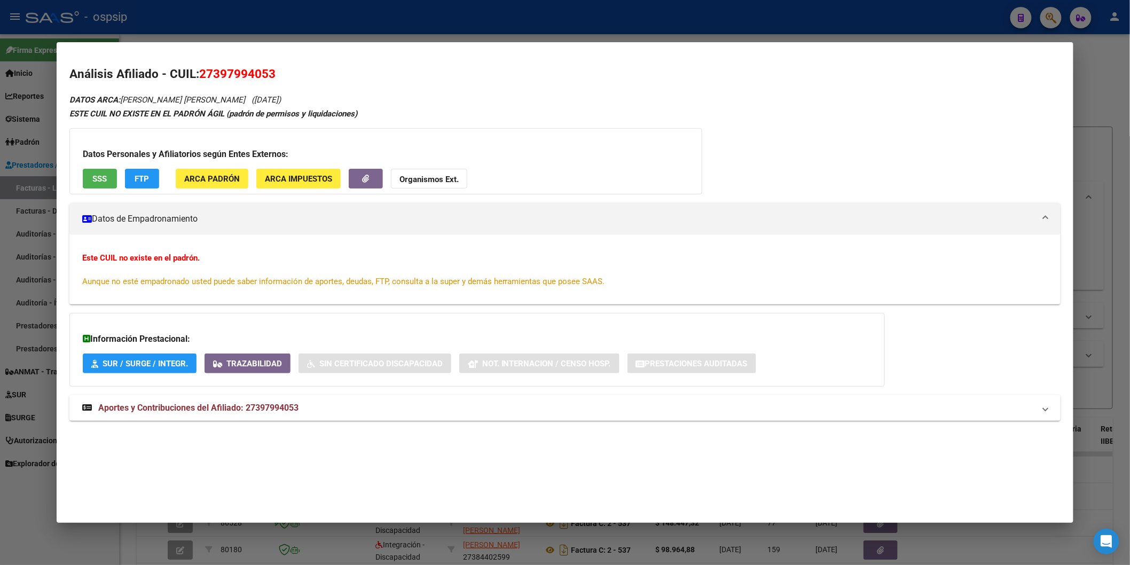
click at [102, 175] on span "SSS" at bounding box center [99, 179] width 14 height 10
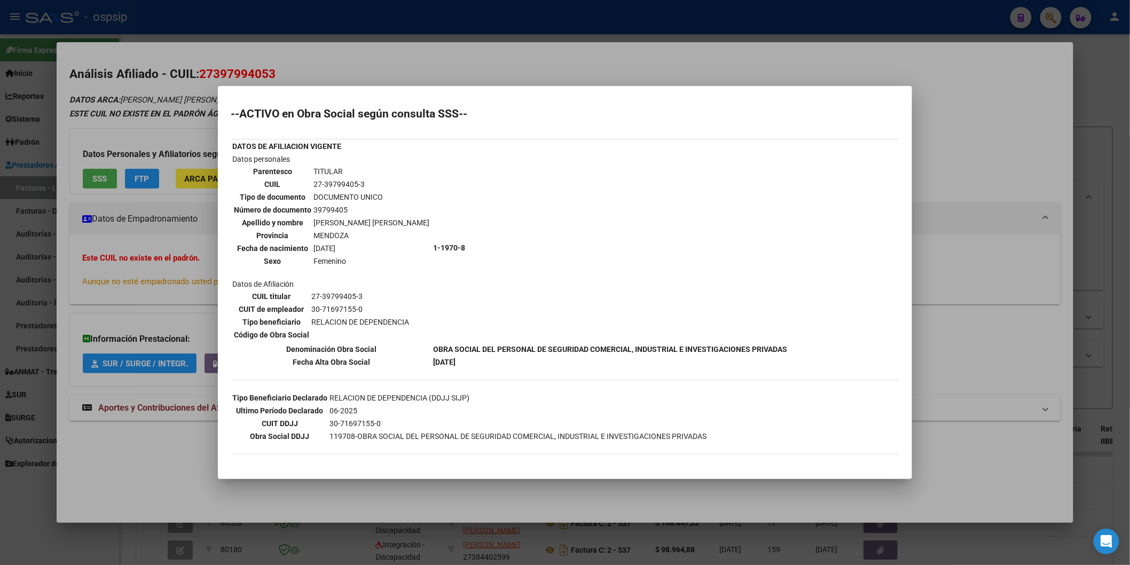
scroll to position [46, 0]
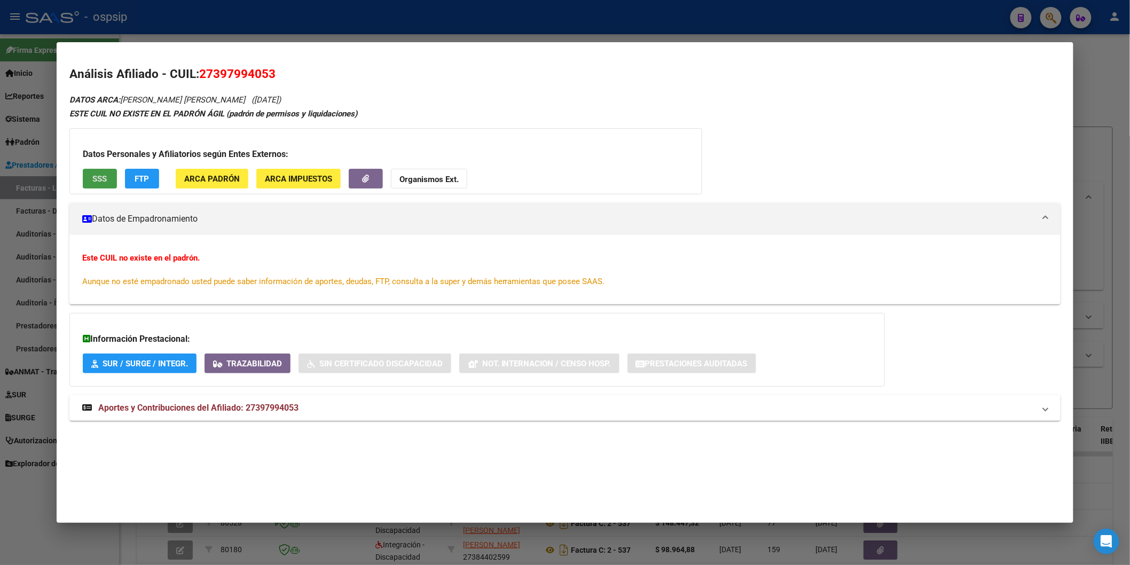
click at [409, 169] on button "Organismos Ext." at bounding box center [429, 179] width 76 height 20
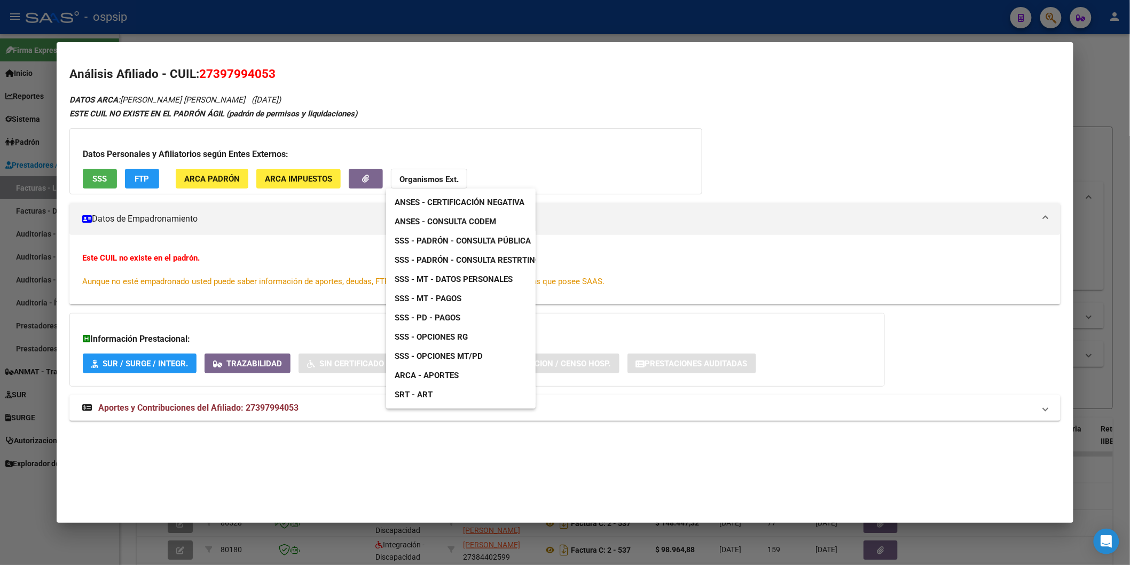
click at [454, 212] on link "ANSES - Consulta CODEM" at bounding box center [445, 221] width 119 height 19
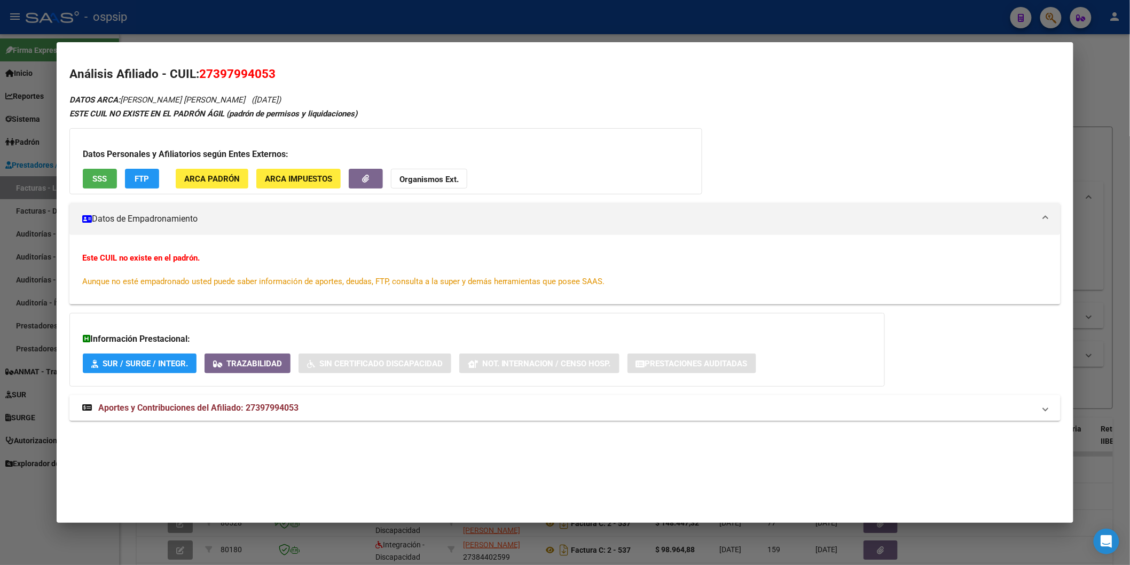
click at [250, 405] on span "Aportes y Contribuciones del Afiliado: 27397994053" at bounding box center [198, 407] width 200 height 10
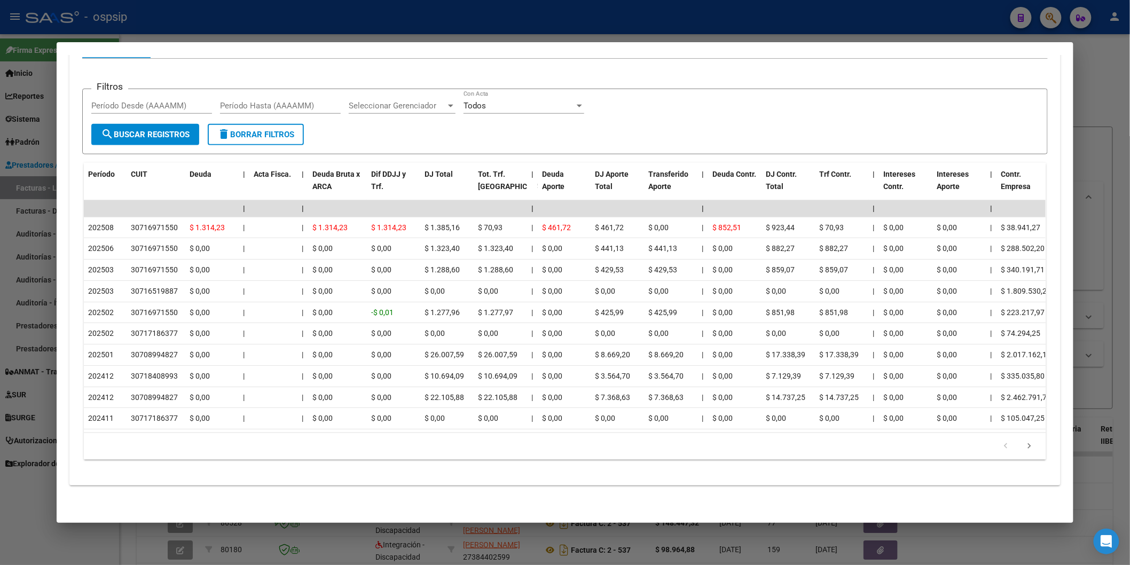
scroll to position [404, 0]
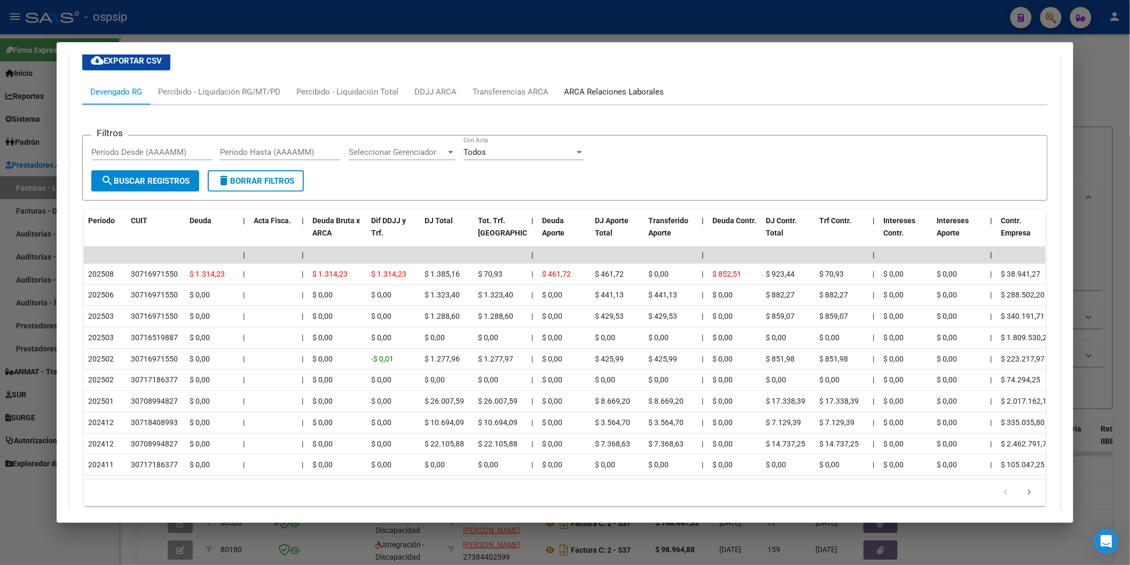
click at [610, 86] on div "ARCA Relaciones Laborales" at bounding box center [614, 92] width 100 height 12
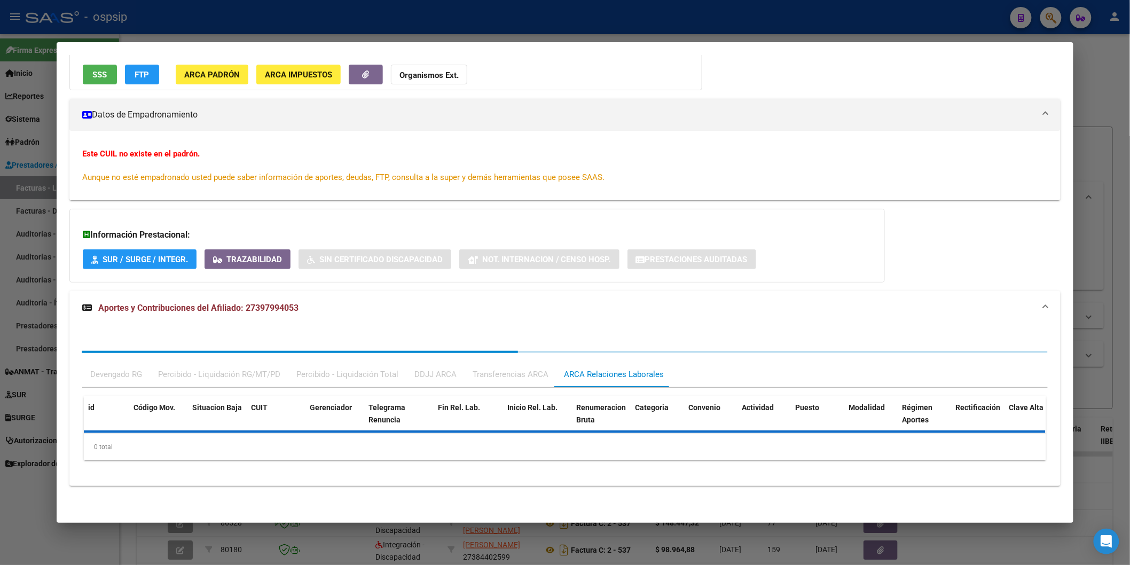
scroll to position [155, 0]
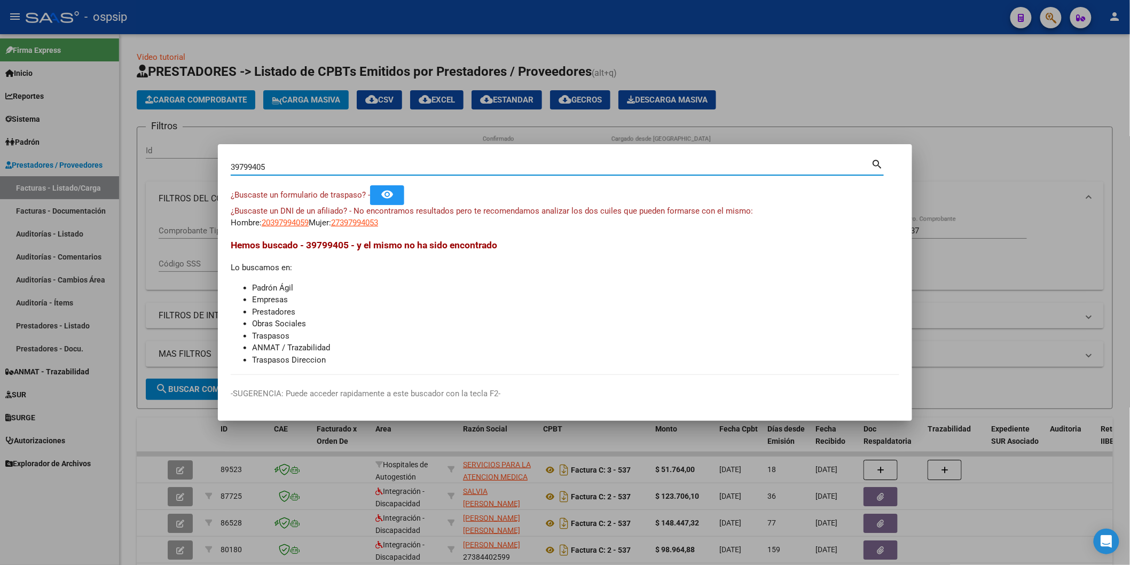
click at [291, 165] on input "39799405" at bounding box center [551, 167] width 641 height 10
paste input "29380361"
type input "29380361"
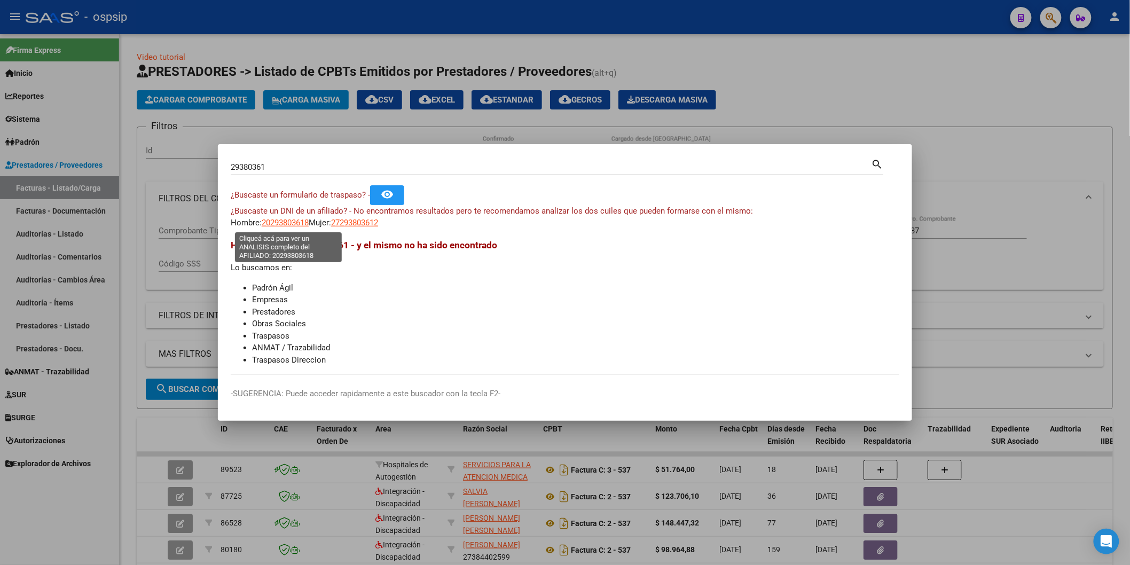
click at [298, 222] on span "20293803618" at bounding box center [285, 223] width 47 height 10
type textarea "20293803618"
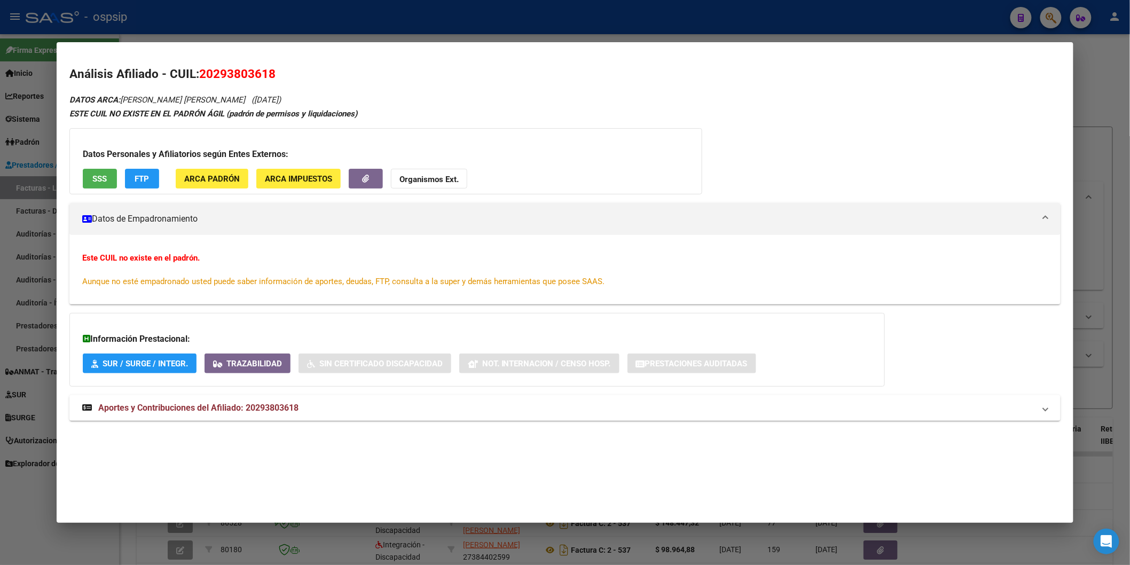
click at [83, 177] on button "SSS" at bounding box center [100, 179] width 34 height 20
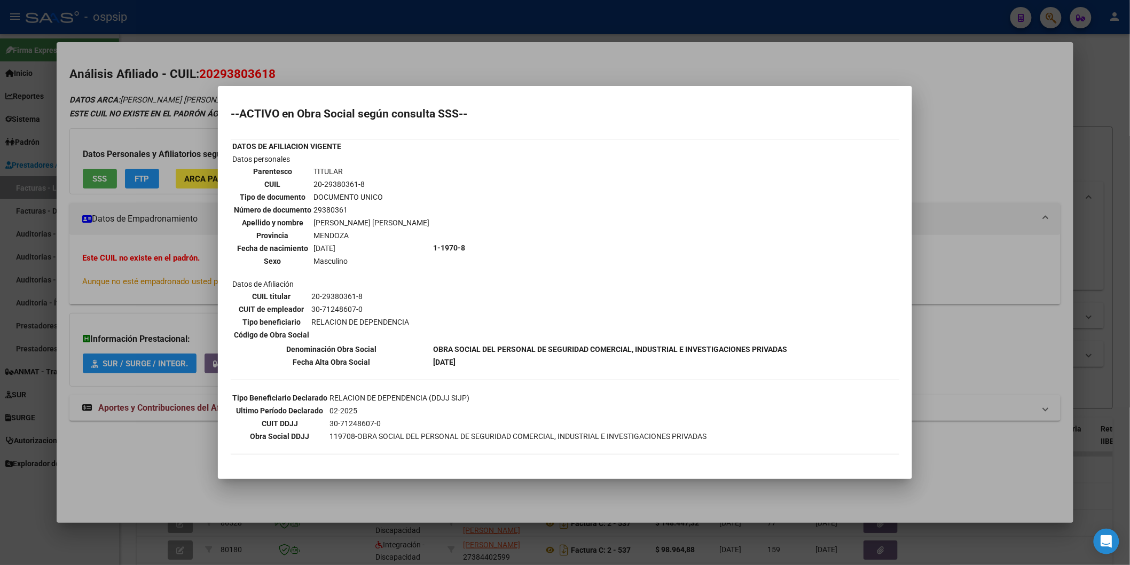
scroll to position [46, 0]
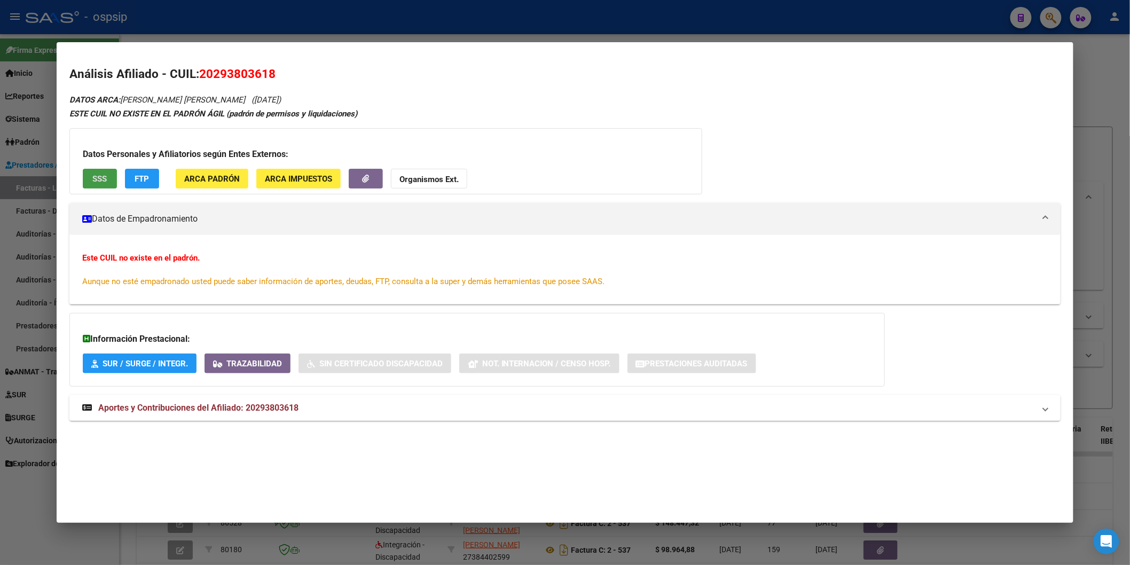
click at [162, 399] on mat-expansion-panel-header "Aportes y Contribuciones del Afiliado: 20293803618" at bounding box center [564, 408] width 991 height 26
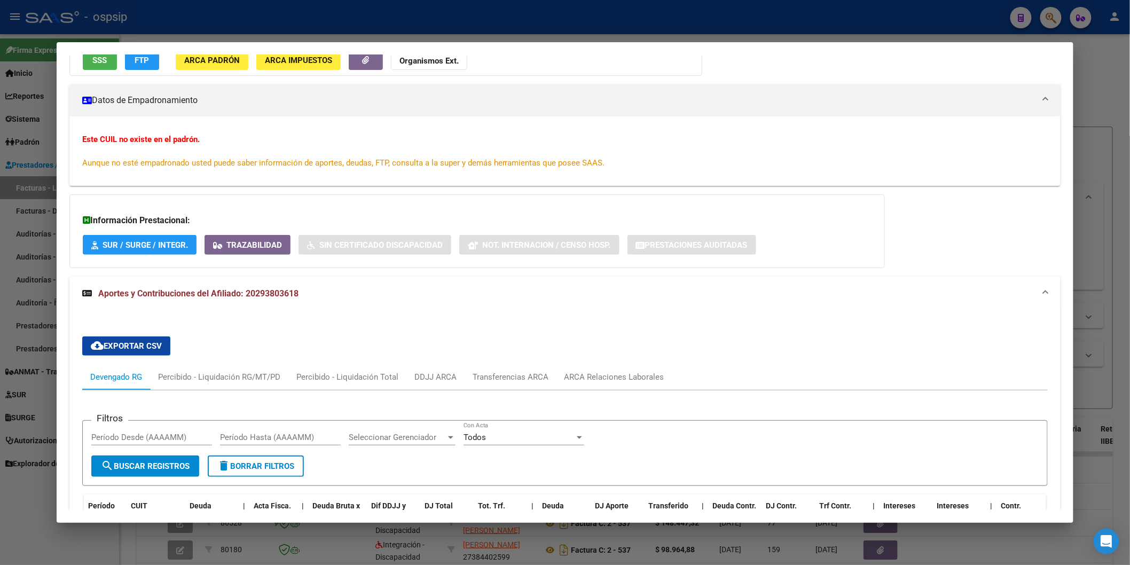
scroll to position [296, 0]
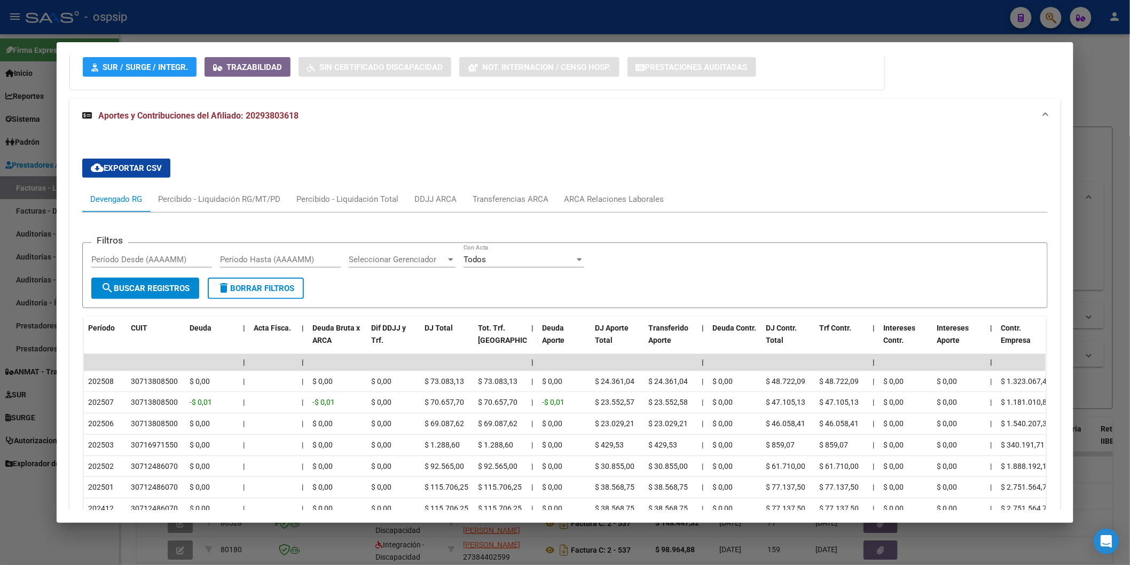
click at [429, 185] on div "cloud_download Exportar CSV Devengado RG Percibido - Liquidación RG/MT/PD Perci…" at bounding box center [564, 386] width 965 height 472
click at [428, 189] on div "DDJJ ARCA" at bounding box center [435, 199] width 58 height 26
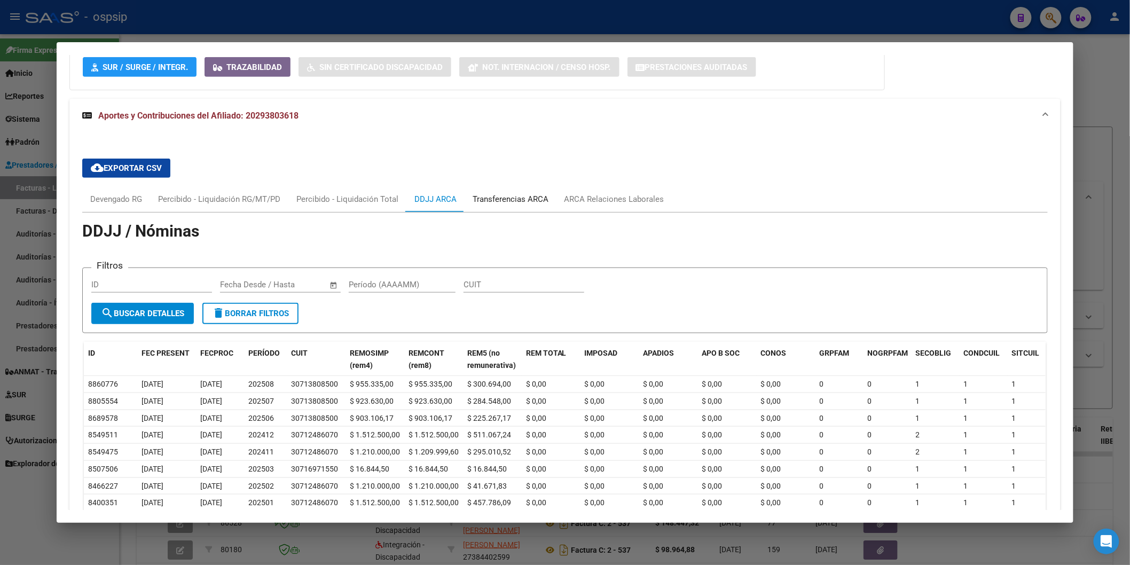
click at [530, 193] on div "Transferencias ARCA" at bounding box center [510, 199] width 92 height 26
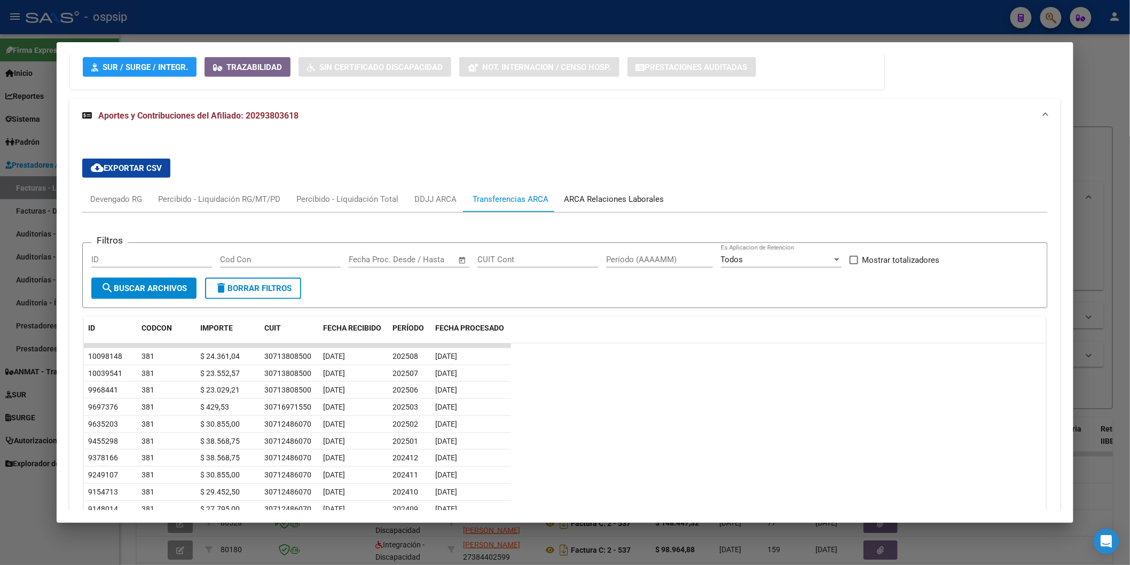
click at [607, 195] on div "ARCA Relaciones Laborales" at bounding box center [614, 199] width 100 height 12
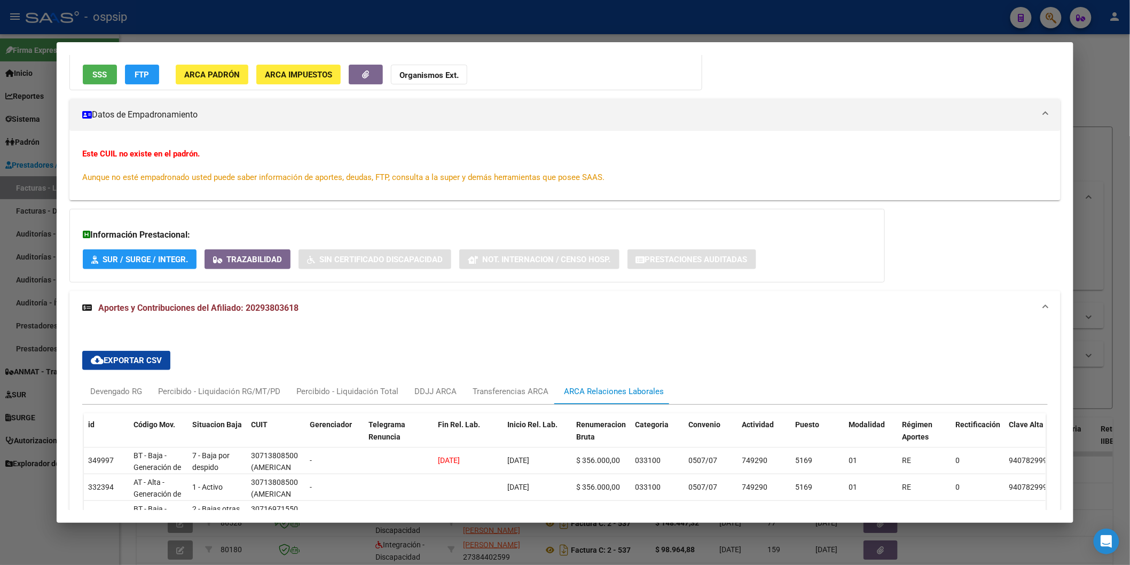
scroll to position [291, 0]
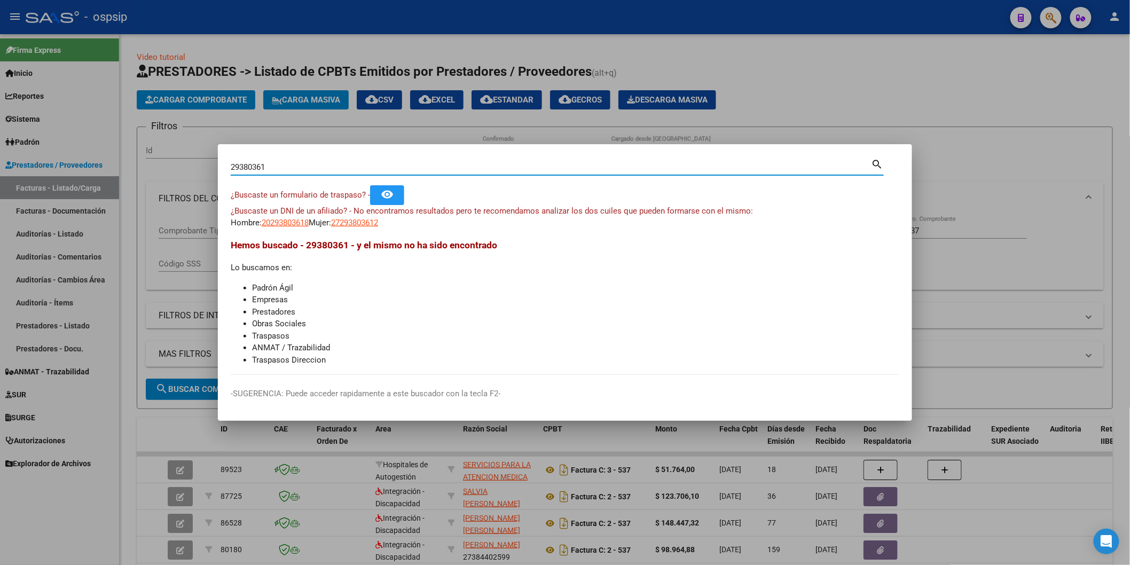
click at [259, 166] on input "29380361" at bounding box center [551, 167] width 641 height 10
paste input "59740194"
type input "59740194"
click at [294, 219] on span "23597401949" at bounding box center [285, 223] width 47 height 10
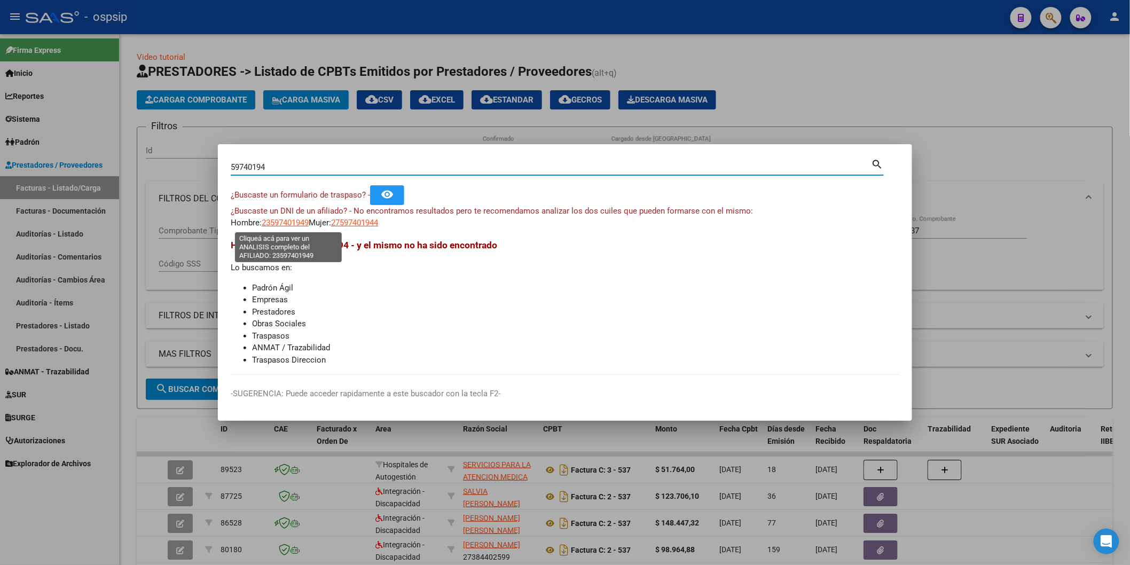
type textarea "23597401949"
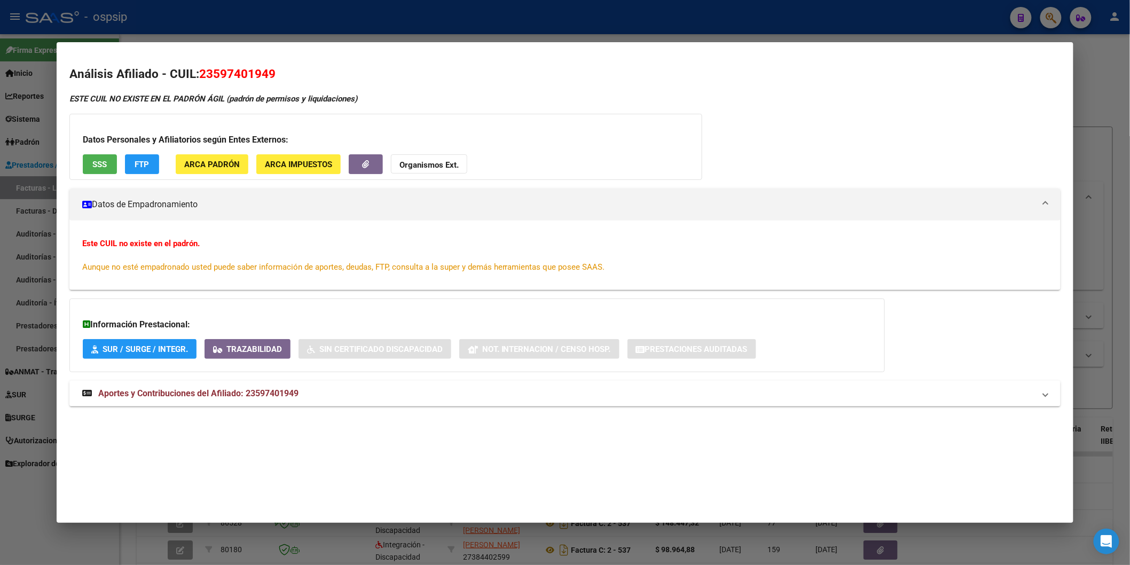
click at [92, 162] on span "SSS" at bounding box center [99, 165] width 14 height 10
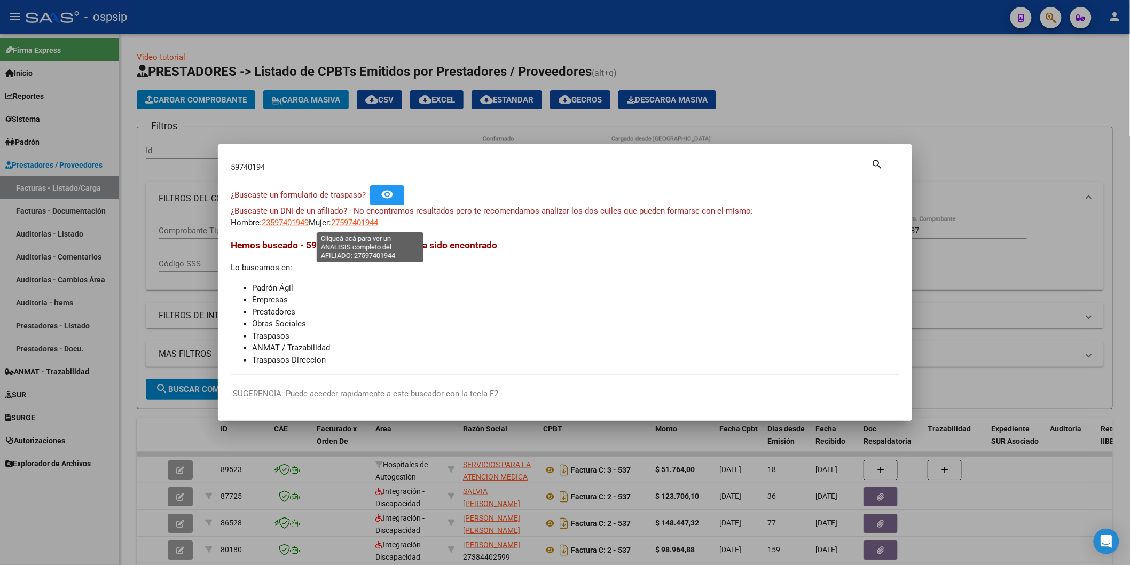
click at [355, 223] on span "27597401944" at bounding box center [354, 223] width 47 height 10
click at [303, 222] on span "23597401949" at bounding box center [285, 223] width 47 height 10
type textarea "23597401949"
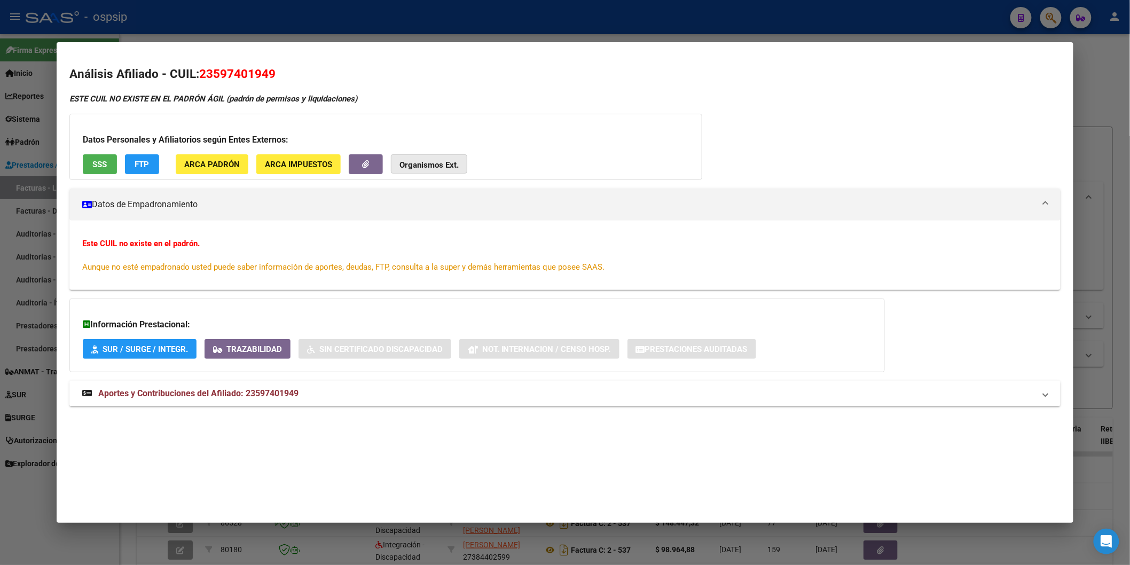
click at [431, 163] on strong "Organismos Ext." at bounding box center [428, 165] width 59 height 10
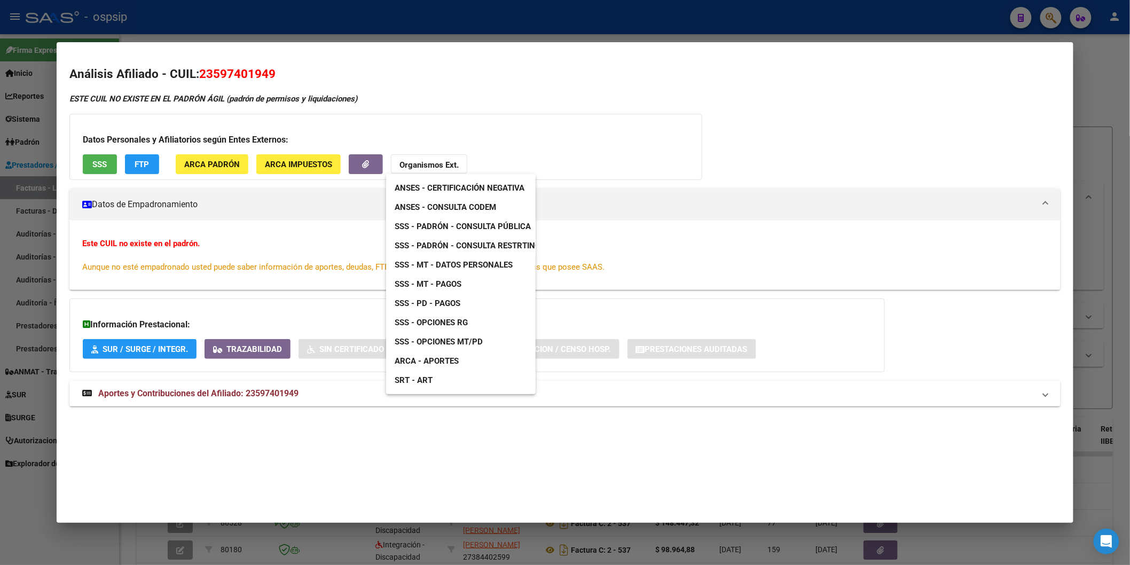
click at [455, 202] on span "ANSES - Consulta CODEM" at bounding box center [444, 207] width 101 height 10
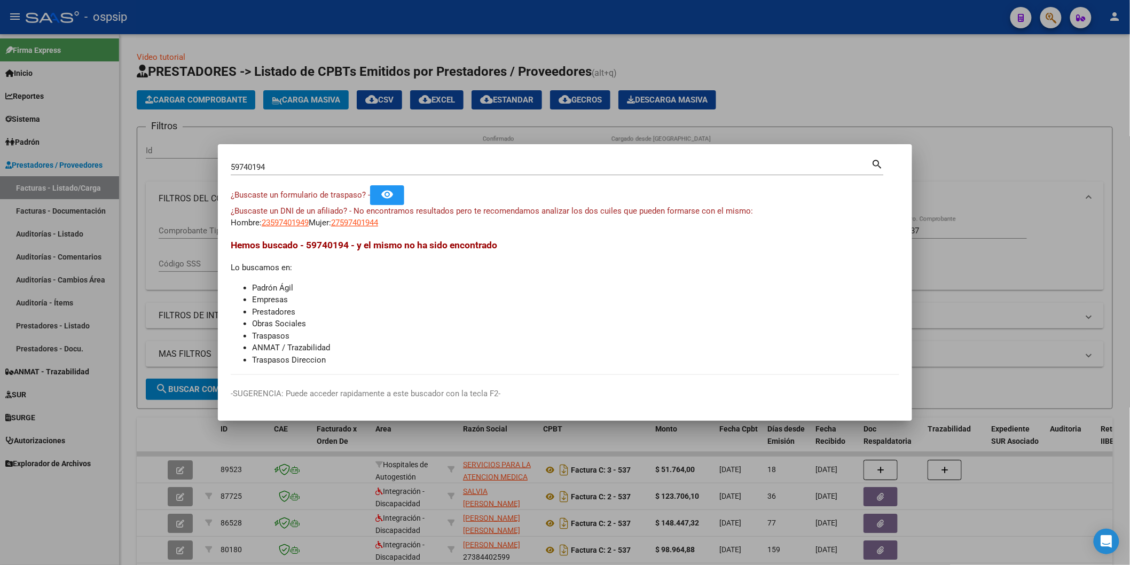
click at [278, 164] on input "59740194" at bounding box center [551, 167] width 641 height 10
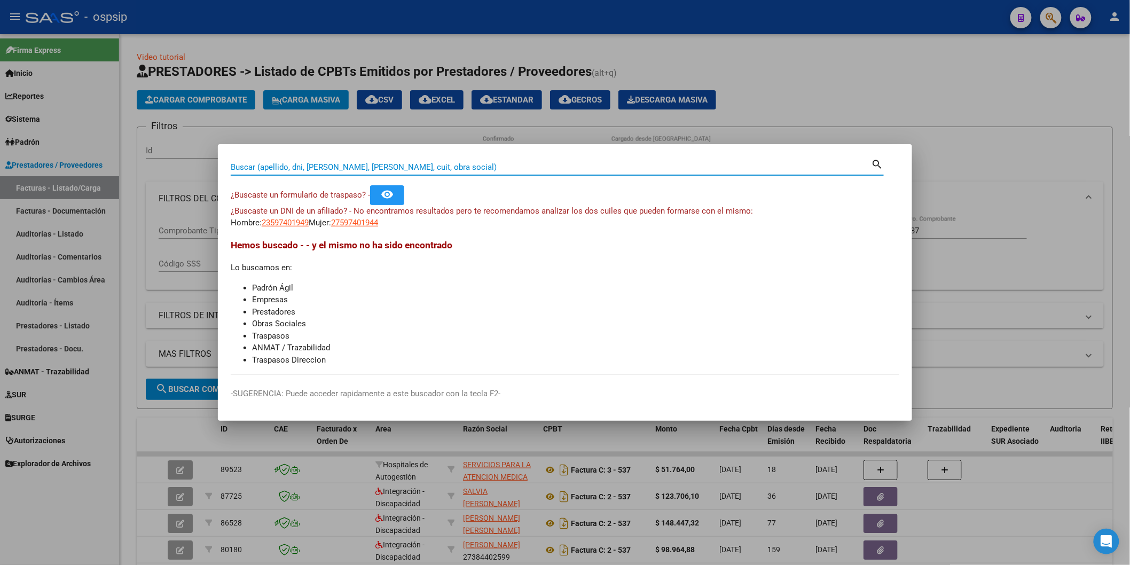
paste input "39382335"
type input "39382335"
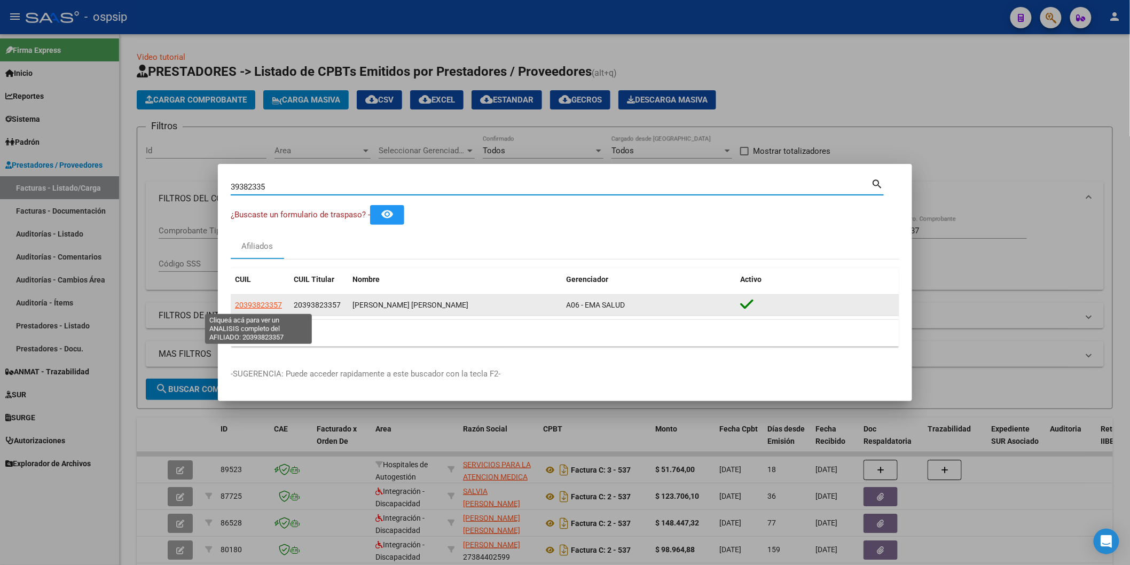
click at [267, 307] on span "20393823357" at bounding box center [258, 305] width 47 height 9
type textarea "20393823357"
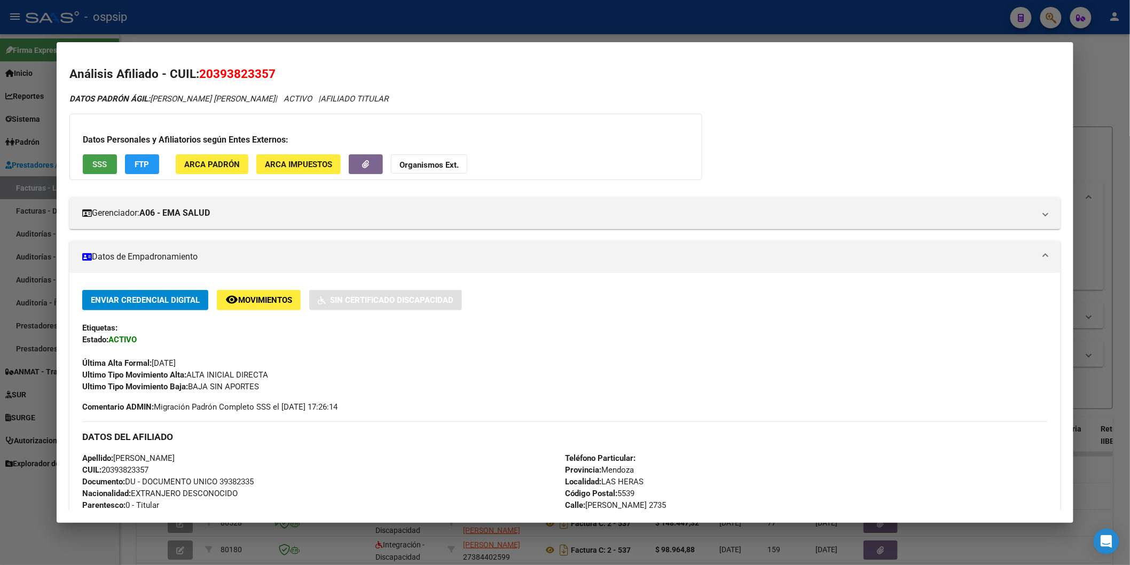
click at [99, 160] on span "SSS" at bounding box center [99, 165] width 14 height 10
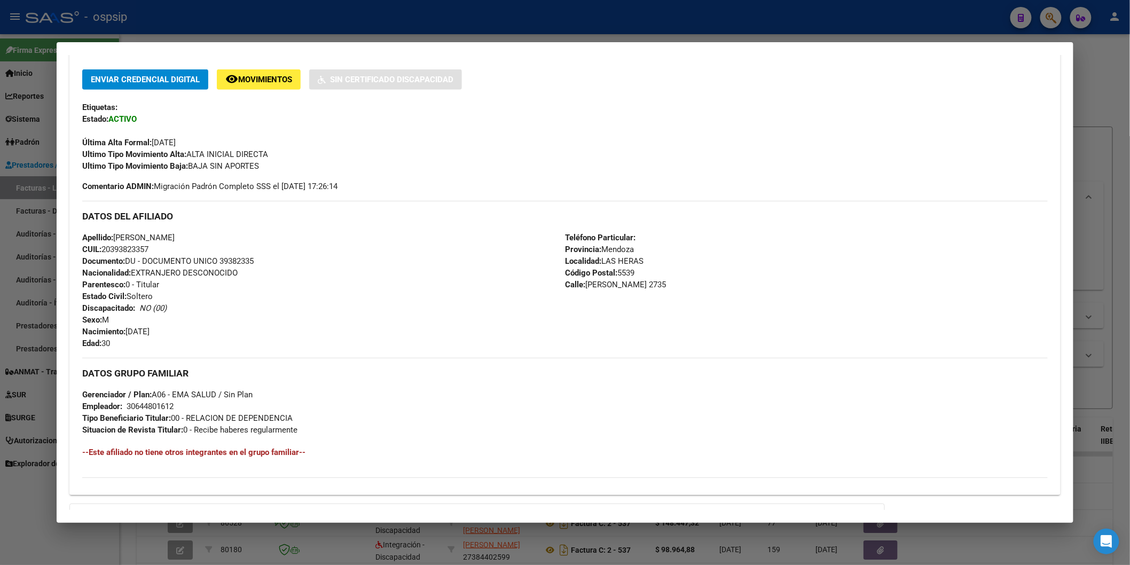
scroll to position [346, 0]
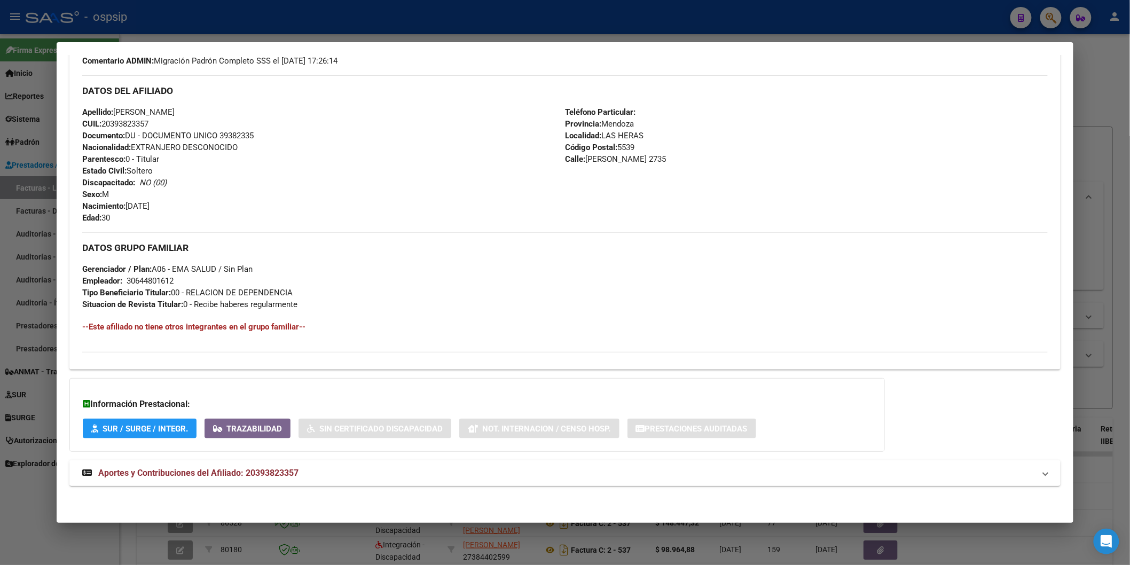
click at [182, 462] on mat-expansion-panel-header "Aportes y Contribuciones del Afiliado: 20393823357" at bounding box center [564, 473] width 991 height 26
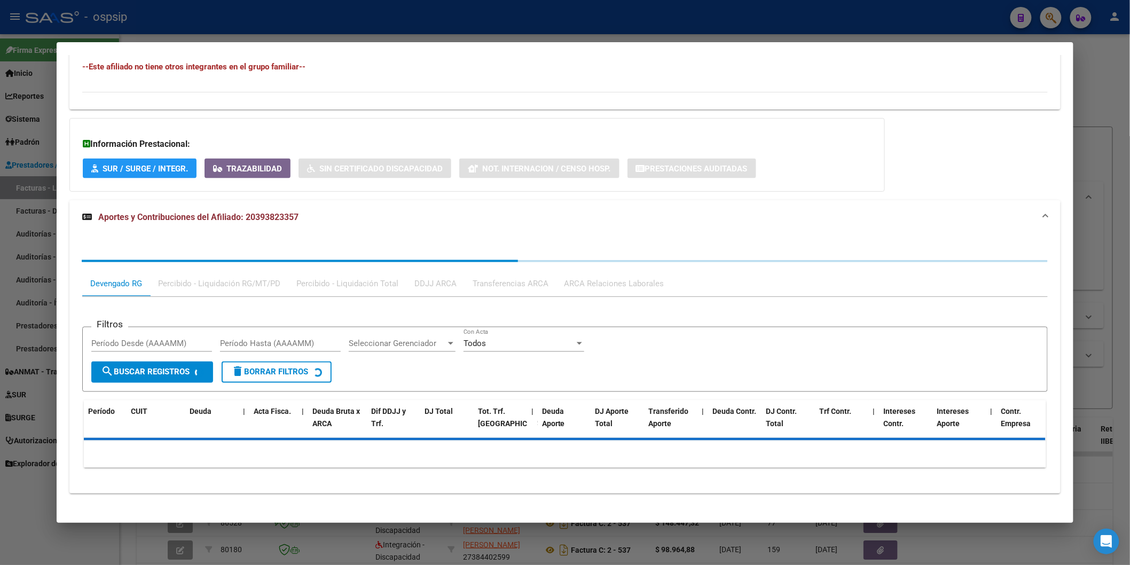
scroll to position [613, 0]
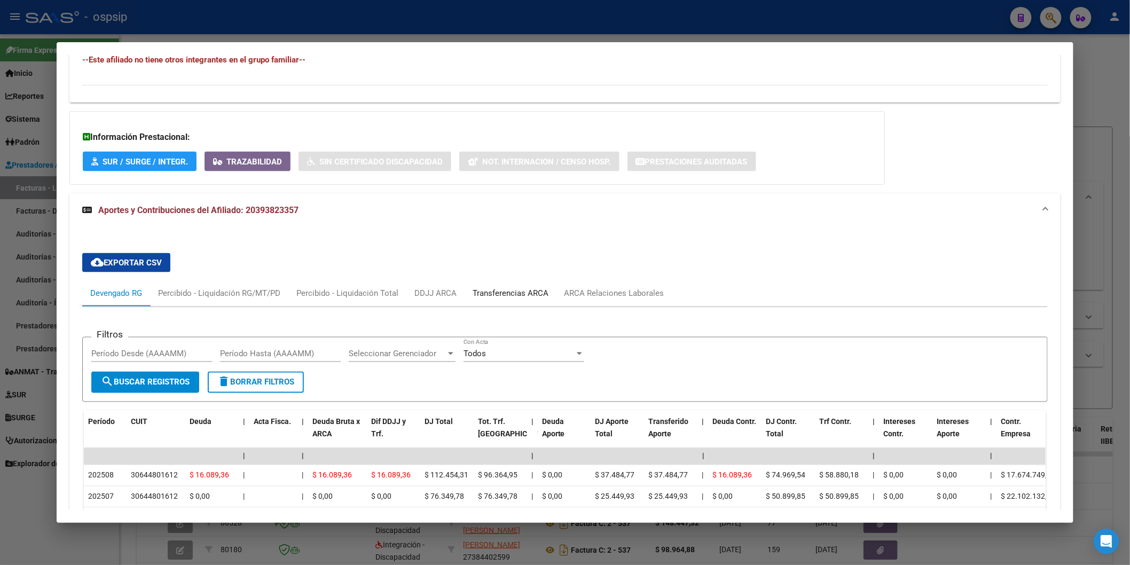
click at [489, 290] on div "Transferencias ARCA" at bounding box center [510, 294] width 76 height 12
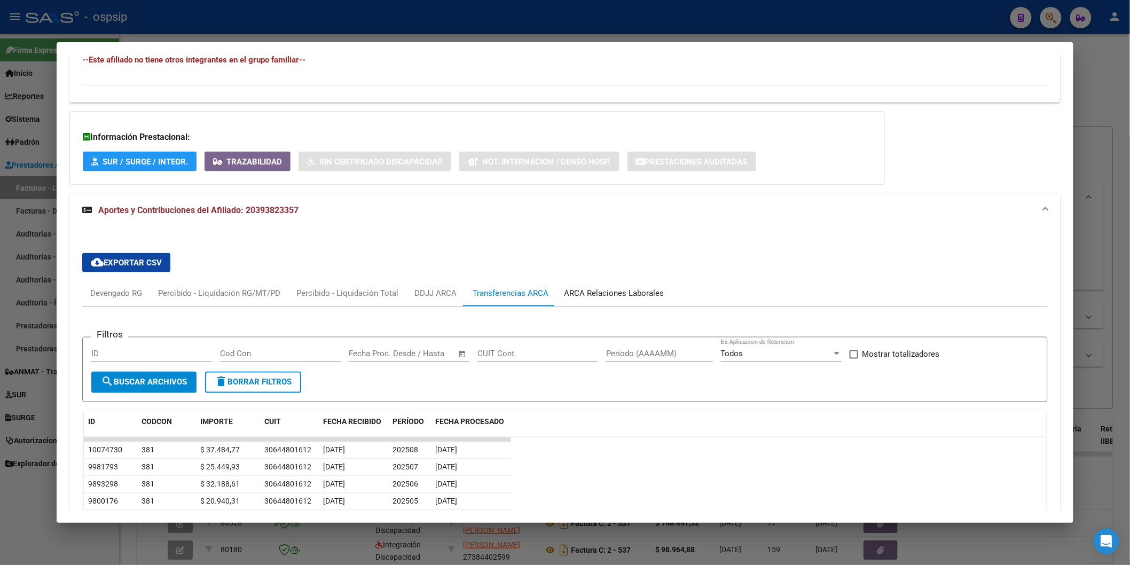
click at [578, 287] on div "ARCA Relaciones Laborales" at bounding box center [614, 294] width 116 height 26
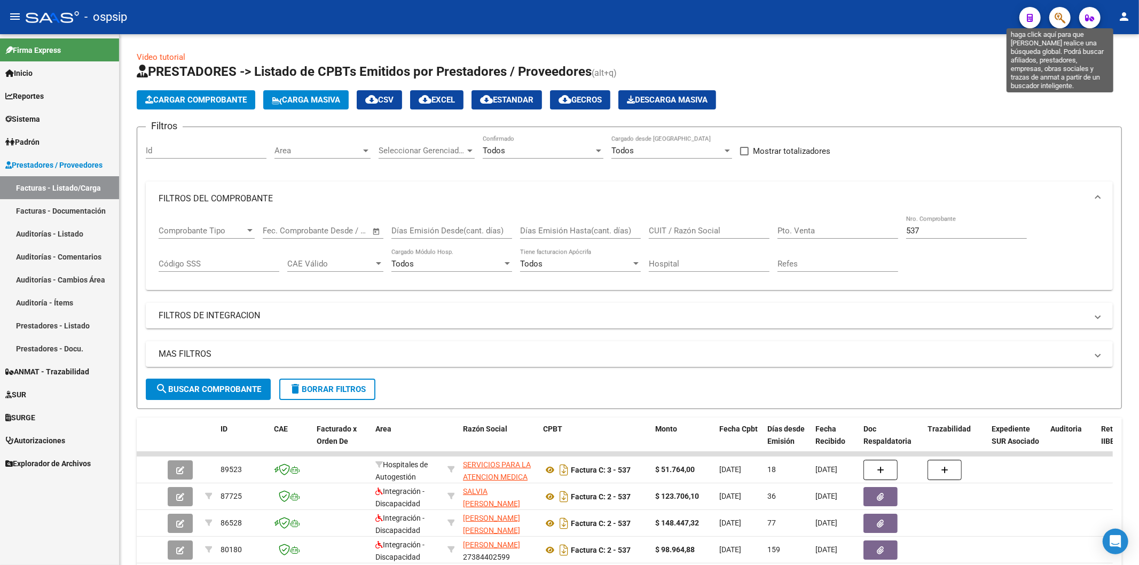
click at [1059, 17] on icon "button" at bounding box center [1059, 18] width 11 height 12
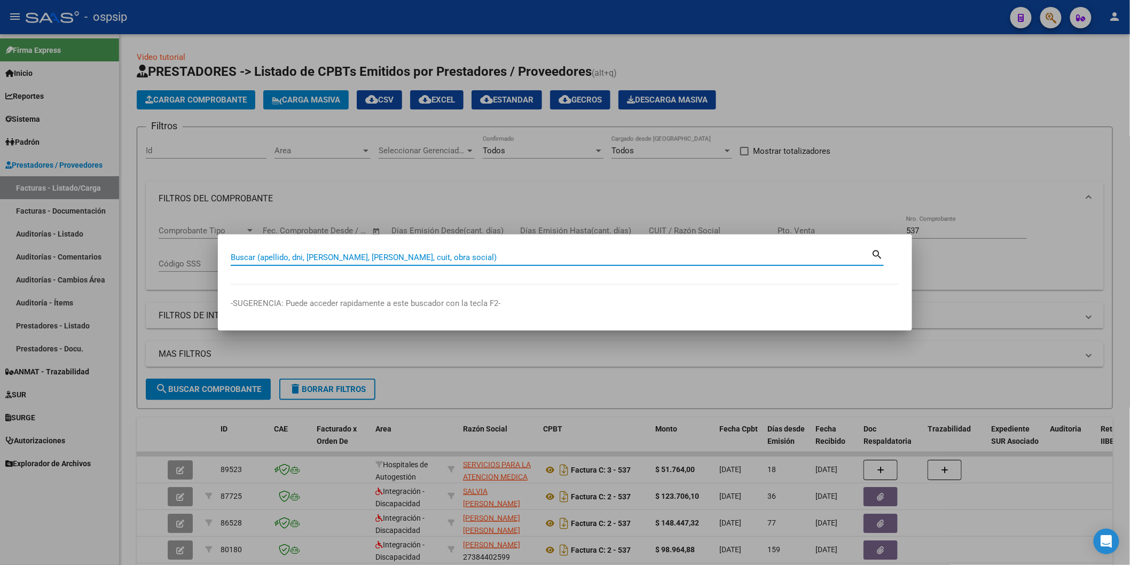
paste input "29341146"
type input "29341146"
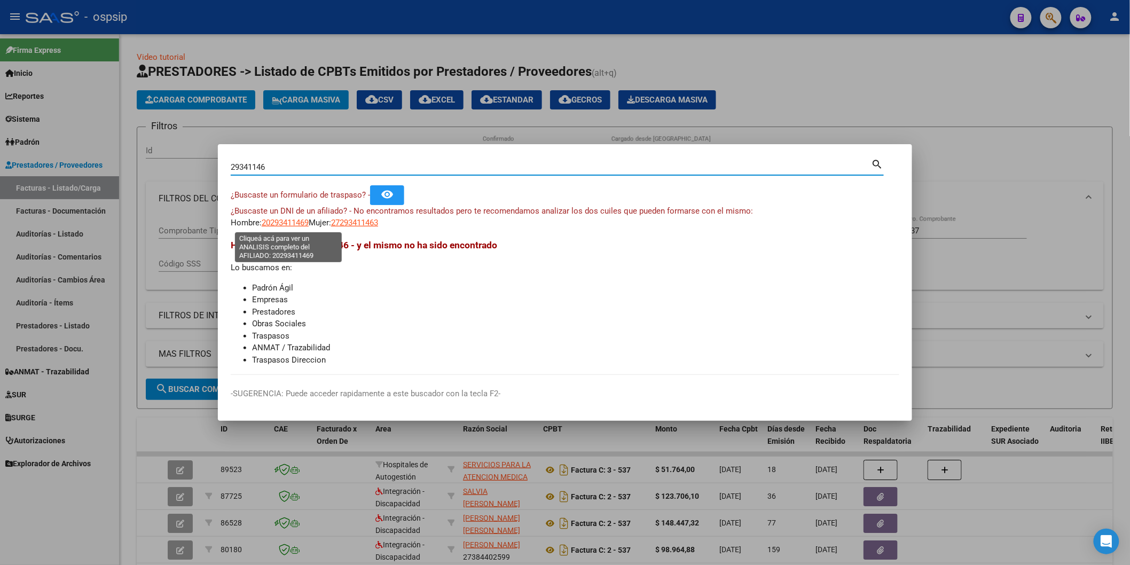
click at [291, 223] on span "20293411469" at bounding box center [285, 223] width 47 height 10
type textarea "20293411469"
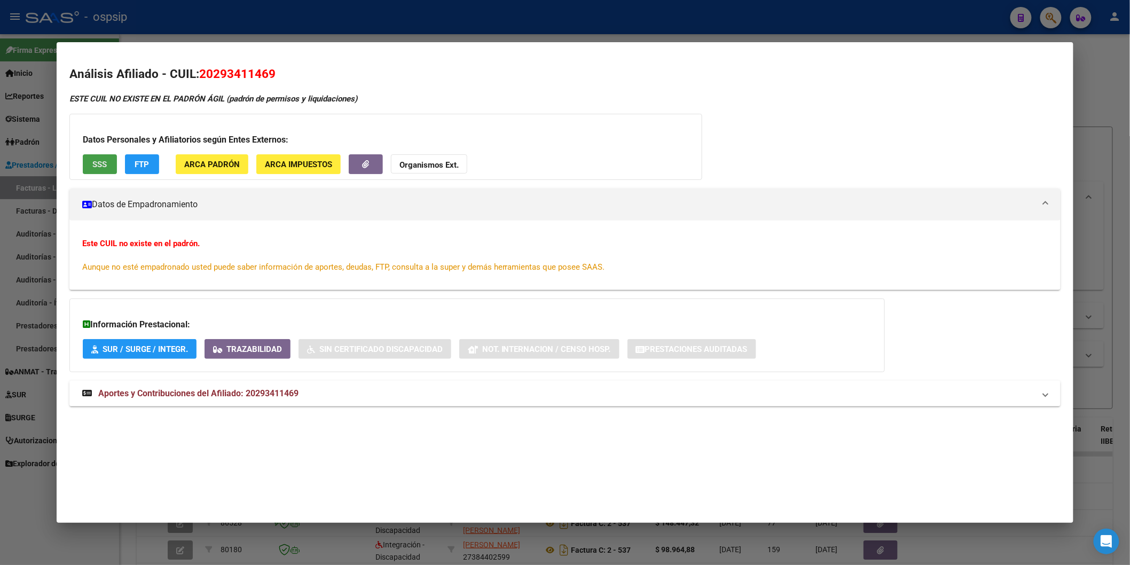
click at [105, 172] on button "SSS" at bounding box center [100, 164] width 34 height 20
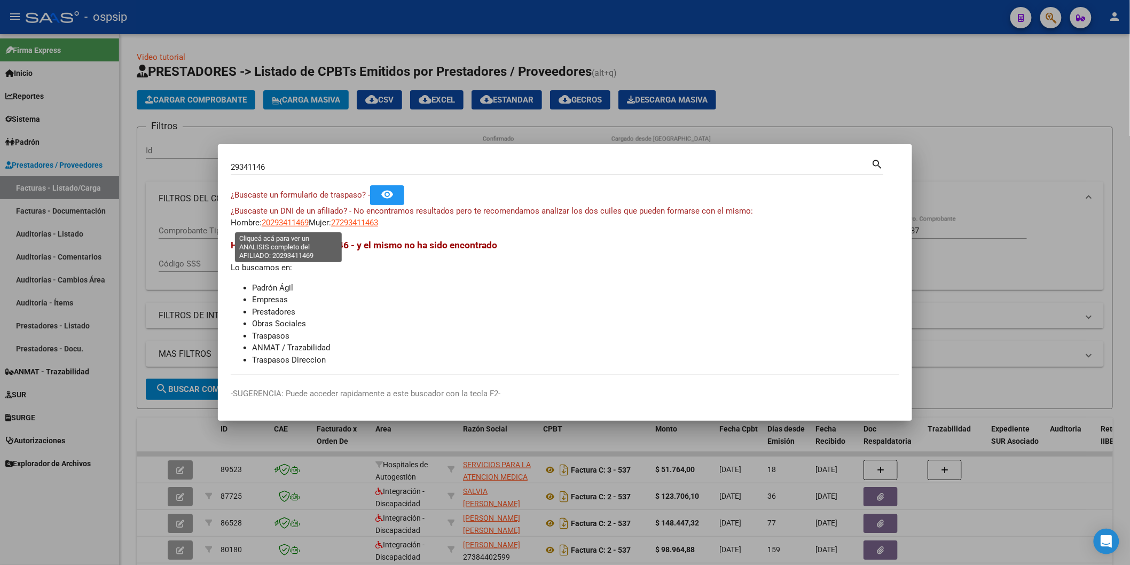
click at [279, 223] on span "20293411469" at bounding box center [285, 223] width 47 height 10
click at [370, 220] on span "27293411463" at bounding box center [354, 223] width 47 height 10
type textarea "27293411463"
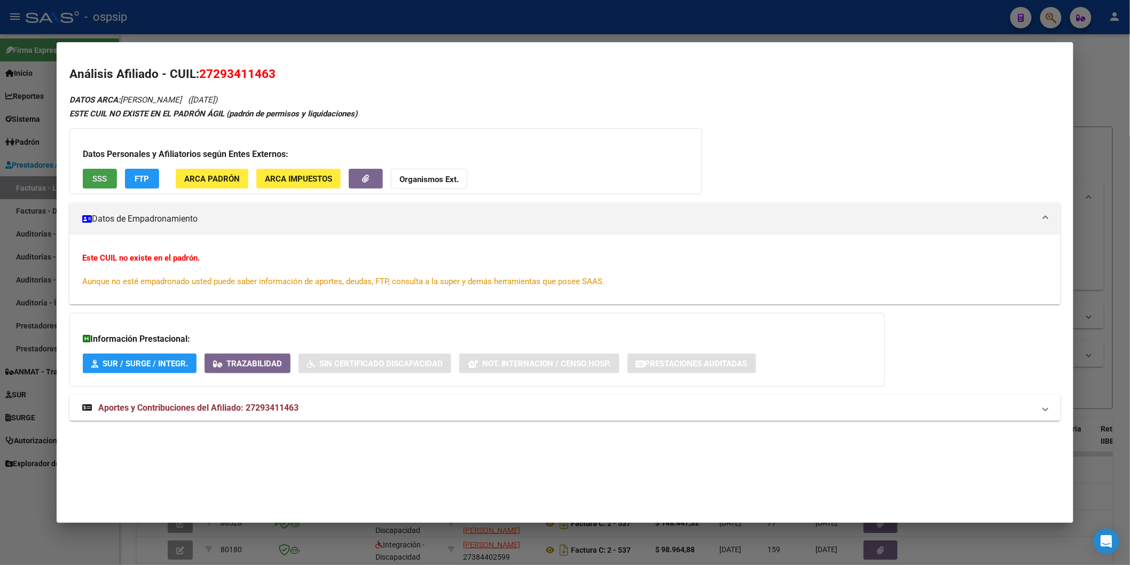
click at [83, 180] on button "SSS" at bounding box center [100, 179] width 34 height 20
click at [426, 180] on strong "Organismos Ext." at bounding box center [428, 180] width 59 height 10
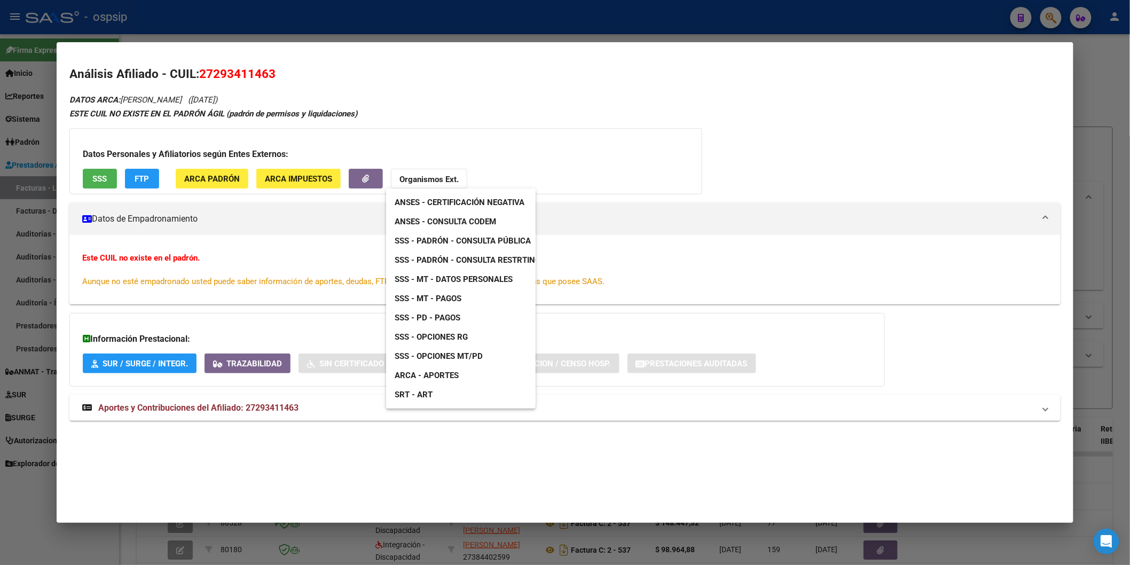
click at [471, 219] on span "ANSES - Consulta CODEM" at bounding box center [444, 222] width 101 height 10
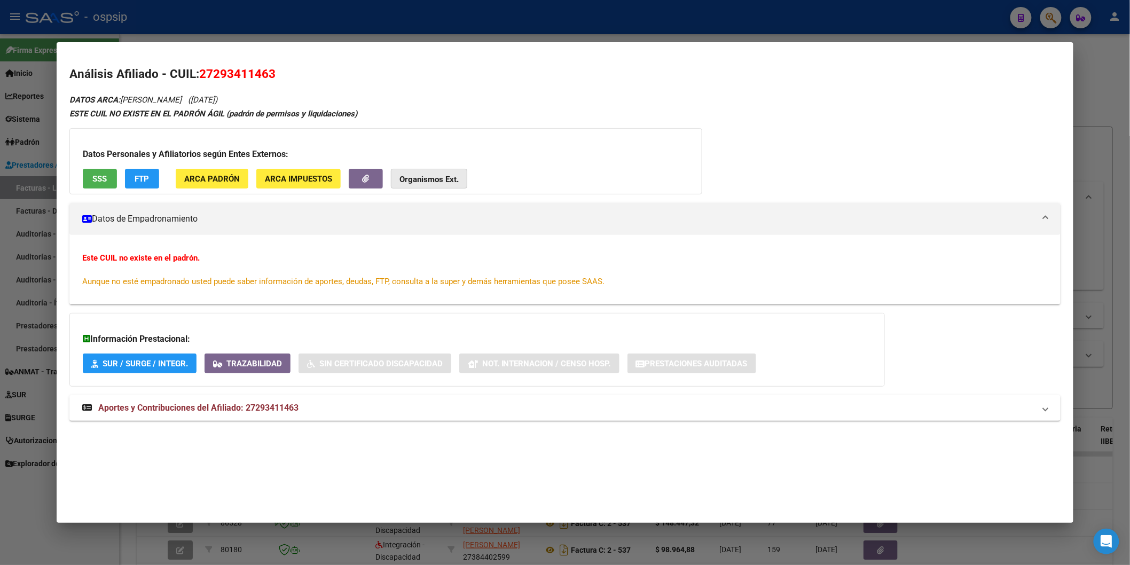
click at [413, 188] on button "Organismos Ext." at bounding box center [429, 179] width 76 height 20
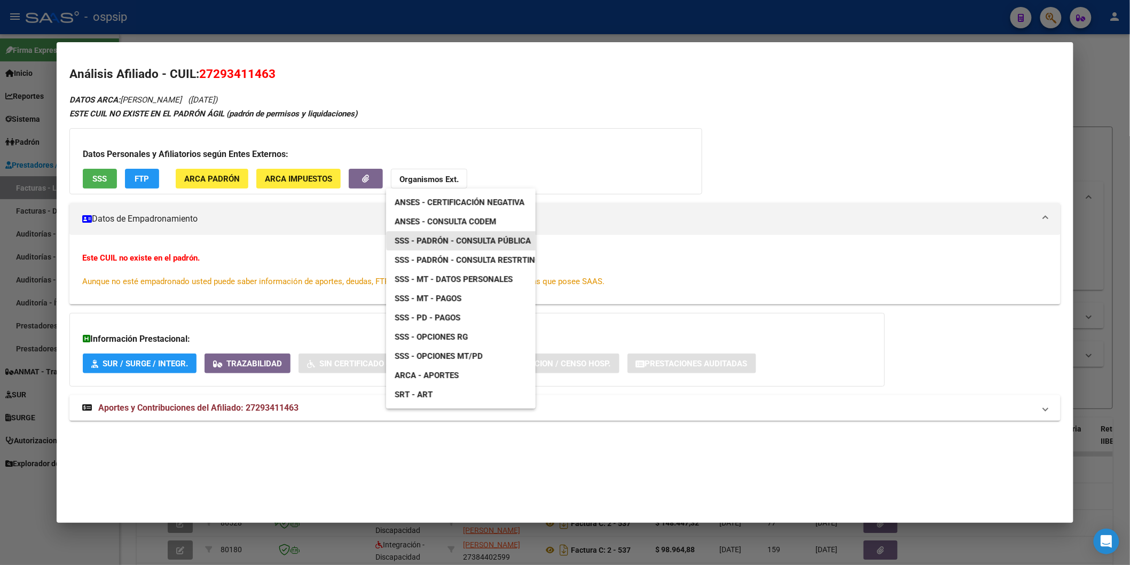
click at [487, 238] on span "SSS - Padrón - Consulta Pública" at bounding box center [462, 241] width 136 height 10
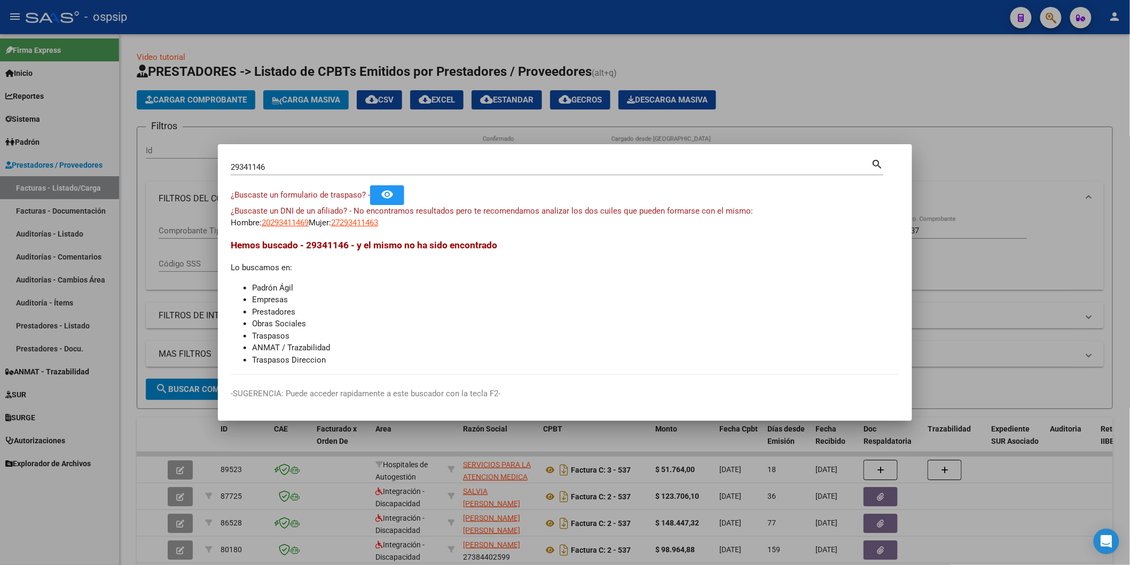
click at [321, 171] on input "29341146" at bounding box center [551, 167] width 641 height 10
type input "¿"
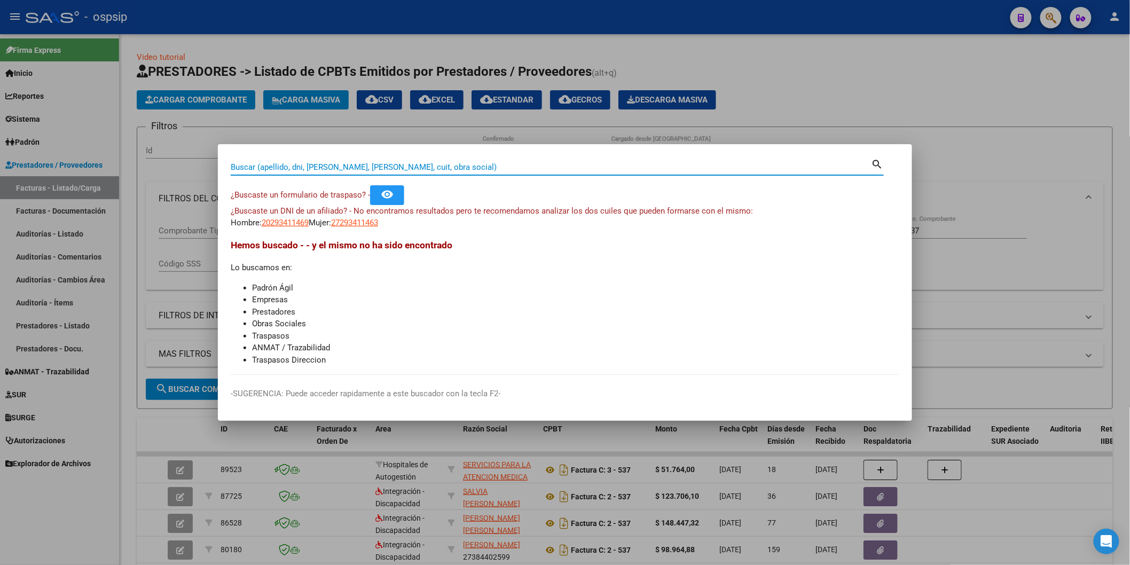
paste input "44539283"
type input "44539283"
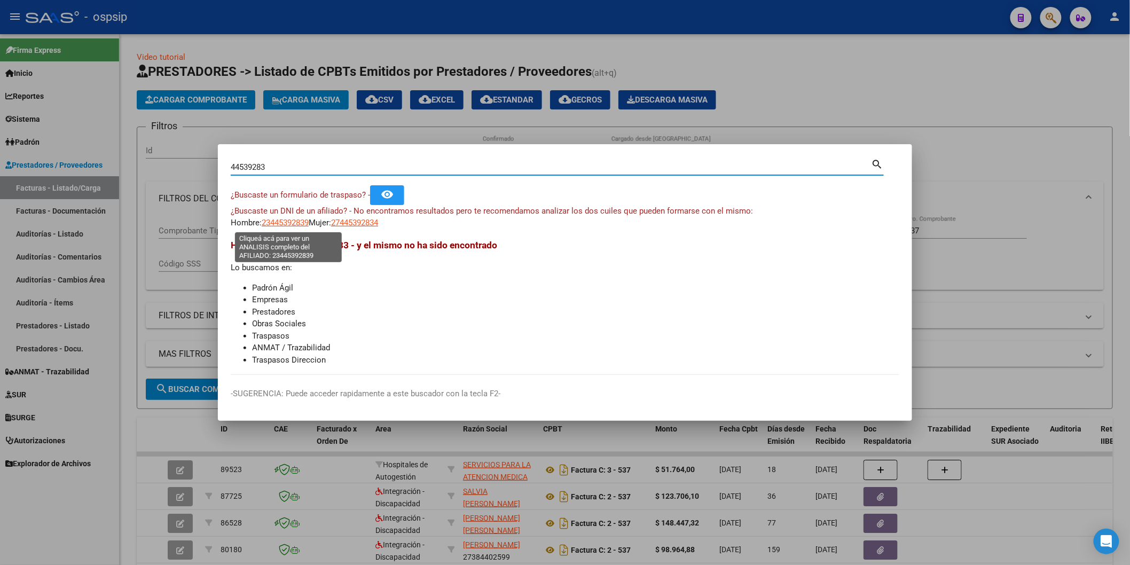
click at [295, 226] on span "23445392839" at bounding box center [285, 223] width 47 height 10
type textarea "23445392839"
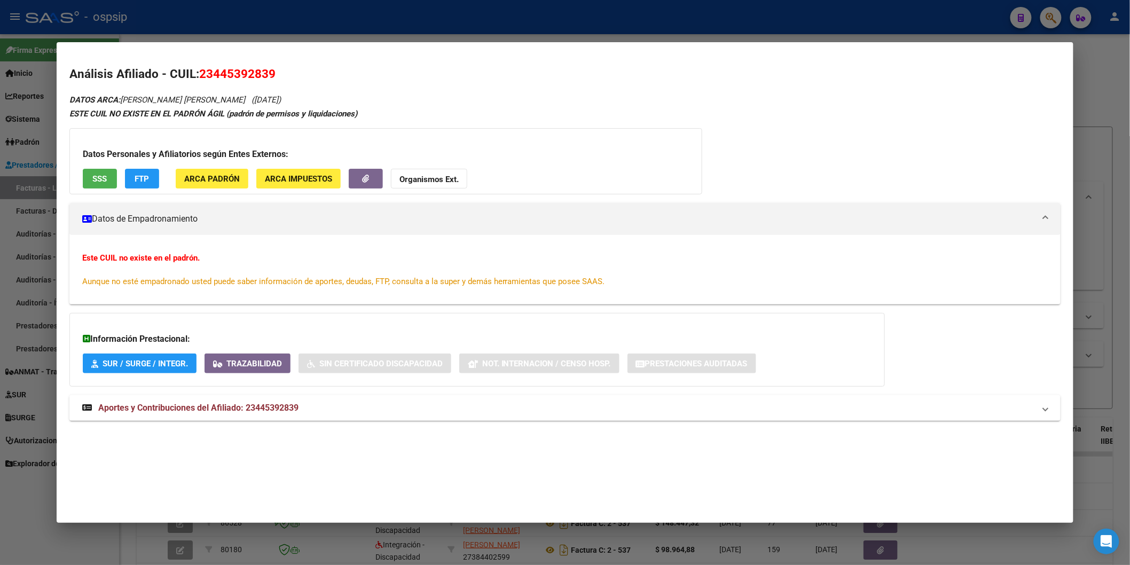
click at [97, 180] on span "SSS" at bounding box center [99, 179] width 14 height 10
click at [451, 183] on strong "Organismos Ext." at bounding box center [428, 180] width 59 height 10
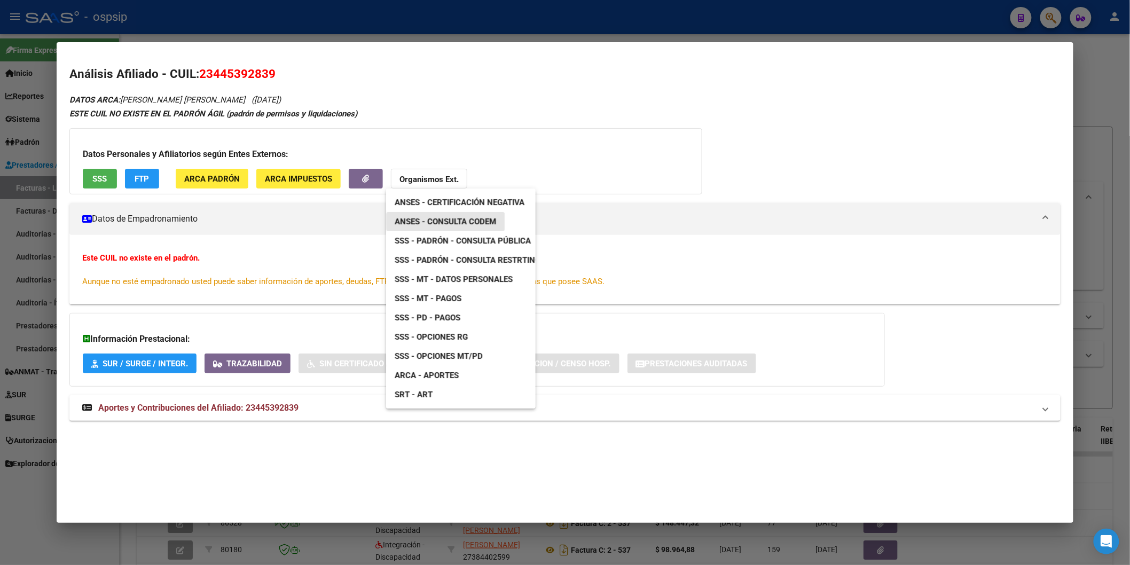
click at [497, 219] on link "ANSES - Consulta CODEM" at bounding box center [445, 221] width 119 height 19
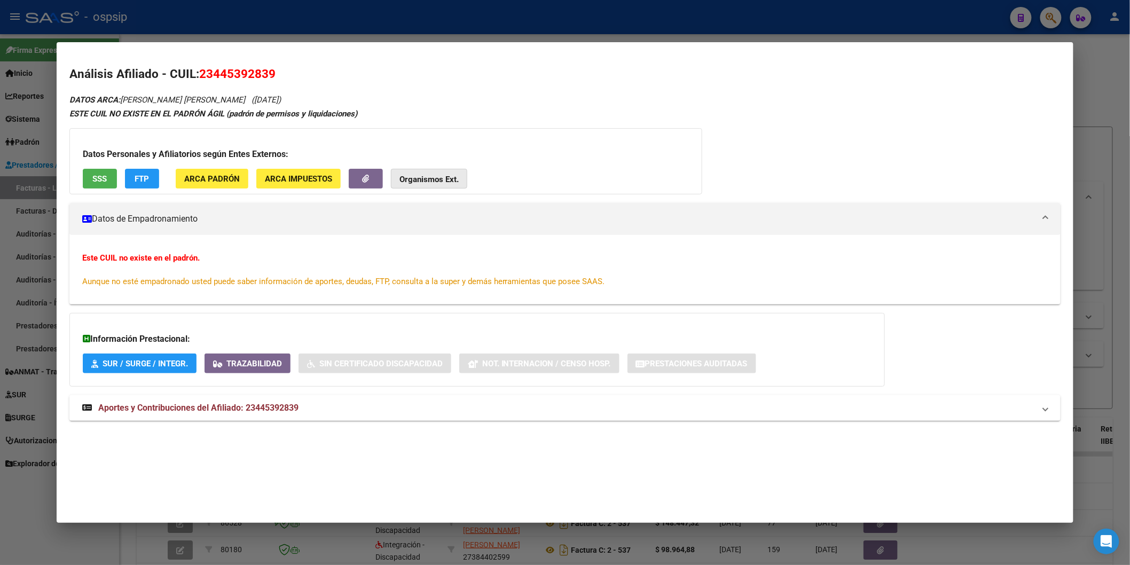
click at [427, 186] on button "Organismos Ext." at bounding box center [429, 179] width 76 height 20
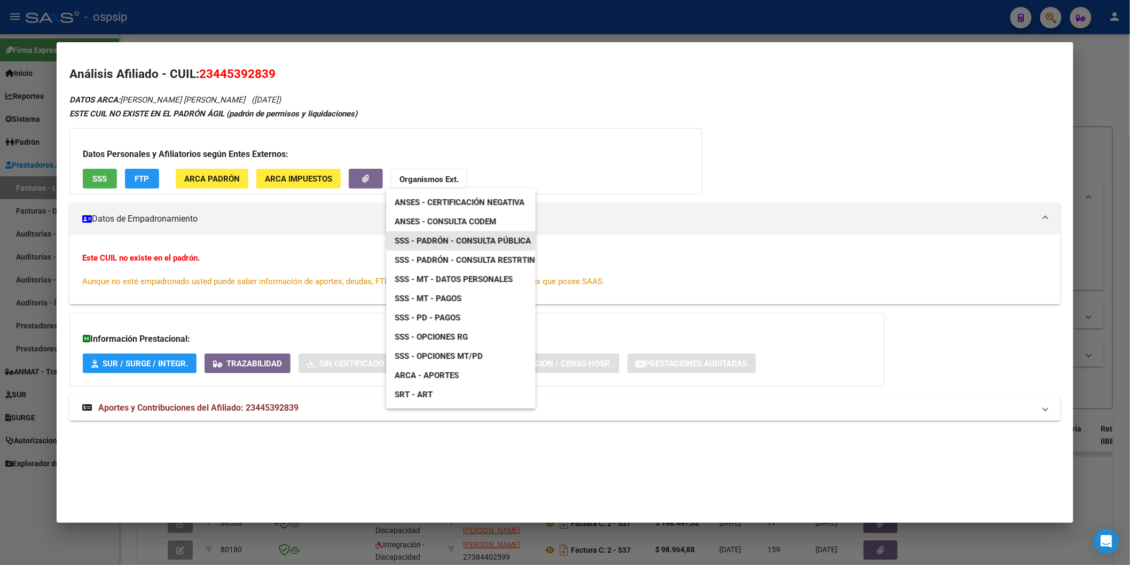
click at [481, 244] on span "SSS - Padrón - Consulta Pública" at bounding box center [462, 241] width 136 height 10
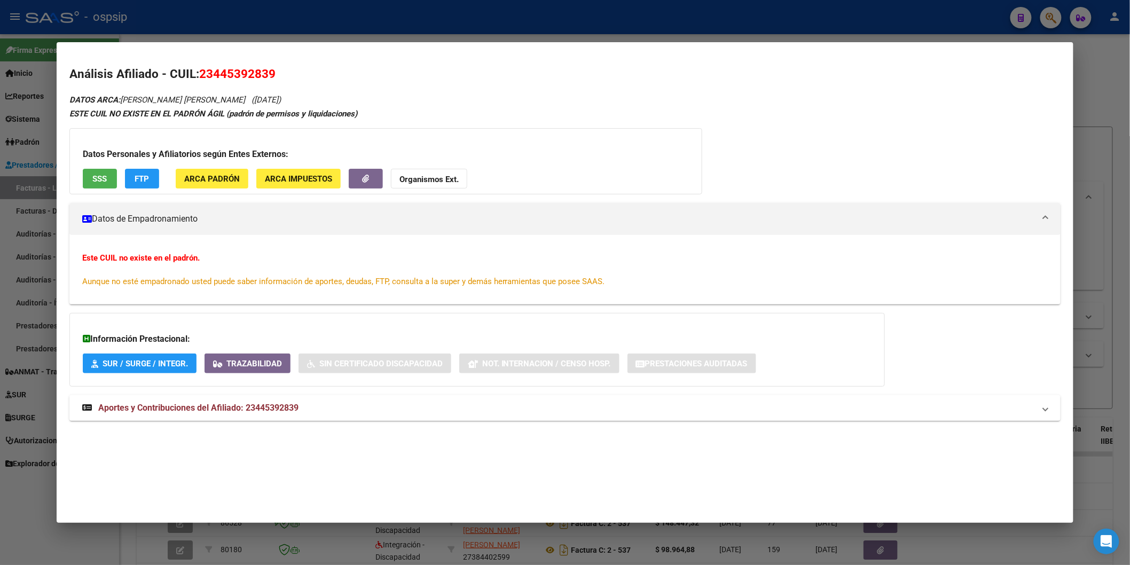
click at [266, 402] on span "Aportes y Contribuciones del Afiliado: 23445392839" at bounding box center [198, 407] width 200 height 10
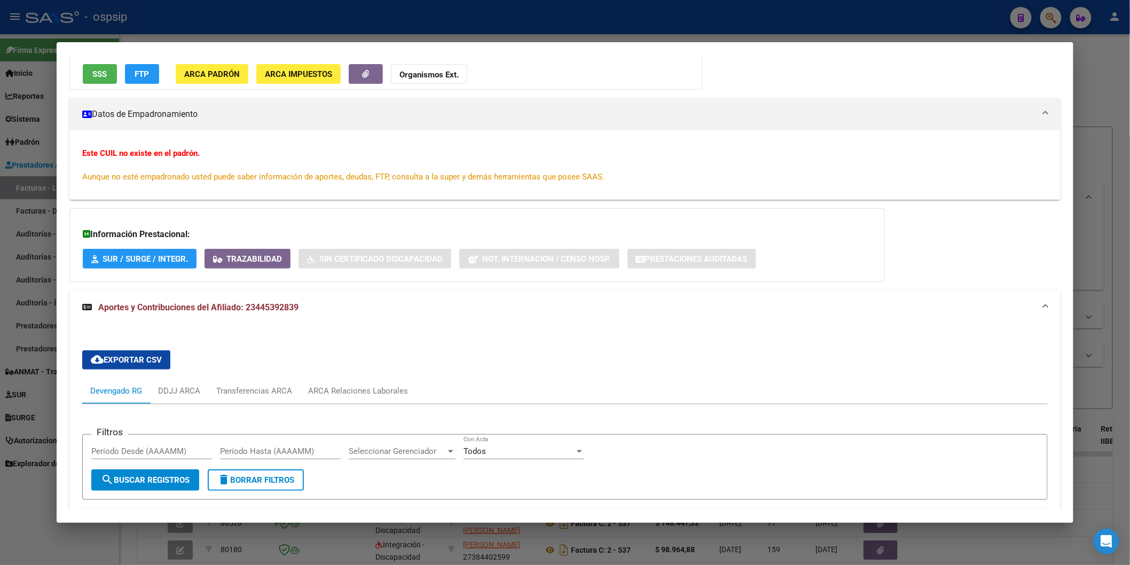
scroll to position [237, 0]
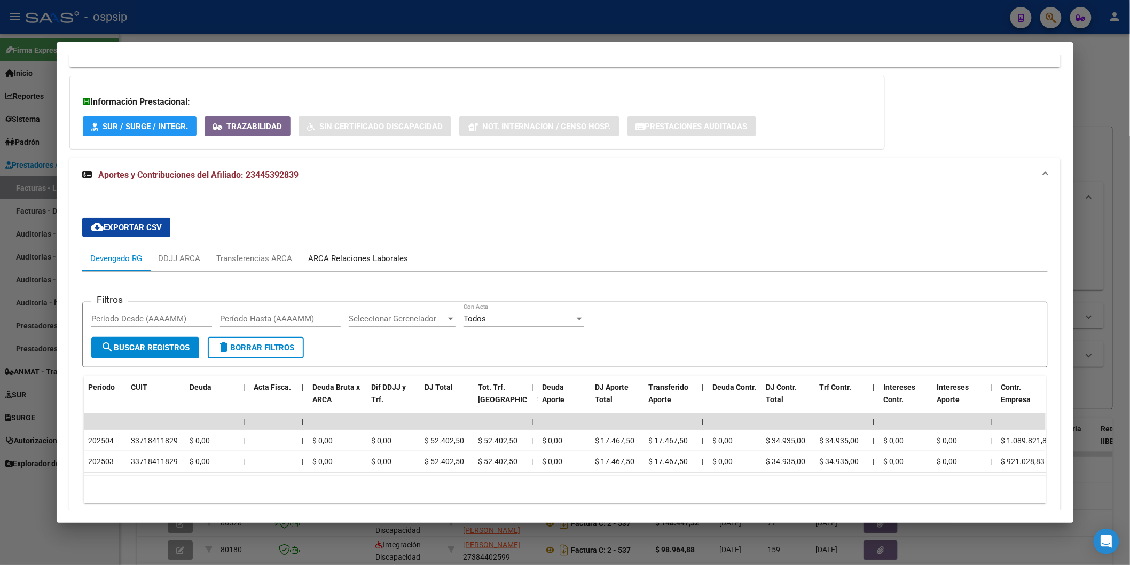
click at [380, 255] on div "ARCA Relaciones Laborales" at bounding box center [358, 258] width 100 height 12
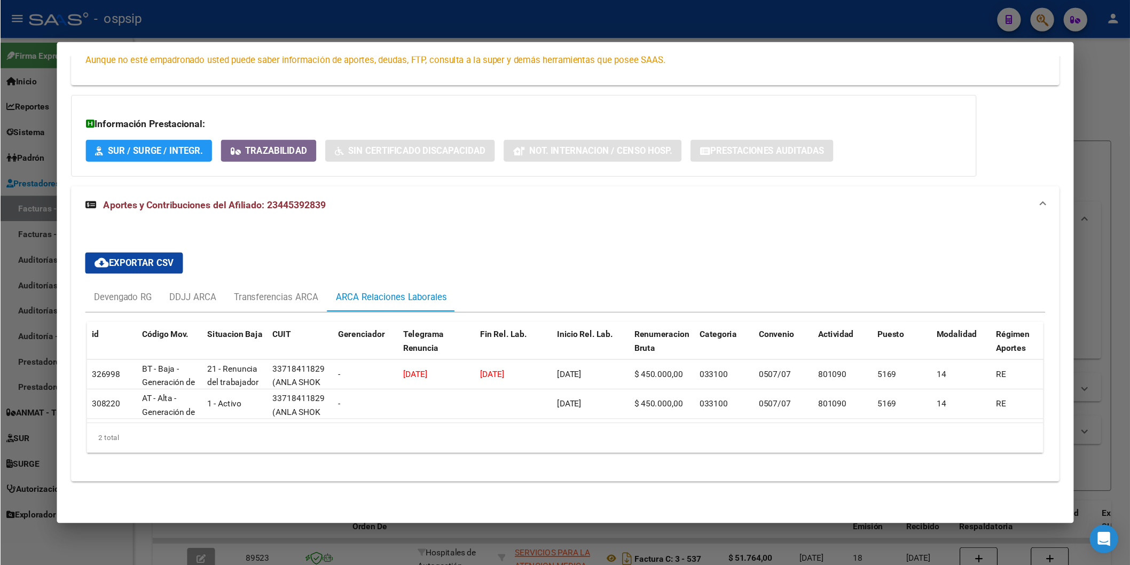
scroll to position [184, 0]
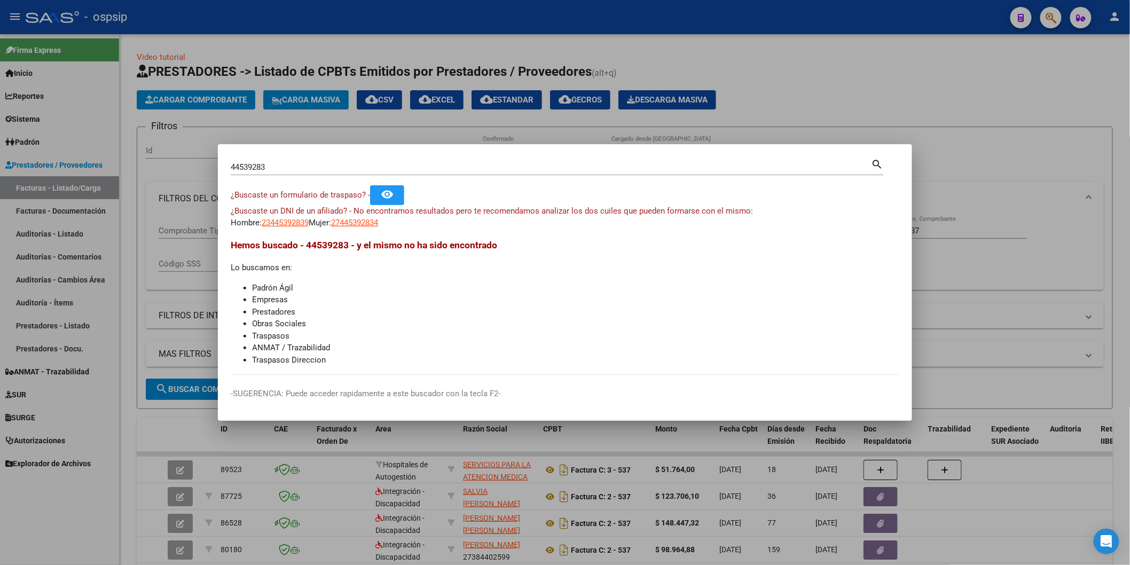
click at [283, 168] on input "44539283" at bounding box center [551, 167] width 641 height 10
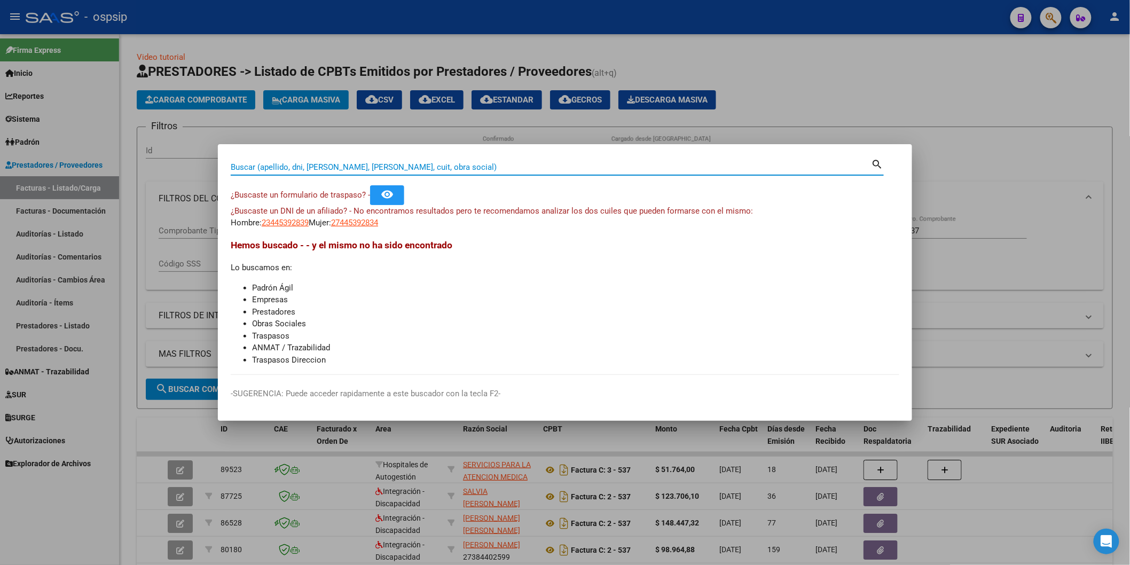
paste input "20559866"
type input "20559866"
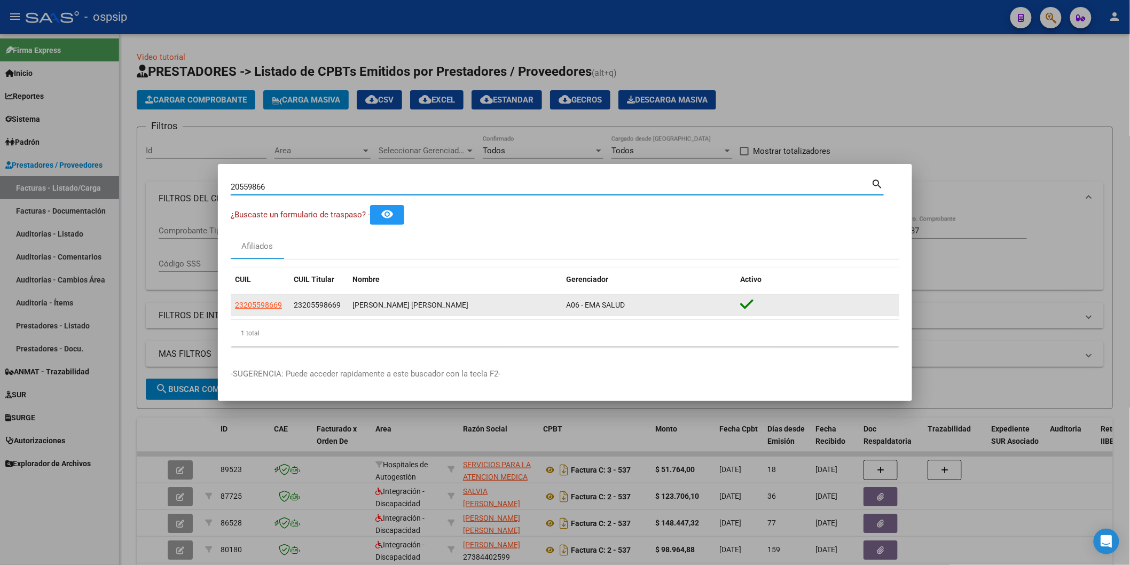
click at [257, 311] on app-link-go-to "23205598669" at bounding box center [258, 305] width 47 height 12
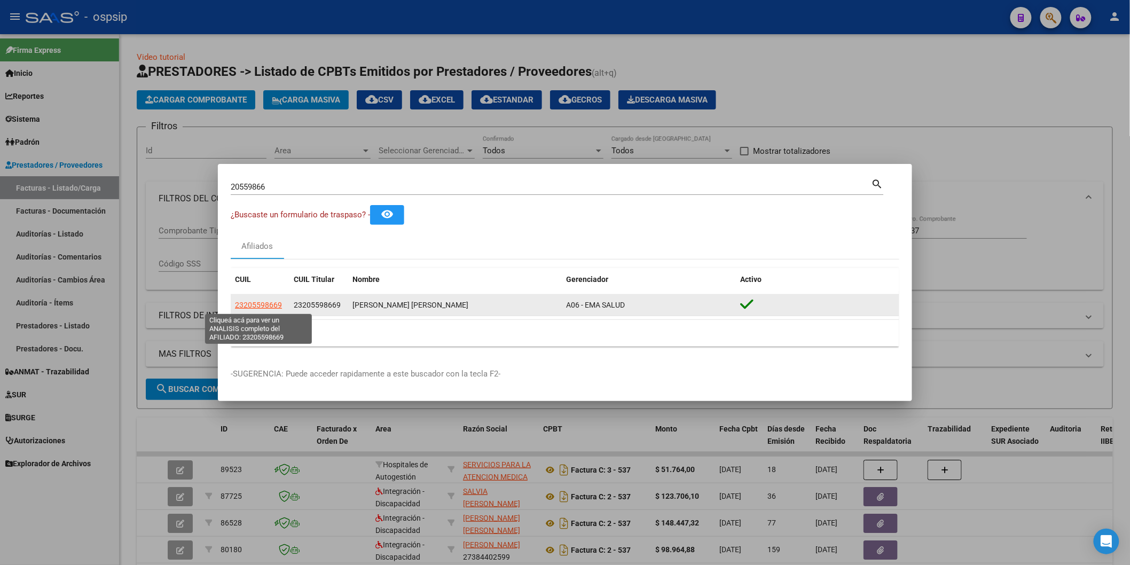
click at [258, 303] on span "23205598669" at bounding box center [258, 305] width 47 height 9
type textarea "23205598669"
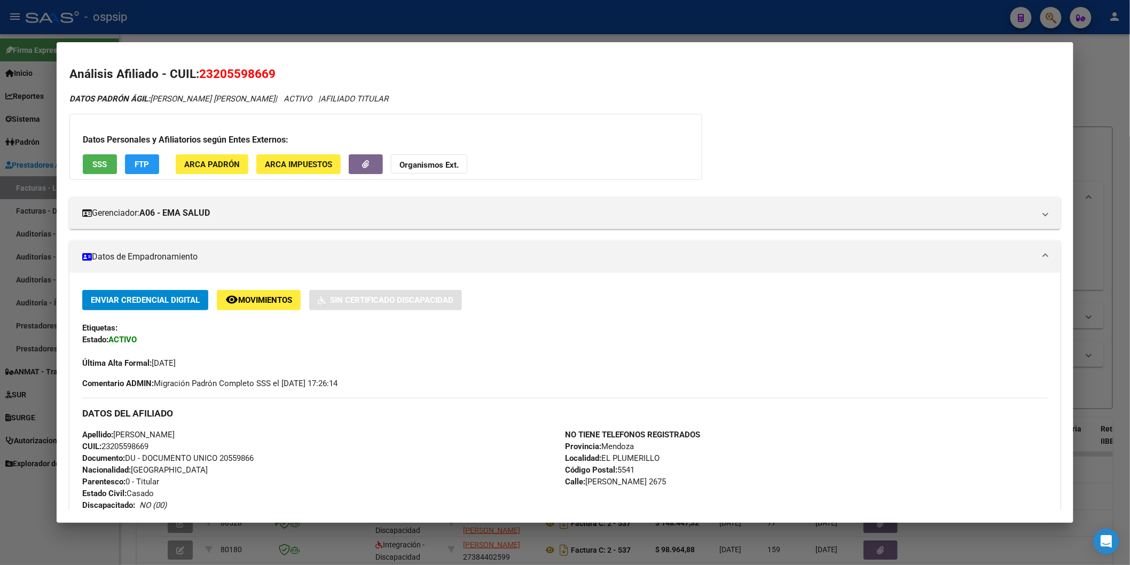
click at [100, 165] on span "SSS" at bounding box center [99, 165] width 14 height 10
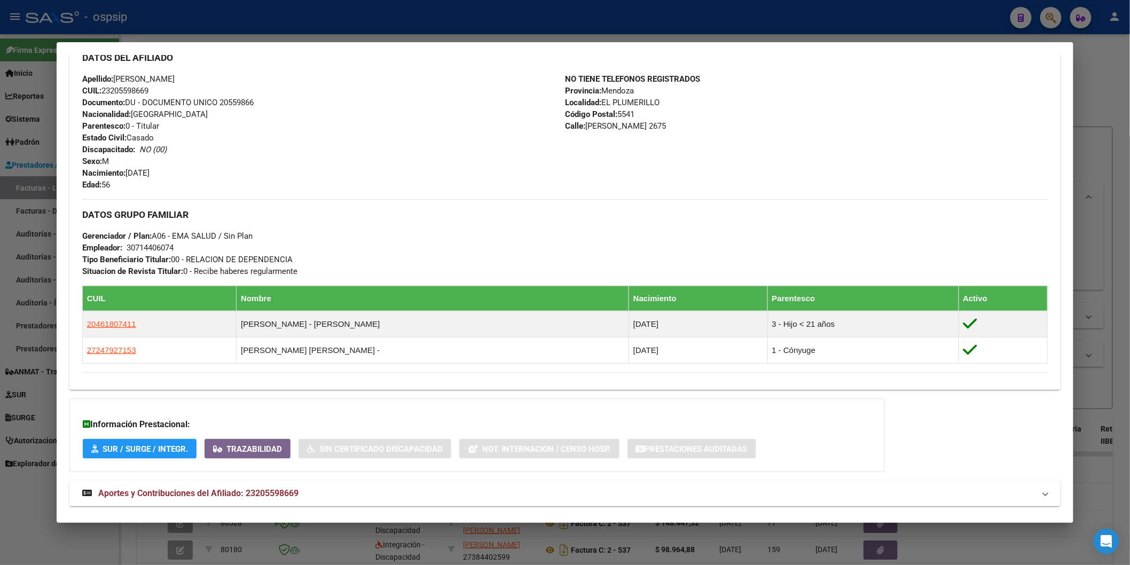
scroll to position [376, 0]
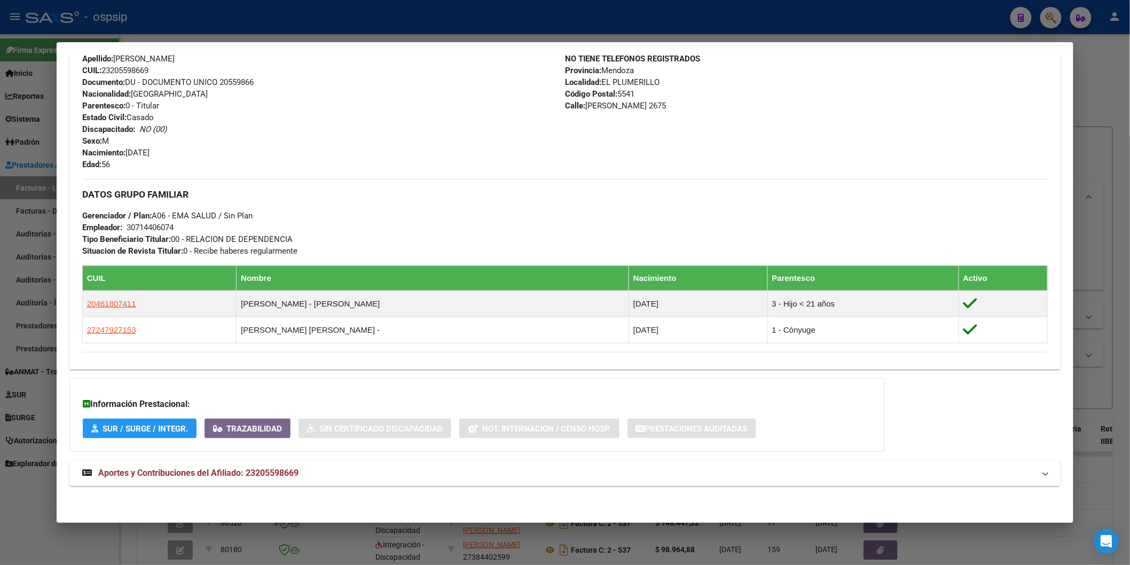
click at [216, 473] on span "Aportes y Contribuciones del Afiliado: 23205598669" at bounding box center [198, 473] width 200 height 10
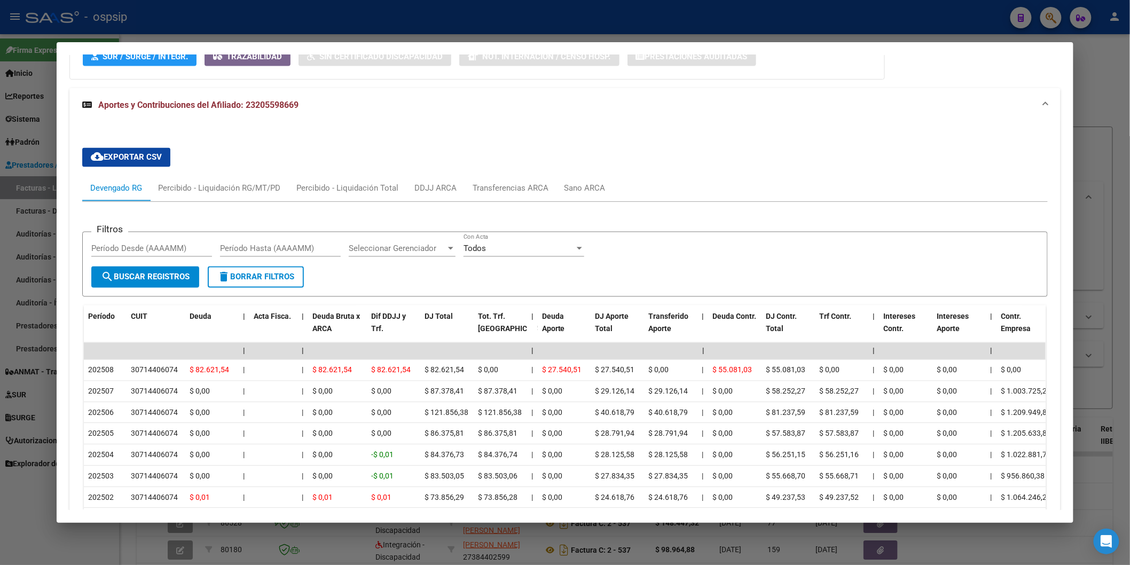
scroll to position [794, 0]
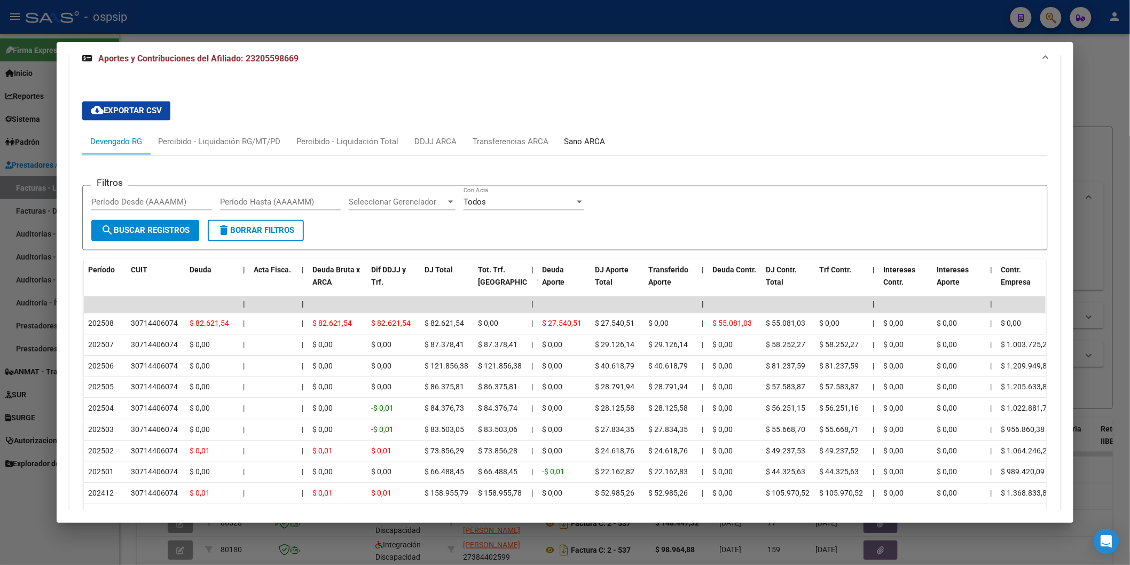
click at [564, 139] on div "Sano ARCA" at bounding box center [584, 142] width 41 height 12
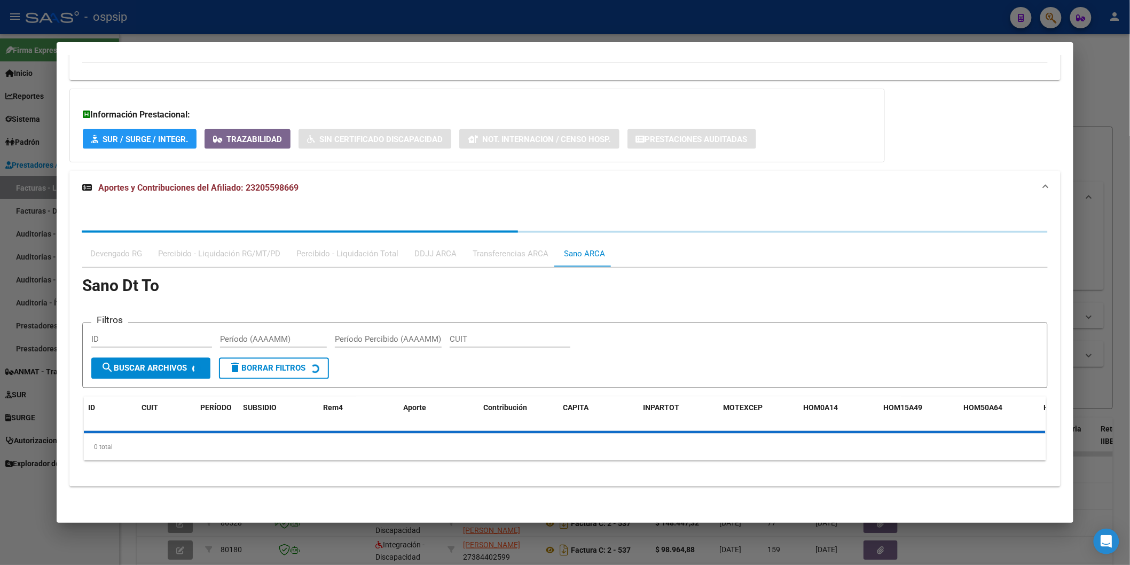
scroll to position [748, 0]
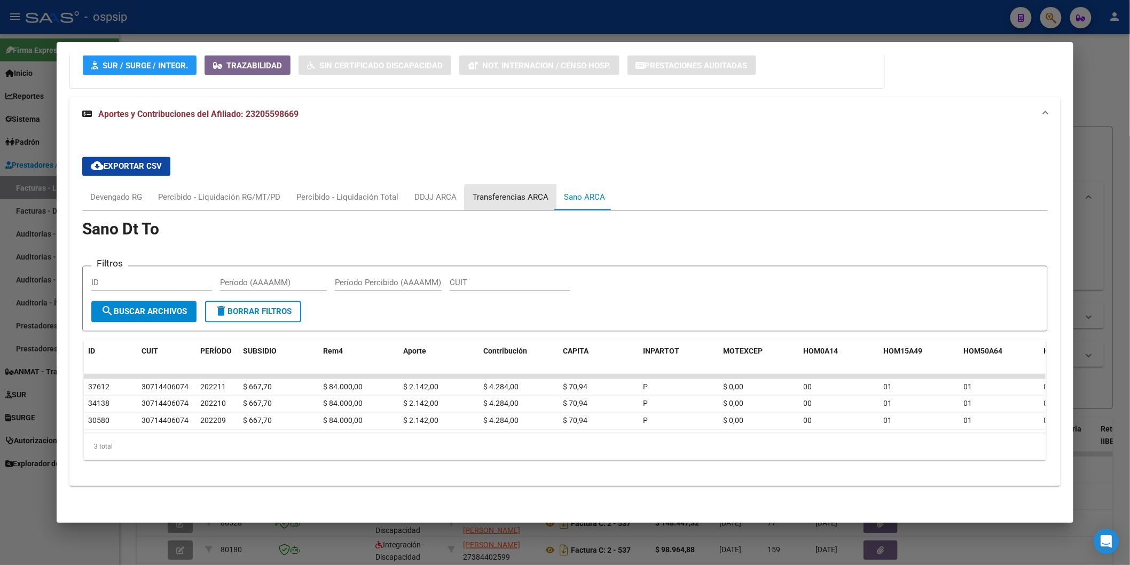
click at [508, 192] on div "Transferencias ARCA" at bounding box center [510, 198] width 76 height 12
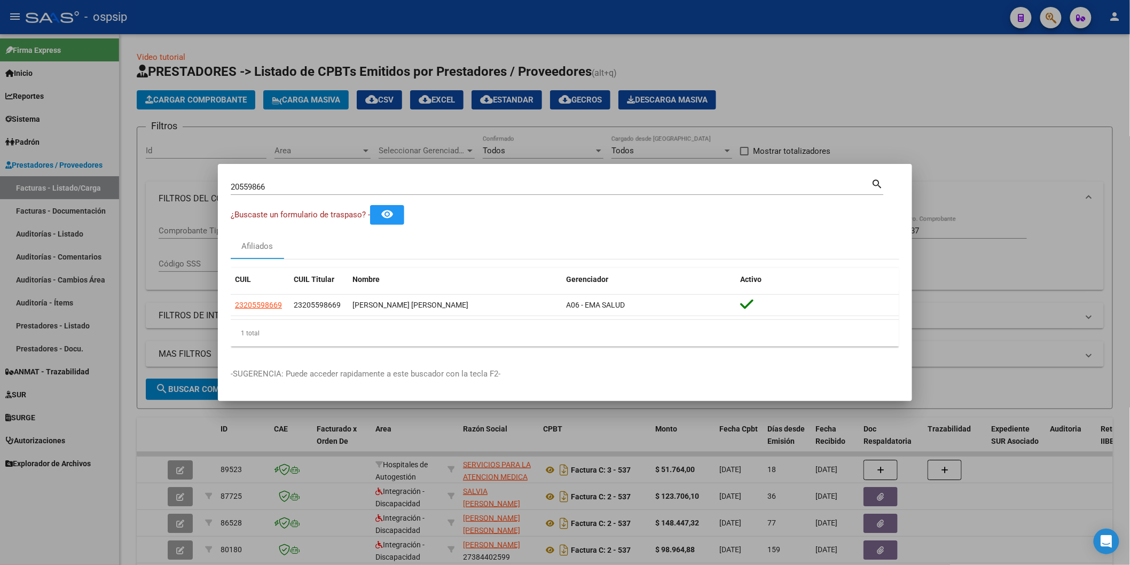
click at [274, 185] on input "20559866" at bounding box center [551, 187] width 641 height 10
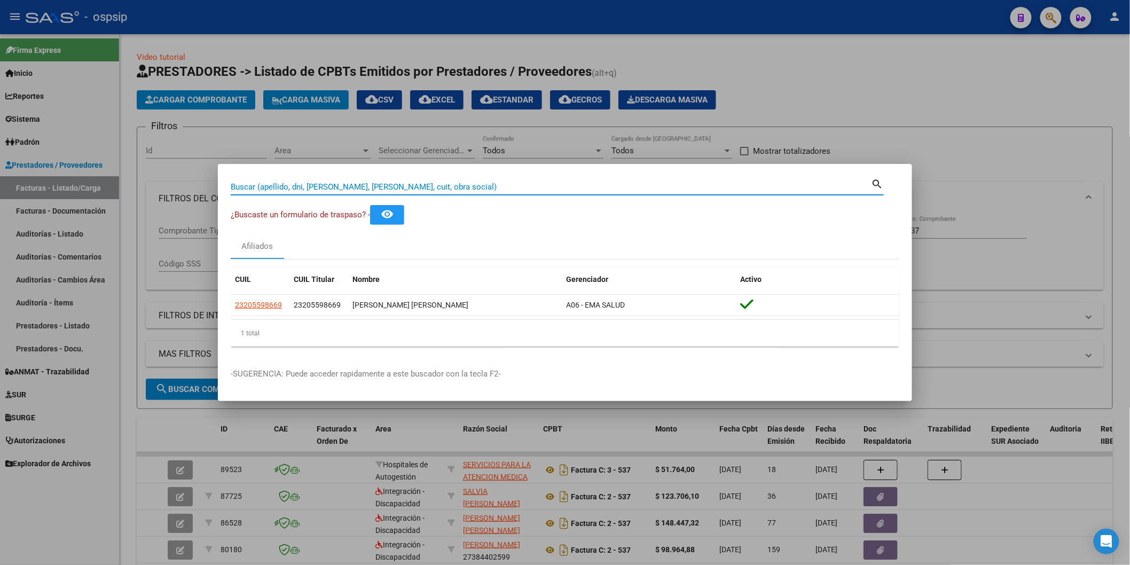
paste input "31728505"
type input "31728505"
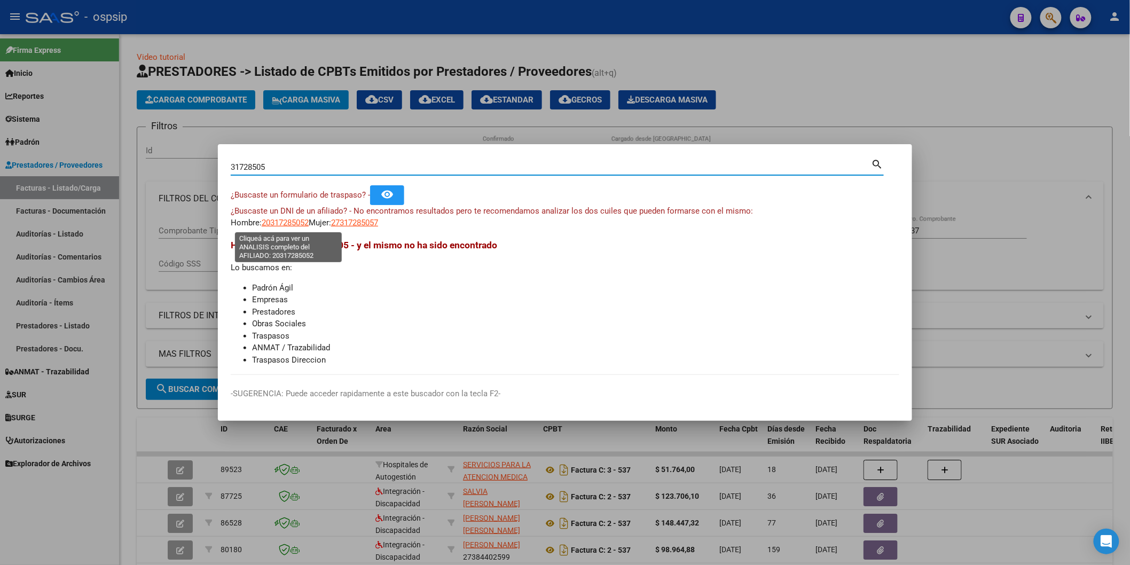
click at [281, 222] on span "20317285052" at bounding box center [285, 223] width 47 height 10
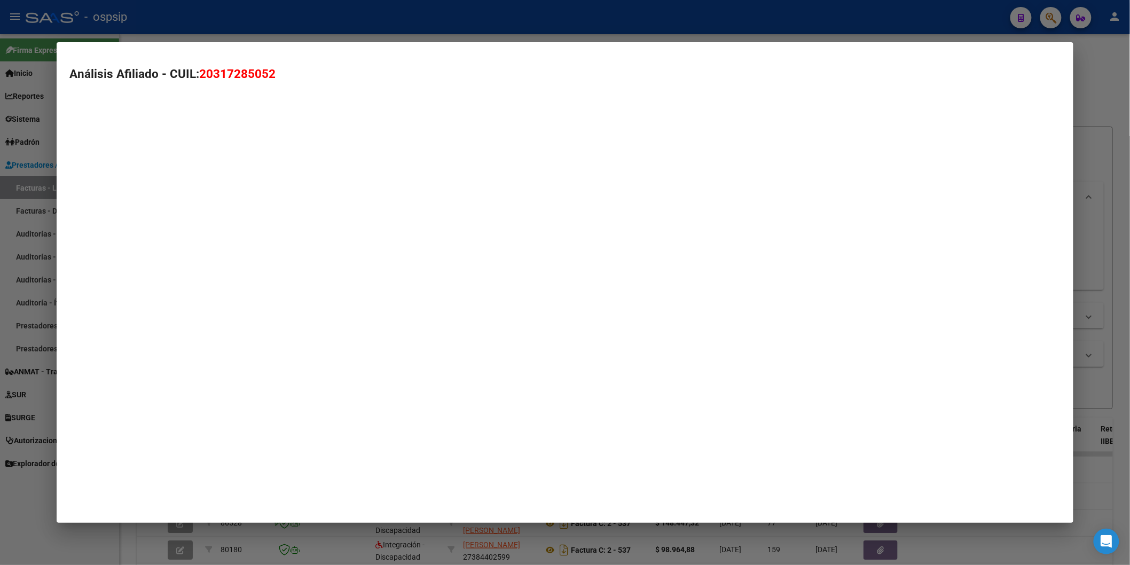
type textarea "20317285052"
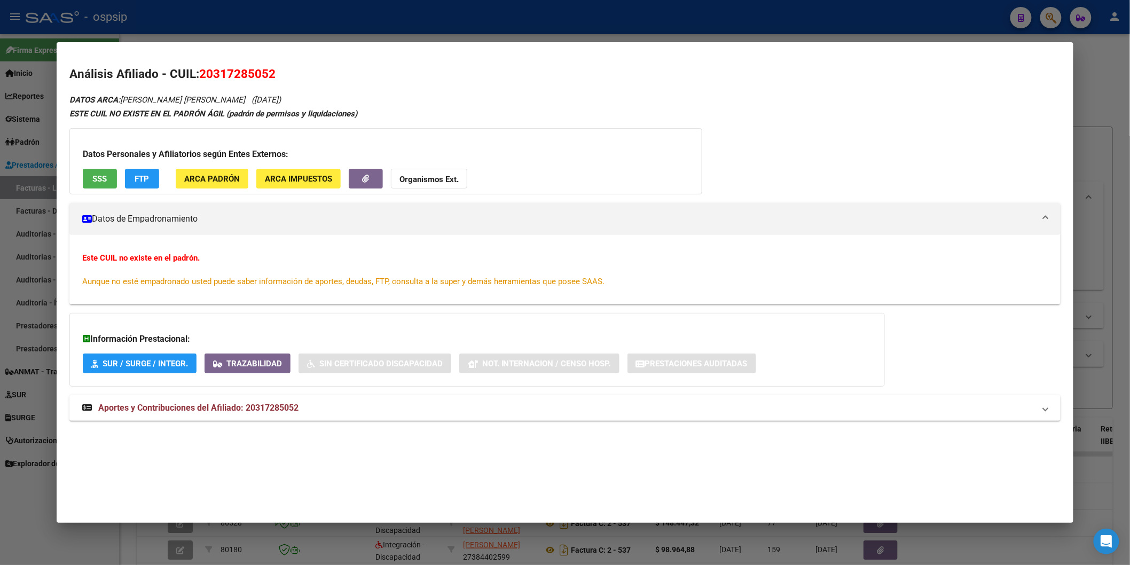
click at [96, 174] on span "SSS" at bounding box center [99, 179] width 14 height 10
click at [272, 402] on span "Aportes y Contribuciones del Afiliado: 20317285052" at bounding box center [198, 407] width 200 height 10
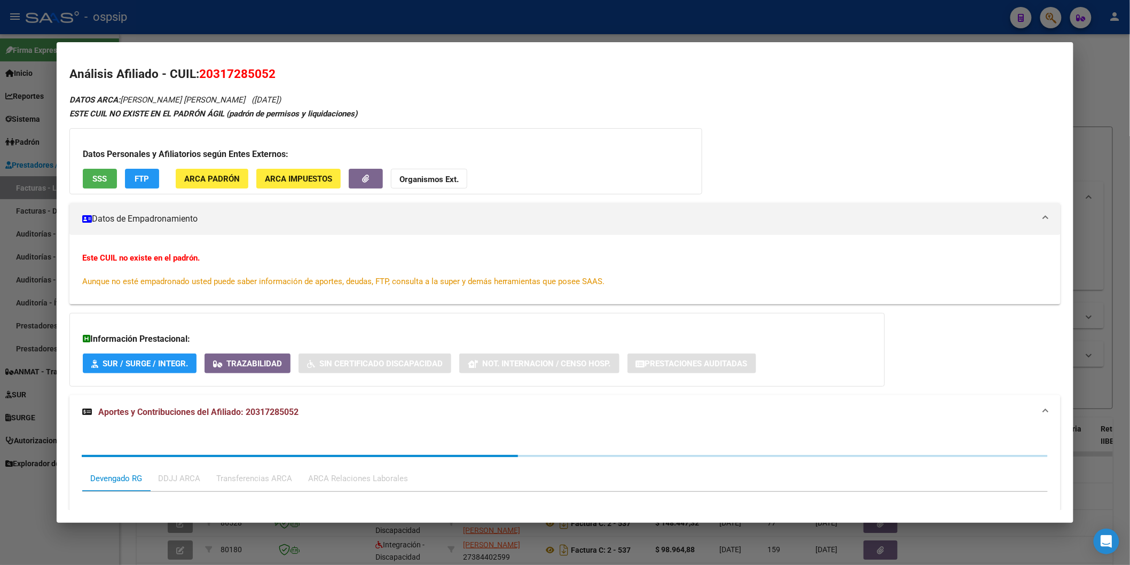
scroll to position [202, 0]
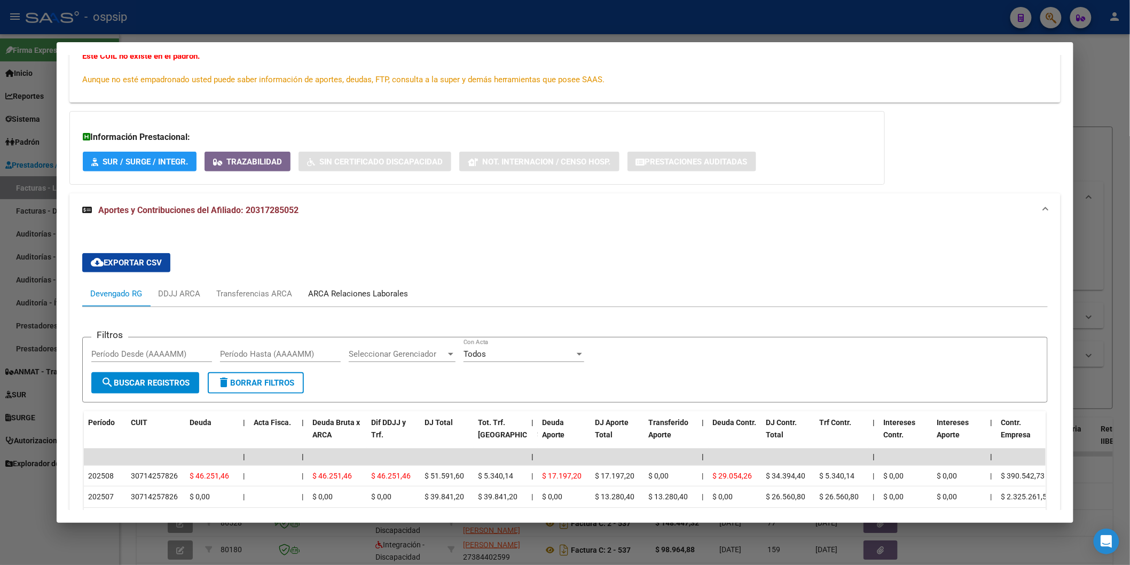
click at [361, 292] on div "ARCA Relaciones Laborales" at bounding box center [358, 294] width 100 height 12
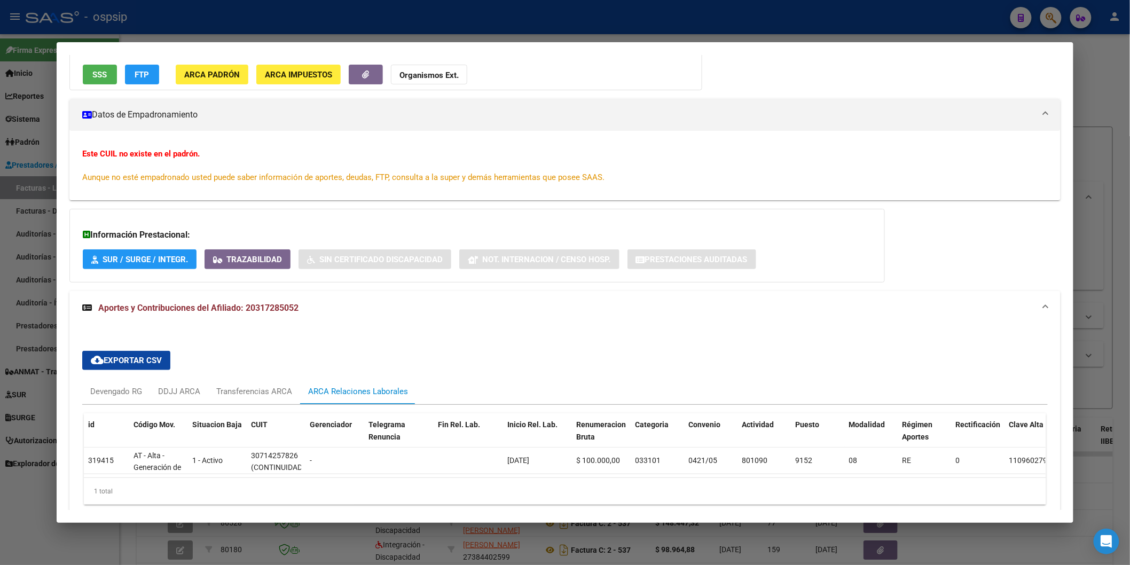
scroll to position [157, 0]
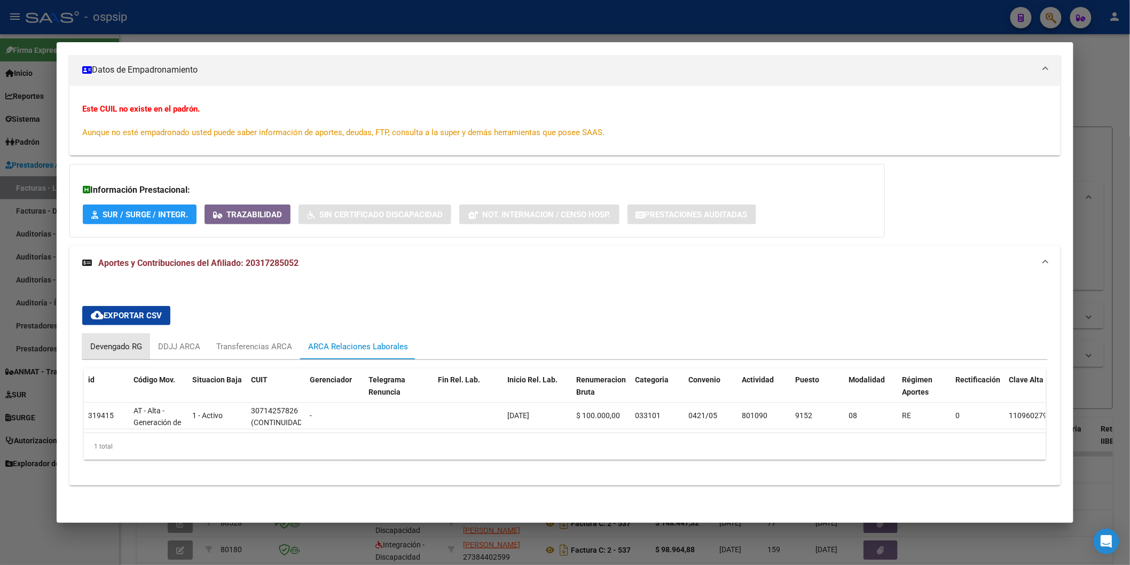
click at [114, 334] on div "Devengado RG" at bounding box center [116, 347] width 68 height 26
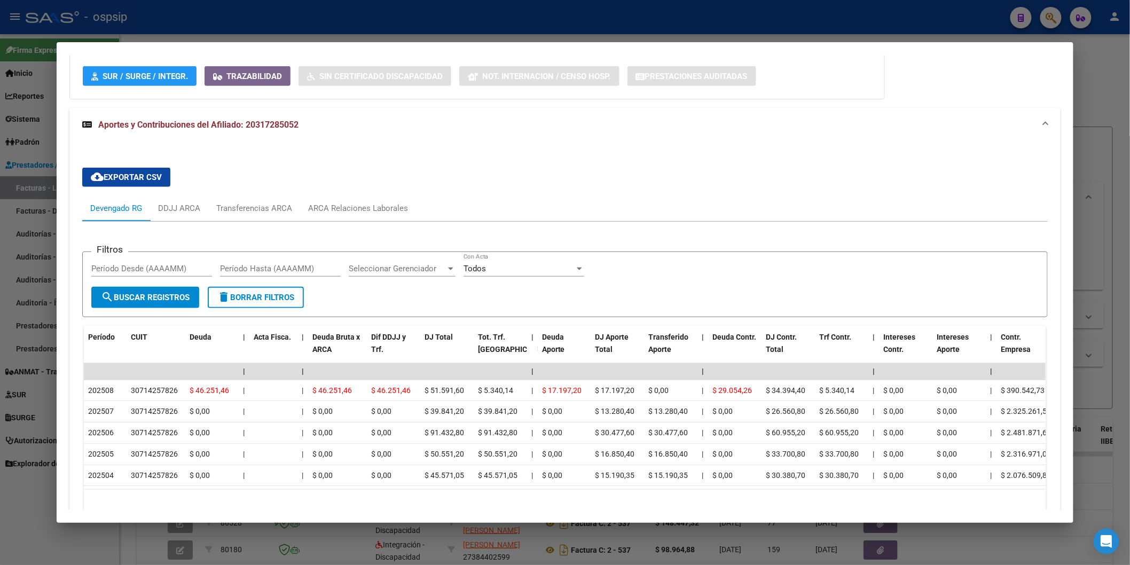
scroll to position [335, 0]
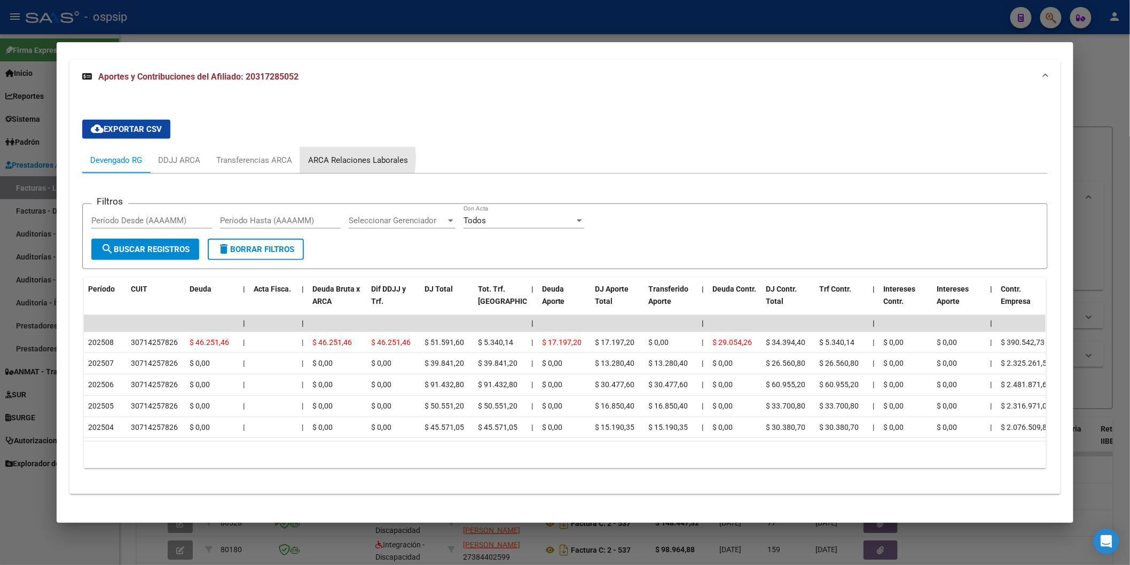
click at [317, 158] on div "ARCA Relaciones Laborales" at bounding box center [358, 160] width 100 height 12
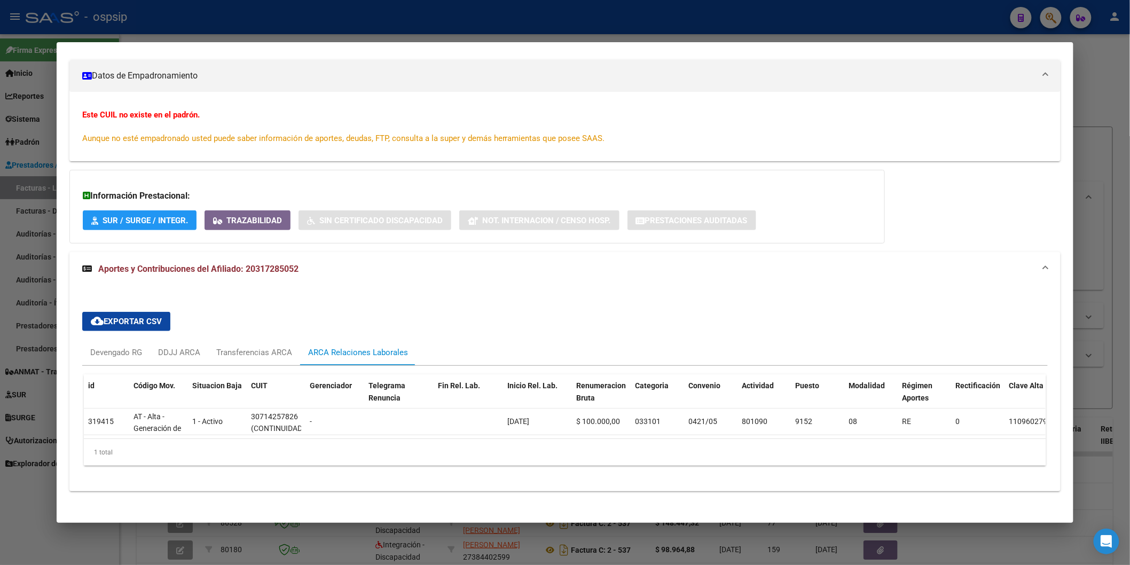
scroll to position [157, 0]
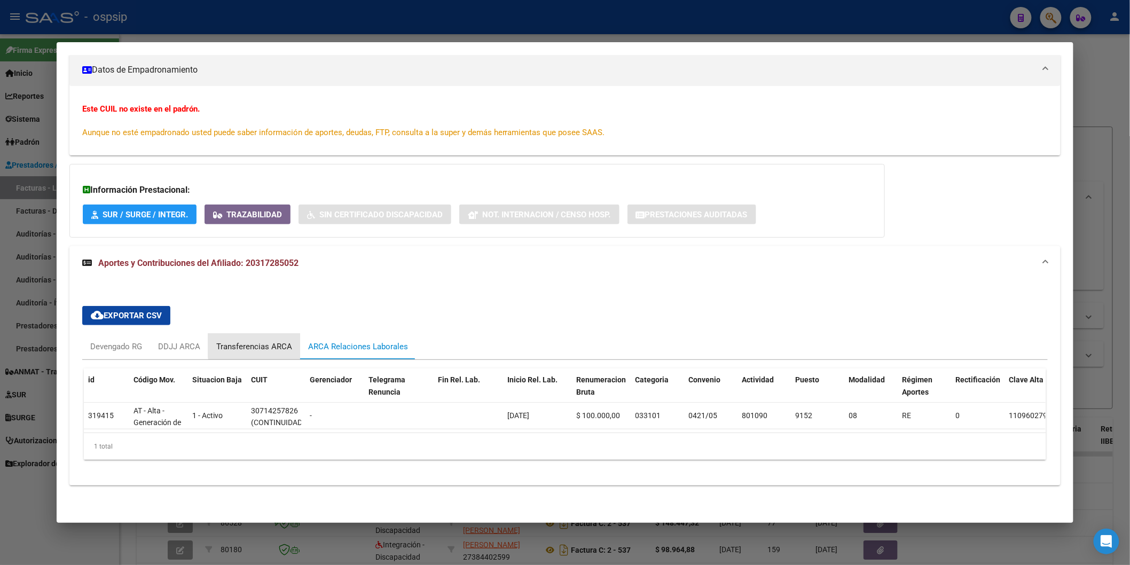
click at [282, 334] on div "Transferencias ARCA" at bounding box center [254, 347] width 92 height 26
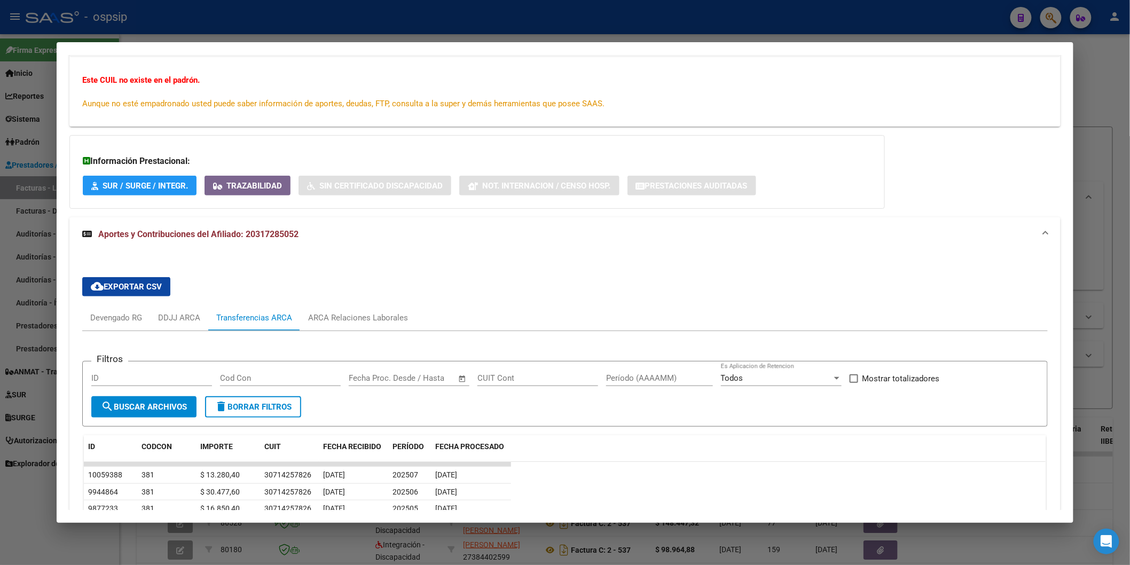
scroll to position [0, 0]
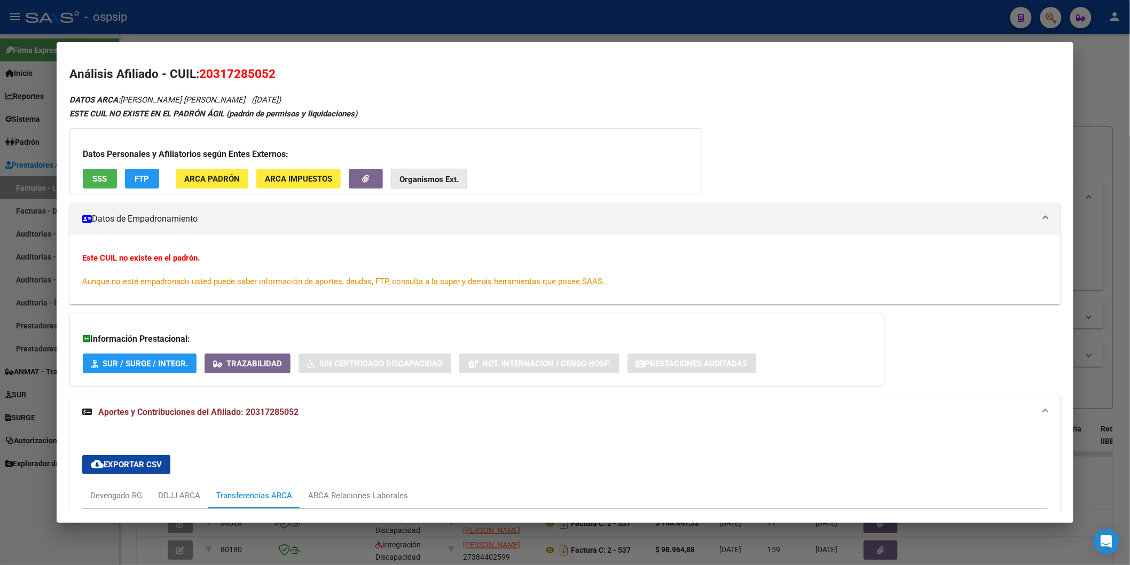
click at [423, 185] on button "Organismos Ext." at bounding box center [429, 179] width 76 height 20
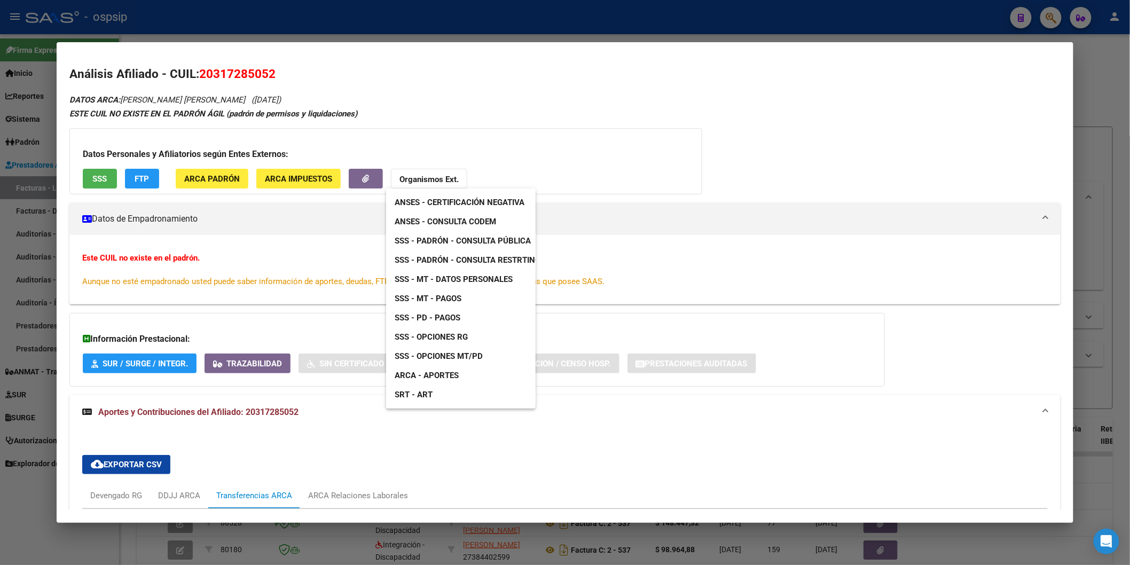
click at [87, 178] on div at bounding box center [565, 282] width 1130 height 565
click at [87, 178] on button "SSS" at bounding box center [100, 179] width 34 height 20
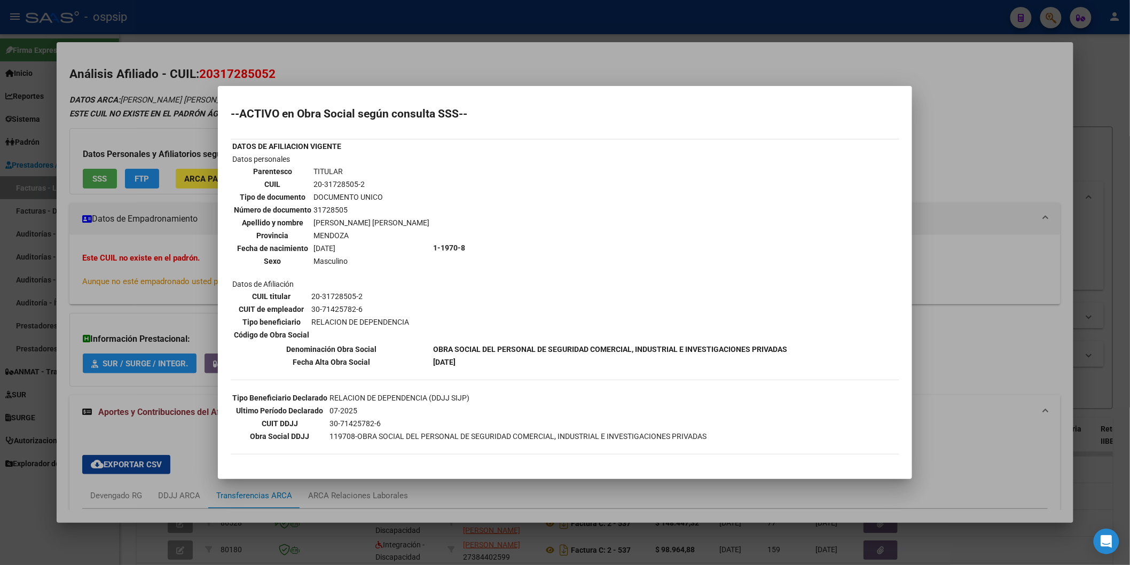
scroll to position [34, 0]
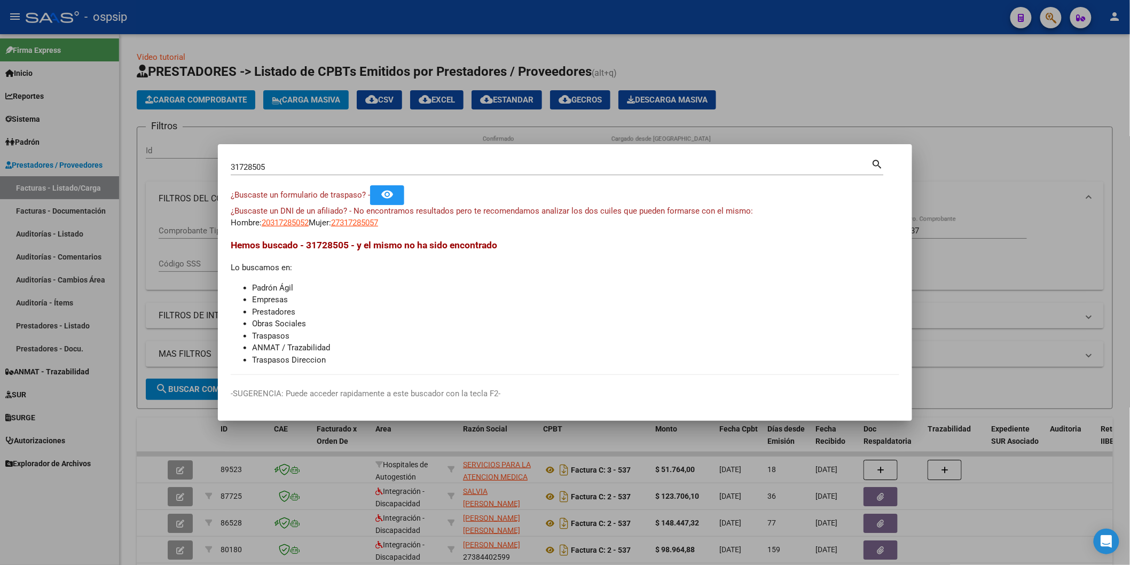
click at [286, 171] on input "31728505" at bounding box center [551, 167] width 641 height 10
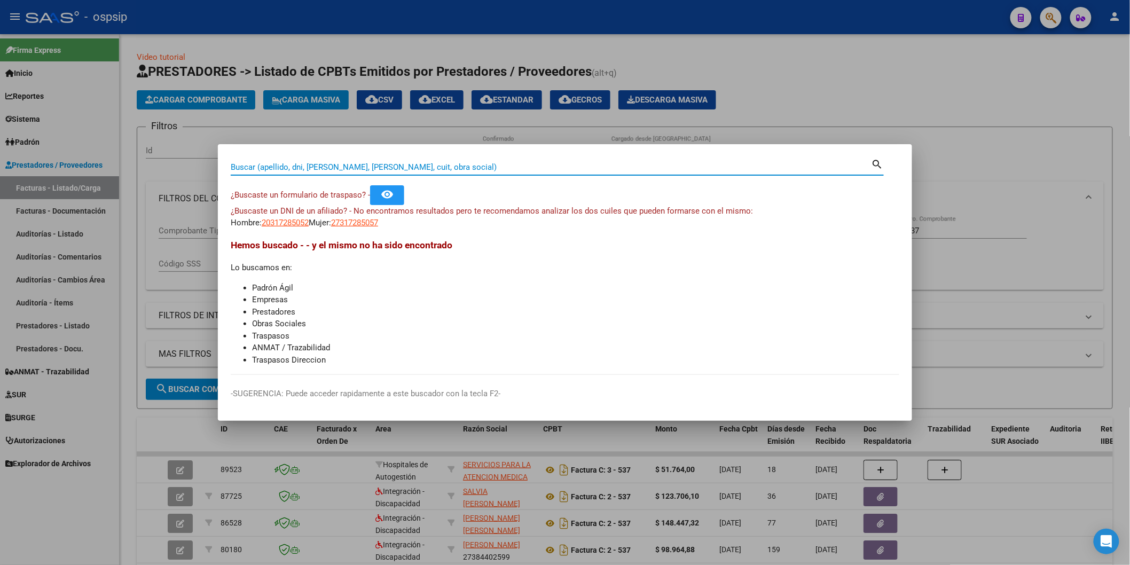
paste input "48078482"
type input "48078482"
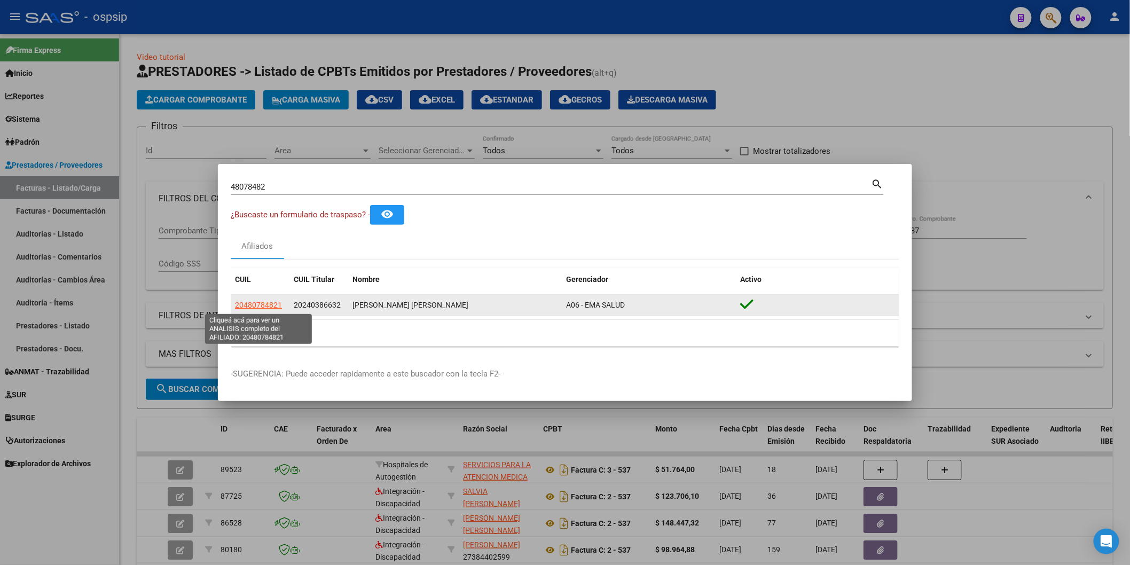
click at [266, 305] on span "20480784821" at bounding box center [258, 305] width 47 height 9
type textarea "20480784821"
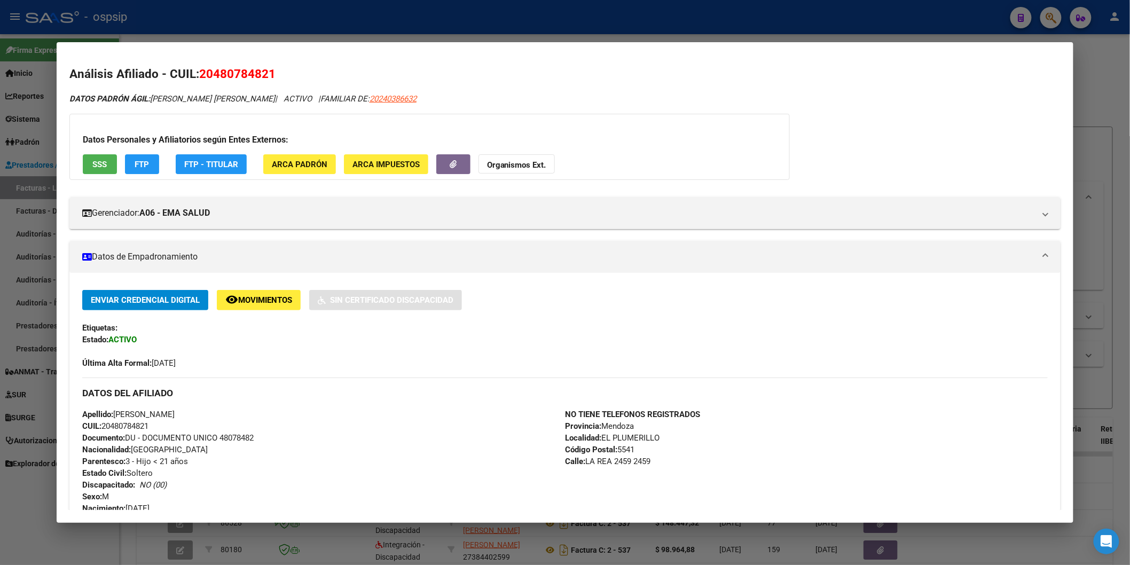
click at [104, 175] on div "Datos Personales y Afiliatorios según Entes Externos: SSS FTP FTP - Titular ARC…" at bounding box center [429, 147] width 720 height 66
click at [104, 169] on button "SSS" at bounding box center [100, 164] width 34 height 20
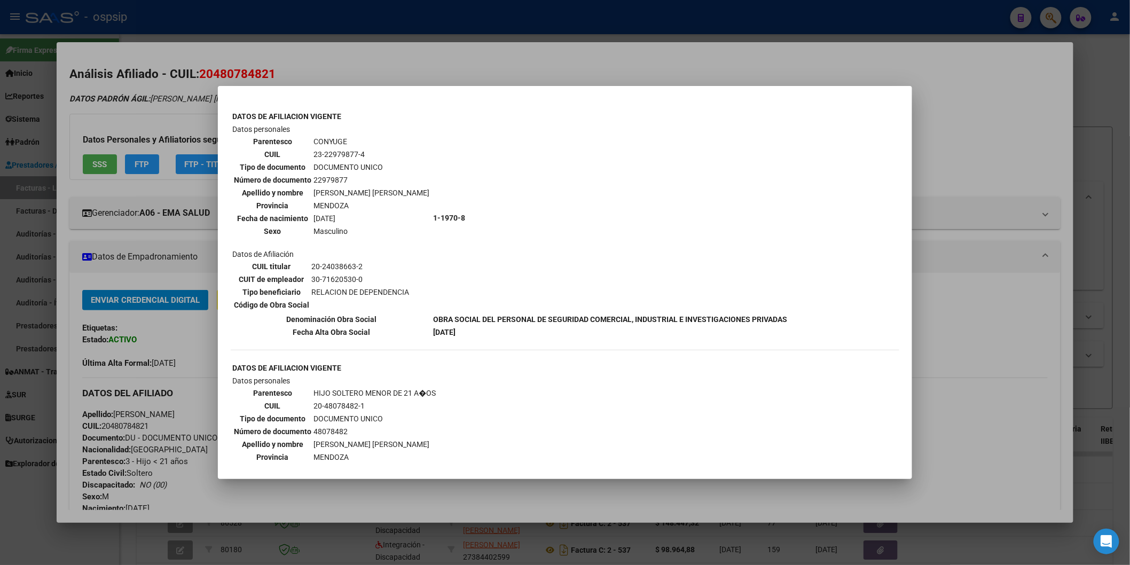
scroll to position [712, 0]
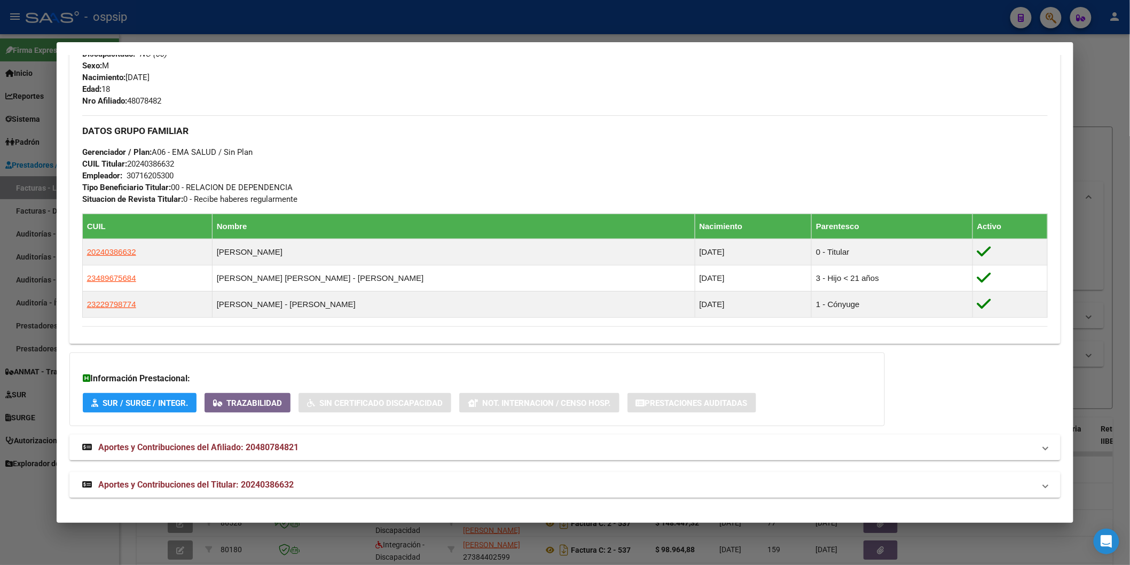
click at [194, 489] on span "Aportes y Contribuciones del Titular: 20240386632" at bounding box center [195, 484] width 195 height 10
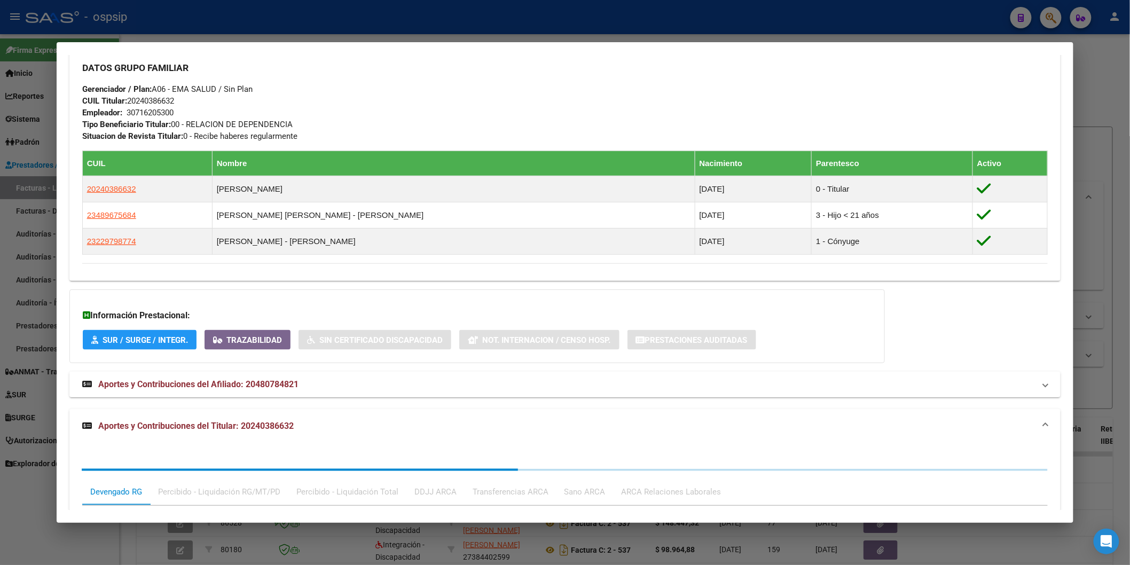
scroll to position [698, 0]
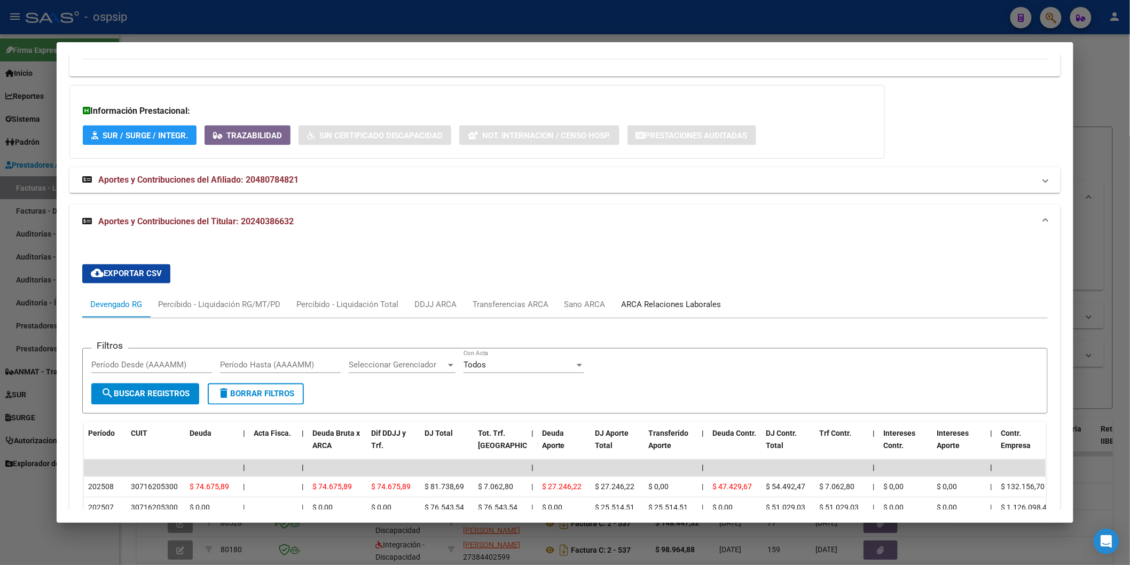
click at [643, 307] on div "ARCA Relaciones Laborales" at bounding box center [671, 305] width 100 height 12
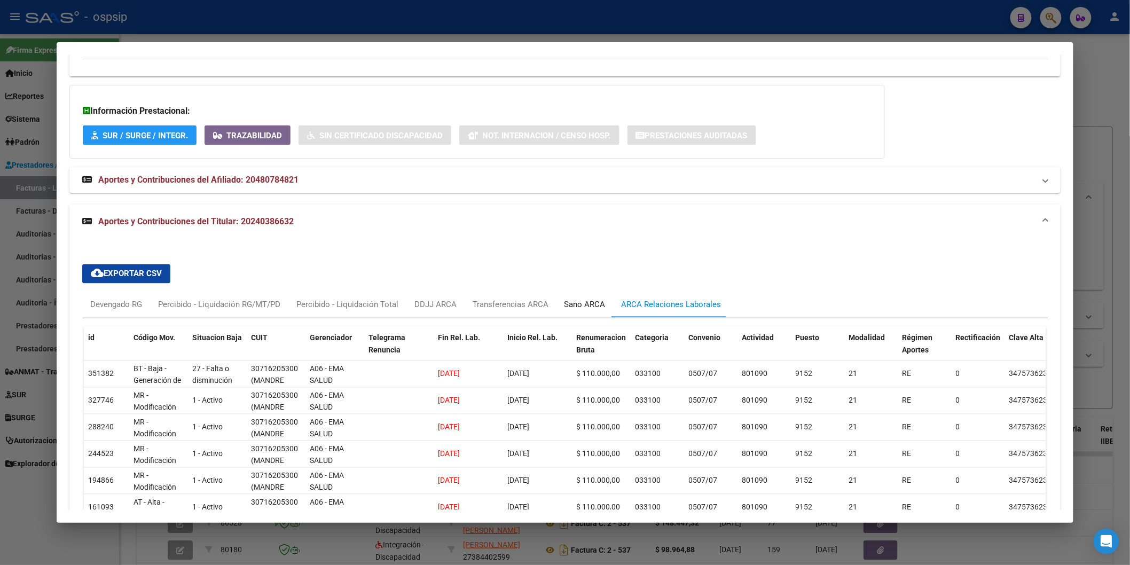
click at [584, 305] on div "Sano ARCA" at bounding box center [584, 305] width 41 height 12
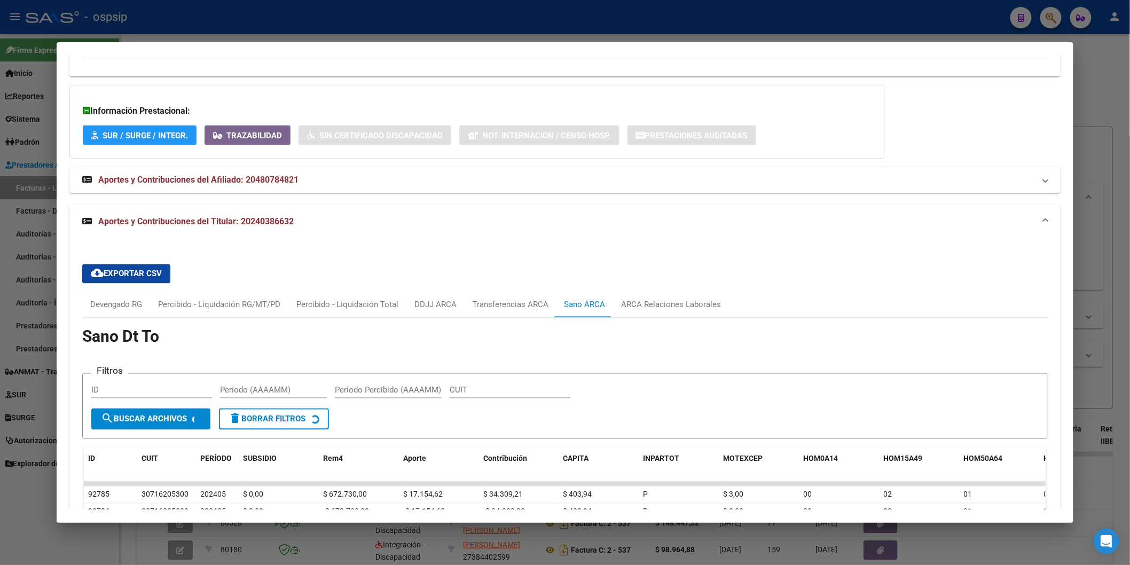
click at [526, 287] on div "cloud_download Exportar CSV Devengado RG Percibido - Liquidación RG/MT/PD Perci…" at bounding box center [564, 441] width 965 height 371
click at [512, 296] on div "Transferencias ARCA" at bounding box center [510, 305] width 92 height 26
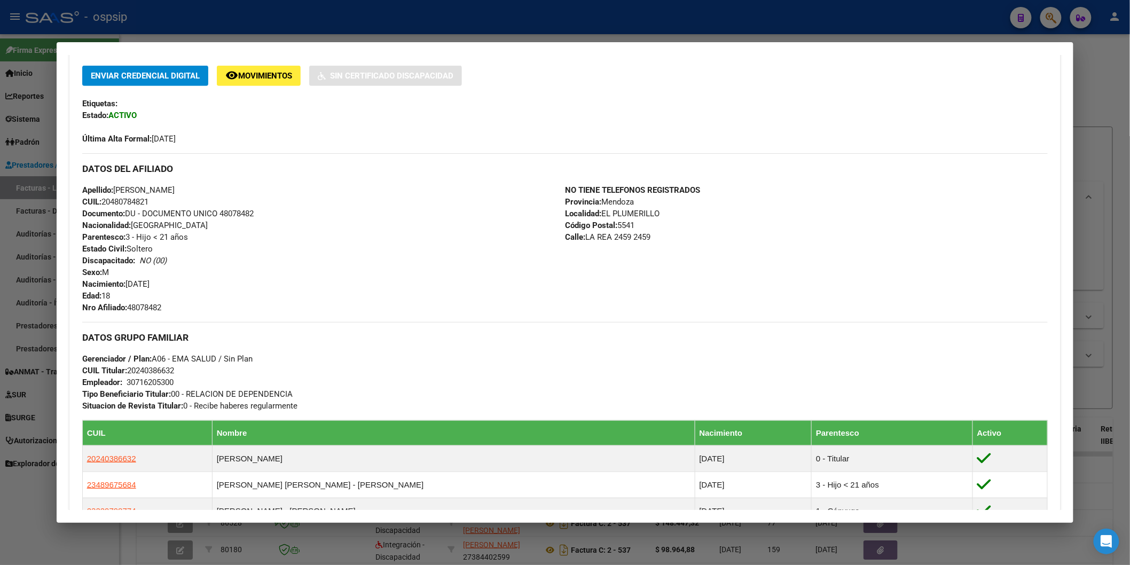
scroll to position [0, 0]
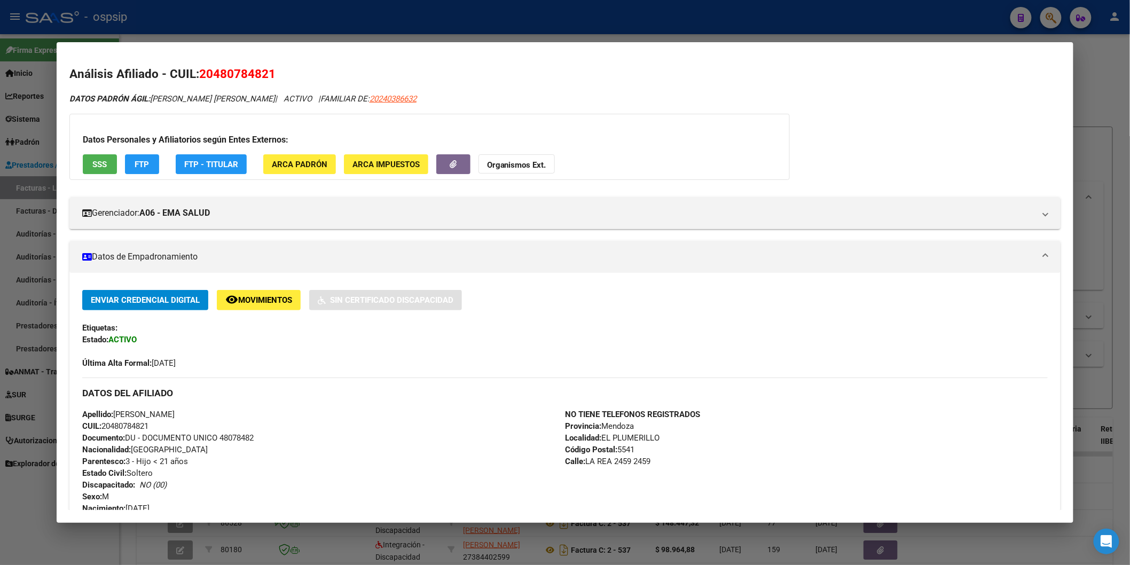
drag, startPoint x: 435, startPoint y: 302, endPoint x: 354, endPoint y: 444, distance: 162.8
click at [354, 444] on div "Apellido: [PERSON_NAME] CUIL: 20480784821 Documento: DU - DOCUMENTO UNICO 48078…" at bounding box center [323, 472] width 483 height 129
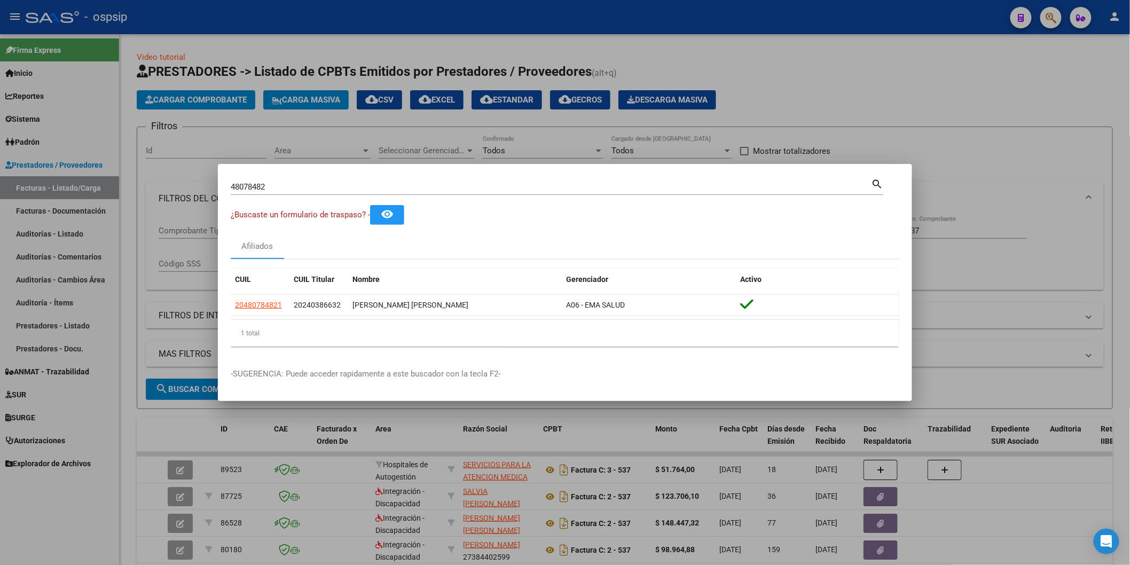
click at [292, 186] on input "48078482" at bounding box center [551, 187] width 641 height 10
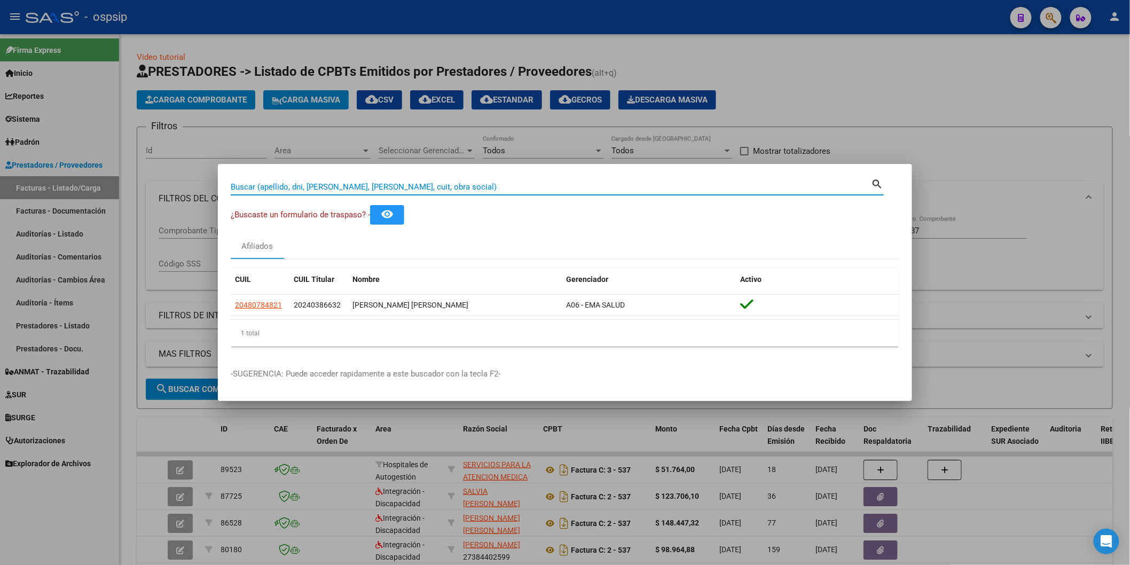
paste input "37414740"
type input "37414740"
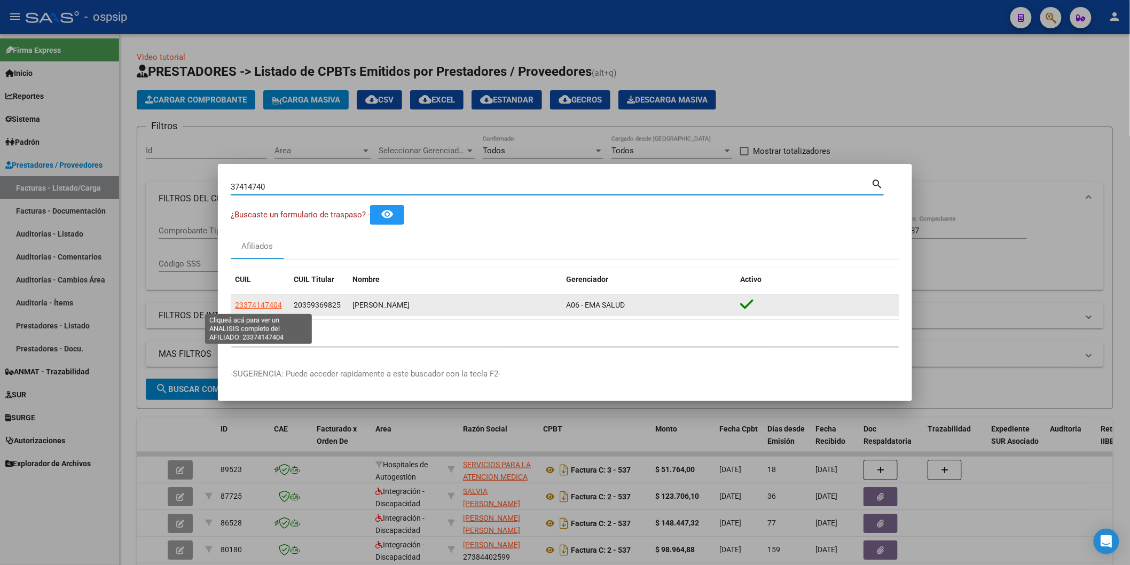
click at [263, 303] on span "23374147404" at bounding box center [258, 305] width 47 height 9
type textarea "23374147404"
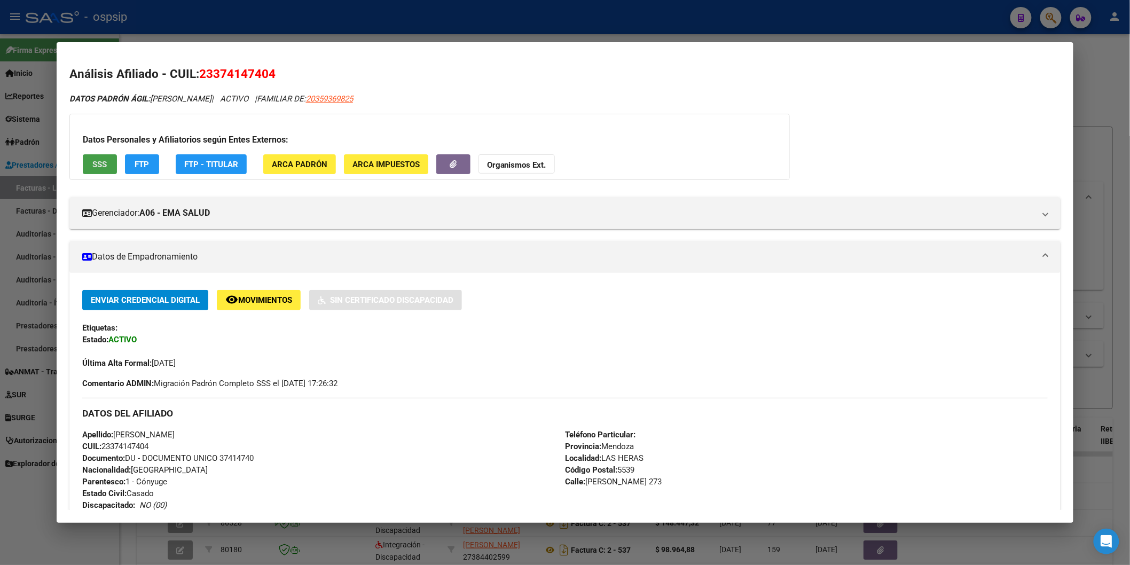
click at [86, 167] on button "SSS" at bounding box center [100, 164] width 34 height 20
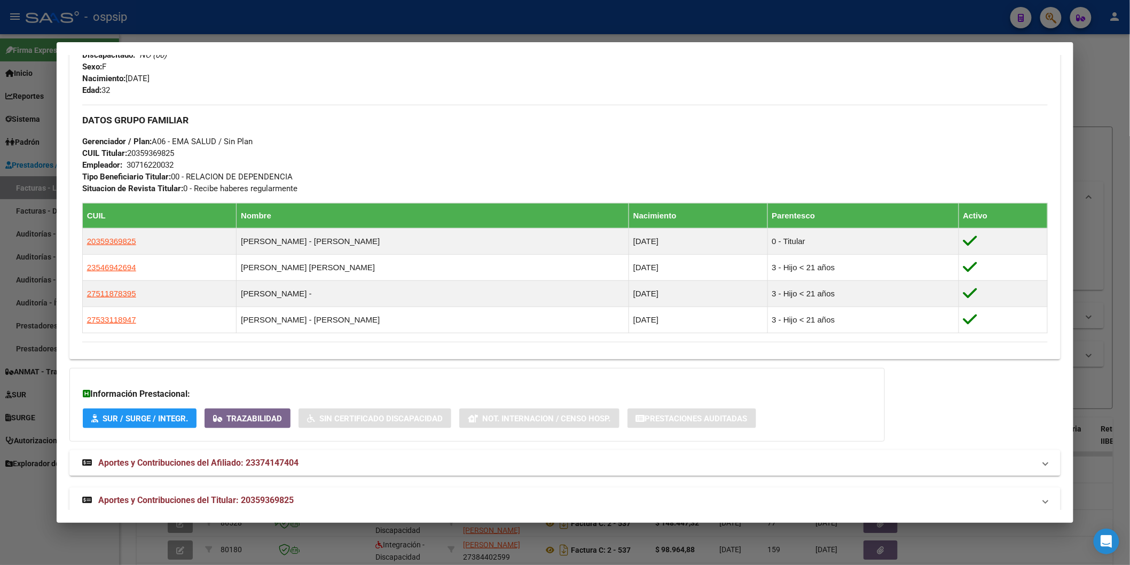
scroll to position [466, 0]
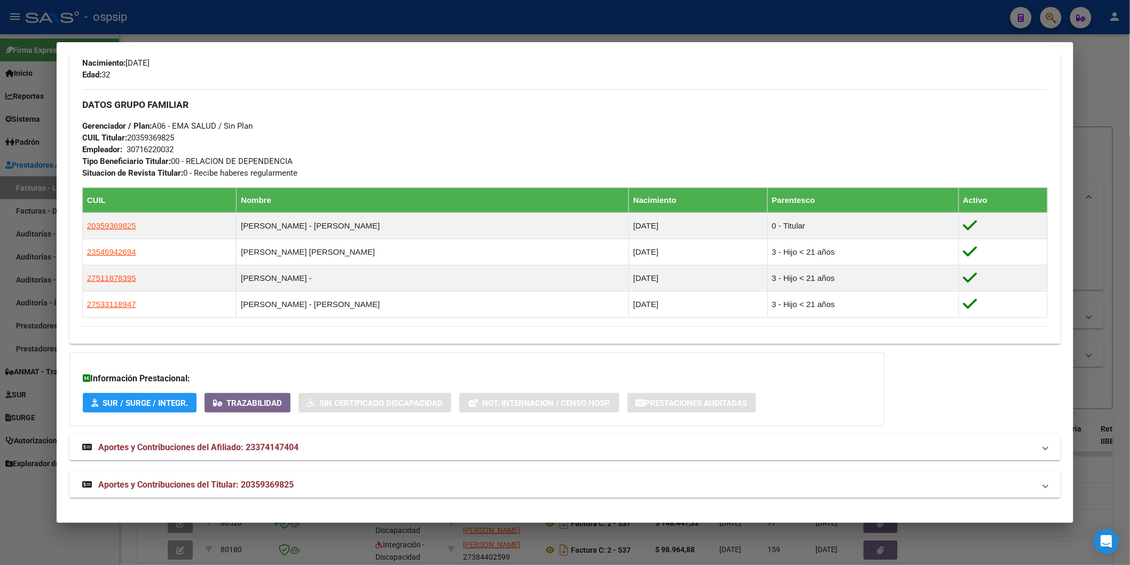
click at [238, 472] on mat-expansion-panel-header "Aportes y Contribuciones del Titular: 20359369825" at bounding box center [564, 485] width 991 height 26
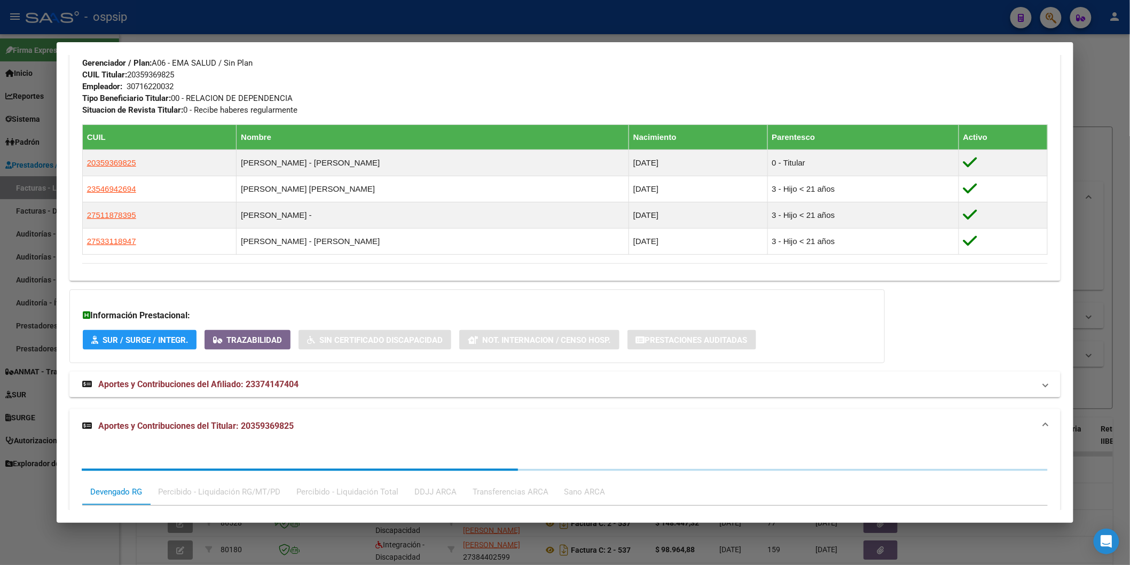
scroll to position [733, 0]
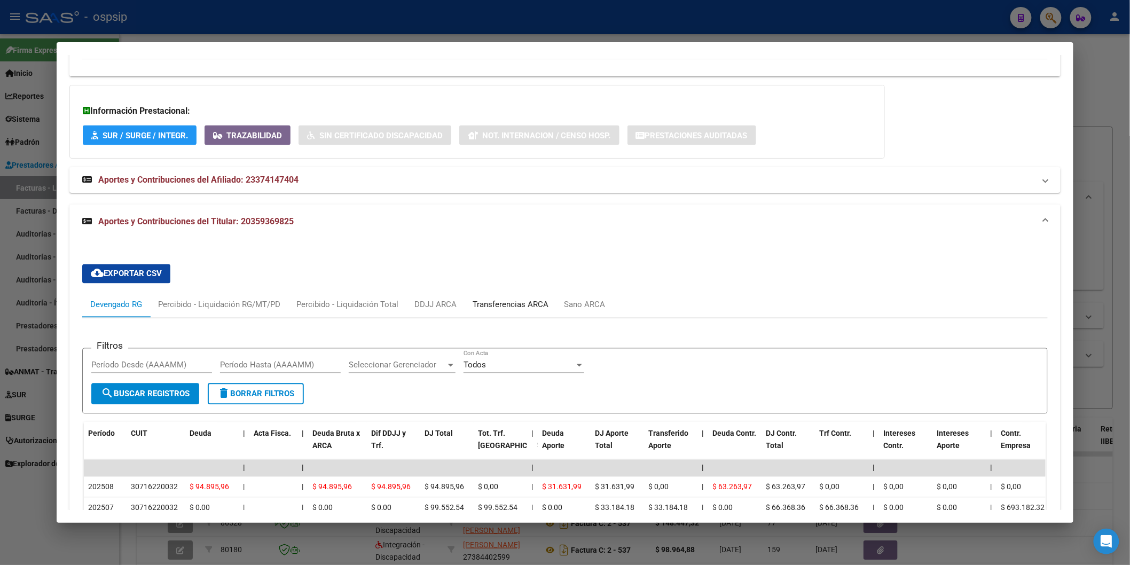
click at [513, 295] on div "Transferencias ARCA" at bounding box center [510, 305] width 92 height 26
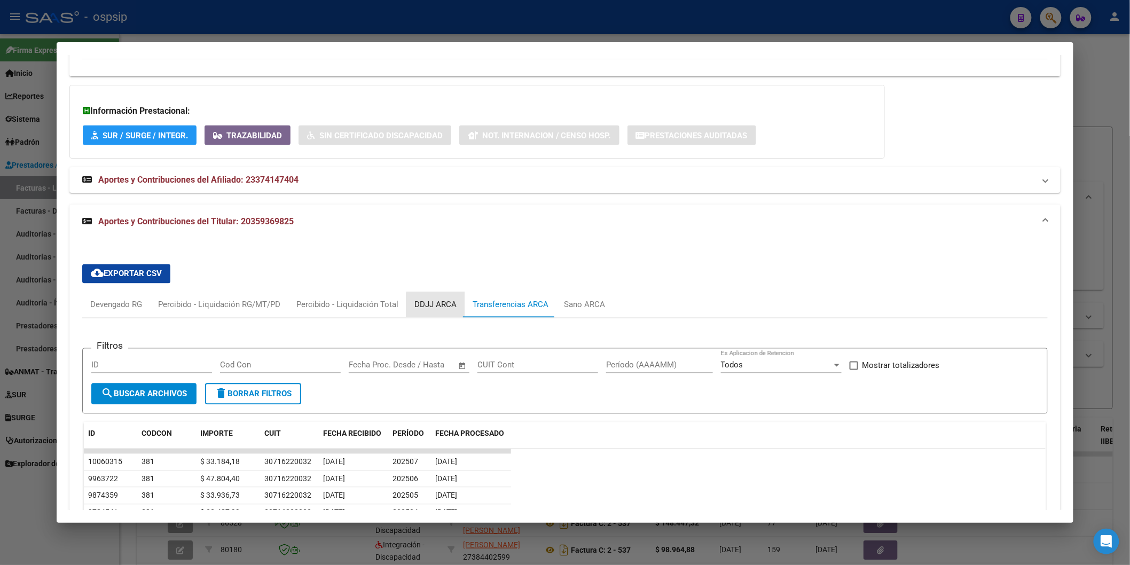
click at [444, 312] on div "DDJJ ARCA" at bounding box center [435, 305] width 58 height 26
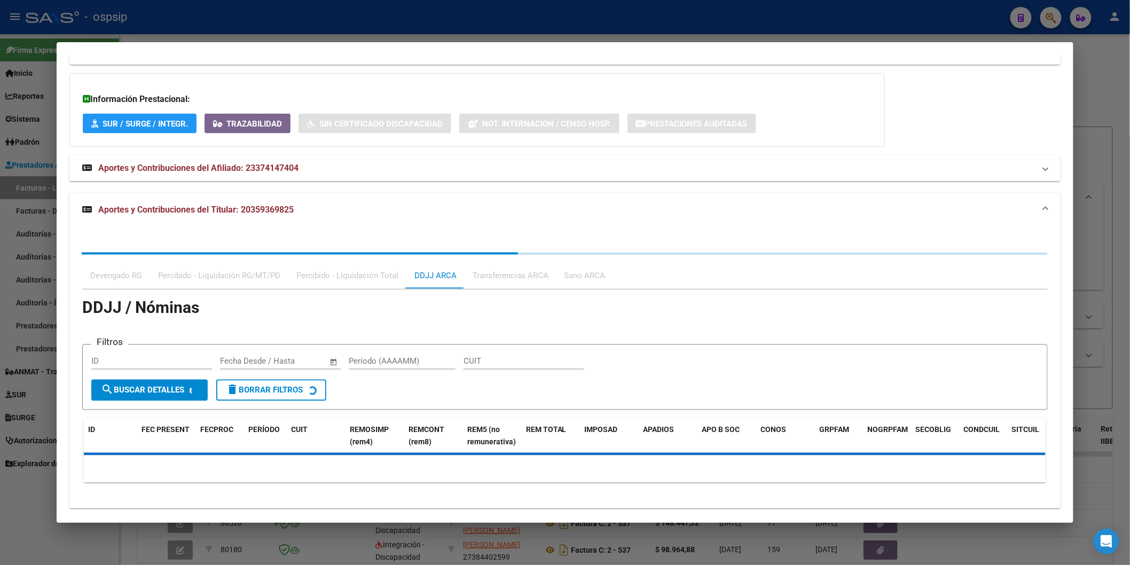
scroll to position [755, 0]
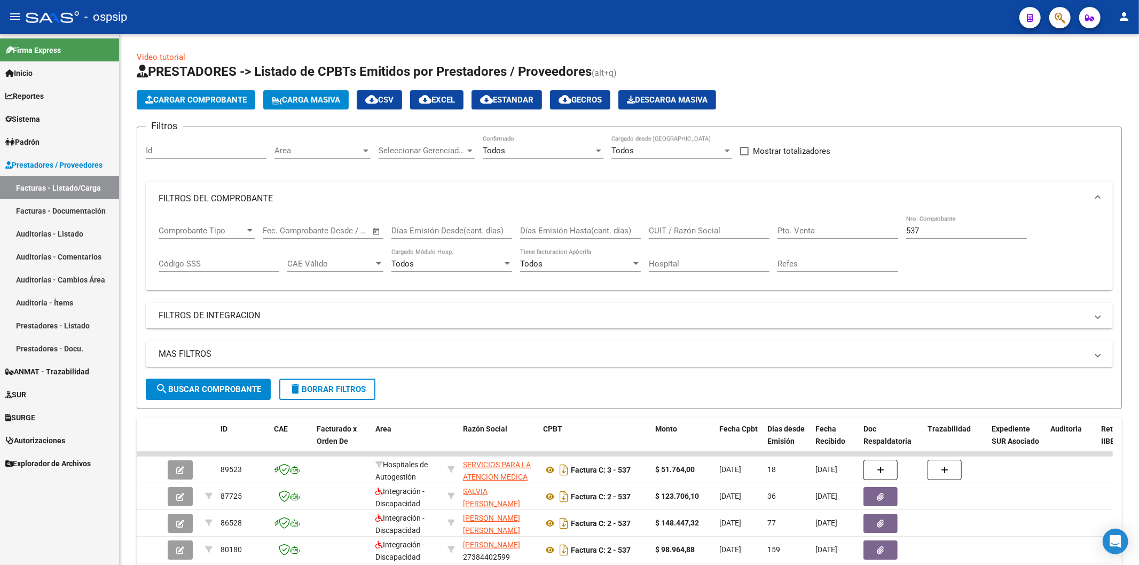
click at [1065, 22] on button "button" at bounding box center [1059, 17] width 21 height 21
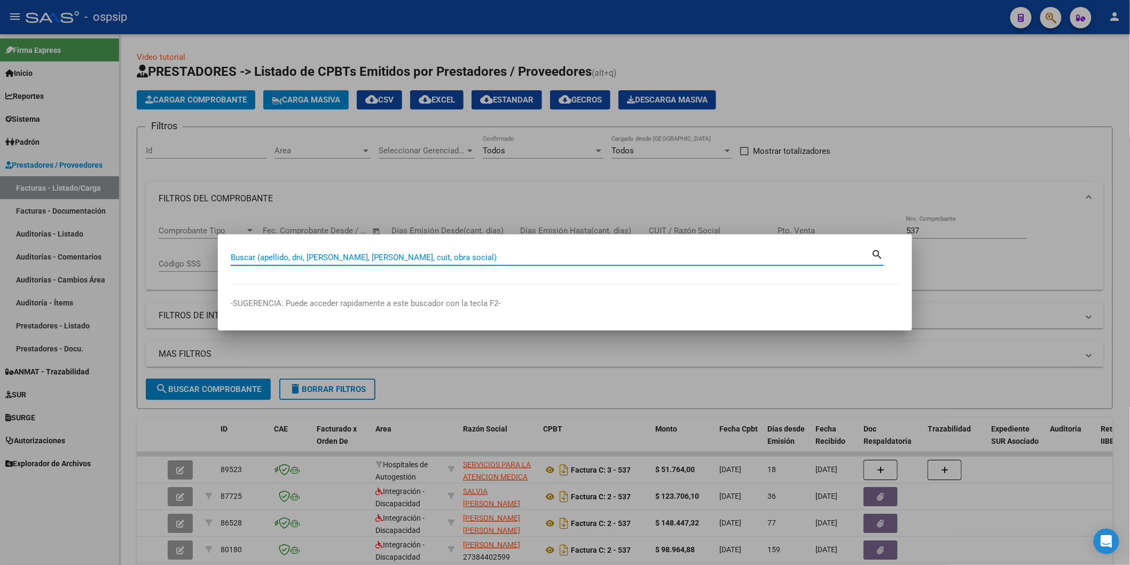
paste input "32819448"
type input "32819448"
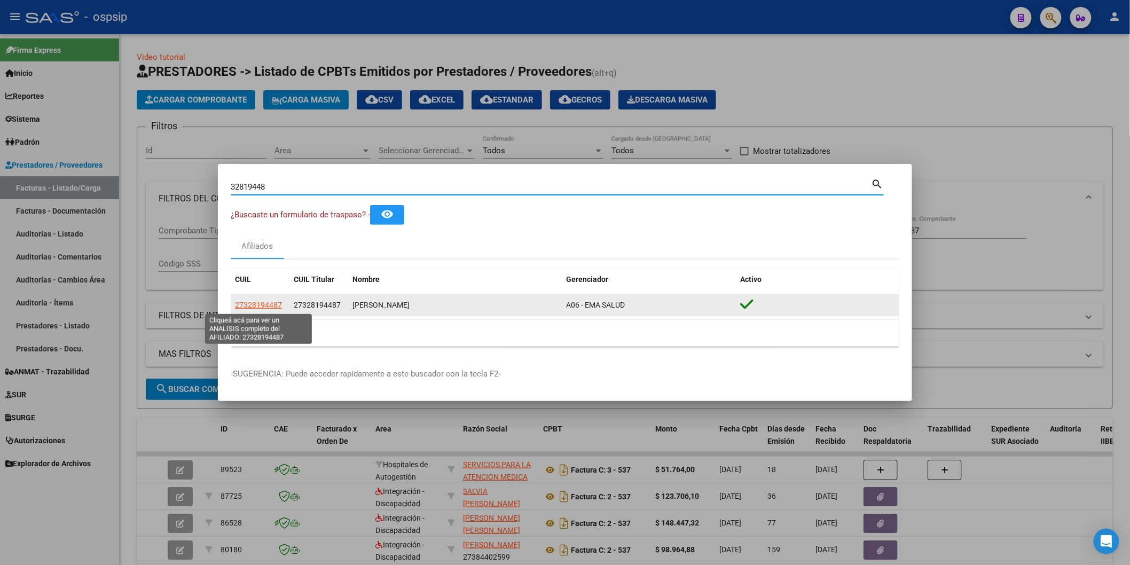
click at [270, 309] on span "27328194487" at bounding box center [258, 305] width 47 height 9
type textarea "27328194487"
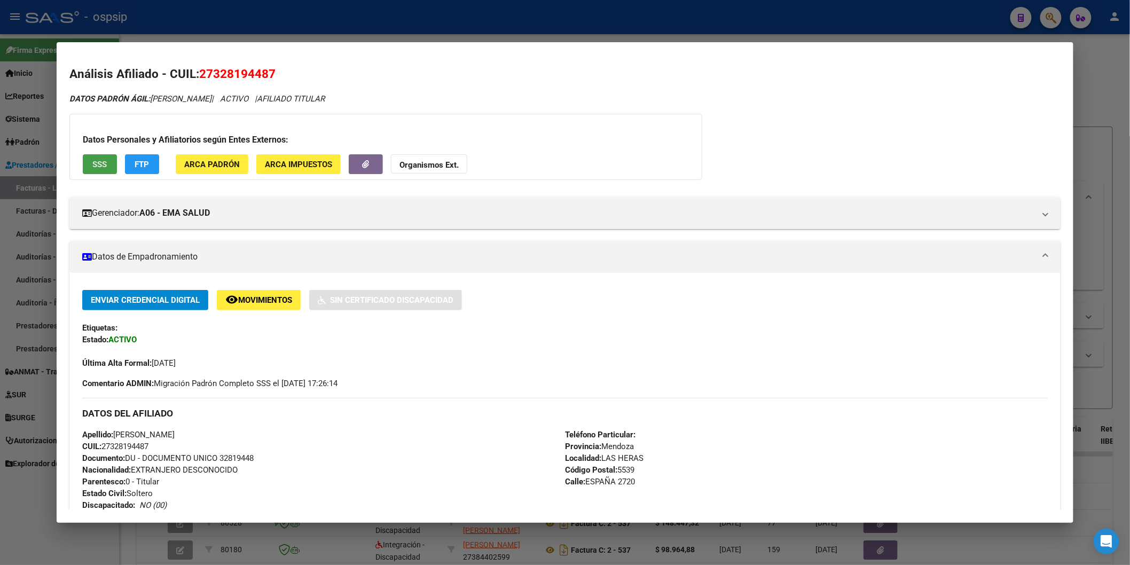
click at [88, 158] on button "SSS" at bounding box center [100, 164] width 34 height 20
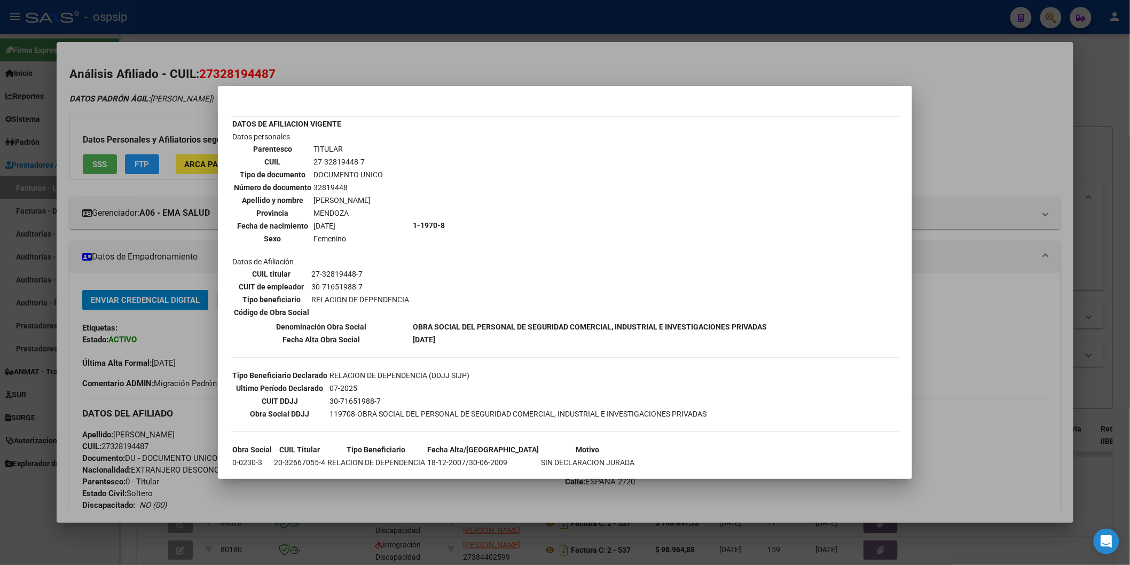
scroll to position [34, 0]
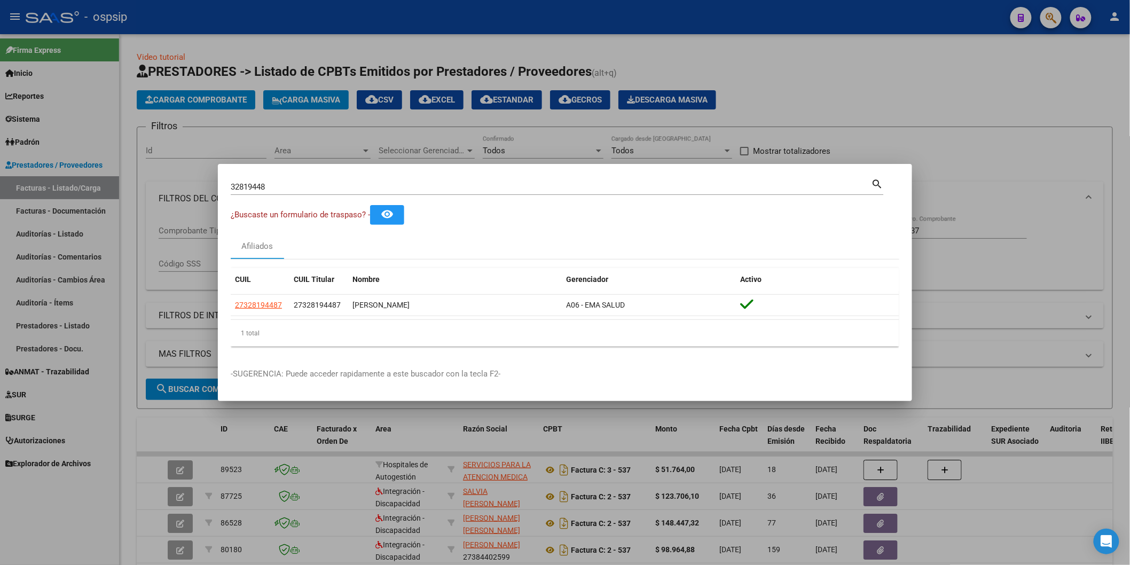
click at [283, 184] on input "32819448" at bounding box center [551, 187] width 641 height 10
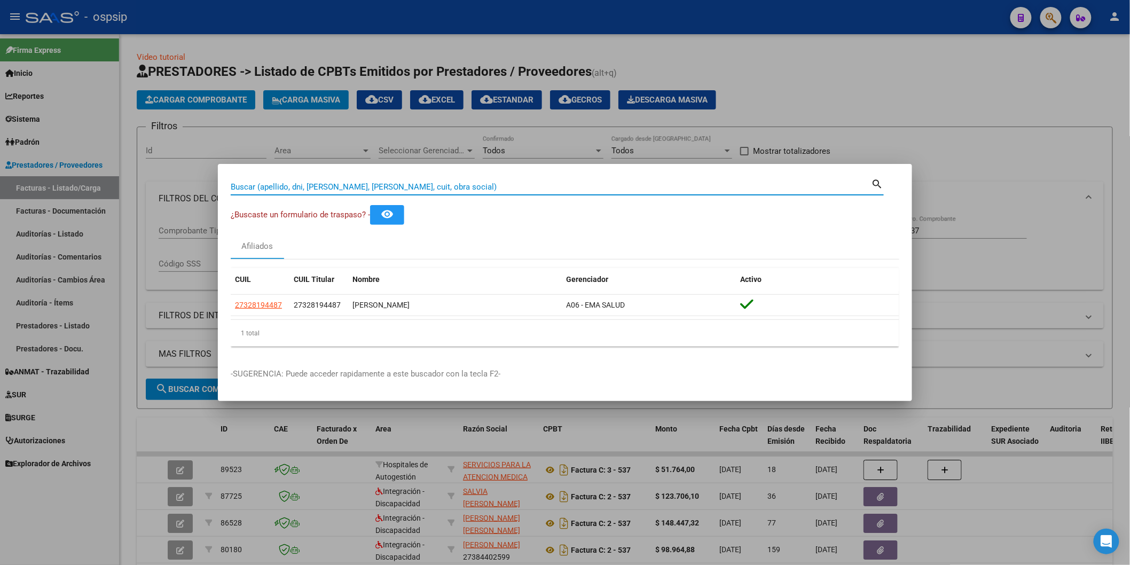
paste input "46233650"
type input "46233650"
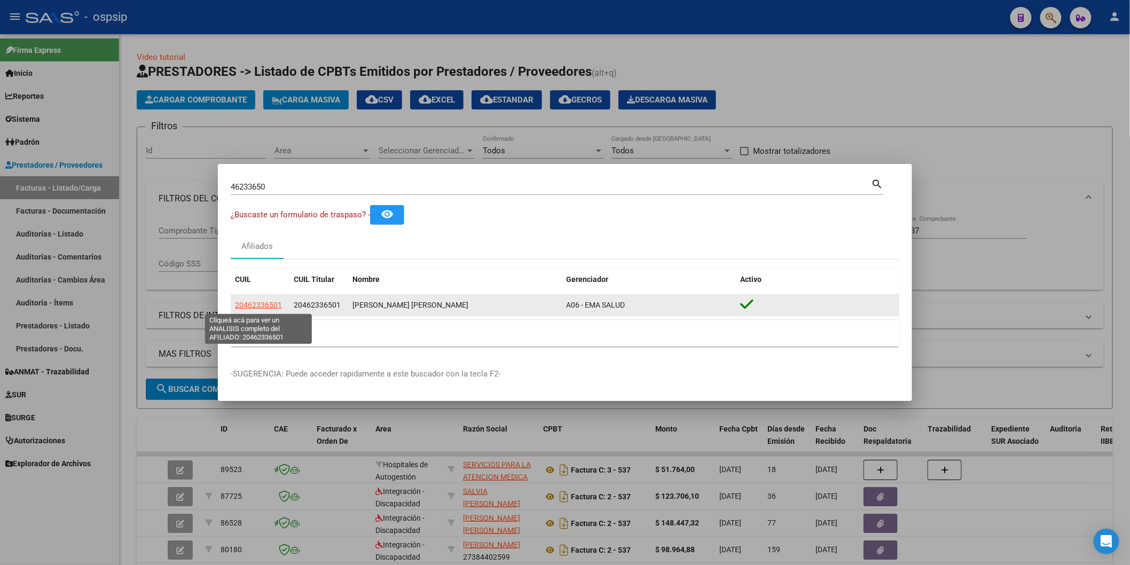
click at [251, 305] on span "20462336501" at bounding box center [258, 305] width 47 height 9
type textarea "20462336501"
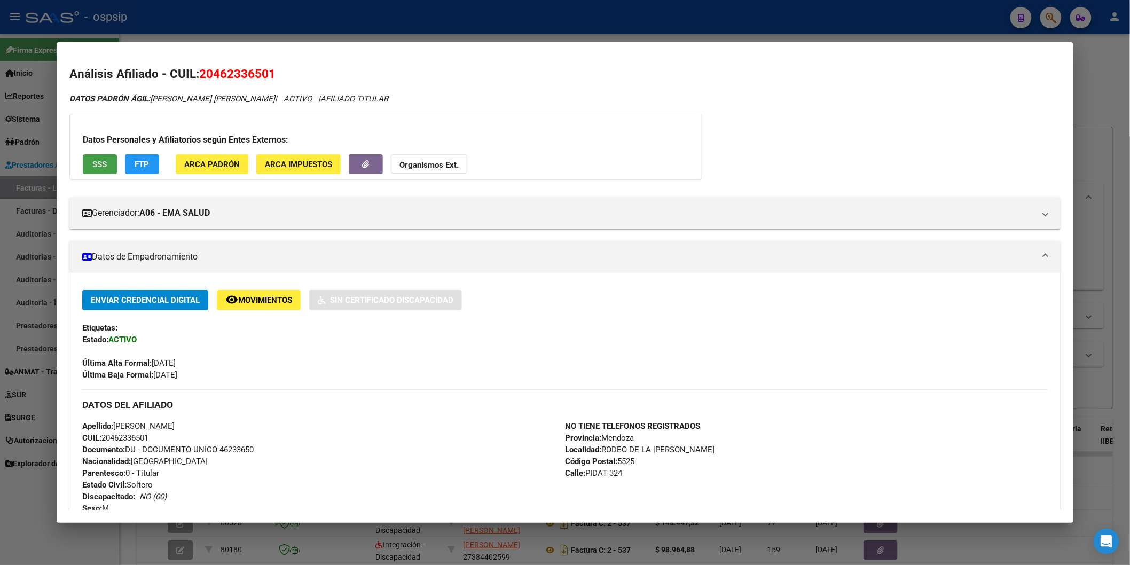
click at [86, 165] on button "SSS" at bounding box center [100, 164] width 34 height 20
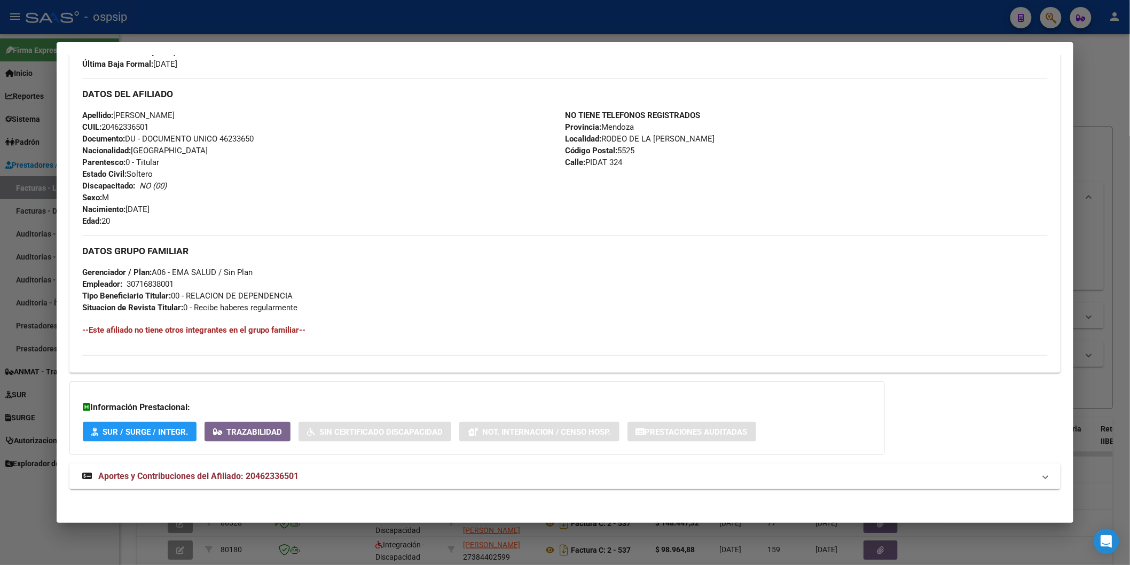
scroll to position [314, 0]
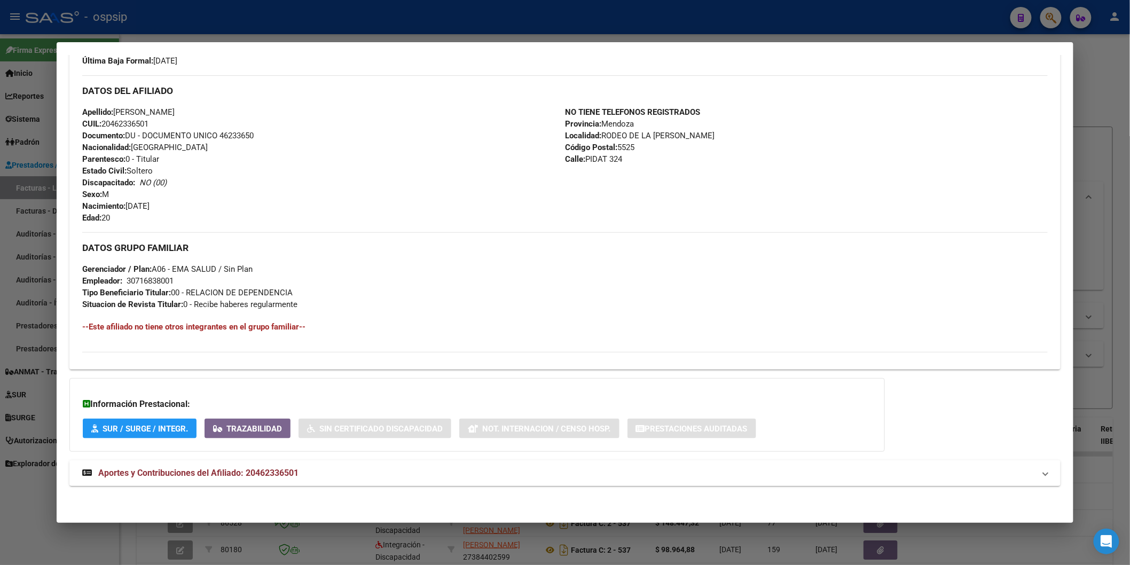
click at [156, 474] on span "Aportes y Contribuciones del Afiliado: 20462336501" at bounding box center [198, 473] width 200 height 10
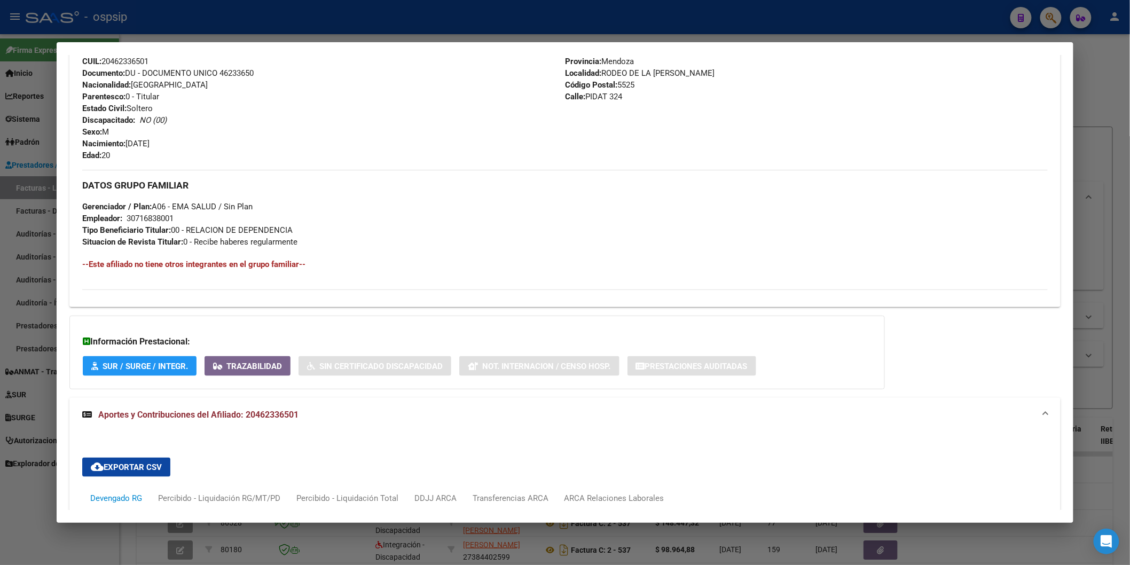
scroll to position [614, 0]
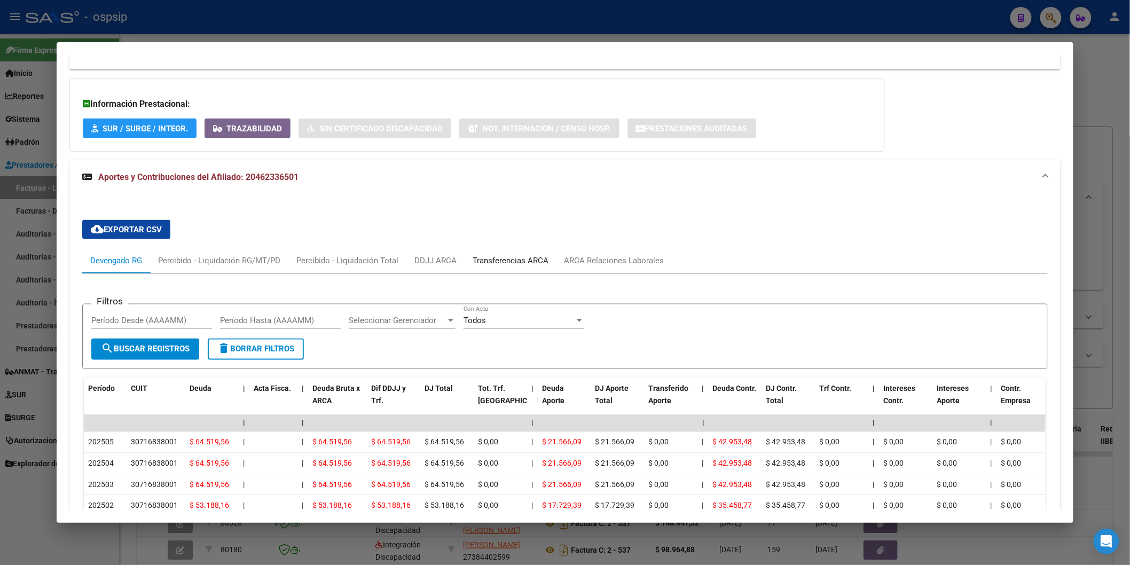
click at [498, 259] on div "Transferencias ARCA" at bounding box center [510, 261] width 76 height 12
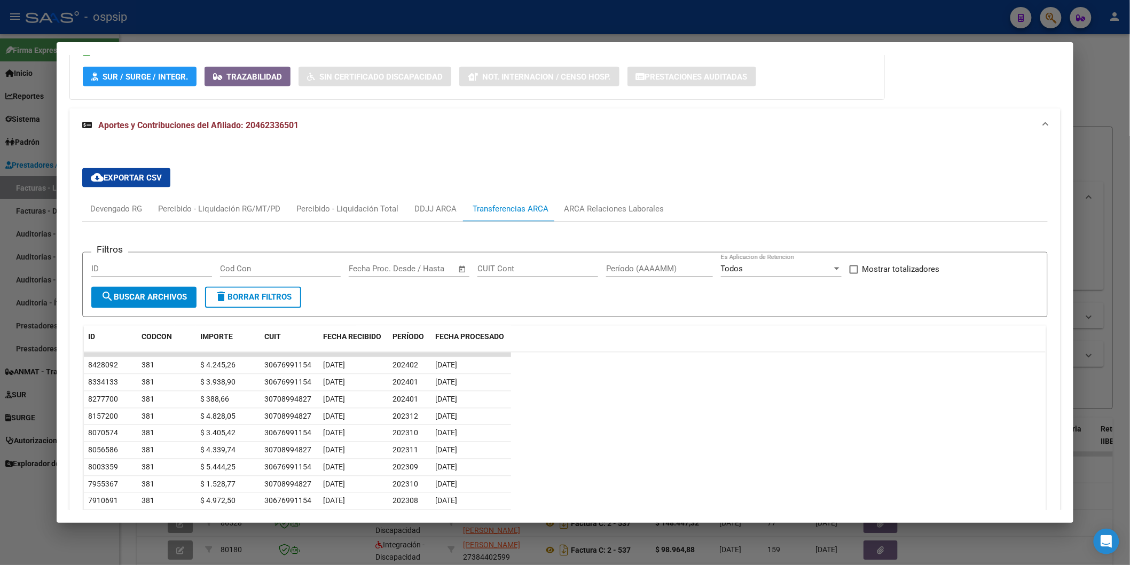
scroll to position [673, 0]
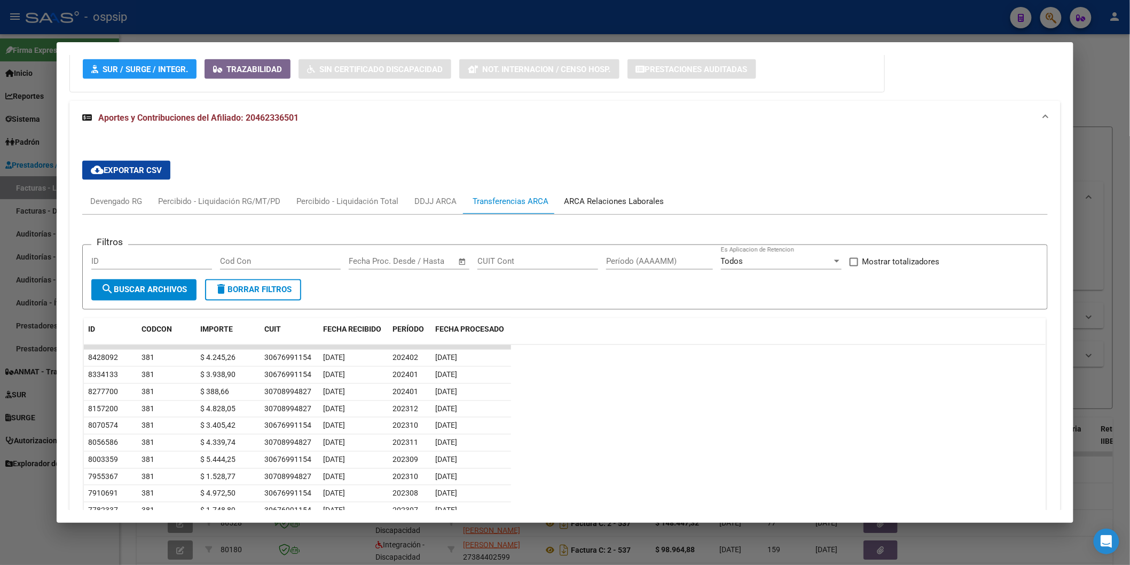
click at [589, 196] on div "ARCA Relaciones Laborales" at bounding box center [614, 201] width 100 height 12
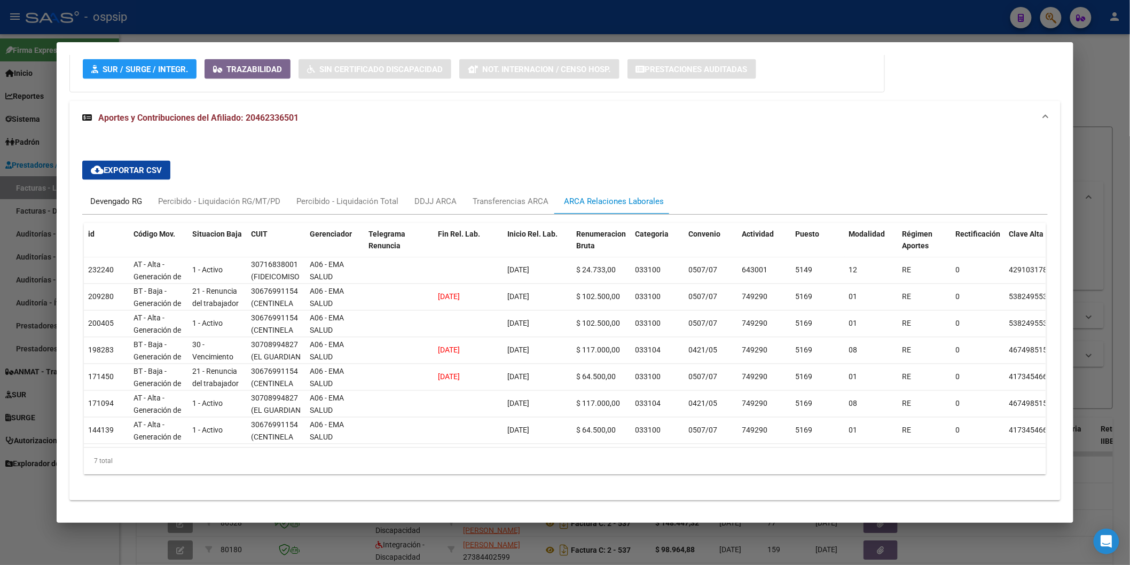
click at [82, 203] on div "Devengado RG" at bounding box center [116, 201] width 68 height 26
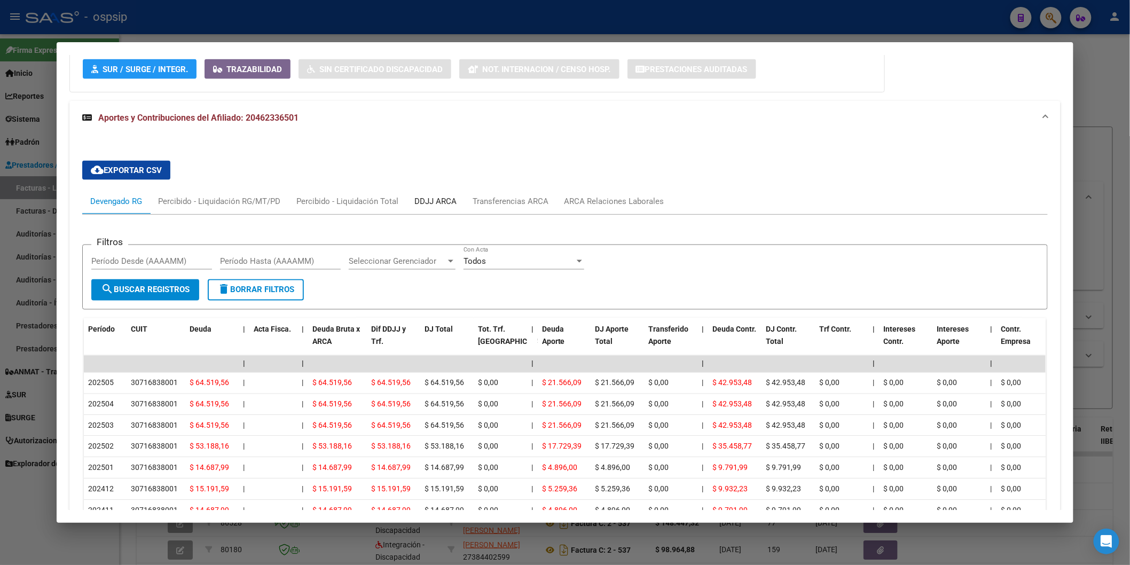
click at [422, 204] on div "DDJJ ARCA" at bounding box center [435, 201] width 42 height 12
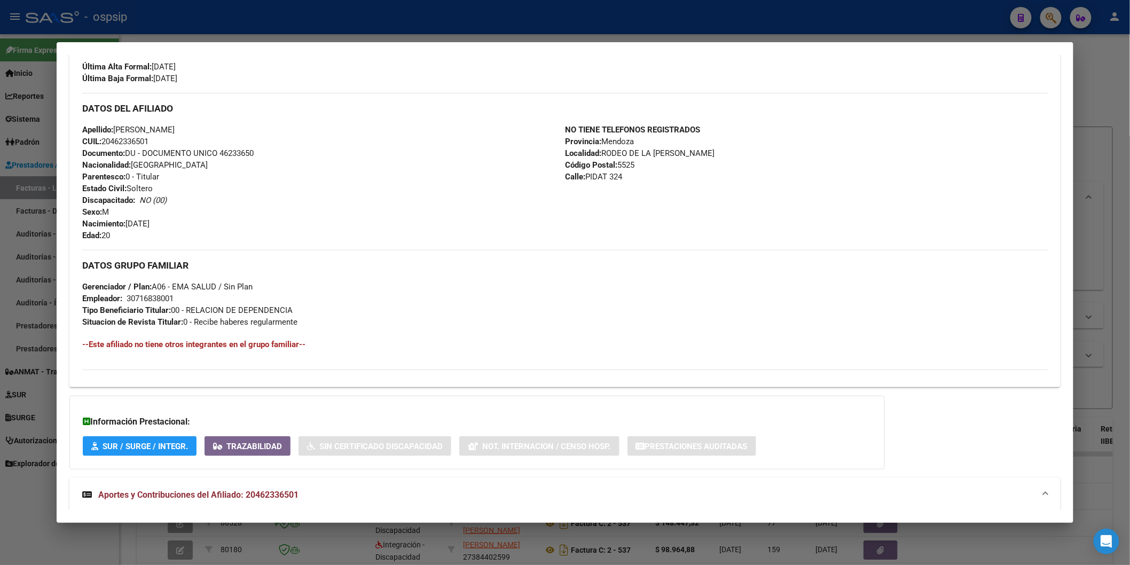
scroll to position [59, 0]
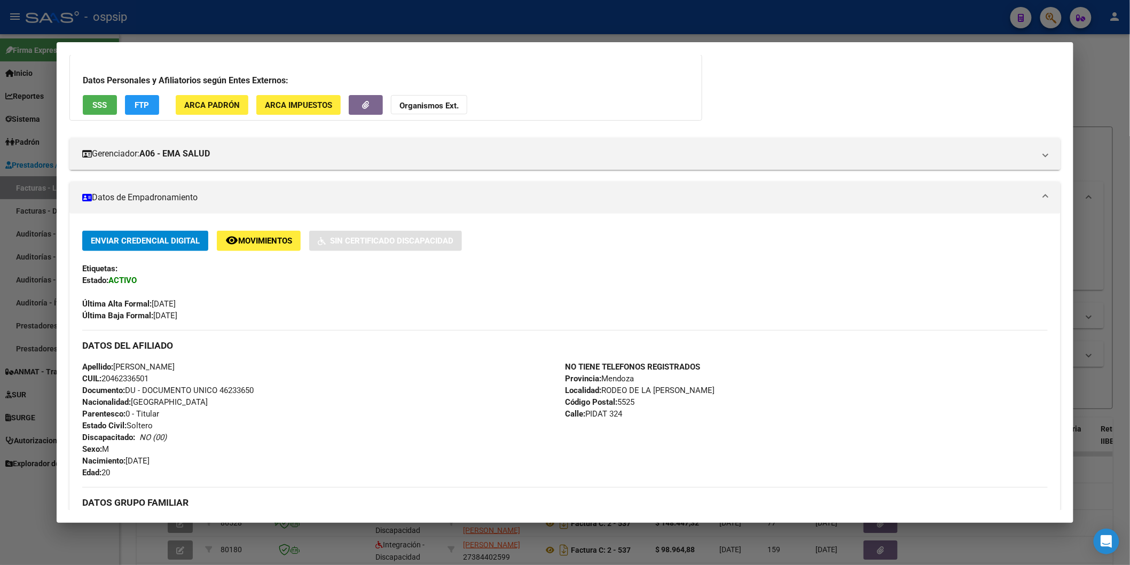
click at [100, 100] on span "SSS" at bounding box center [99, 105] width 14 height 10
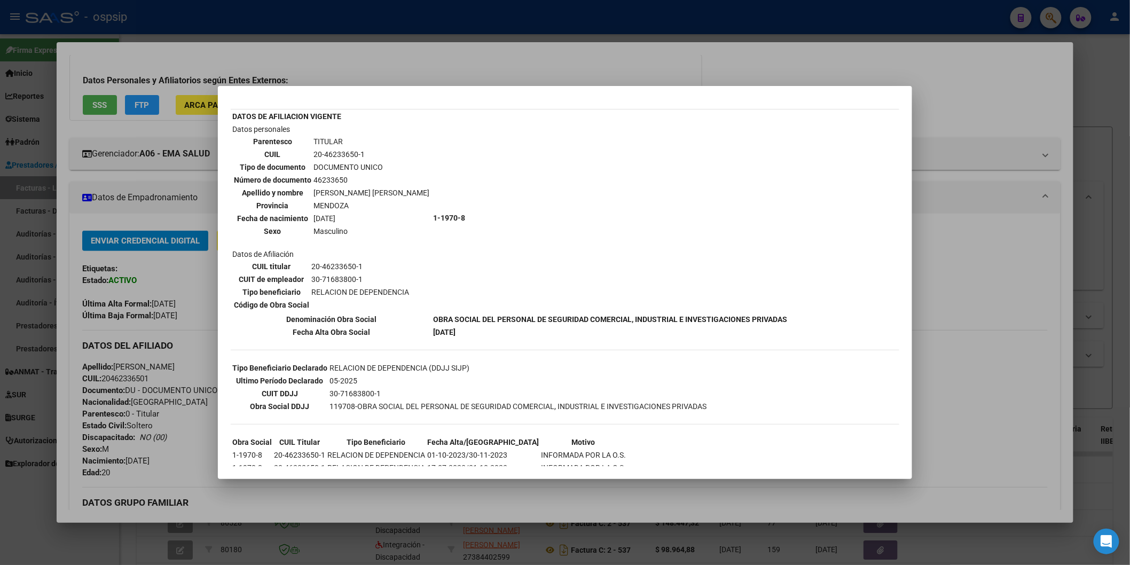
scroll to position [46, 0]
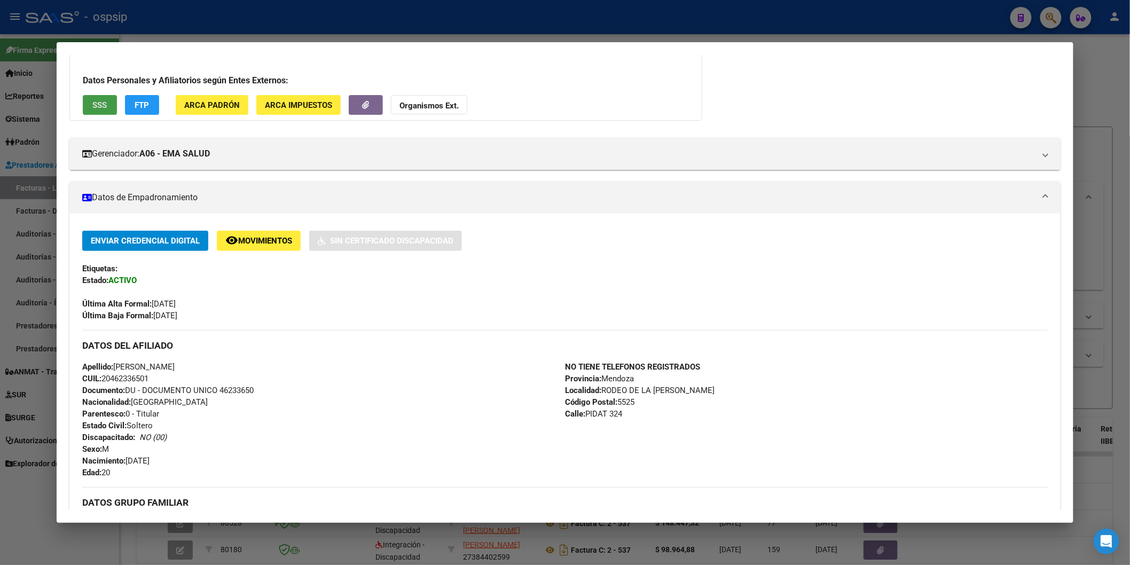
click at [430, 104] on strong "Organismos Ext." at bounding box center [428, 106] width 59 height 10
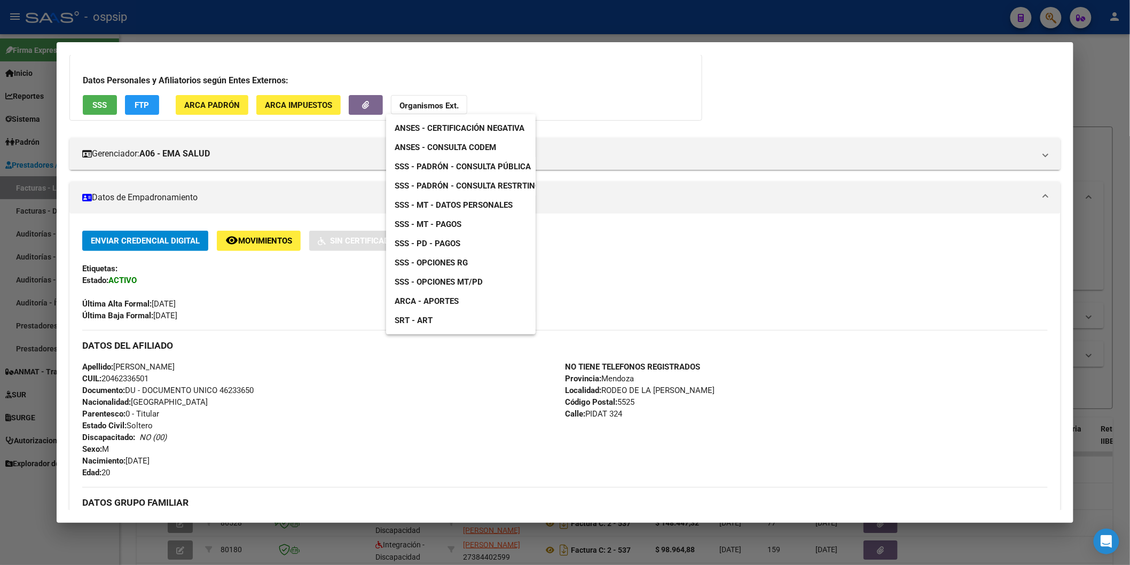
click at [488, 162] on span "SSS - Padrón - Consulta Pública" at bounding box center [462, 167] width 136 height 10
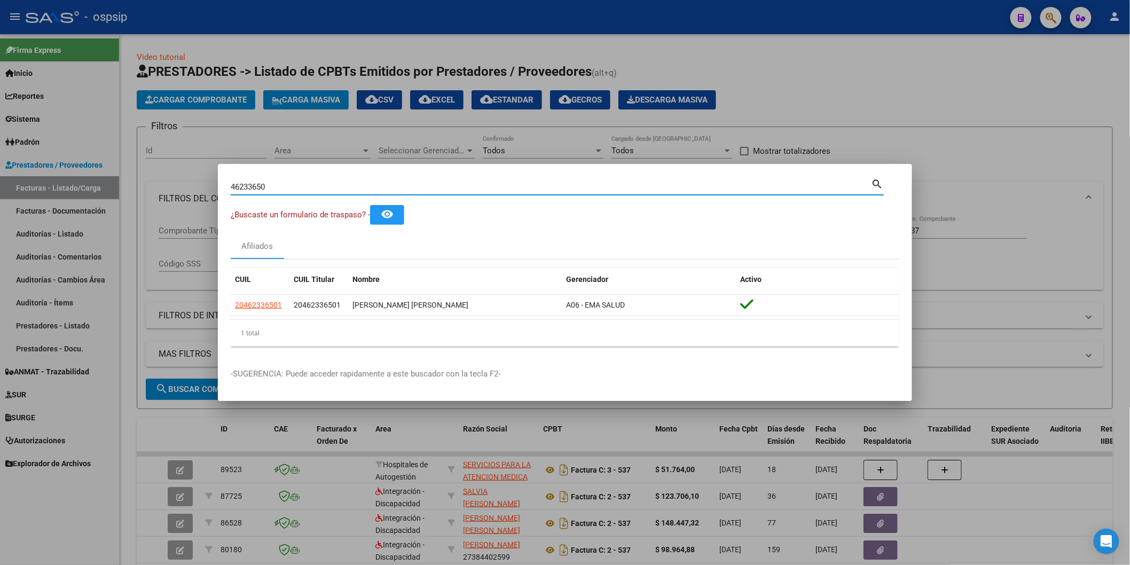
click at [275, 183] on input "46233650" at bounding box center [551, 187] width 641 height 10
click at [278, 183] on input "46233650" at bounding box center [551, 187] width 641 height 10
paste input "16756592"
type input "16756592"
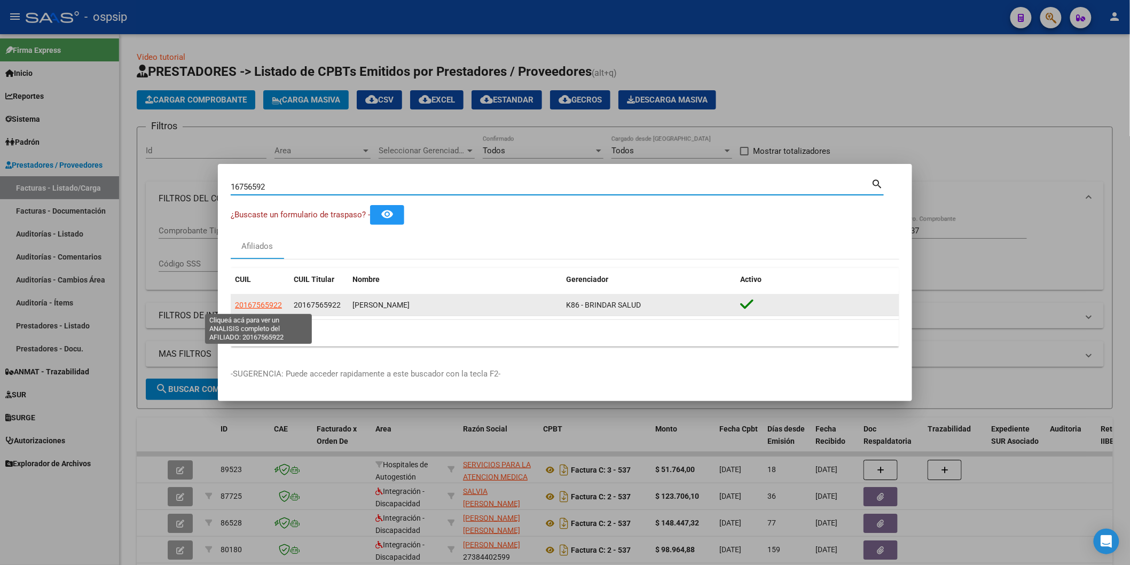
click at [262, 301] on span "20167565922" at bounding box center [258, 305] width 47 height 9
type textarea "20167565922"
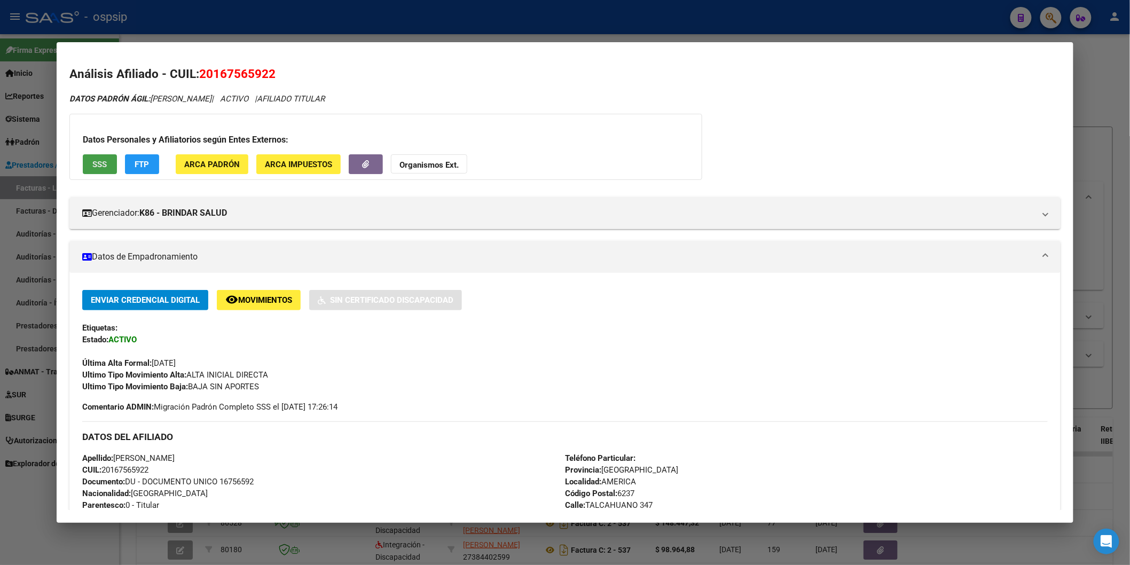
click at [94, 164] on span "SSS" at bounding box center [99, 165] width 14 height 10
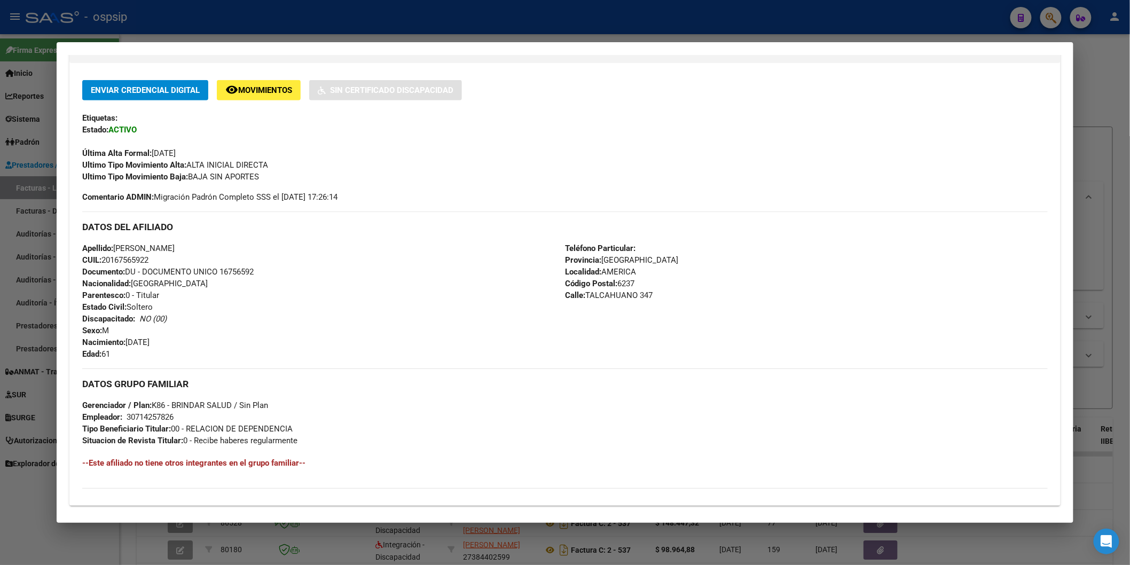
scroll to position [346, 0]
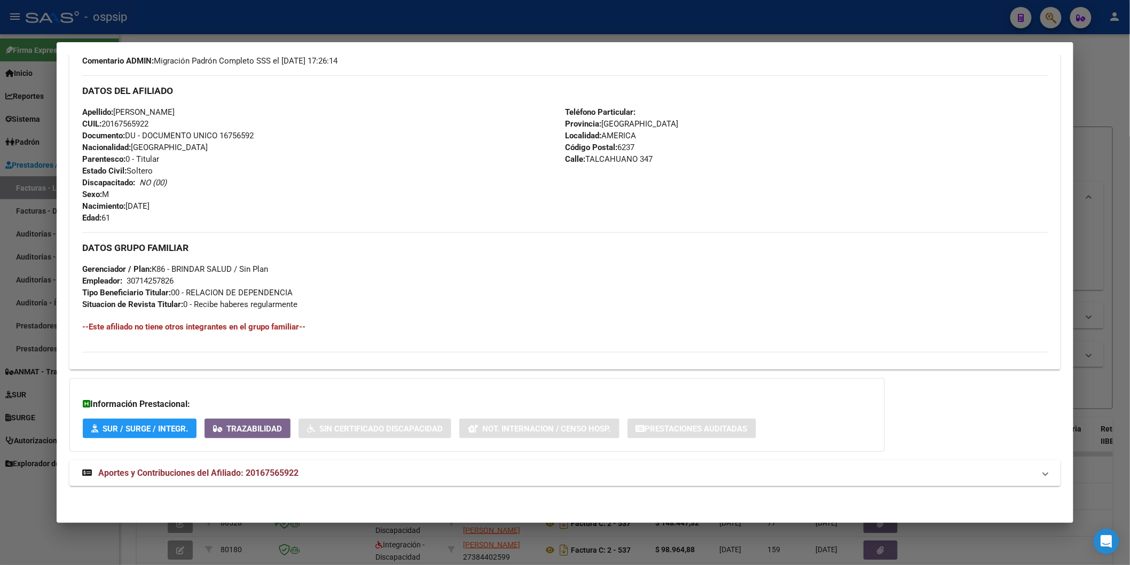
click at [242, 478] on strong "Aportes y Contribuciones del Afiliado: 20167565922" at bounding box center [190, 473] width 216 height 13
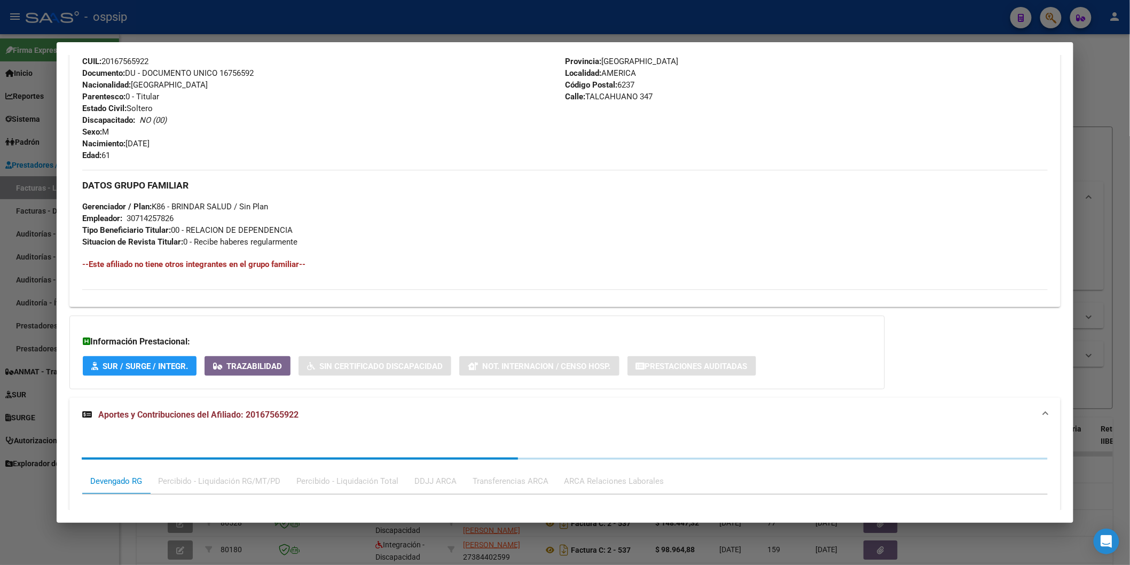
scroll to position [613, 0]
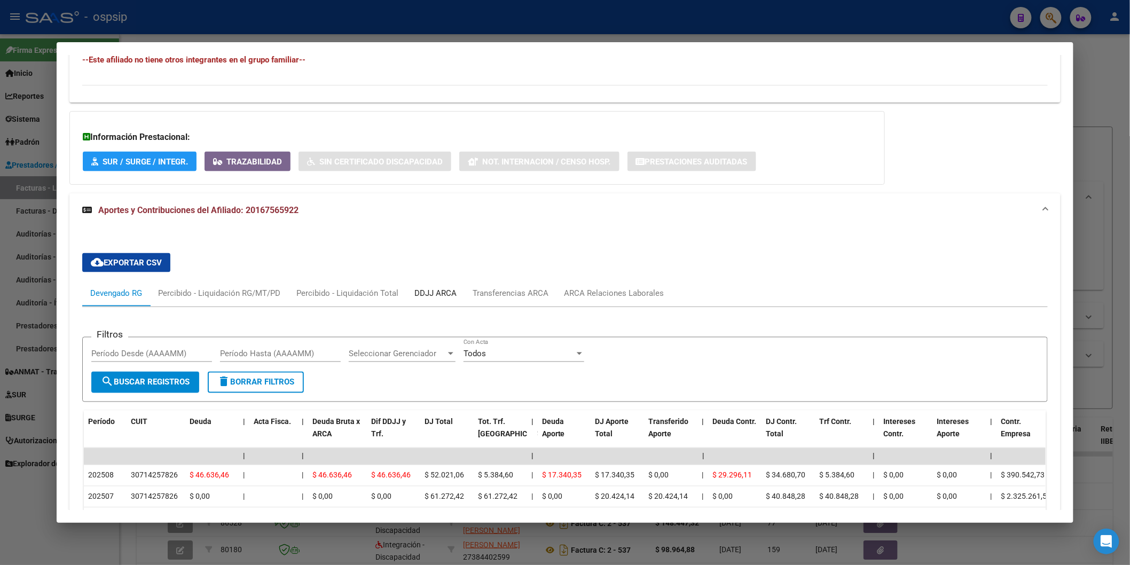
click at [439, 289] on div "DDJJ ARCA" at bounding box center [435, 294] width 42 height 12
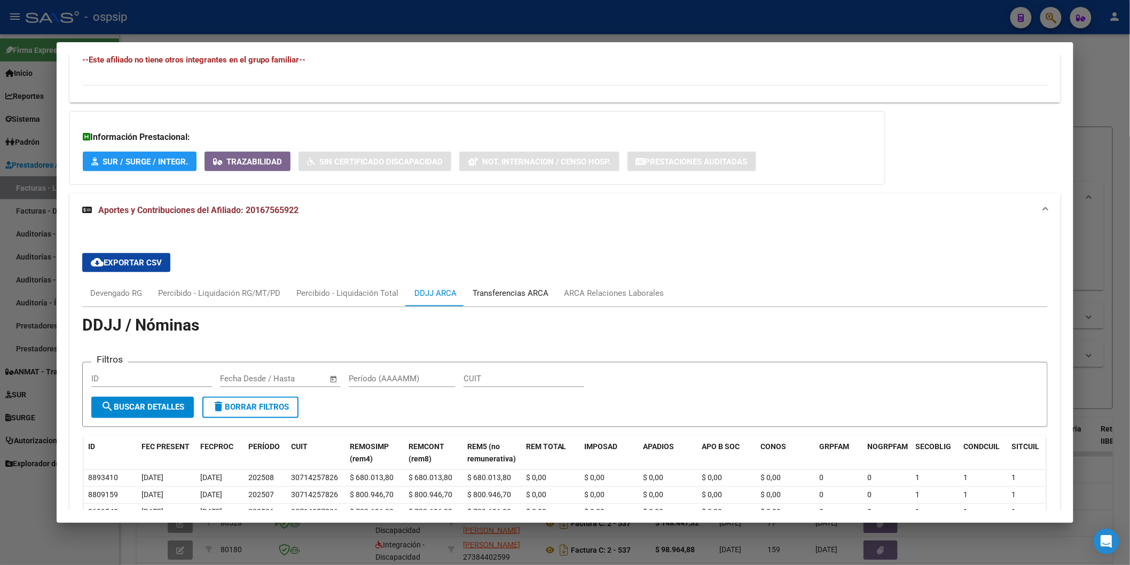
click at [524, 288] on div "Transferencias ARCA" at bounding box center [510, 294] width 76 height 12
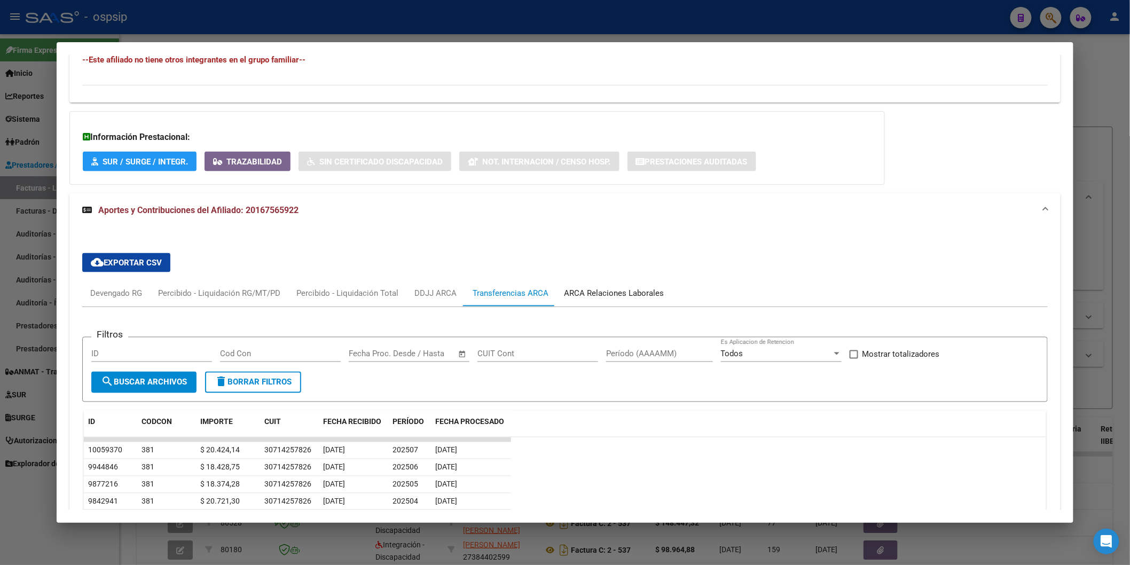
click at [591, 288] on div "ARCA Relaciones Laborales" at bounding box center [614, 294] width 100 height 12
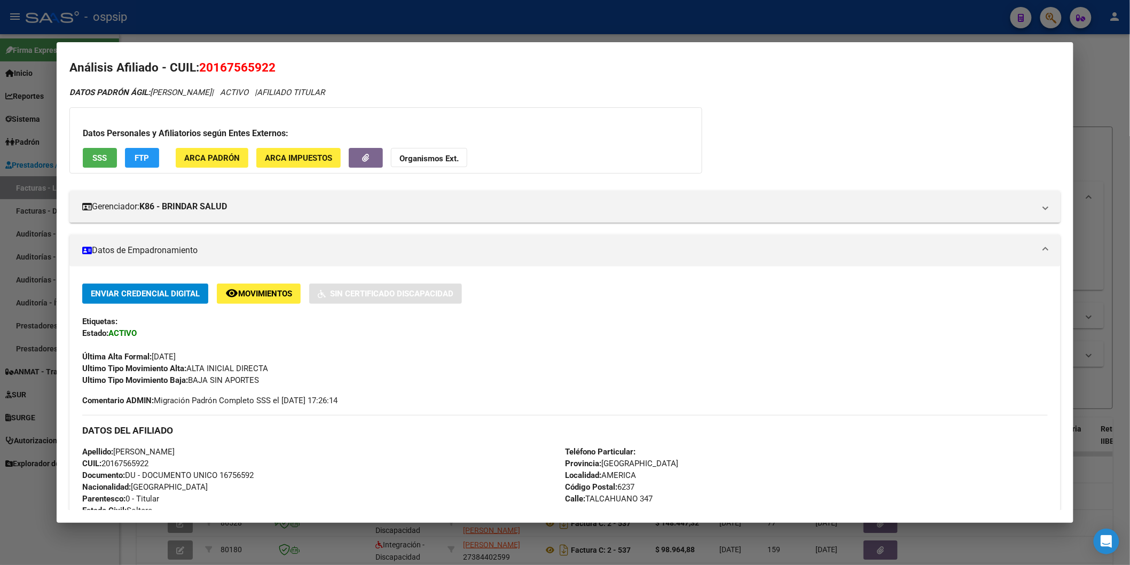
scroll to position [0, 0]
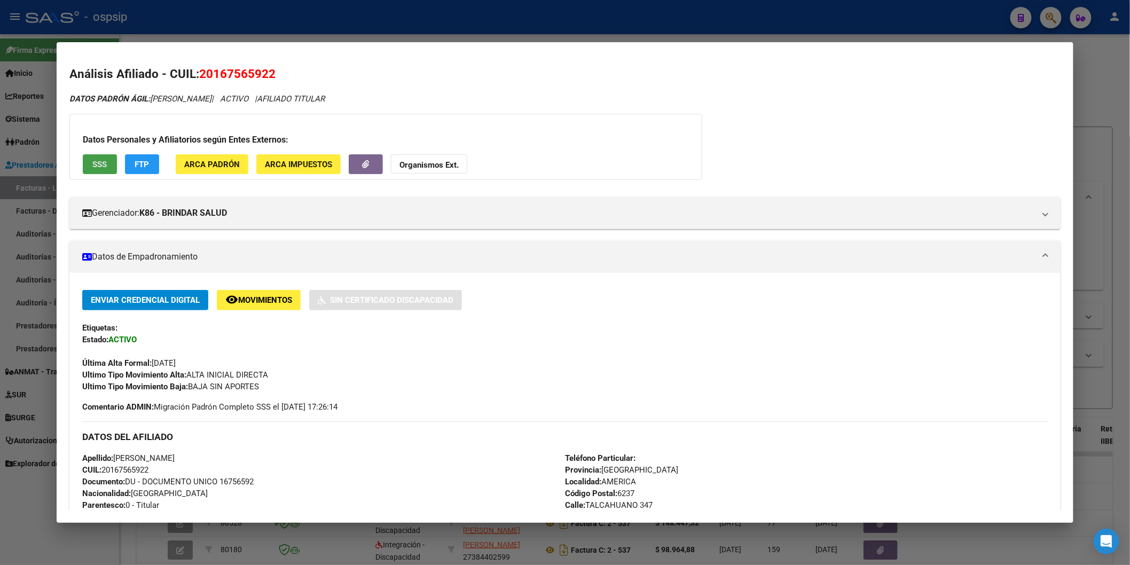
click at [92, 161] on span "SSS" at bounding box center [99, 165] width 14 height 10
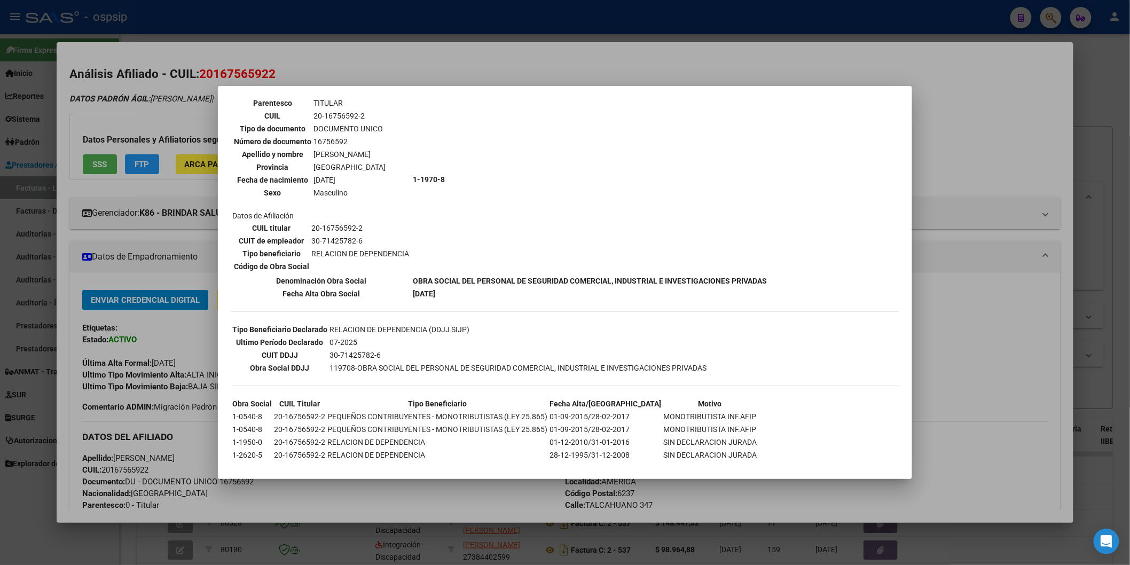
scroll to position [72, 0]
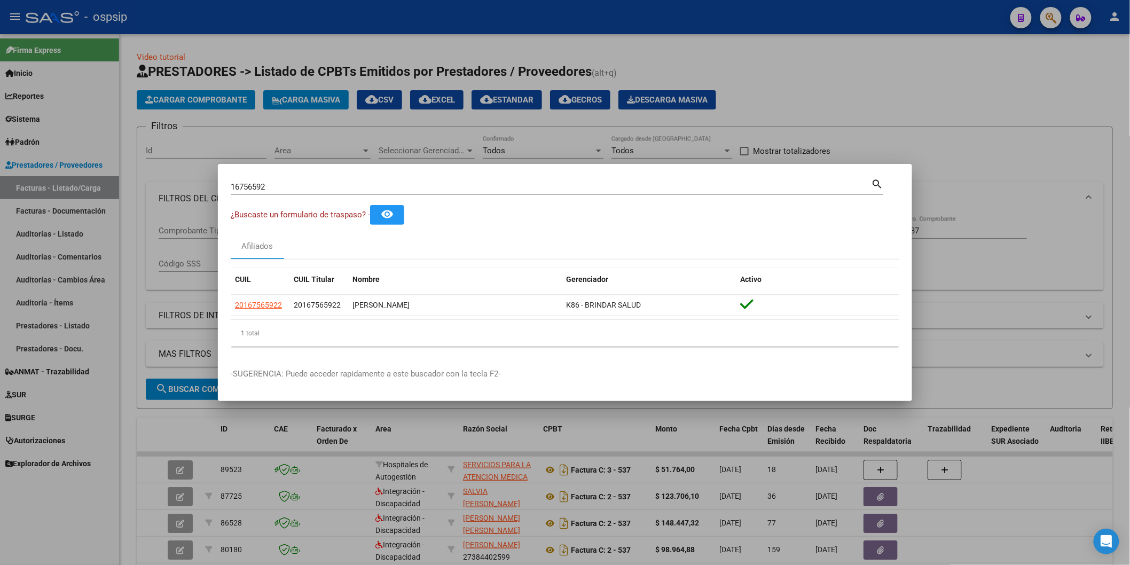
click at [339, 191] on input "16756592" at bounding box center [551, 187] width 641 height 10
type input "90372290"
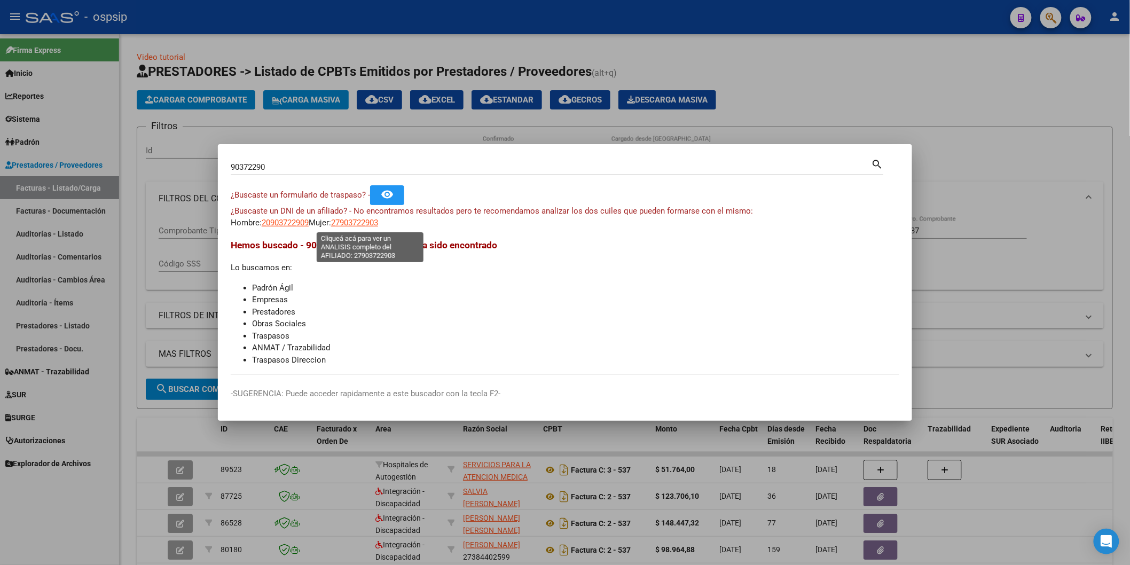
click at [363, 222] on span "27903722903" at bounding box center [354, 223] width 47 height 10
type textarea "27903722903"
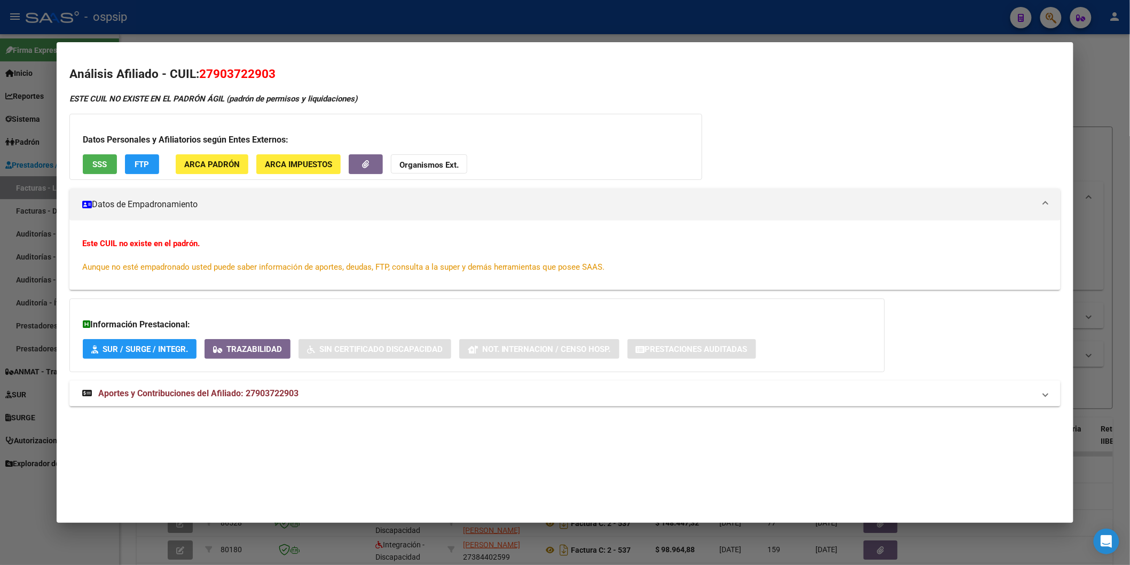
click at [107, 171] on button "SSS" at bounding box center [100, 164] width 34 height 20
